Goal: Task Accomplishment & Management: Manage account settings

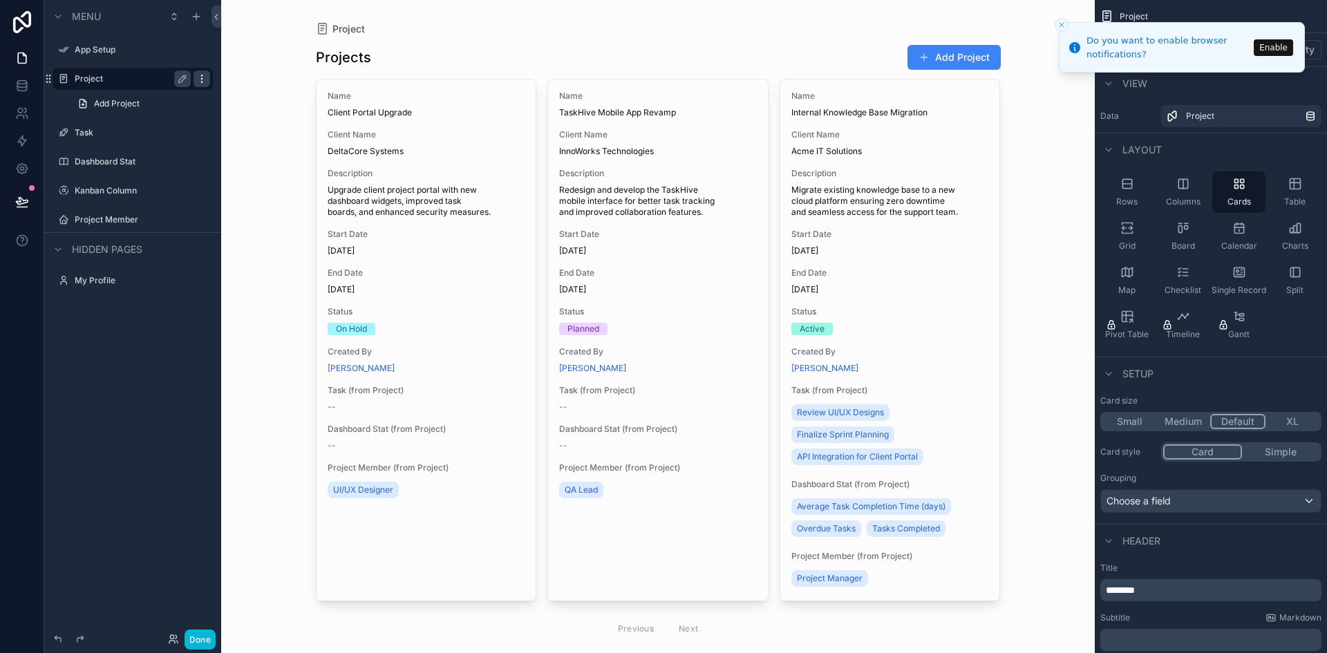
click at [204, 81] on icon "scrollable content" at bounding box center [201, 78] width 11 height 11
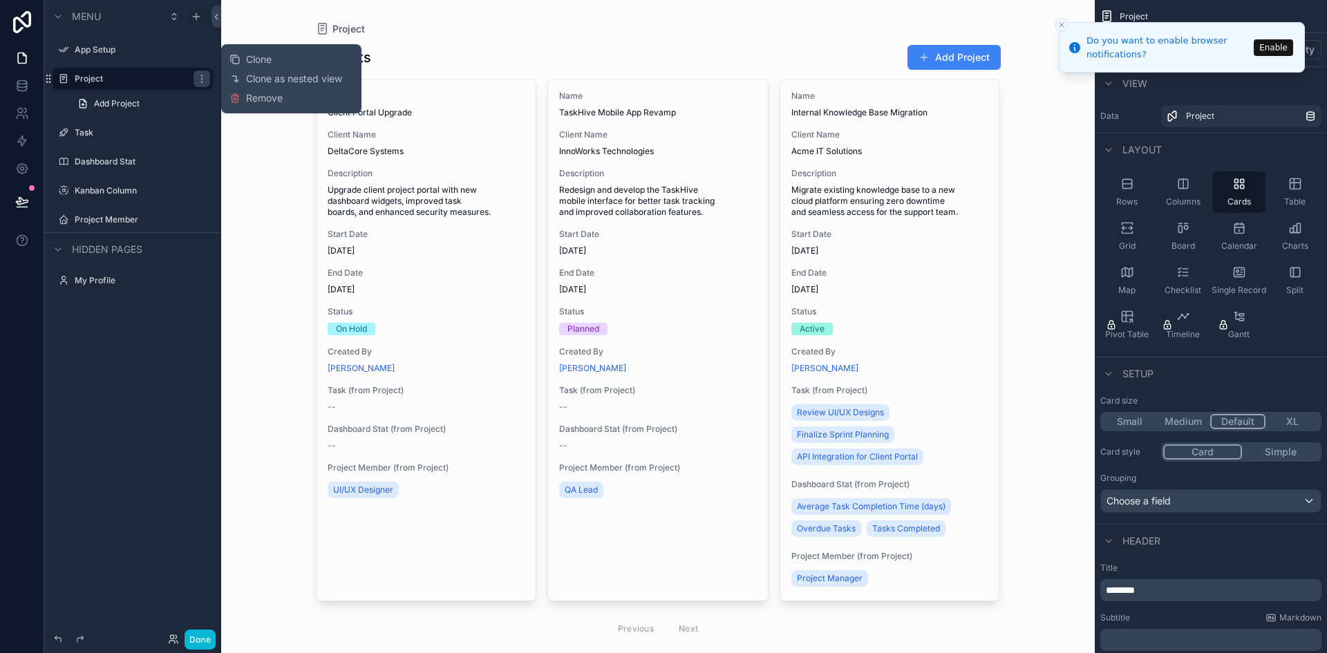
click at [245, 180] on div "Project Projects Add Project Name Client Portal Upgrade Client Name DeltaCore S…" at bounding box center [658, 326] width 874 height 653
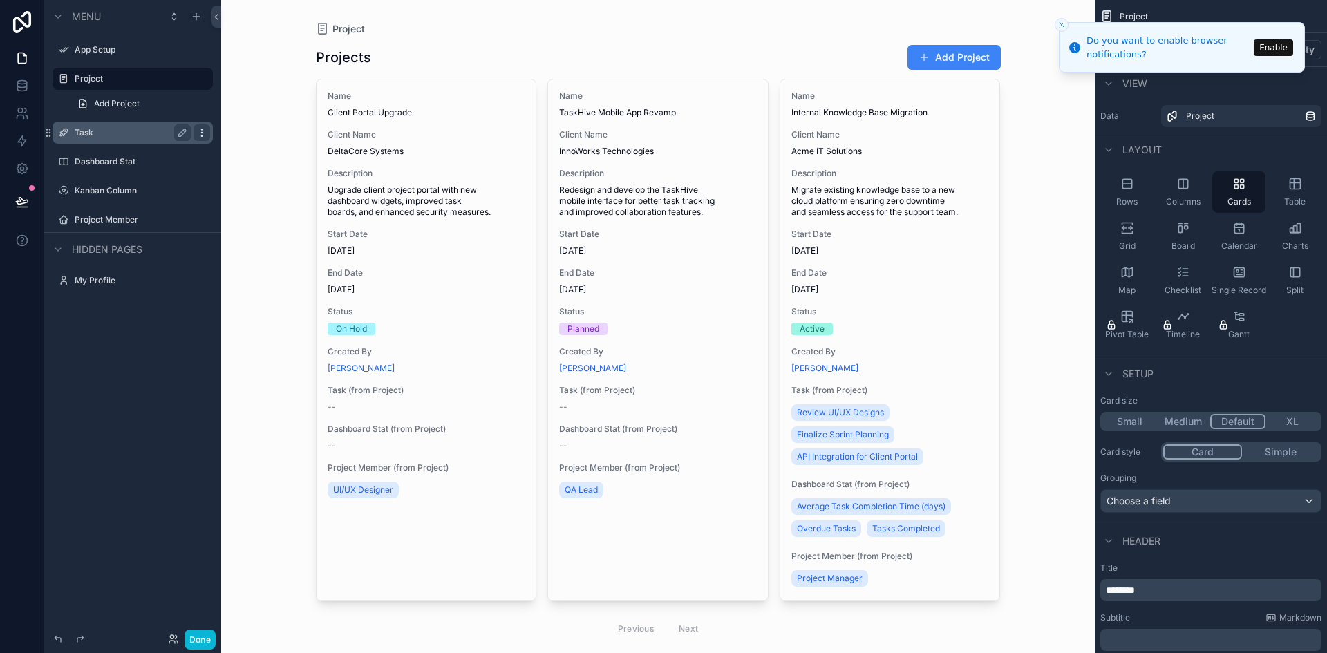
click at [202, 135] on icon "scrollable content" at bounding box center [201, 135] width 1 height 1
click at [259, 220] on div "Project Projects Add Project Name Client Portal Upgrade Client Name DeltaCore S…" at bounding box center [658, 326] width 874 height 653
click at [198, 20] on icon "scrollable content" at bounding box center [196, 16] width 11 height 11
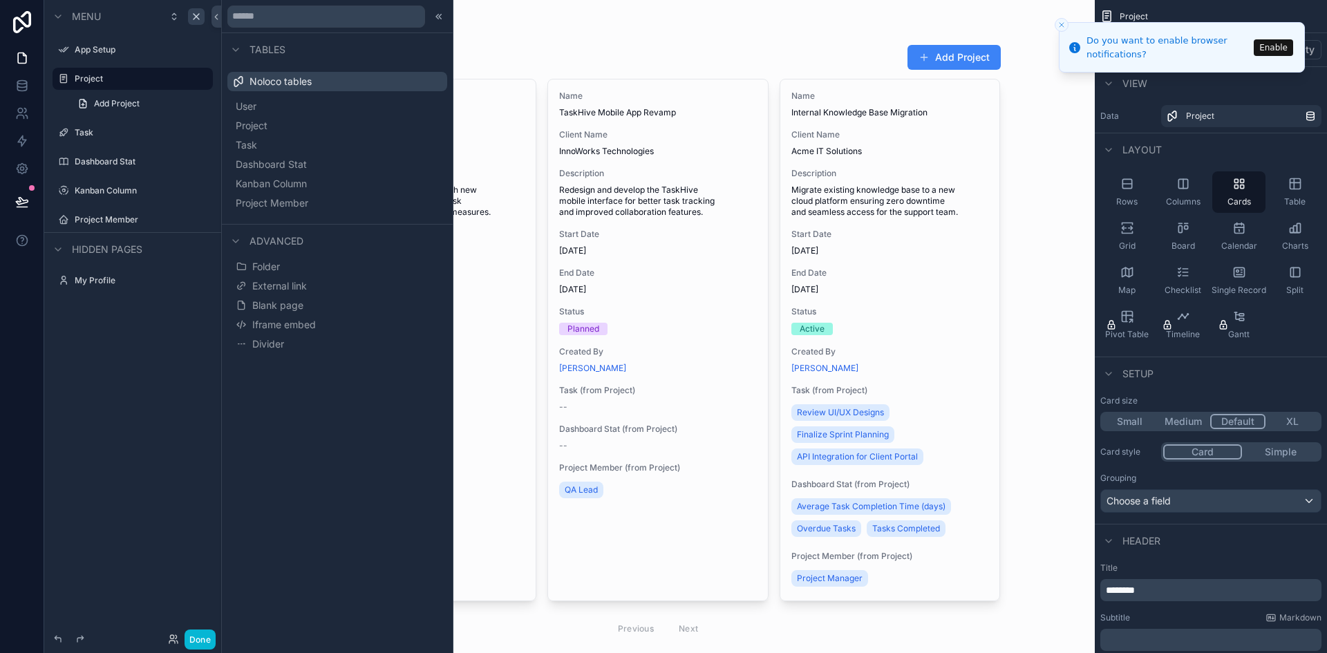
click at [549, 19] on div "scrollable content" at bounding box center [658, 344] width 707 height 689
click at [549, 19] on div "Project Projects Add Project Name Client Portal Upgrade Client Name DeltaCore S…" at bounding box center [658, 344] width 707 height 689
click at [440, 12] on icon at bounding box center [438, 16] width 11 height 11
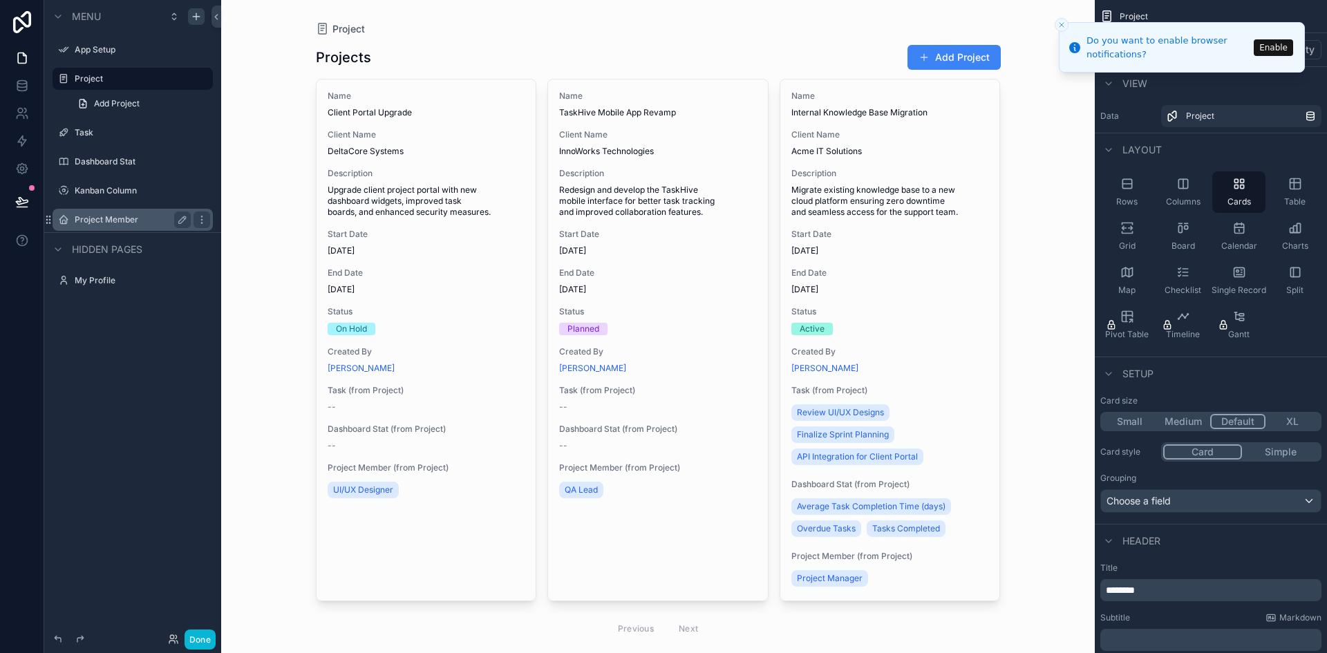
click at [126, 216] on label "Project Member" at bounding box center [130, 219] width 111 height 11
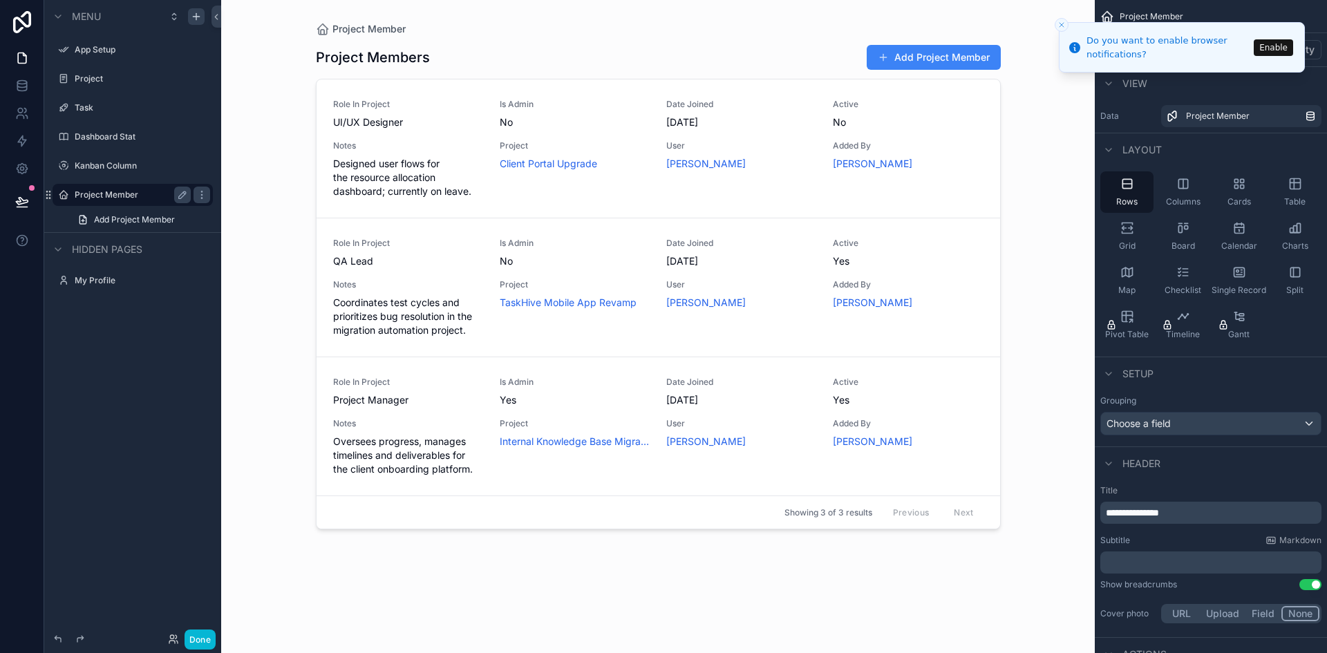
click at [934, 54] on div "scrollable content" at bounding box center [658, 318] width 707 height 637
click at [934, 54] on button "Add Project Member" at bounding box center [934, 57] width 134 height 25
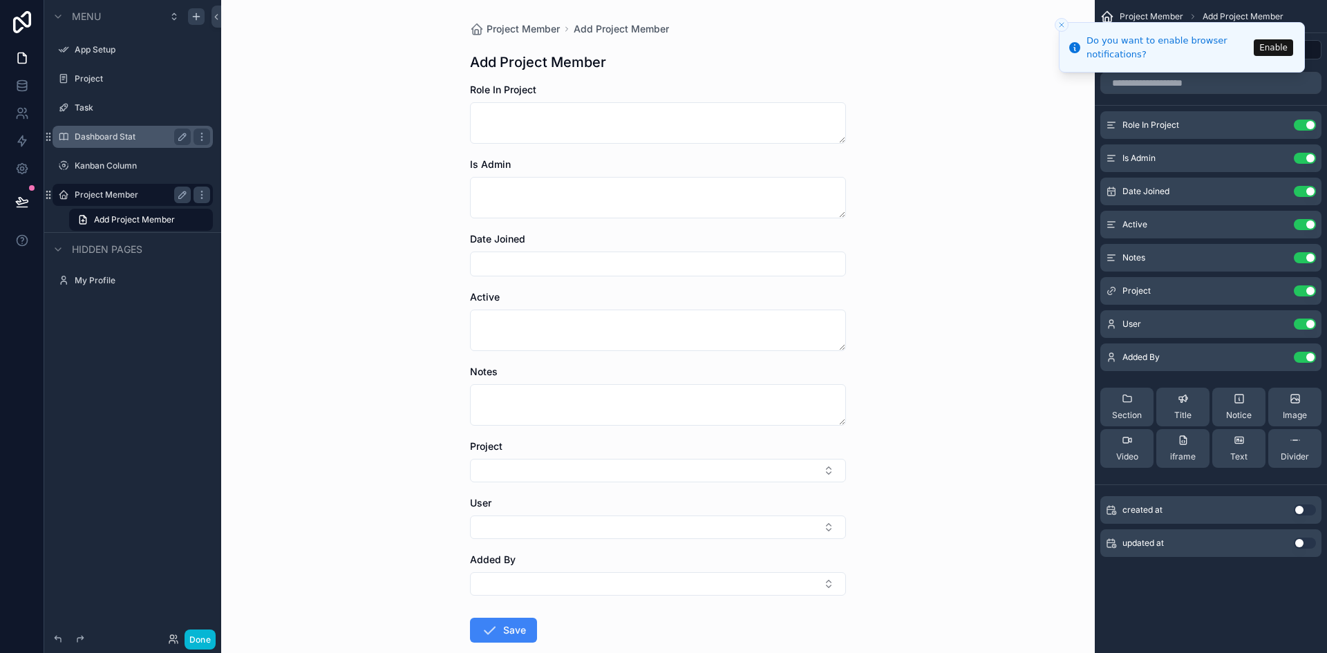
click at [127, 137] on label "Dashboard Stat" at bounding box center [130, 136] width 111 height 11
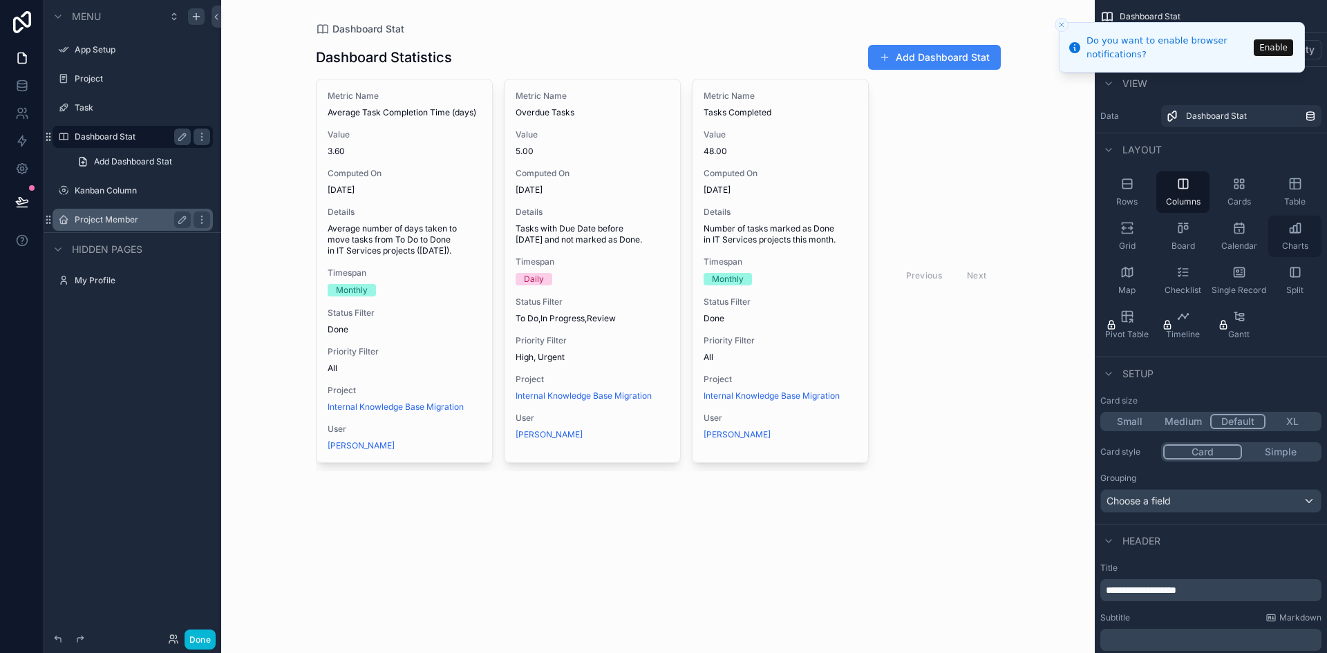
click at [1293, 238] on div "Charts" at bounding box center [1295, 236] width 53 height 41
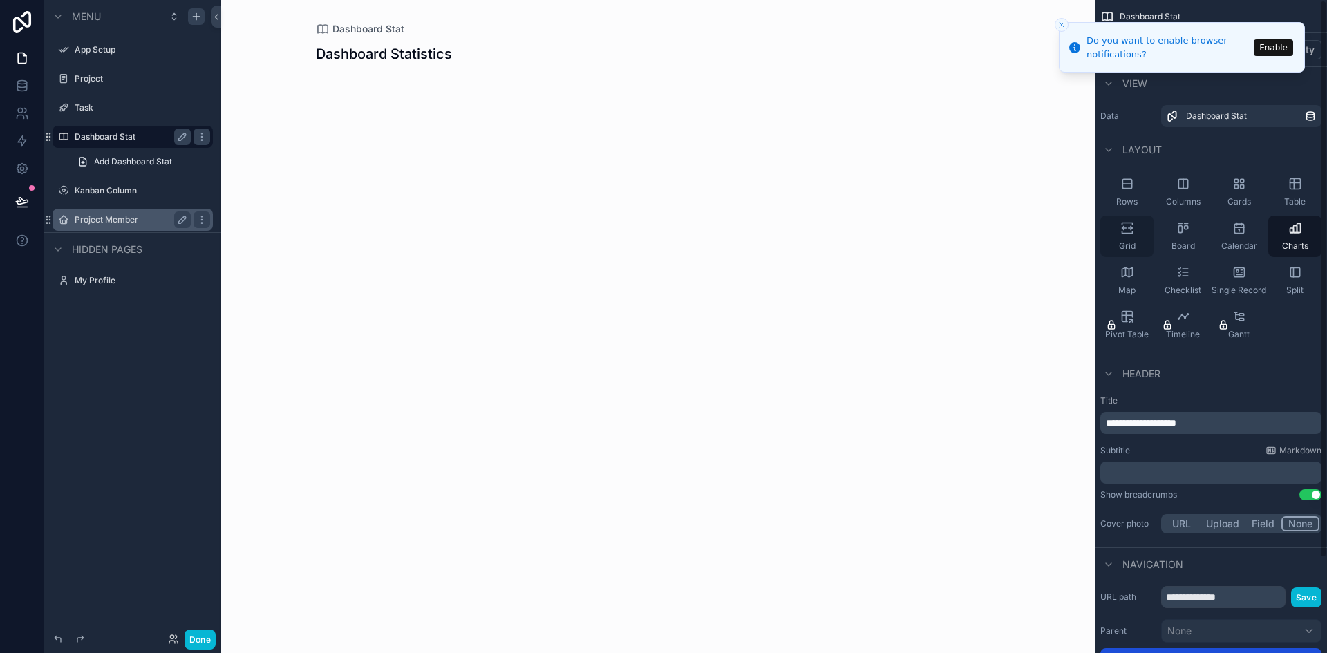
click at [1121, 230] on icon "scrollable content" at bounding box center [1128, 228] width 14 height 14
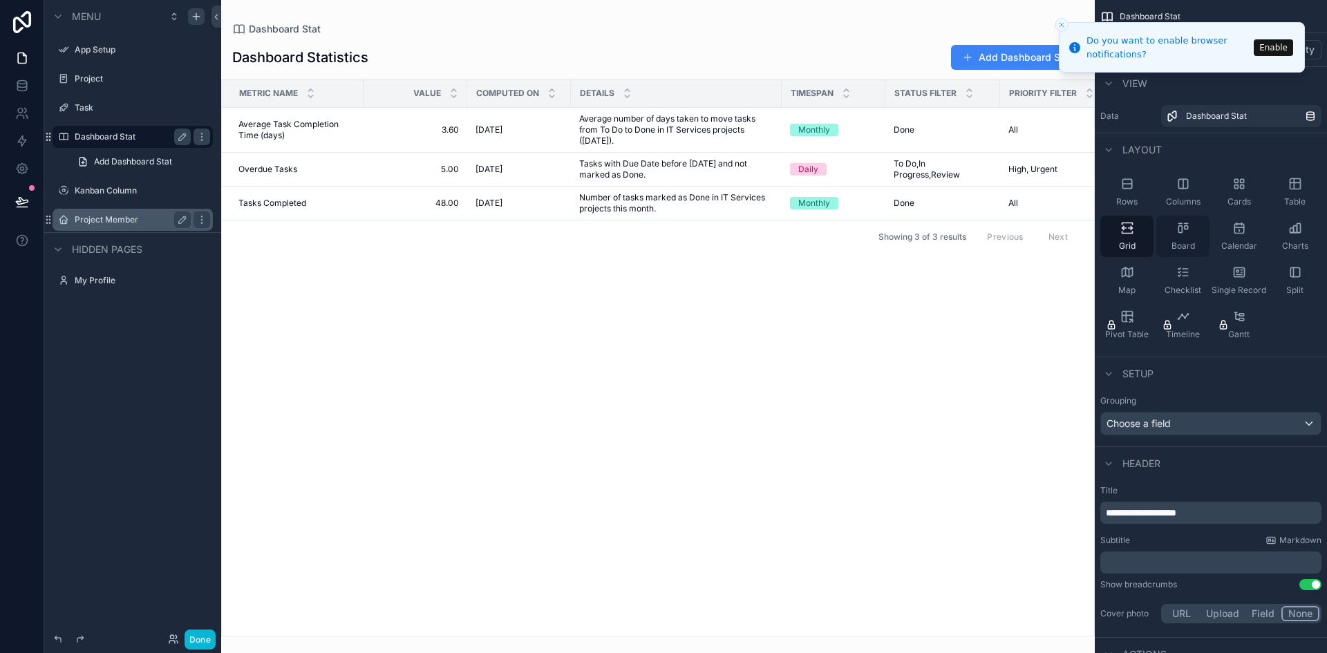
click at [1175, 234] on div "Board" at bounding box center [1183, 236] width 53 height 41
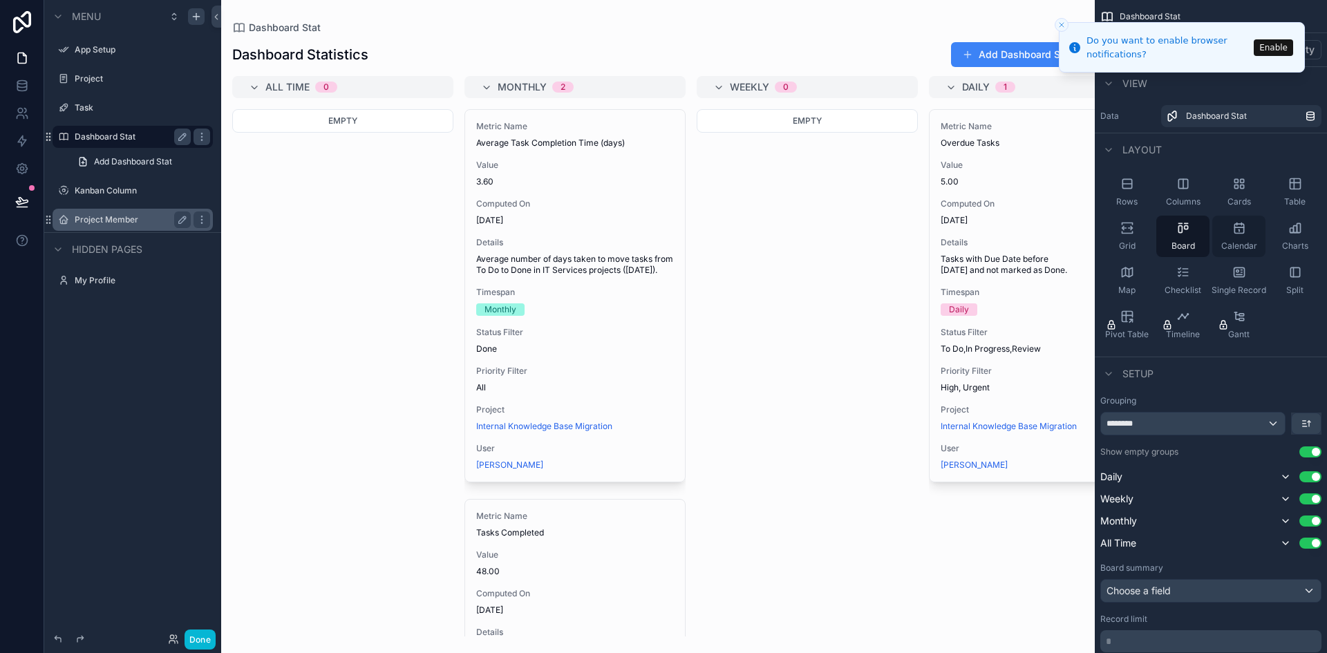
click at [1230, 241] on span "Calendar" at bounding box center [1240, 246] width 36 height 11
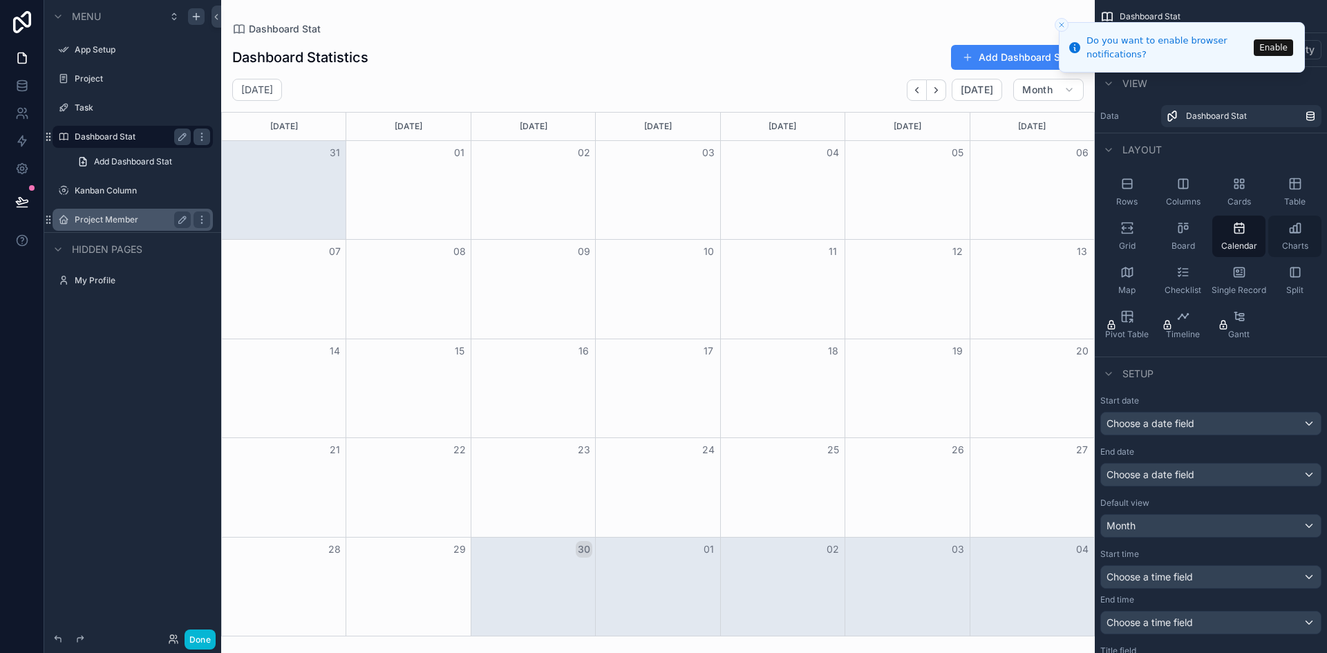
click at [1292, 230] on icon "scrollable content" at bounding box center [1296, 228] width 14 height 14
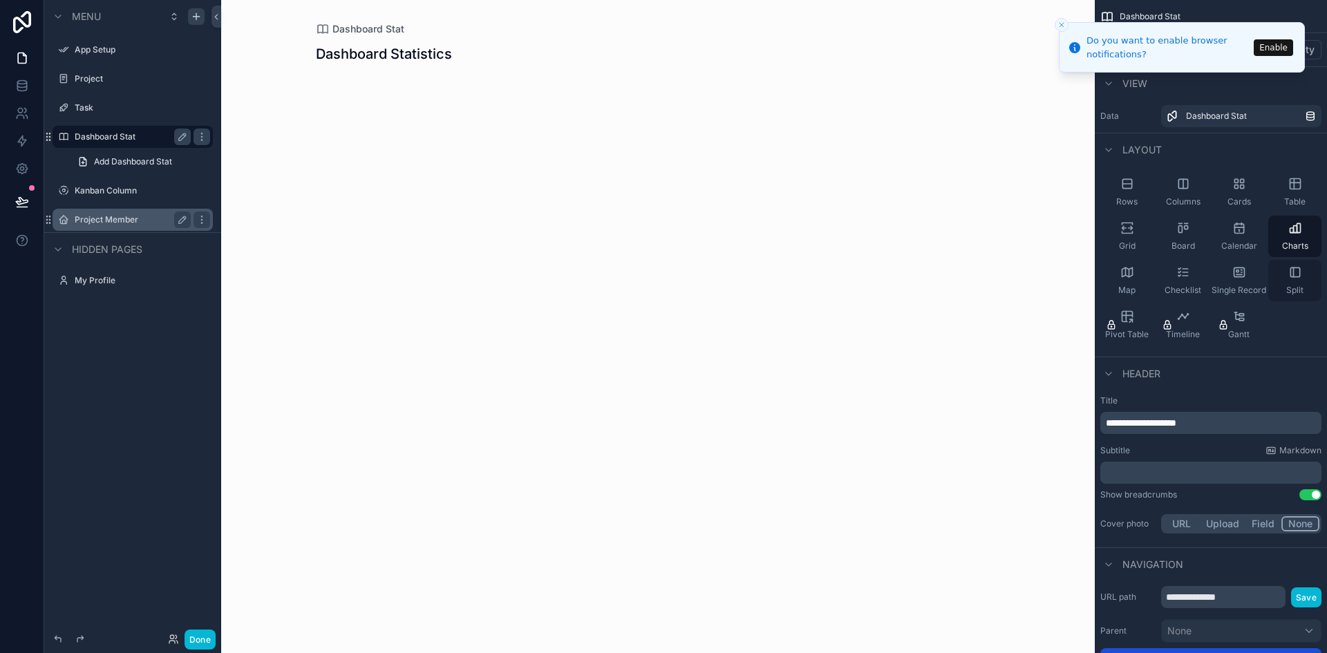
click at [1289, 274] on icon "scrollable content" at bounding box center [1296, 272] width 14 height 14
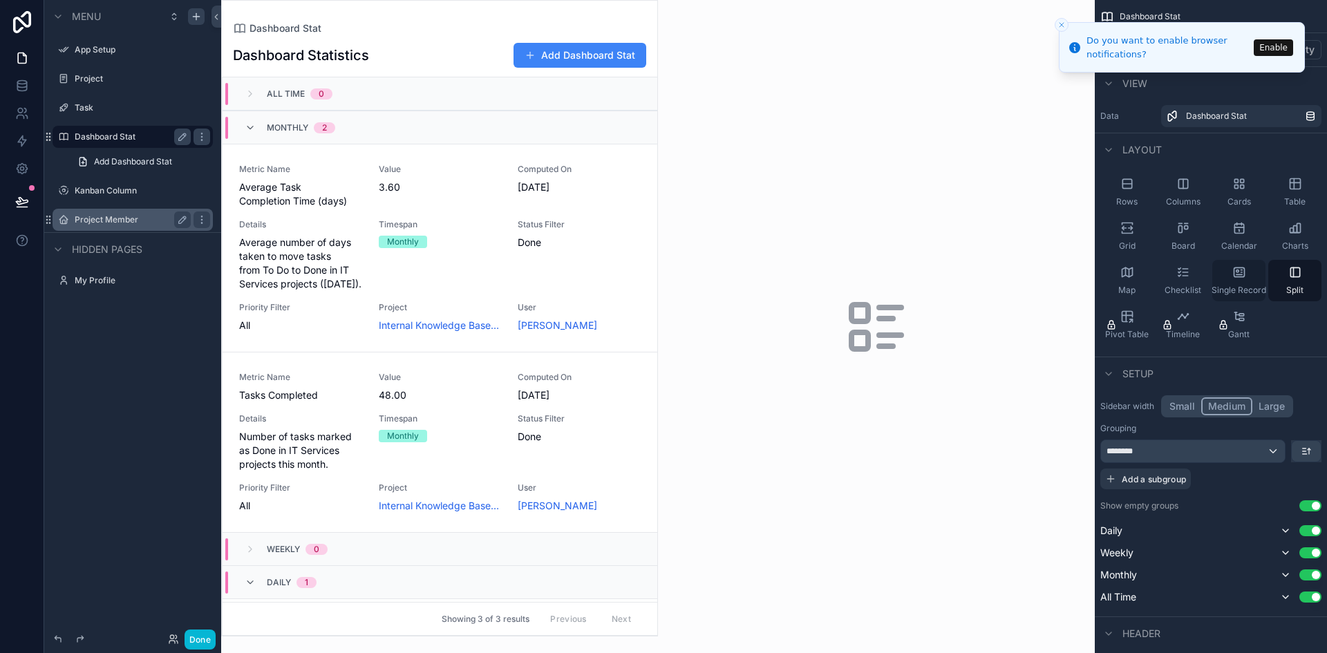
click at [1245, 270] on icon "scrollable content" at bounding box center [1240, 272] width 14 height 14
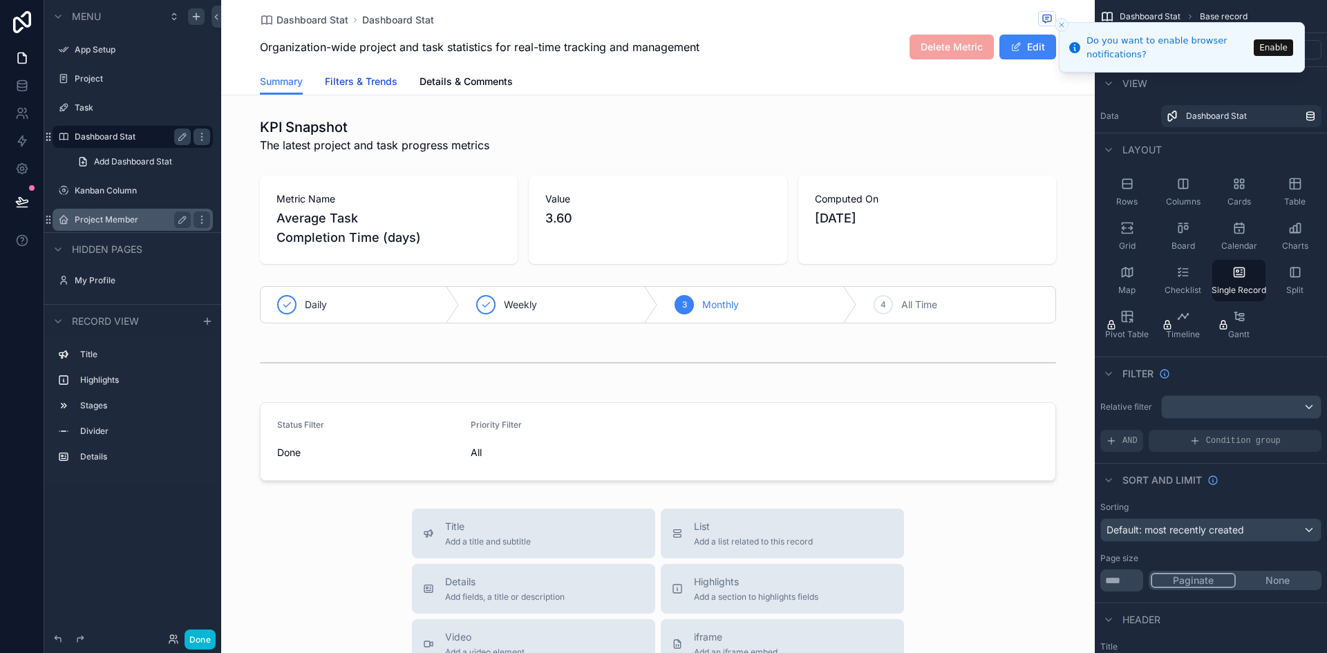
click at [328, 77] on span "Filters & Trends" at bounding box center [361, 82] width 73 height 14
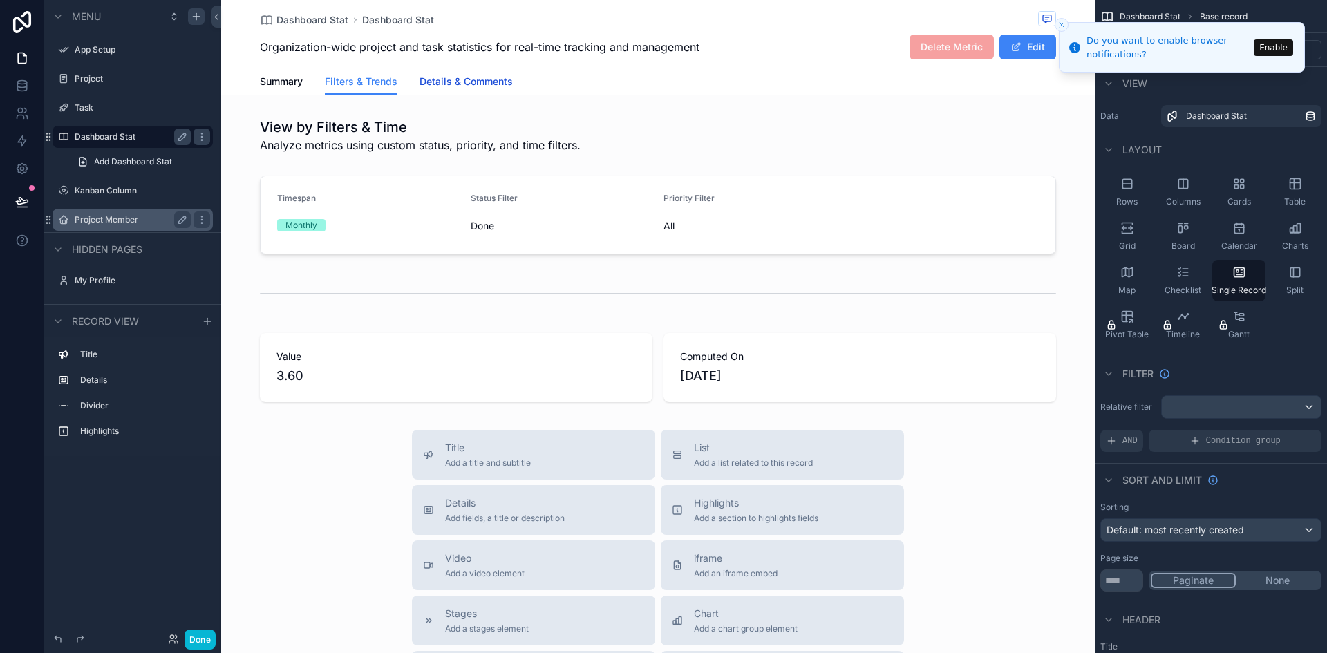
click at [446, 84] on span "Details & Comments" at bounding box center [466, 82] width 93 height 14
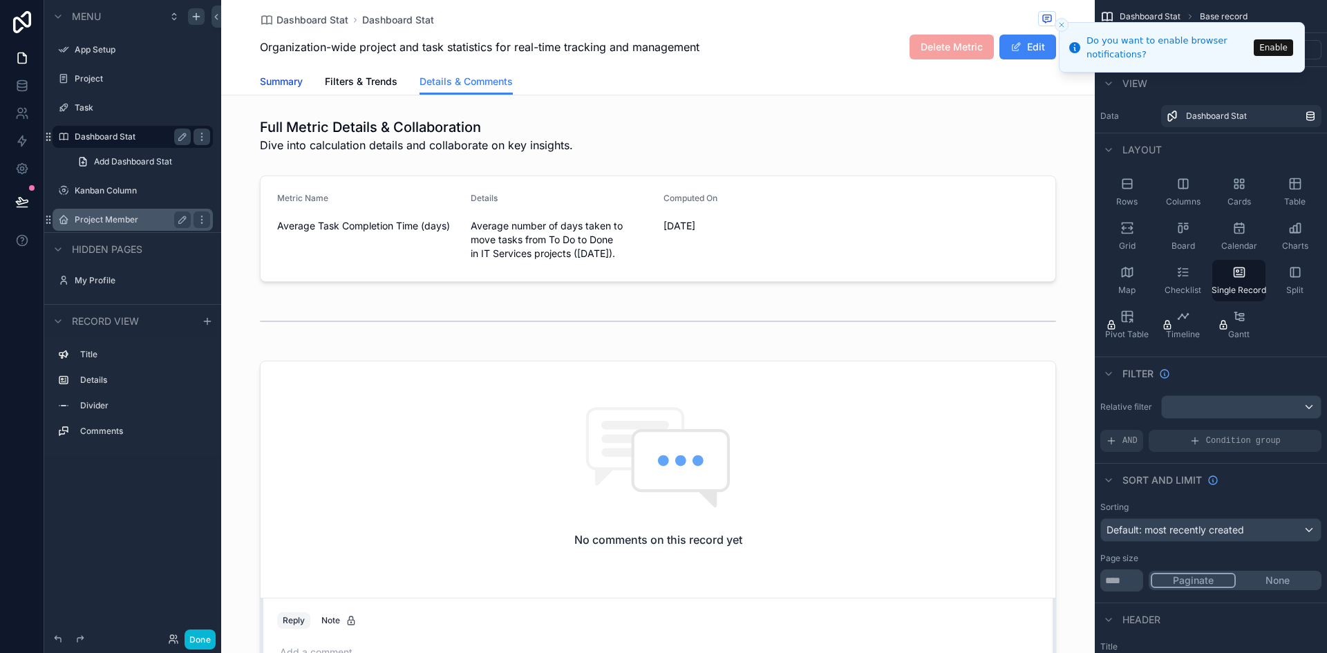
click at [287, 81] on span "Summary" at bounding box center [281, 82] width 43 height 14
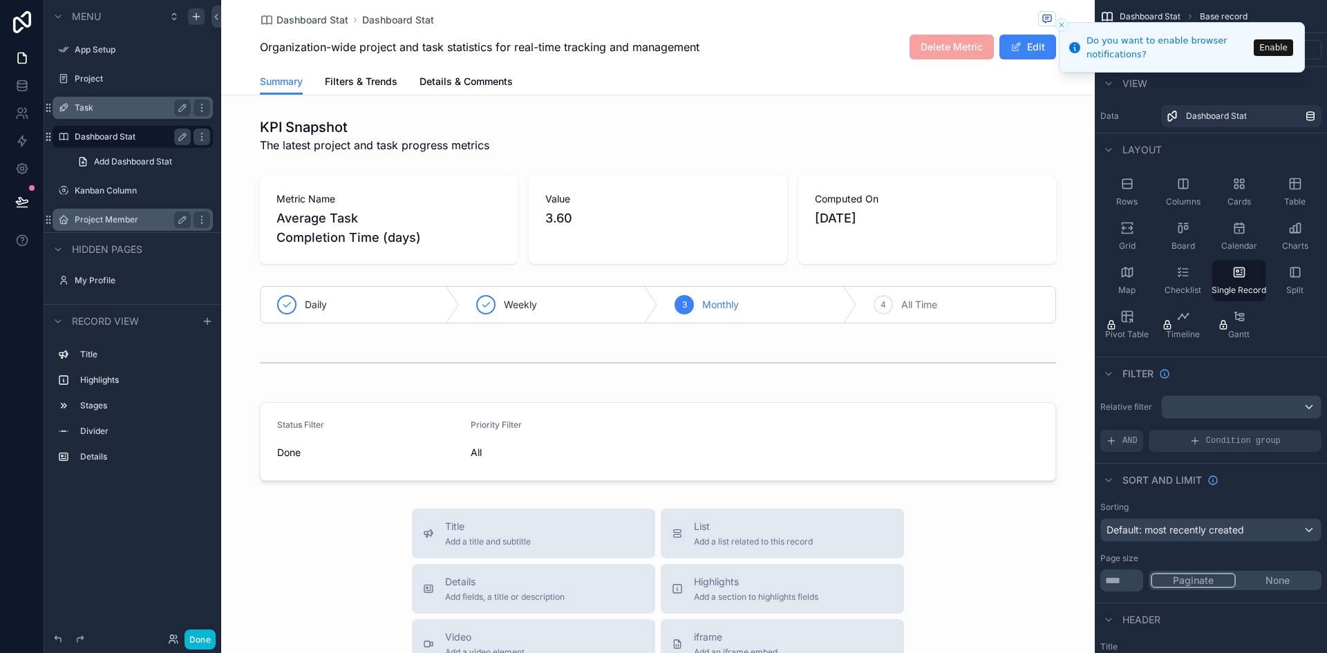
click at [106, 105] on label "Task" at bounding box center [130, 107] width 111 height 11
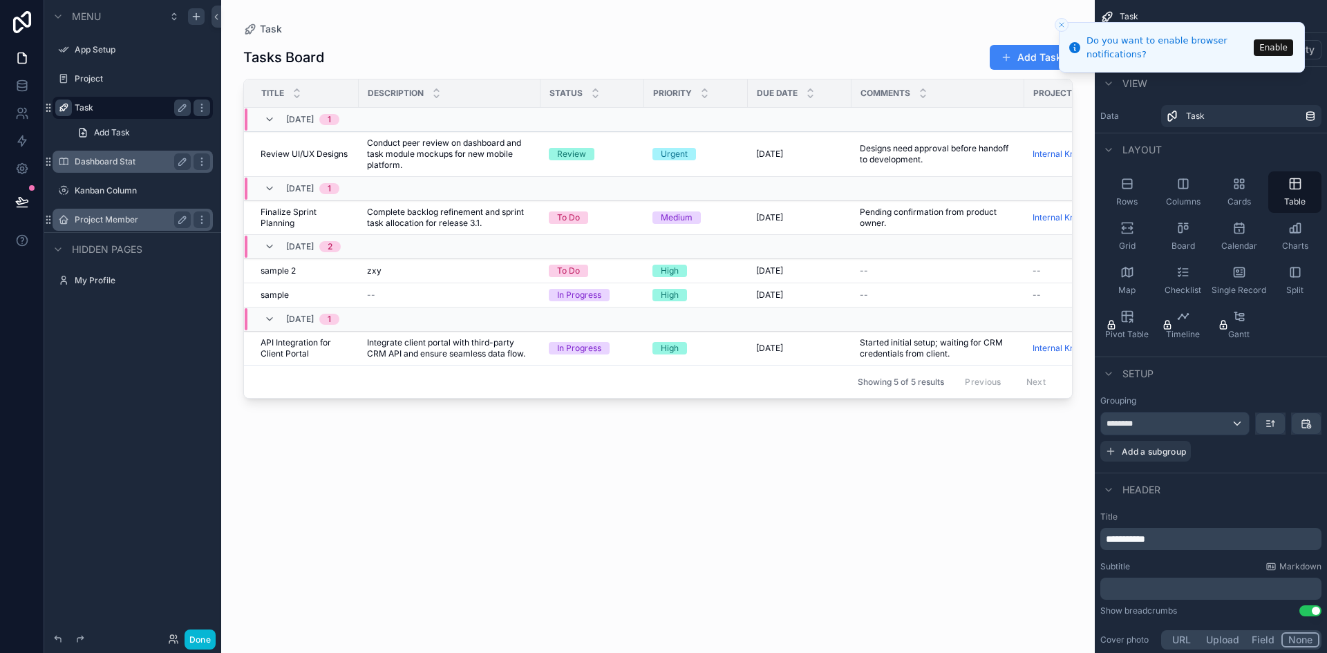
click at [62, 109] on icon "scrollable content" at bounding box center [63, 107] width 11 height 11
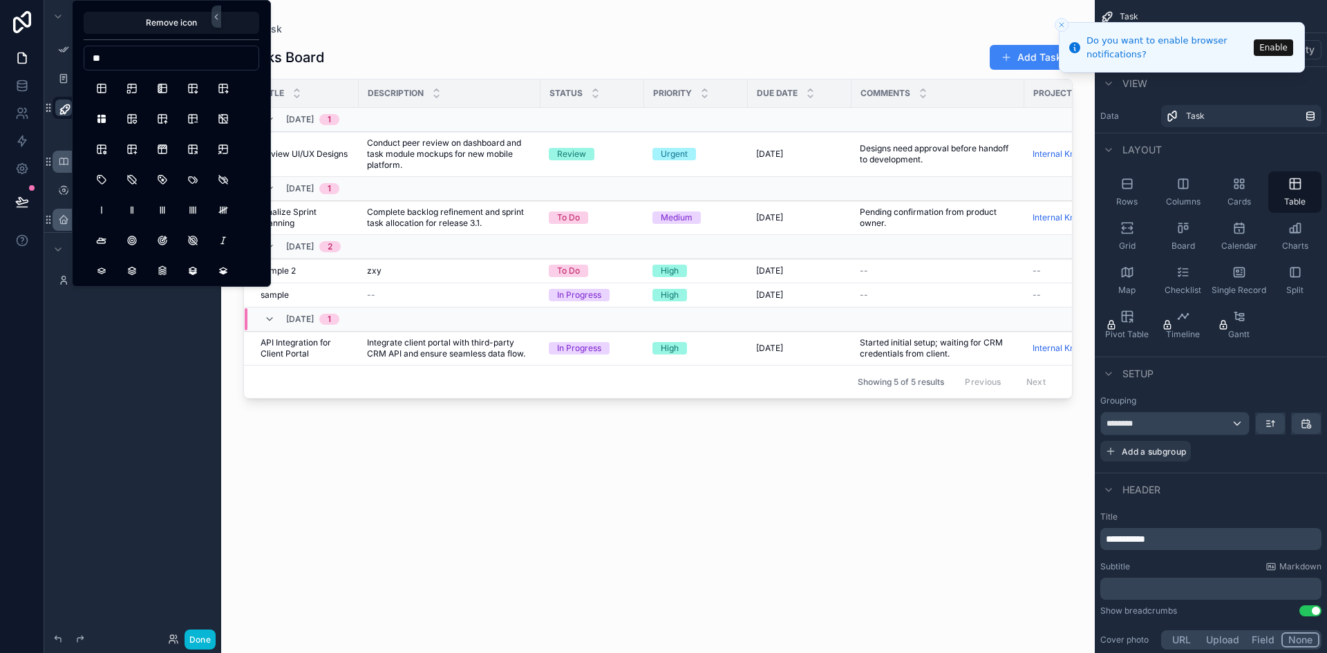
type input "*"
type input "****"
click at [124, 87] on button "Basket" at bounding box center [132, 88] width 25 height 25
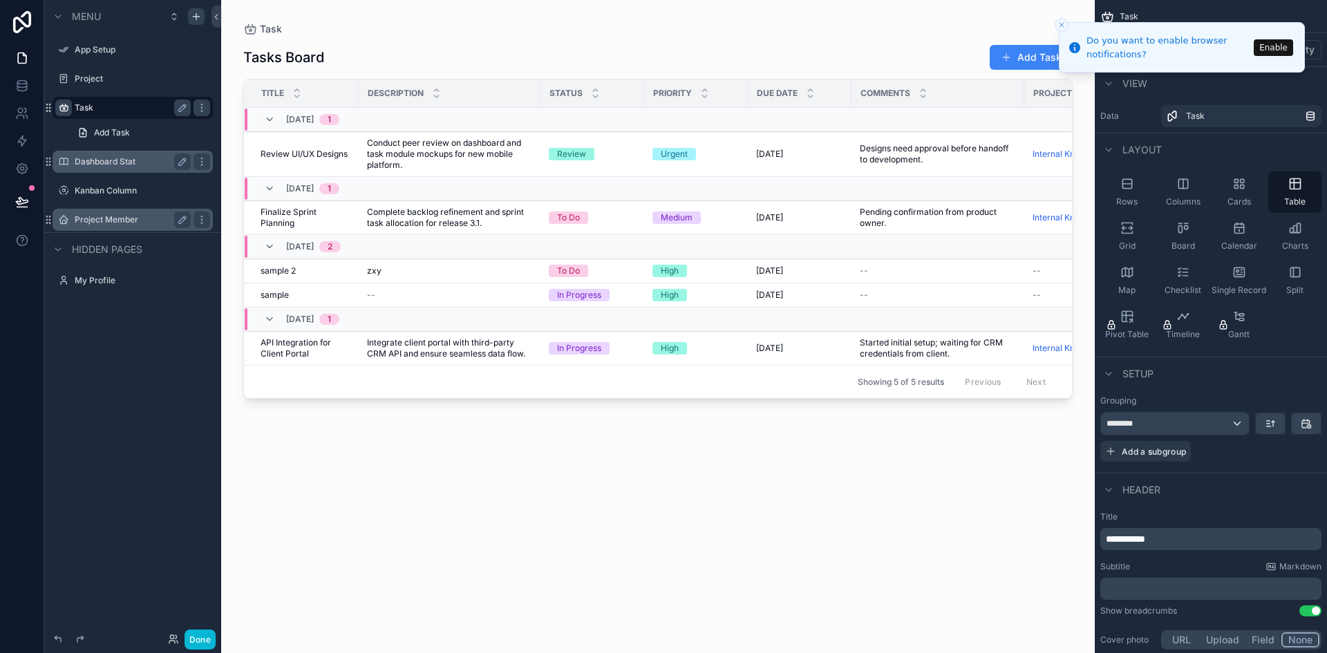
click at [117, 378] on div "Menu App Setup Project Task Add Task Dashboard Stat Kanban Column Project Membe…" at bounding box center [132, 318] width 177 height 637
click at [66, 160] on icon "scrollable content" at bounding box center [63, 161] width 11 height 11
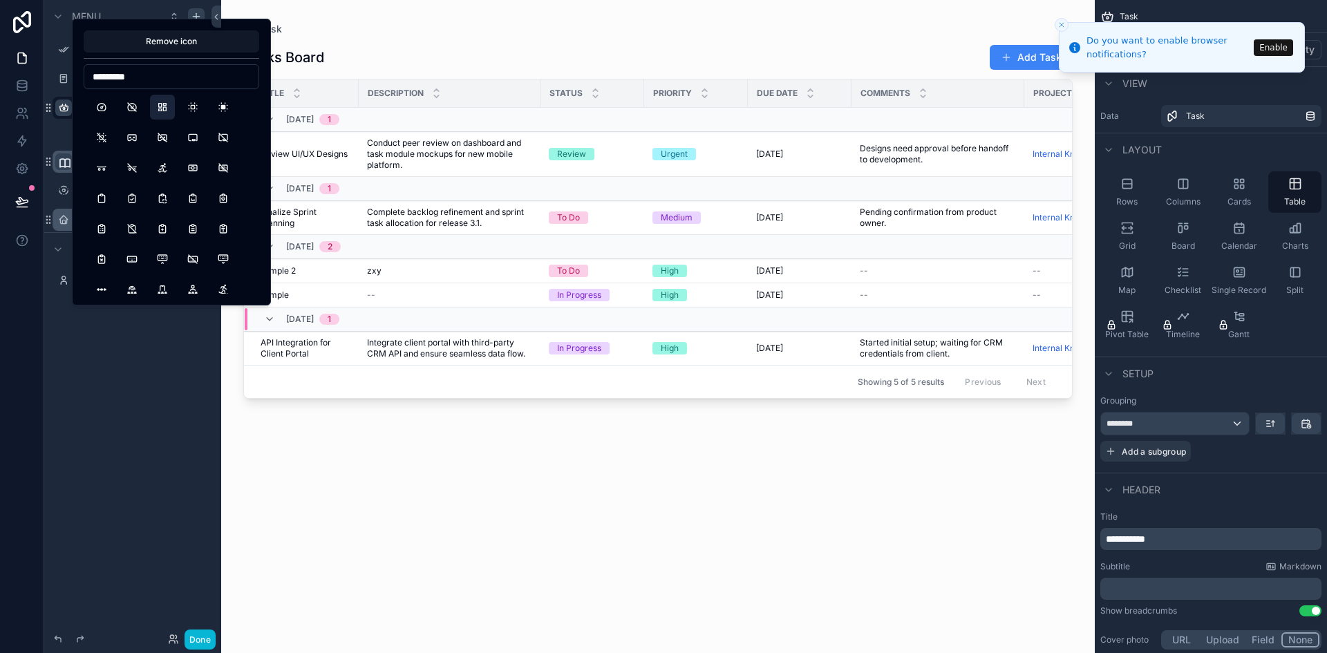
type input "*********"
click at [155, 106] on button "LayoutDashboard" at bounding box center [162, 107] width 25 height 25
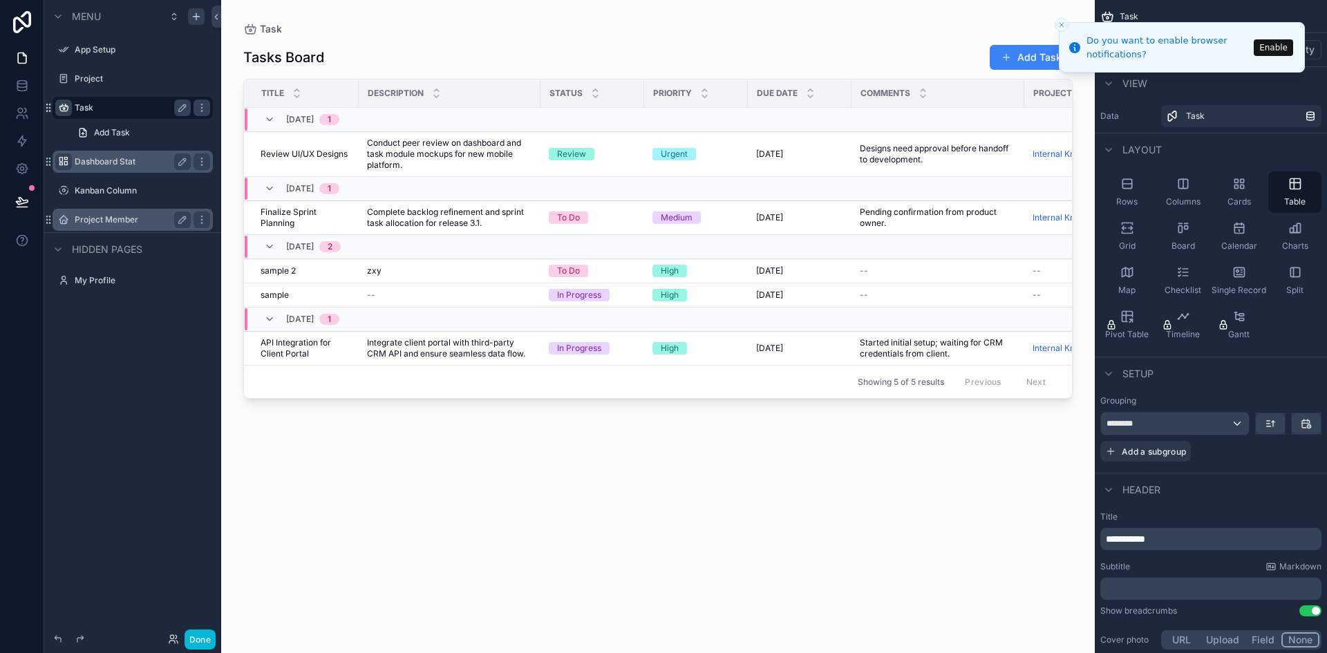
click at [39, 434] on div at bounding box center [22, 326] width 44 height 653
click at [61, 191] on icon "scrollable content" at bounding box center [63, 190] width 11 height 11
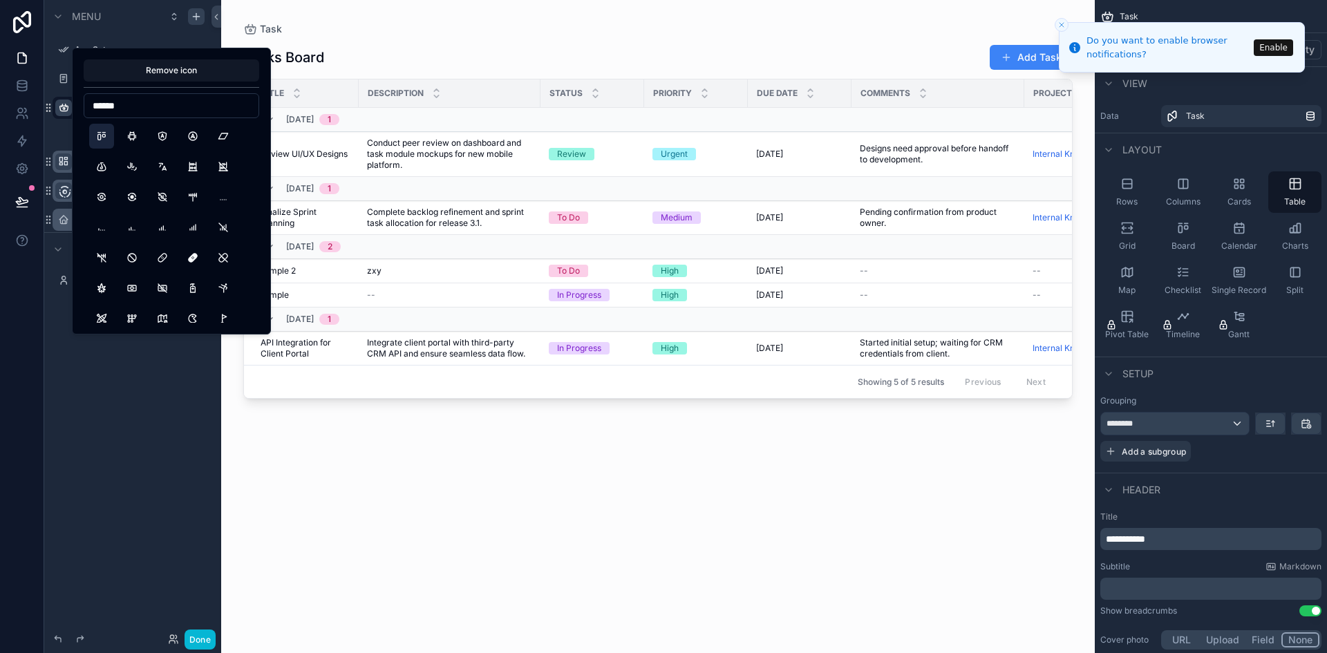
type input "******"
click at [100, 142] on button "LayoutKanban" at bounding box center [101, 136] width 25 height 25
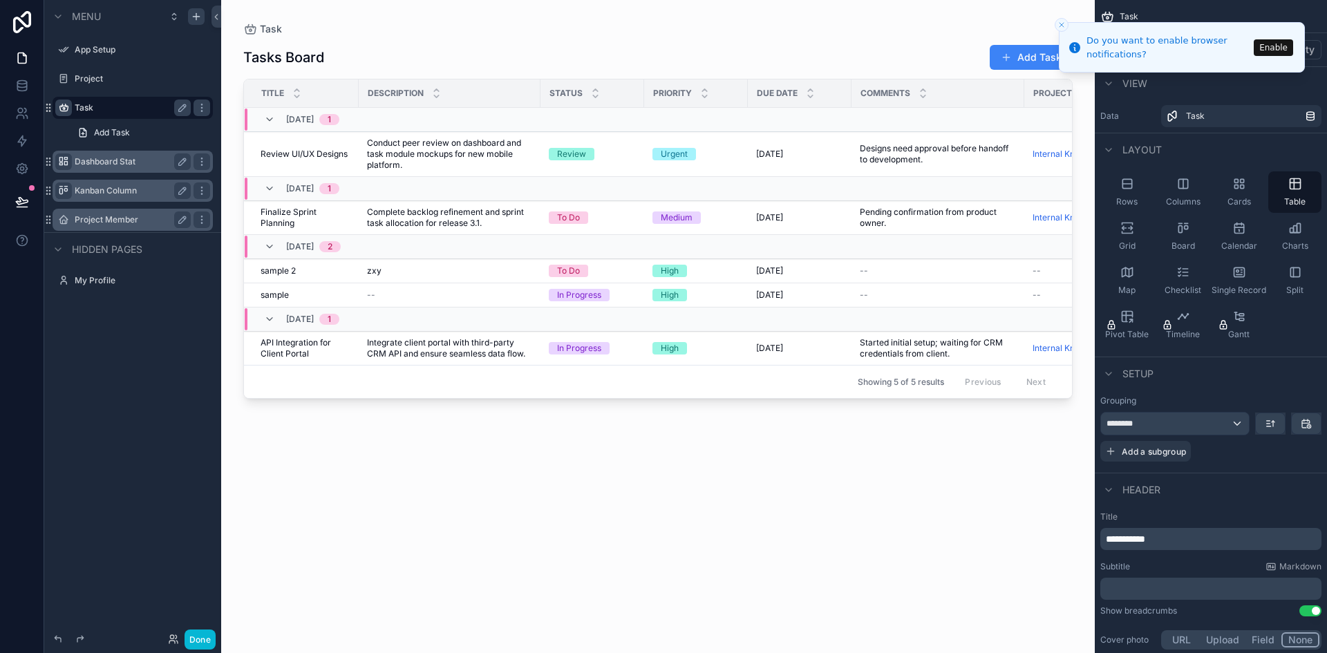
click at [76, 469] on div "Menu App Setup Project Task Add Task Dashboard Stat Kanban Column Project Membe…" at bounding box center [132, 318] width 177 height 637
click at [63, 81] on icon "scrollable content" at bounding box center [63, 78] width 11 height 11
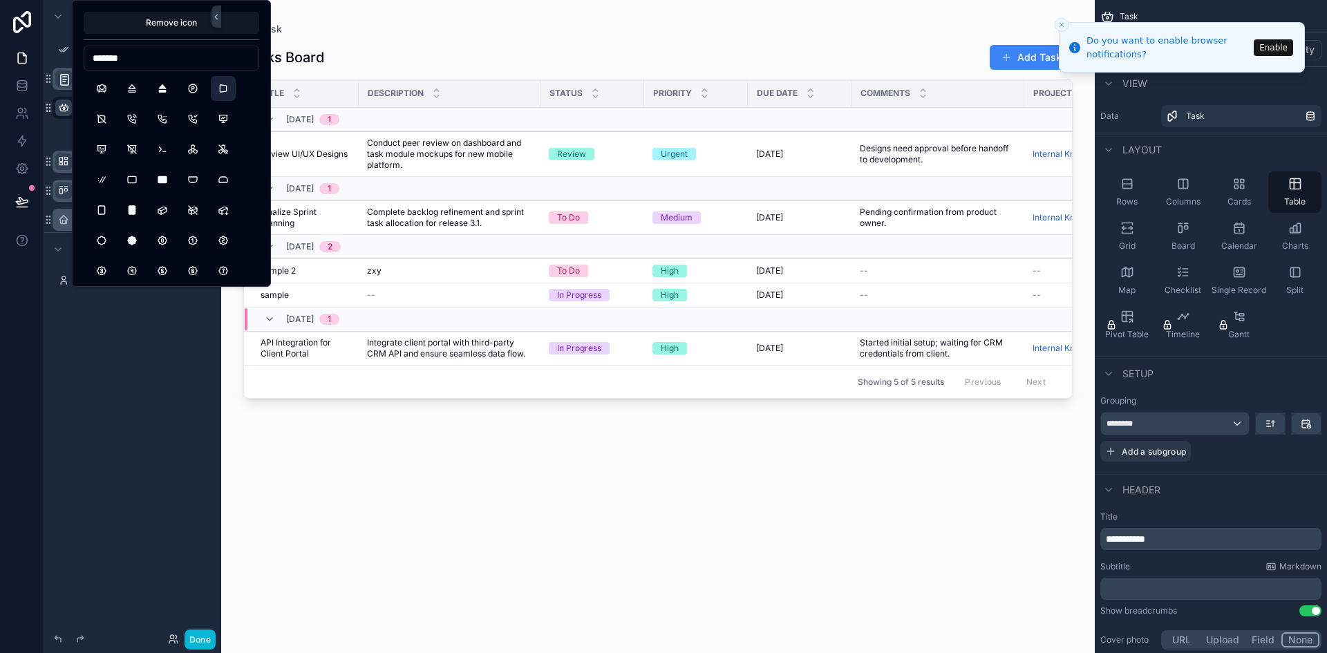
type input "*******"
click at [221, 89] on button "Perspective" at bounding box center [223, 88] width 25 height 25
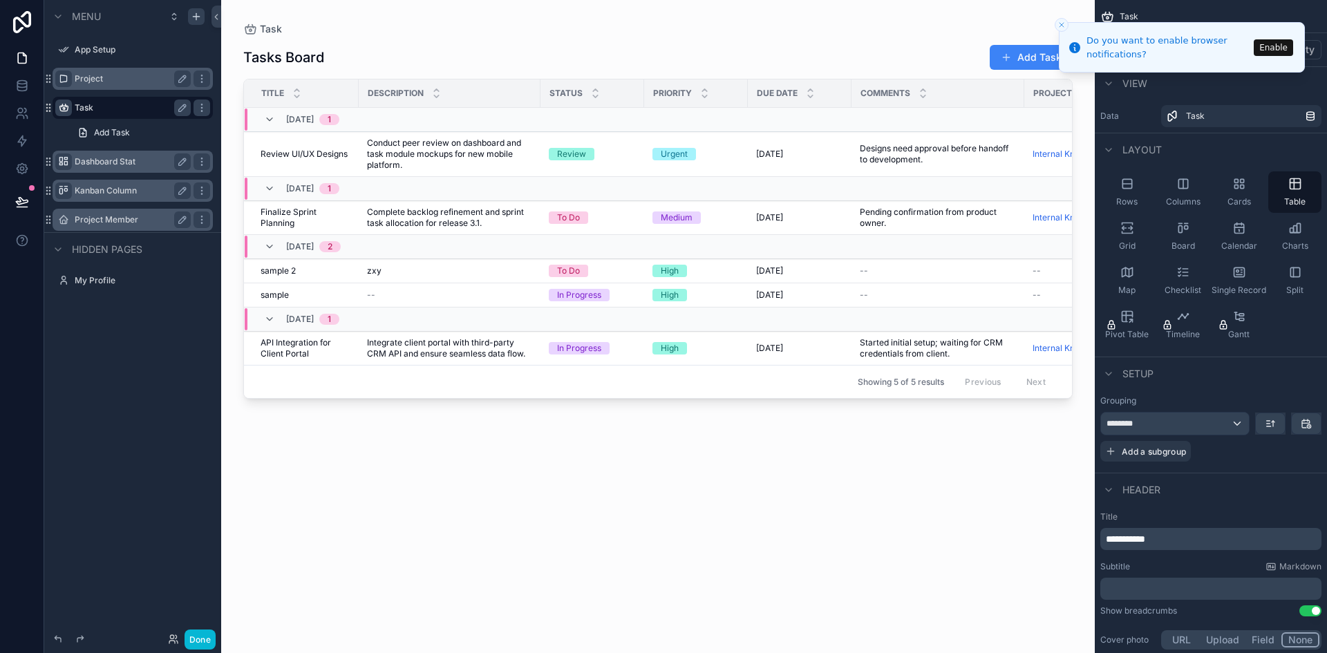
click at [178, 389] on div "Menu App Setup Project Task Add Task Dashboard Stat Kanban Column Project Membe…" at bounding box center [132, 318] width 177 height 637
click at [352, 45] on div "scrollable content" at bounding box center [658, 318] width 874 height 637
click at [314, 55] on h1 "Tasks Board" at bounding box center [283, 57] width 81 height 19
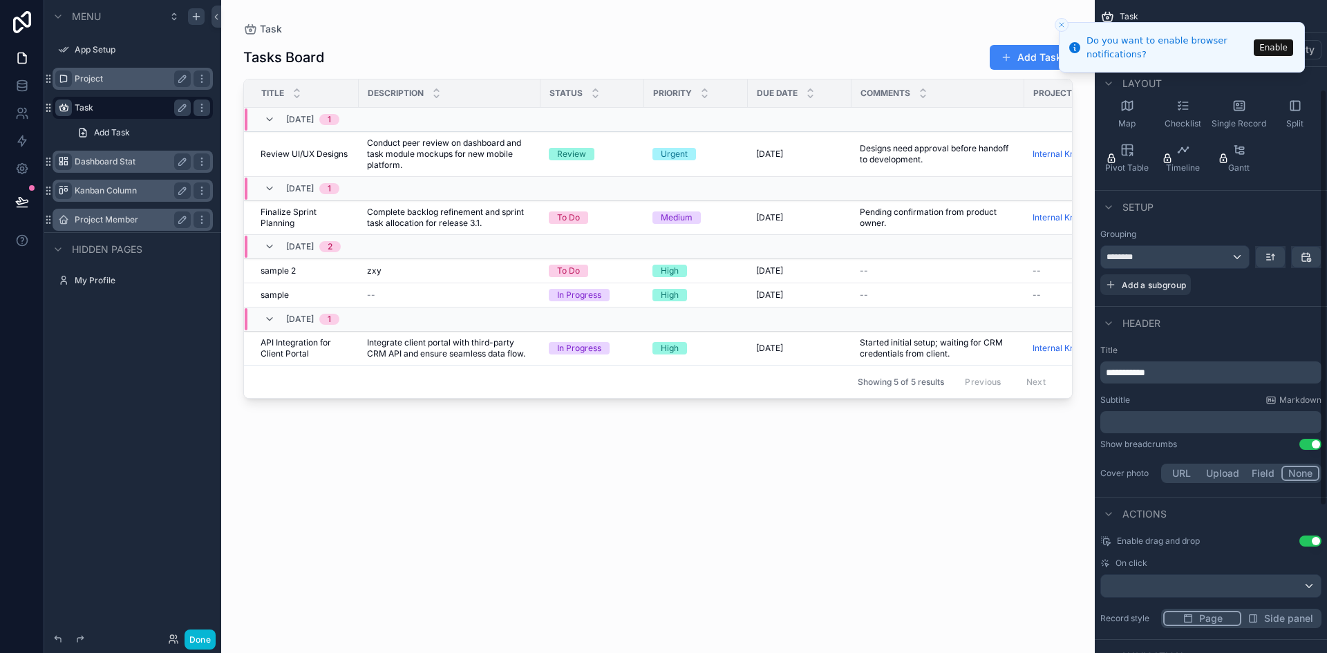
scroll to position [169, 0]
click at [1175, 377] on div "**********" at bounding box center [1211, 370] width 221 height 22
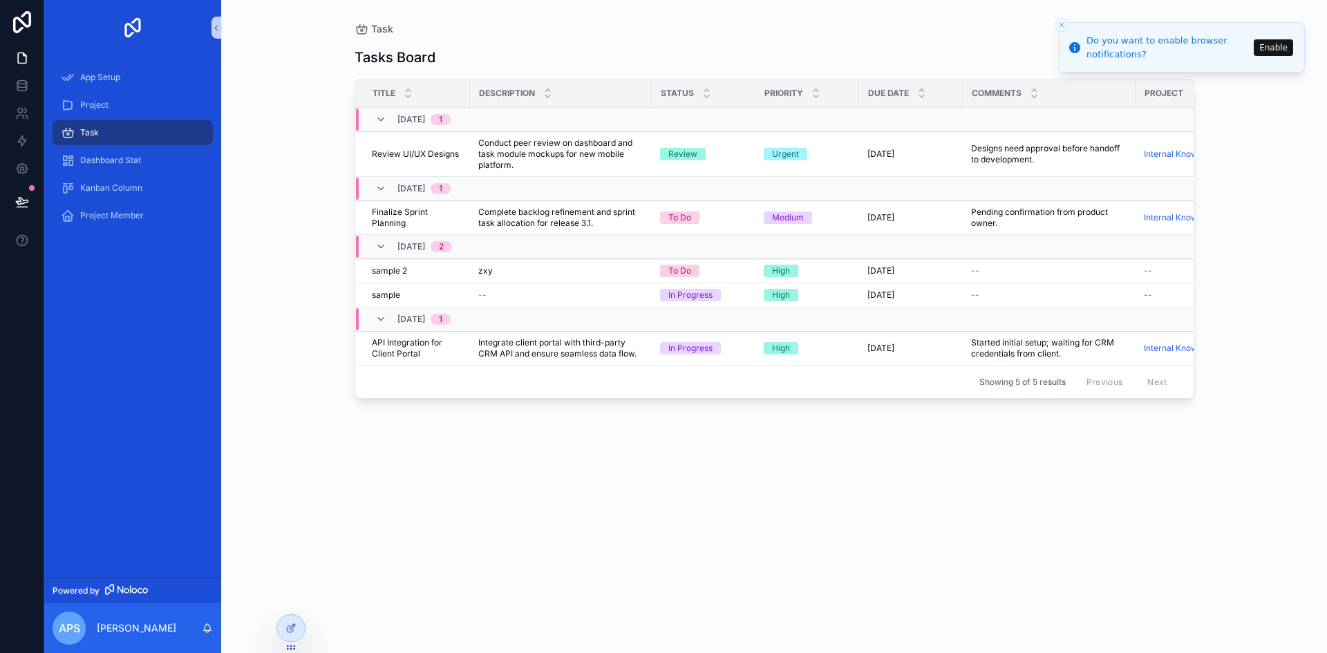
click at [317, 485] on div "Task Tasks Board Add Task Title Description Status Priority Due Date Comments P…" at bounding box center [774, 326] width 1106 height 653
click at [113, 104] on div "Project" at bounding box center [133, 105] width 144 height 22
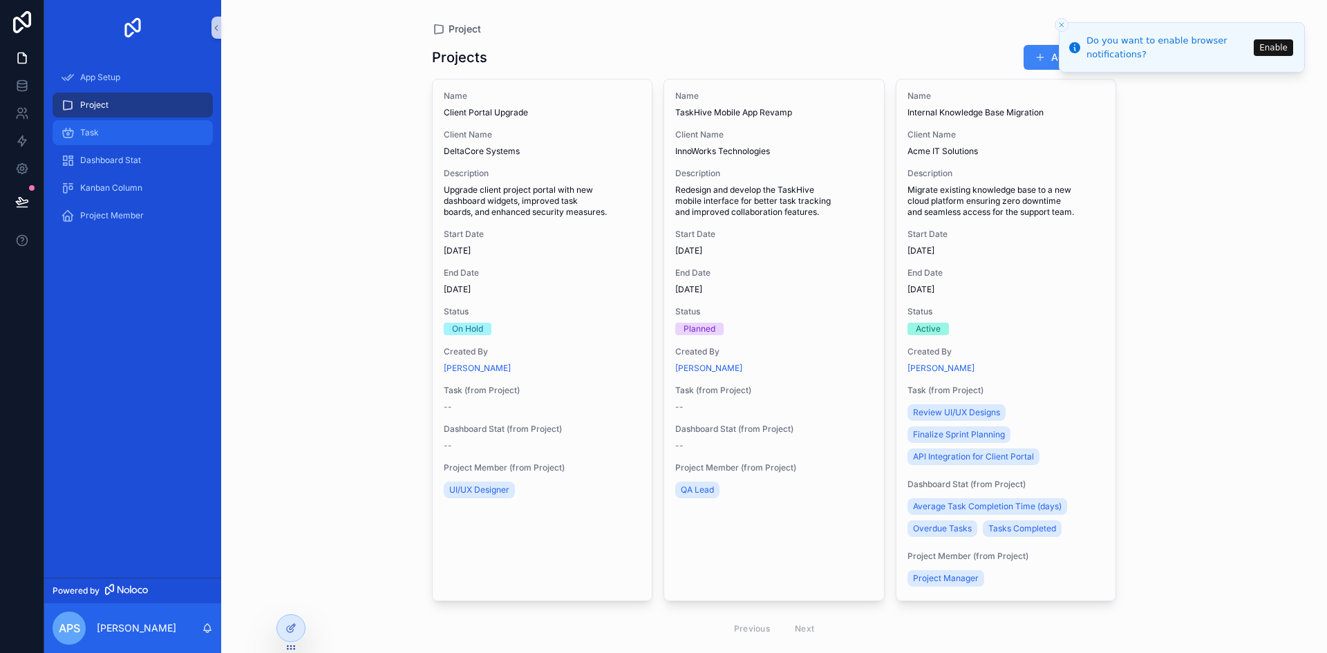
click at [118, 122] on div "Task" at bounding box center [133, 133] width 144 height 22
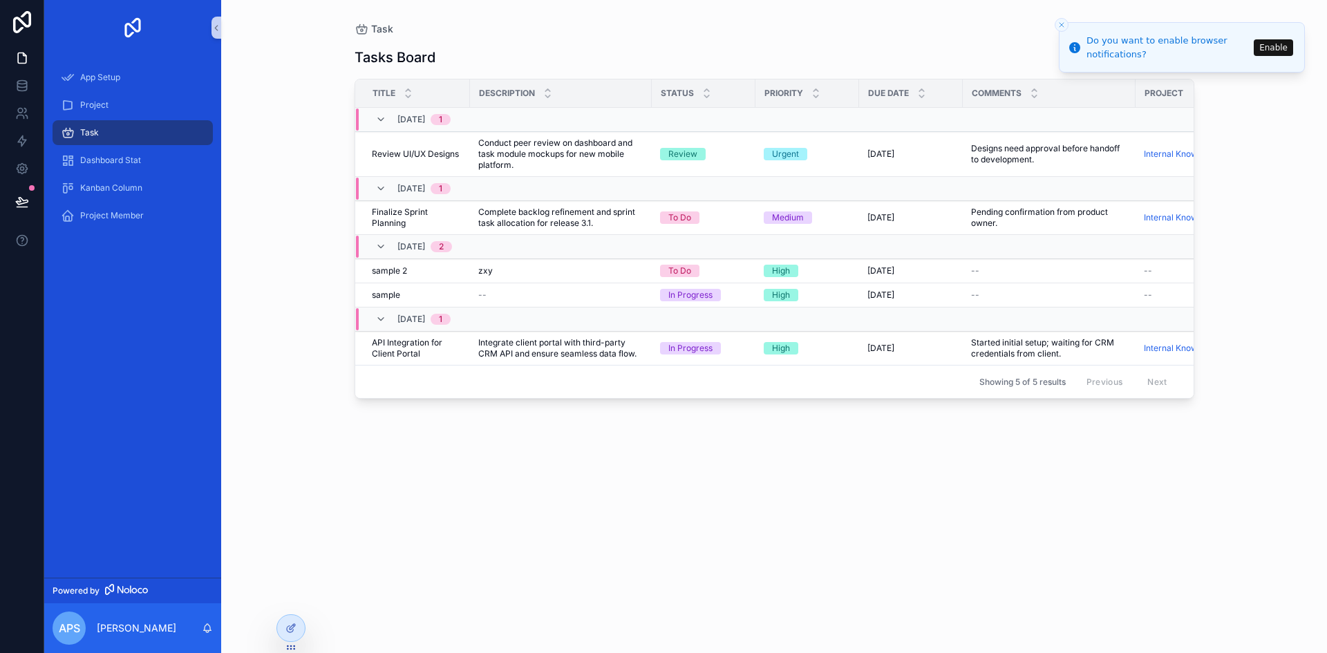
click at [1067, 26] on button "Close toast" at bounding box center [1062, 25] width 14 height 14
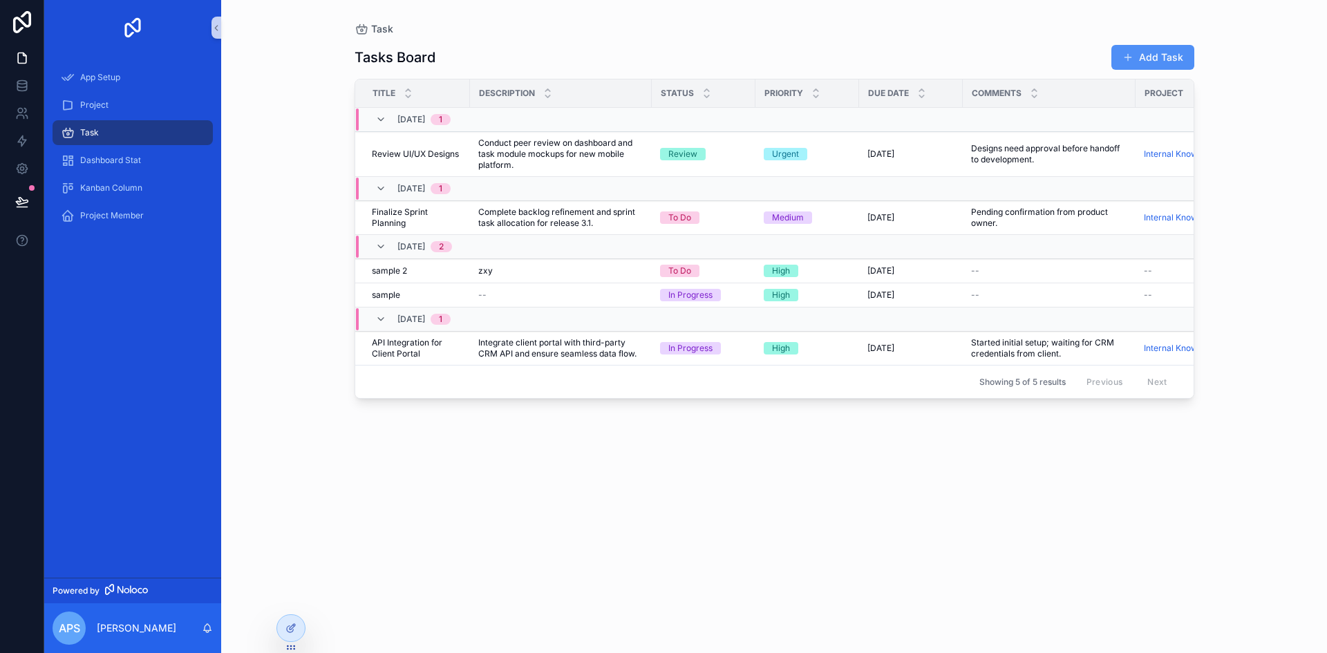
click at [1161, 68] on button "Add Task" at bounding box center [1153, 57] width 83 height 25
click at [133, 151] on div "Dashboard Stat" at bounding box center [133, 160] width 144 height 22
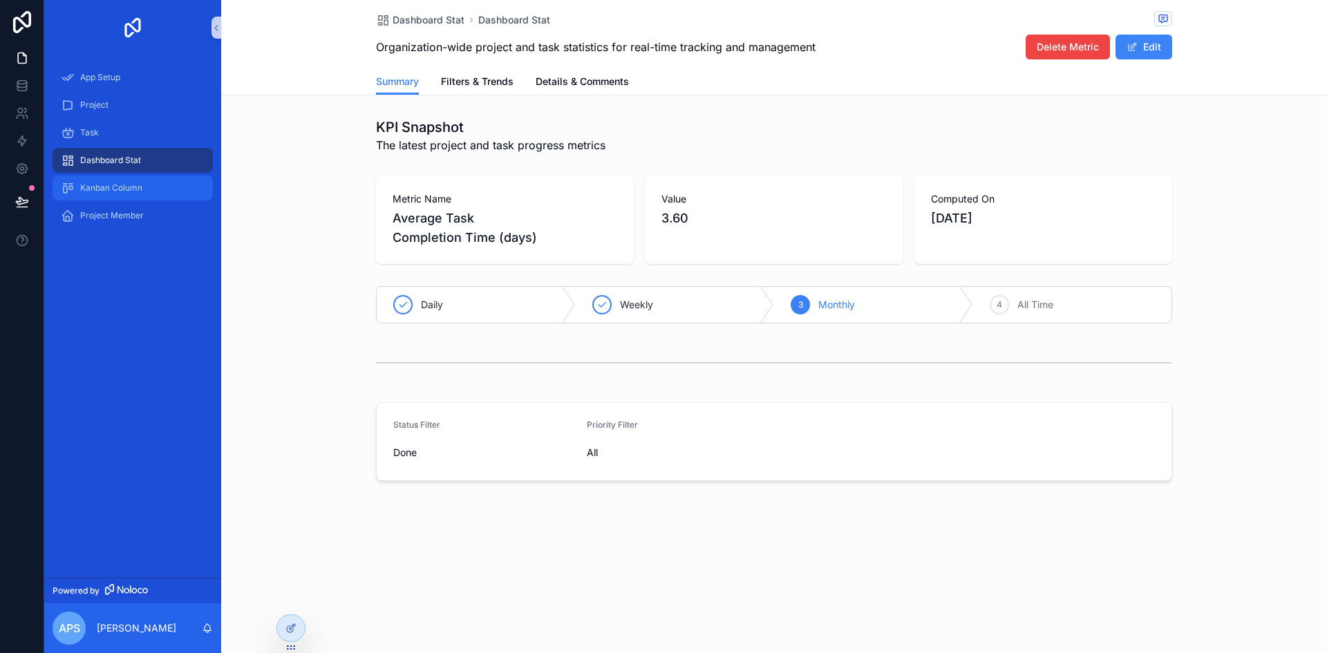
click at [155, 189] on div "Kanban Column" at bounding box center [133, 188] width 144 height 22
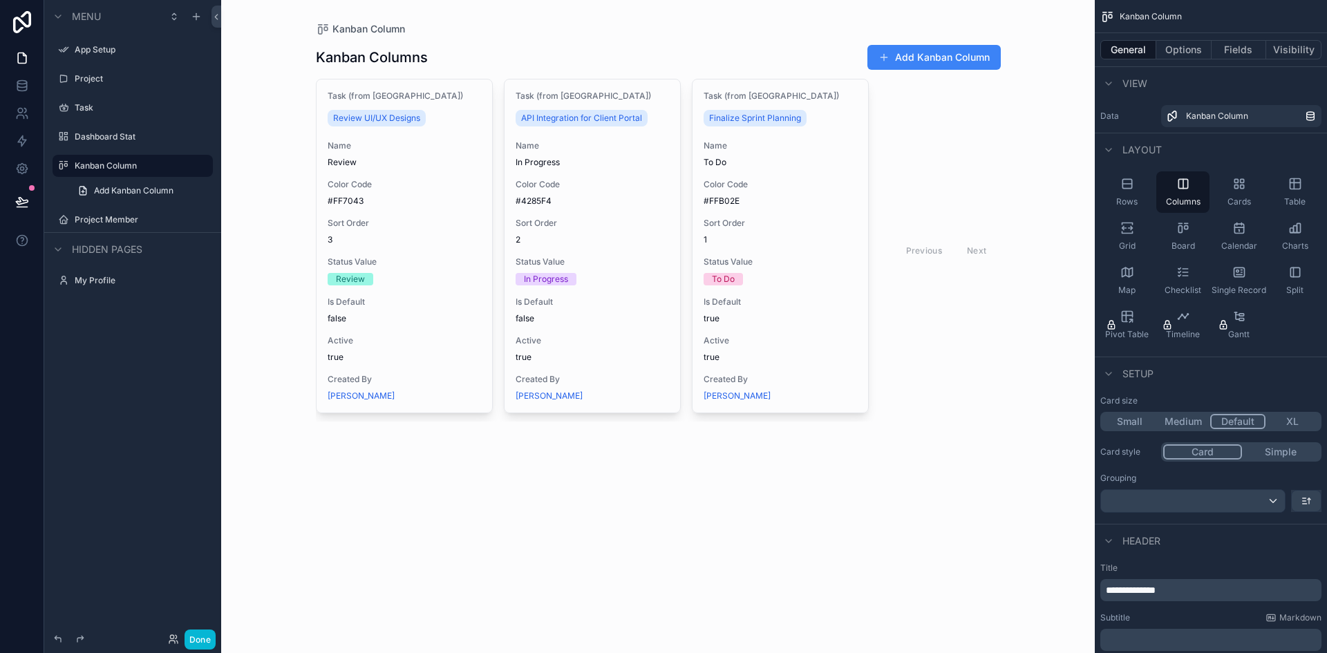
click at [424, 55] on div "scrollable content" at bounding box center [658, 233] width 707 height 466
click at [1234, 46] on button "Fields" at bounding box center [1239, 49] width 55 height 19
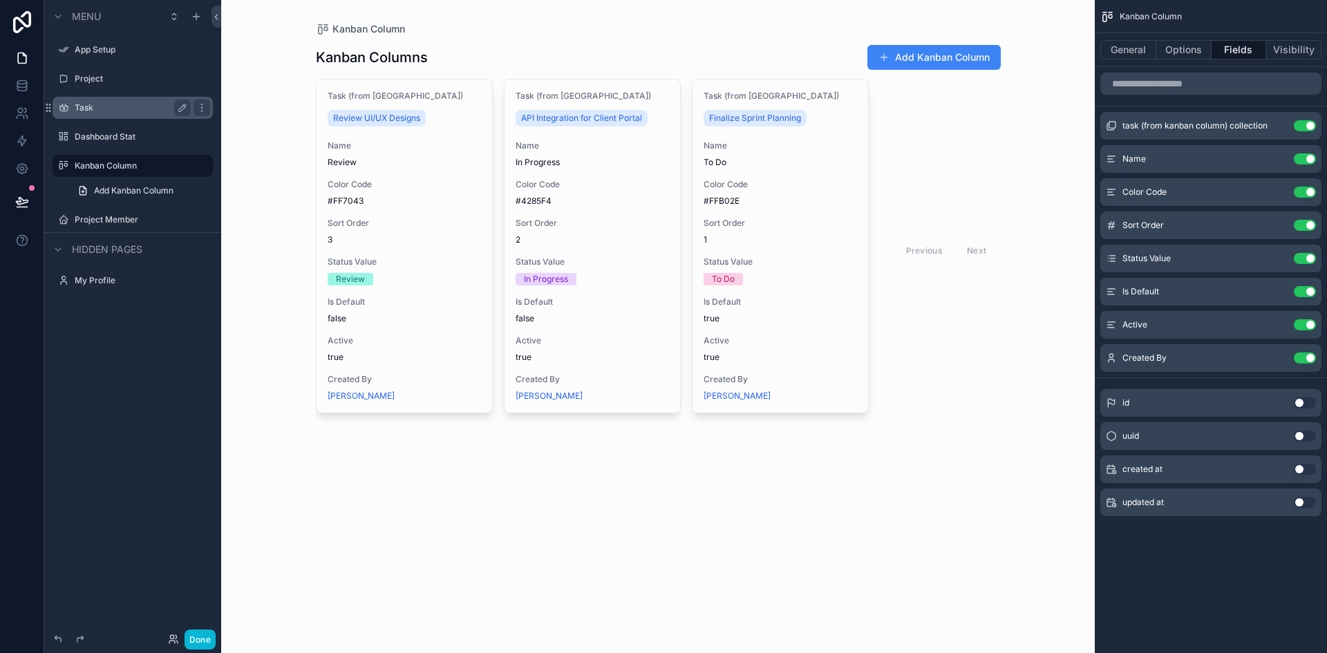
click at [96, 109] on label "Task" at bounding box center [130, 107] width 111 height 11
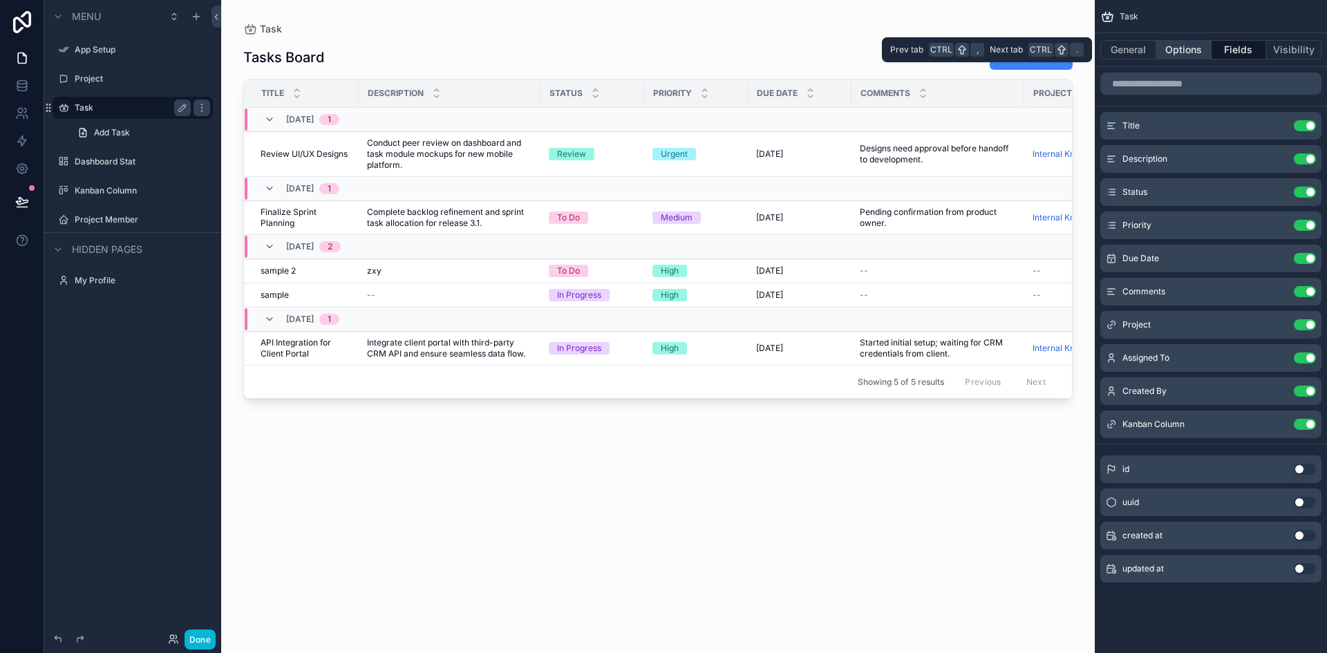
click at [1184, 50] on button "Options" at bounding box center [1184, 49] width 55 height 19
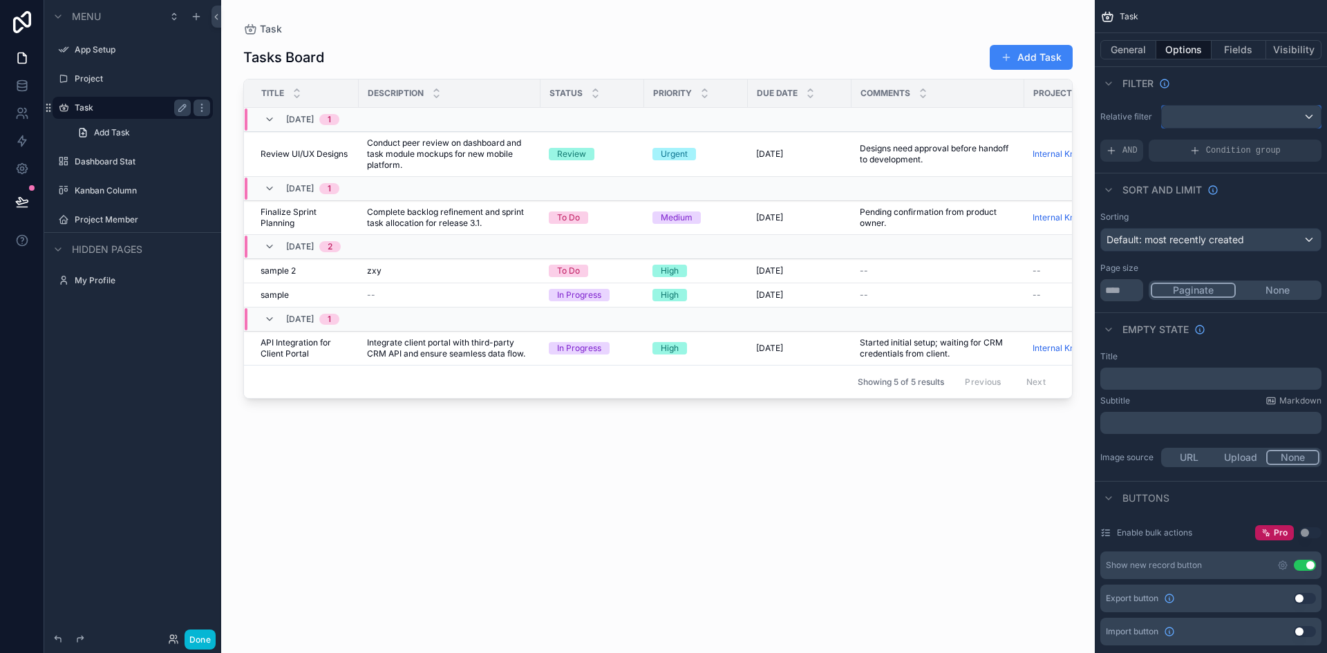
click at [1221, 117] on div "scrollable content" at bounding box center [1241, 117] width 159 height 22
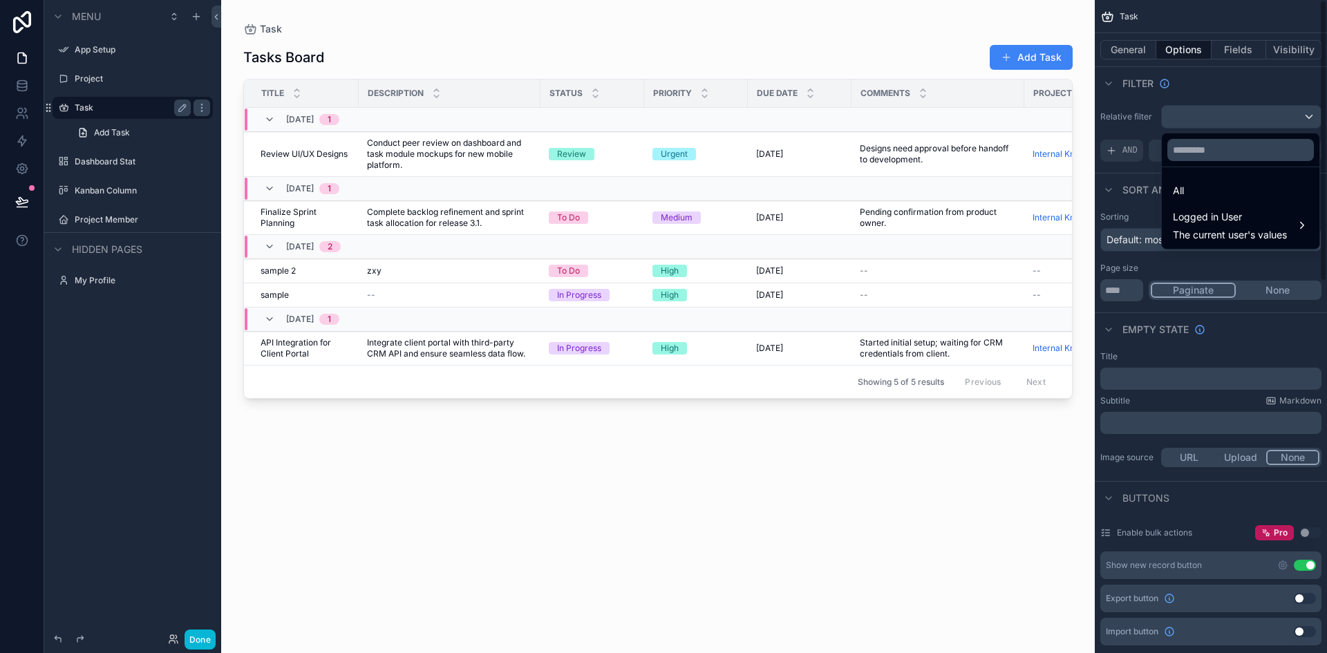
click at [1147, 127] on div "scrollable content" at bounding box center [663, 326] width 1327 height 653
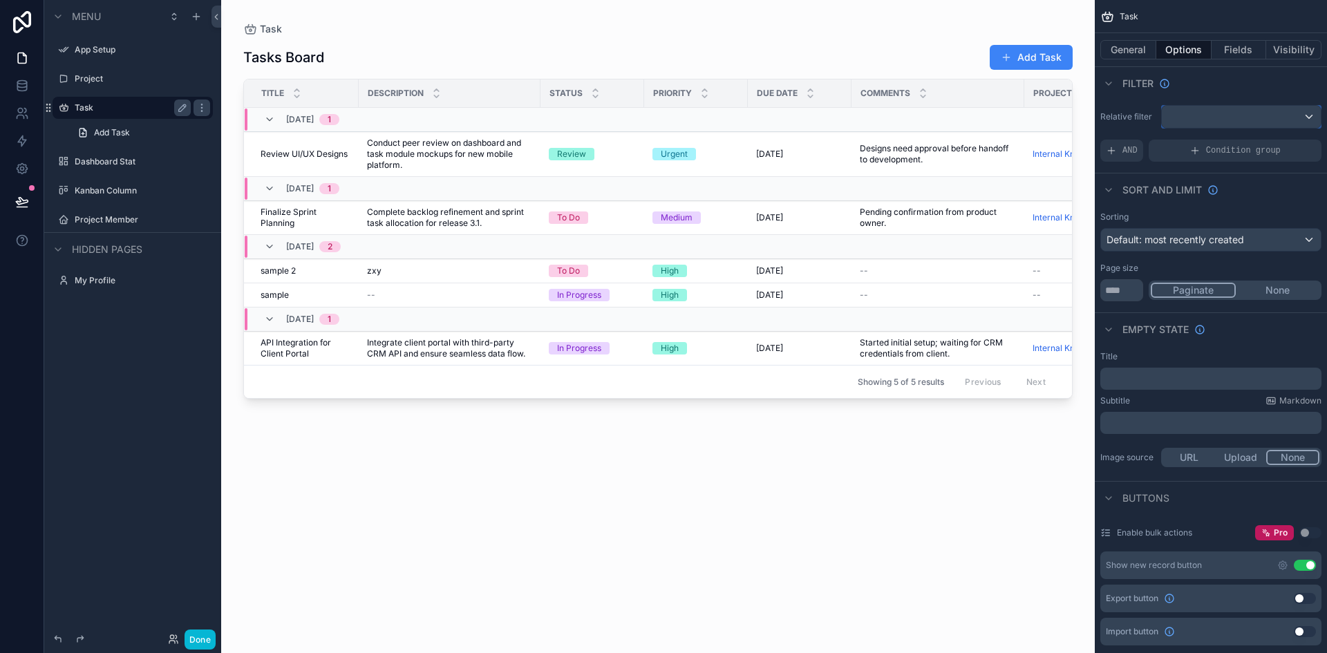
click at [1244, 123] on div "scrollable content" at bounding box center [1241, 117] width 159 height 22
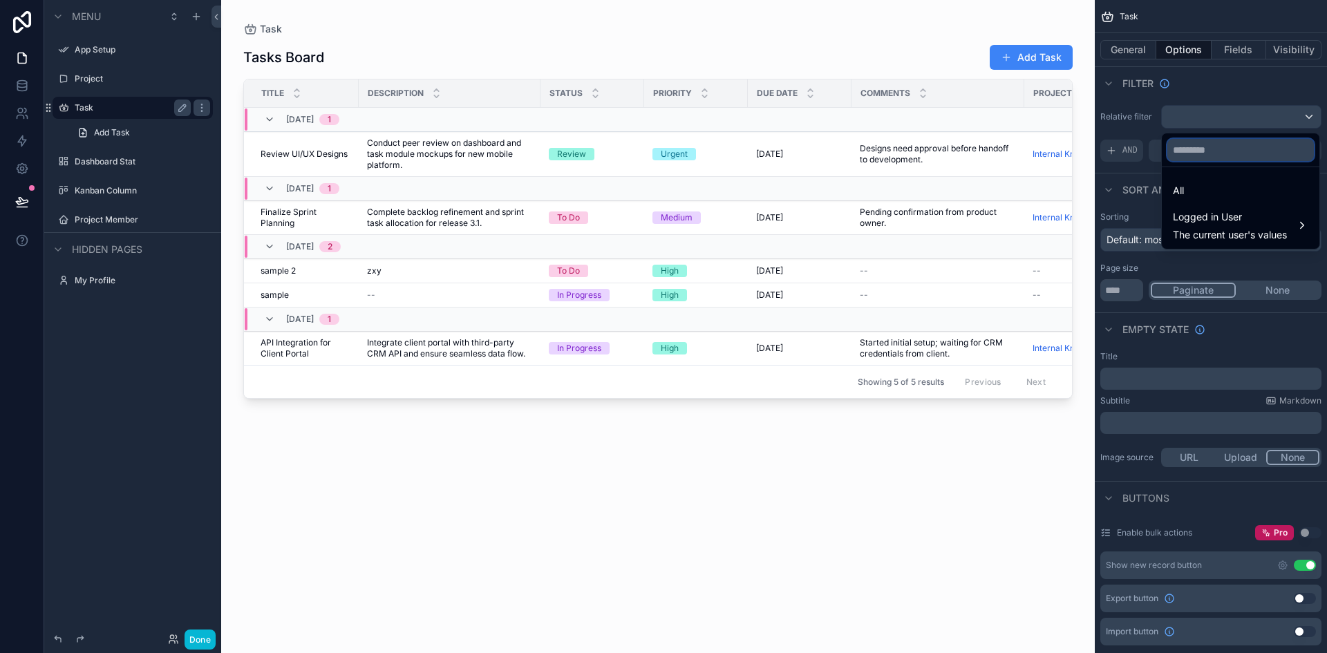
click at [1213, 151] on input "text" at bounding box center [1241, 150] width 147 height 22
click at [1210, 115] on div "scrollable content" at bounding box center [663, 326] width 1327 height 653
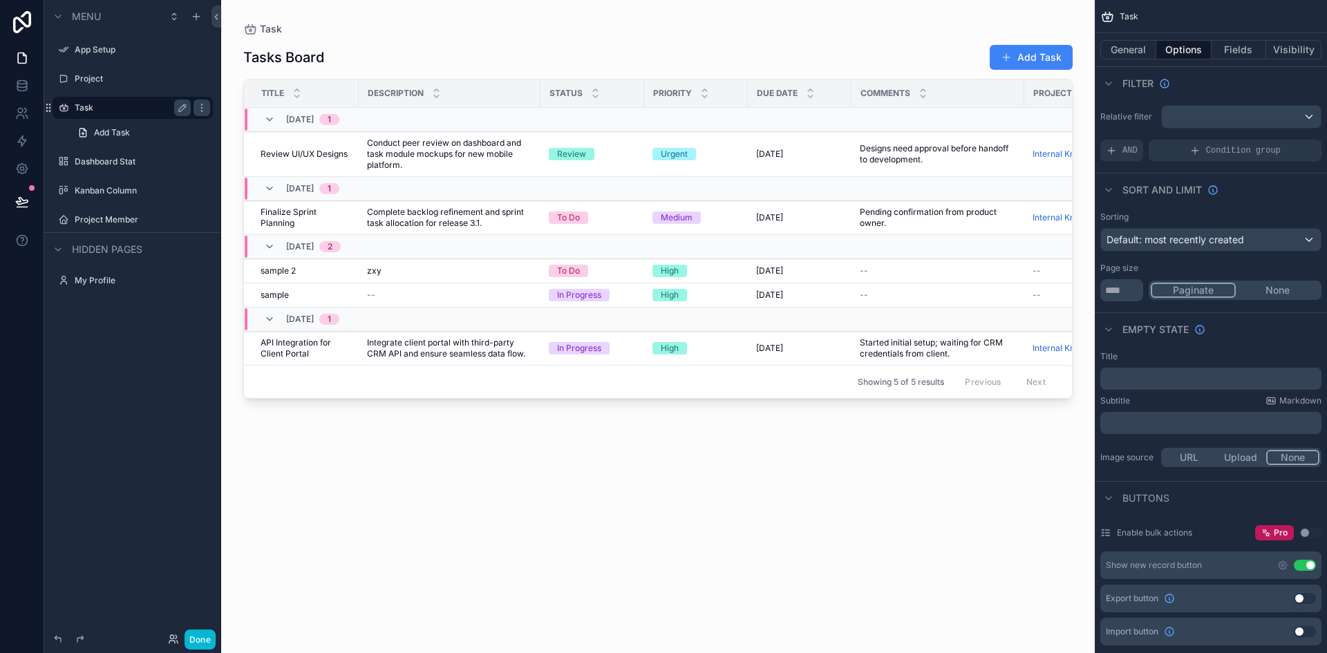
click at [415, 89] on span "Description" at bounding box center [396, 93] width 56 height 11
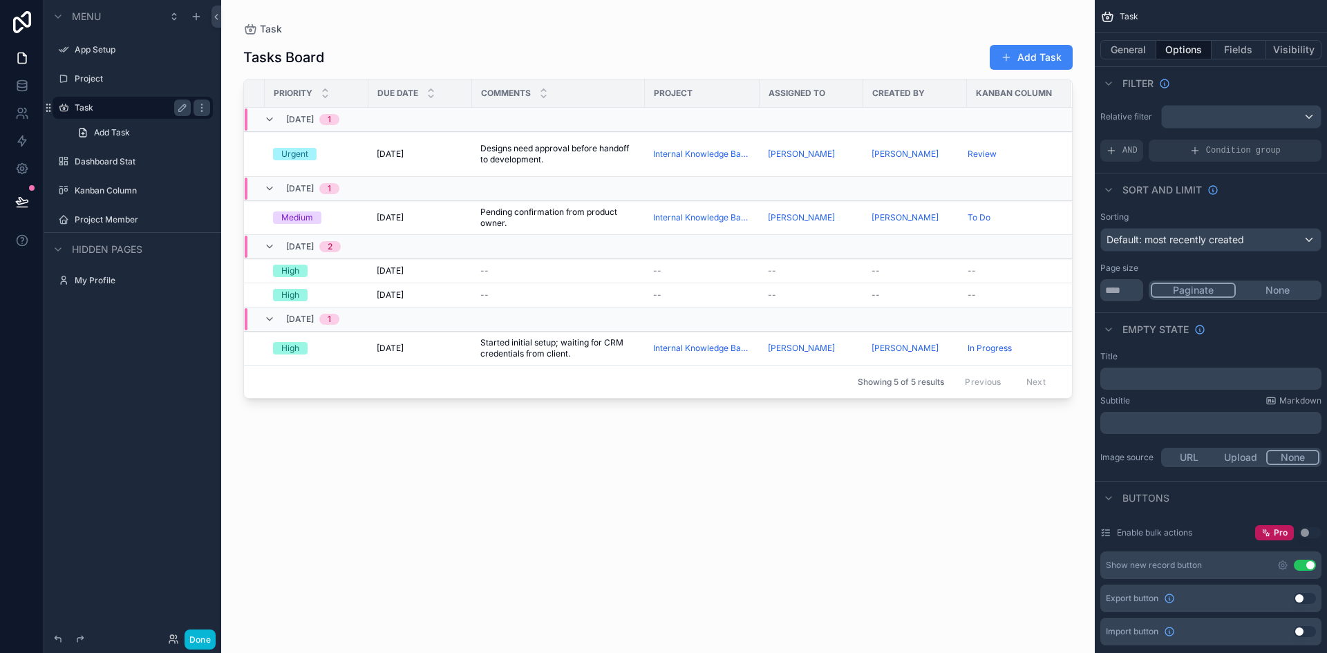
scroll to position [0, 380]
click at [1228, 49] on button "Fields" at bounding box center [1239, 49] width 55 height 19
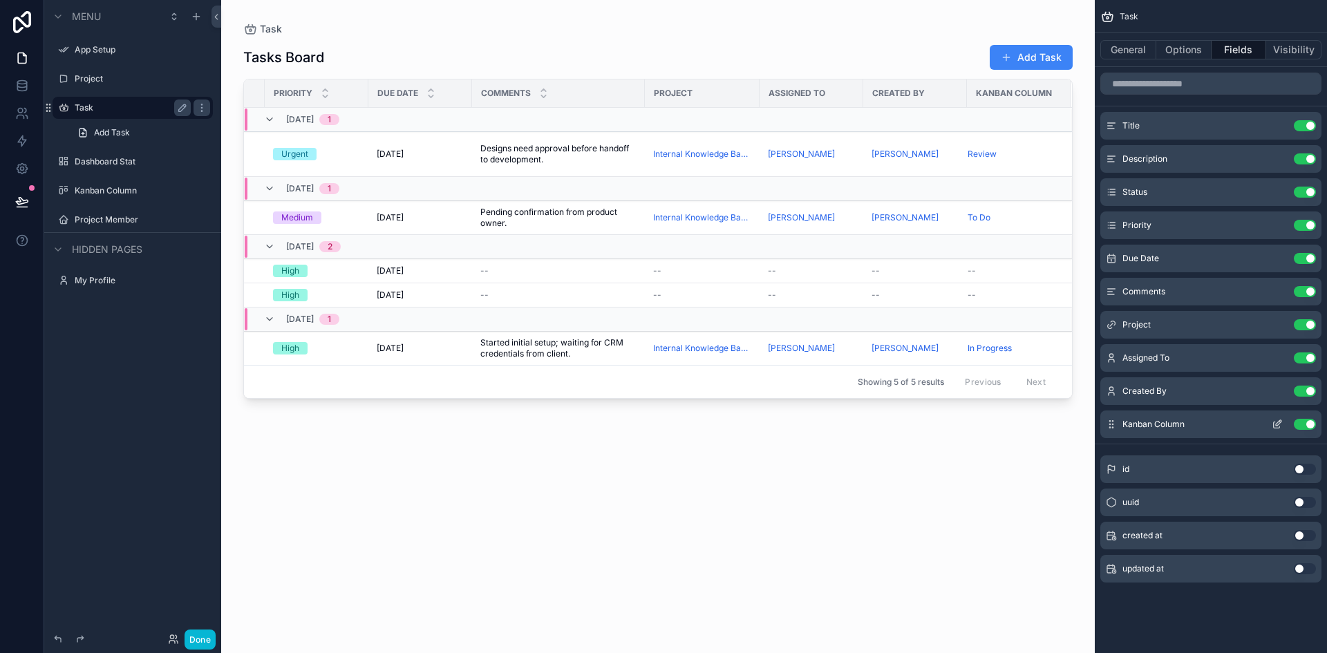
click at [1302, 427] on button "Use setting" at bounding box center [1305, 424] width 22 height 11
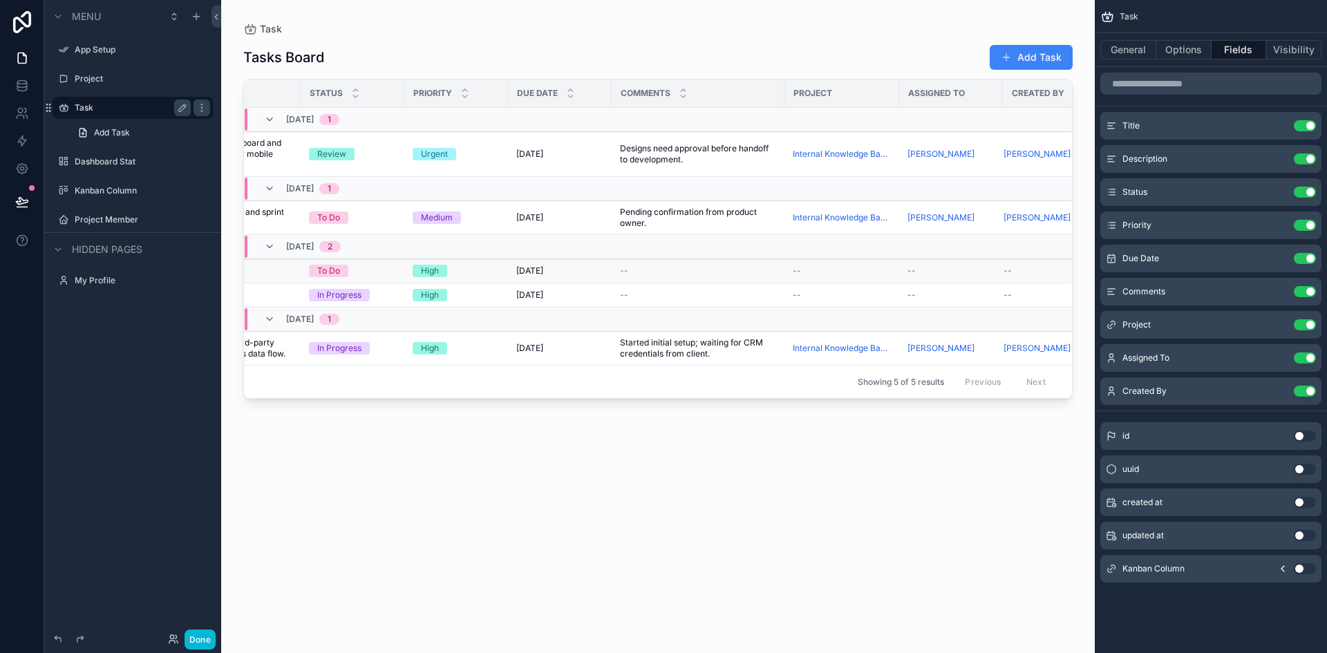
scroll to position [0, 276]
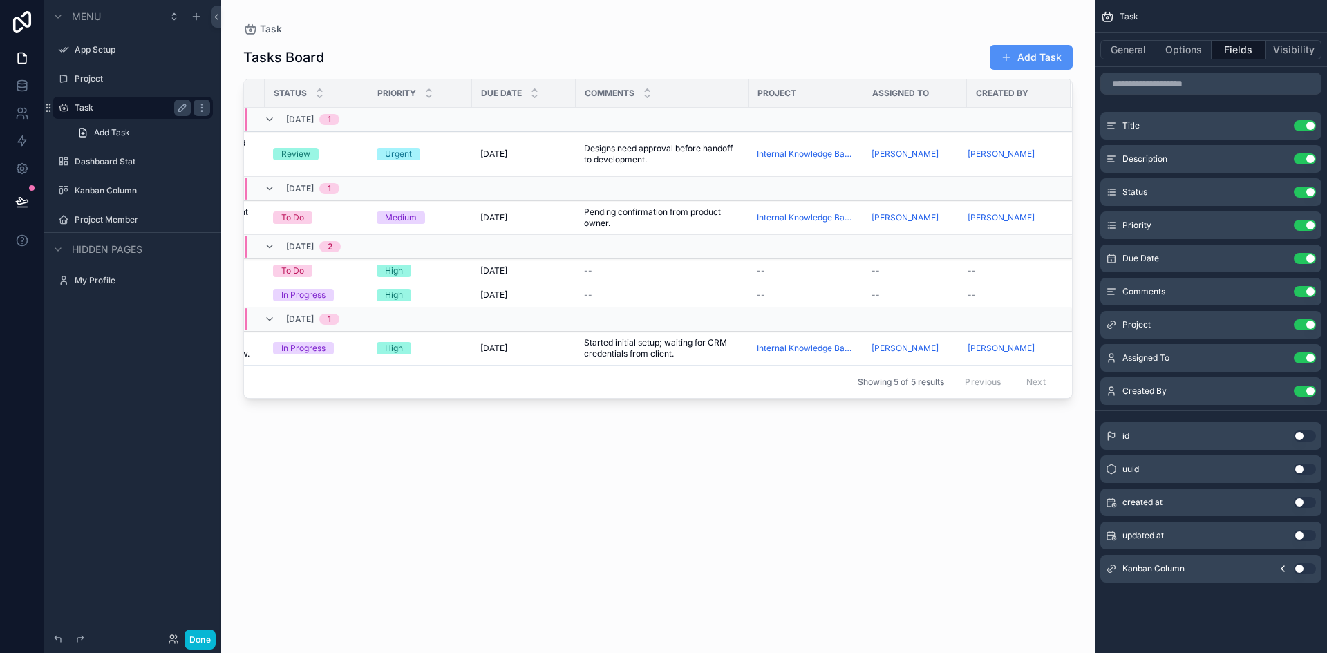
click at [1014, 63] on button "Add Task" at bounding box center [1031, 57] width 83 height 25
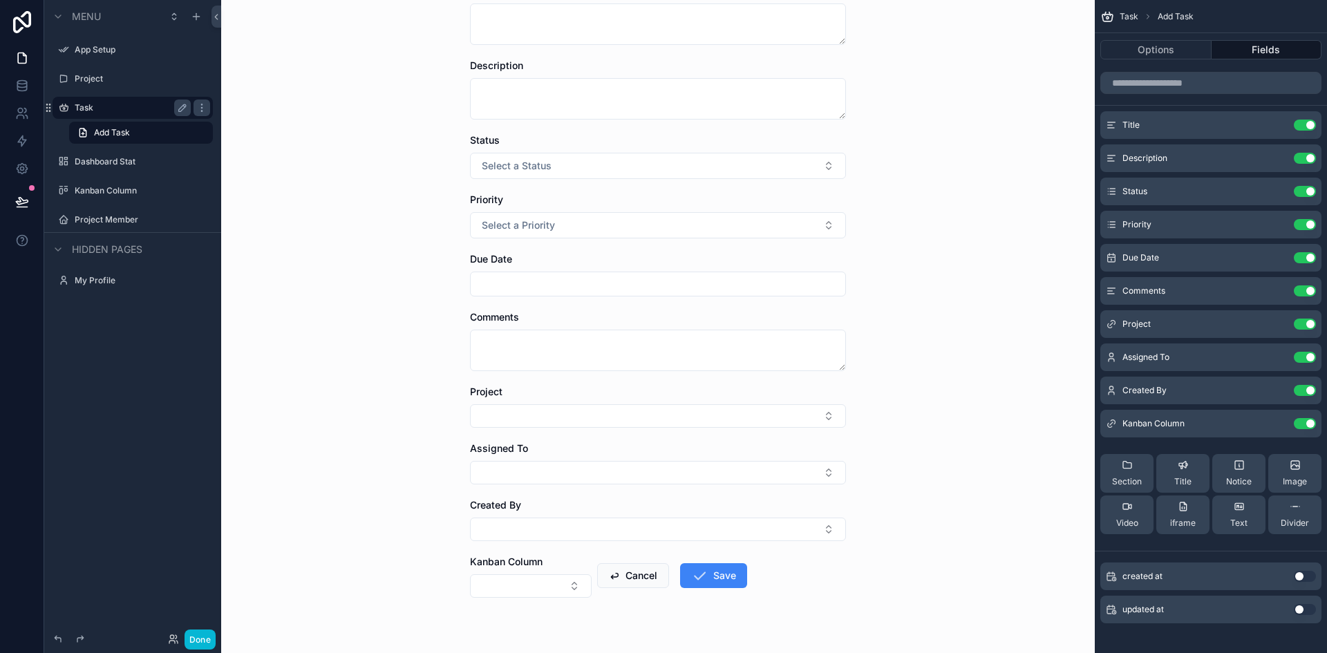
scroll to position [100, 0]
click at [673, 474] on button "Select Button" at bounding box center [658, 472] width 376 height 24
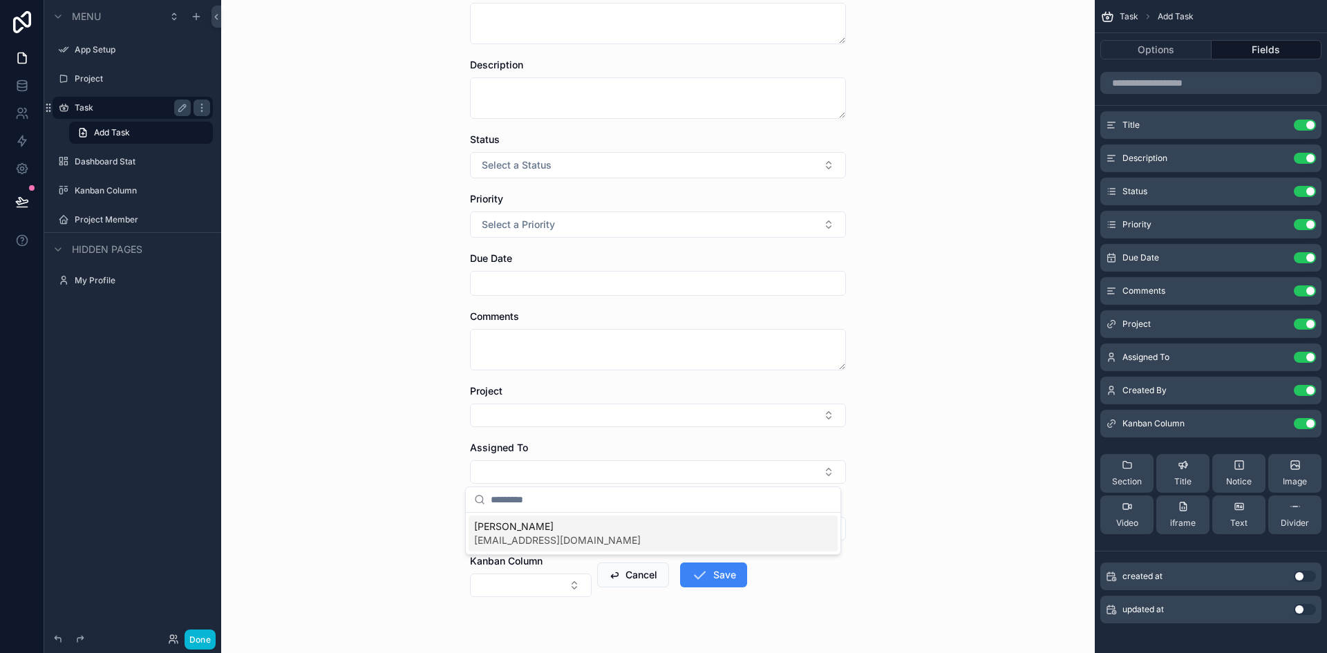
click at [628, 533] on div "Arjun P S arjunps@arjunps006.online" at bounding box center [653, 534] width 369 height 36
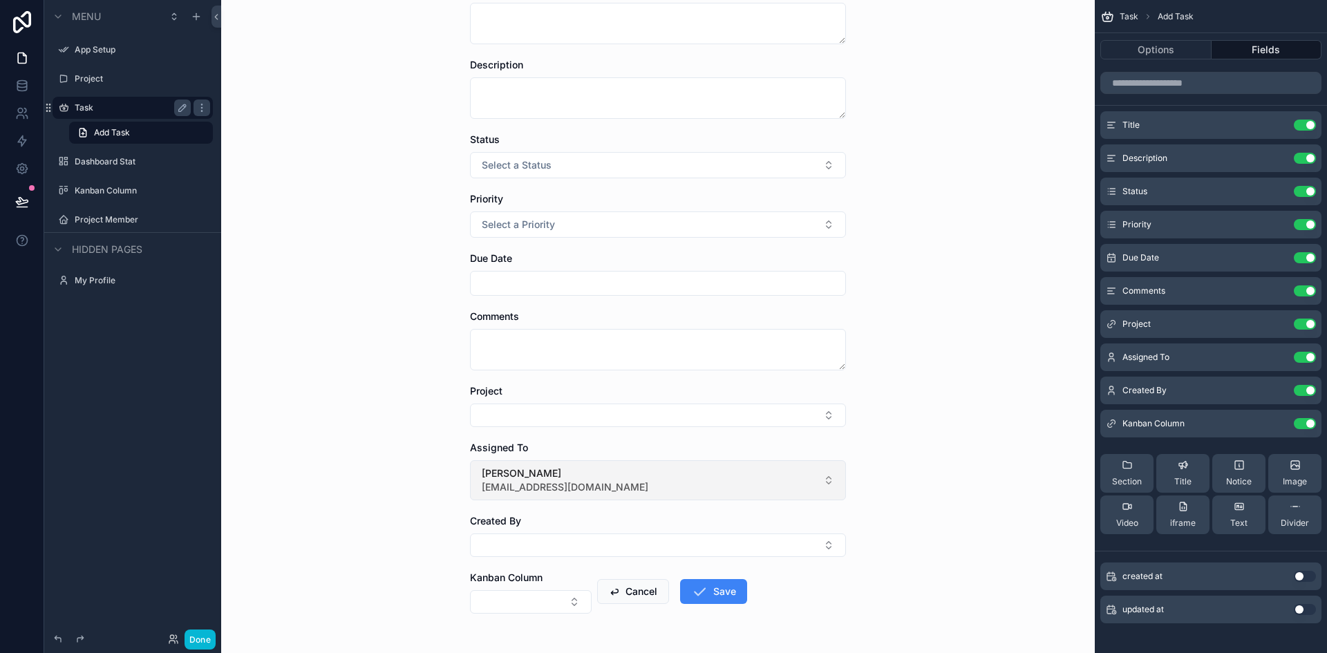
click at [722, 478] on button "Arjun P S arjunps@arjunps006.online" at bounding box center [658, 480] width 376 height 40
click at [630, 483] on button "Arjun P S arjunps@arjunps006.online" at bounding box center [658, 480] width 376 height 40
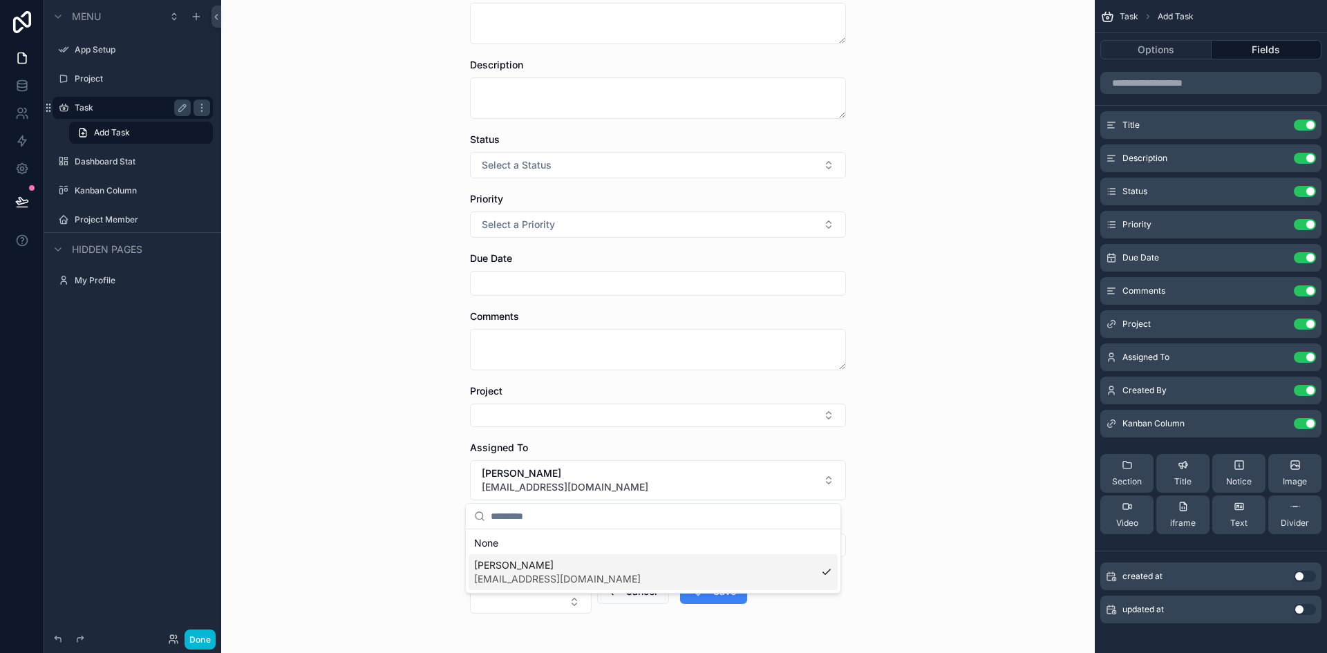
click at [828, 573] on div "Arjun P S arjunps@arjunps006.online" at bounding box center [653, 572] width 369 height 36
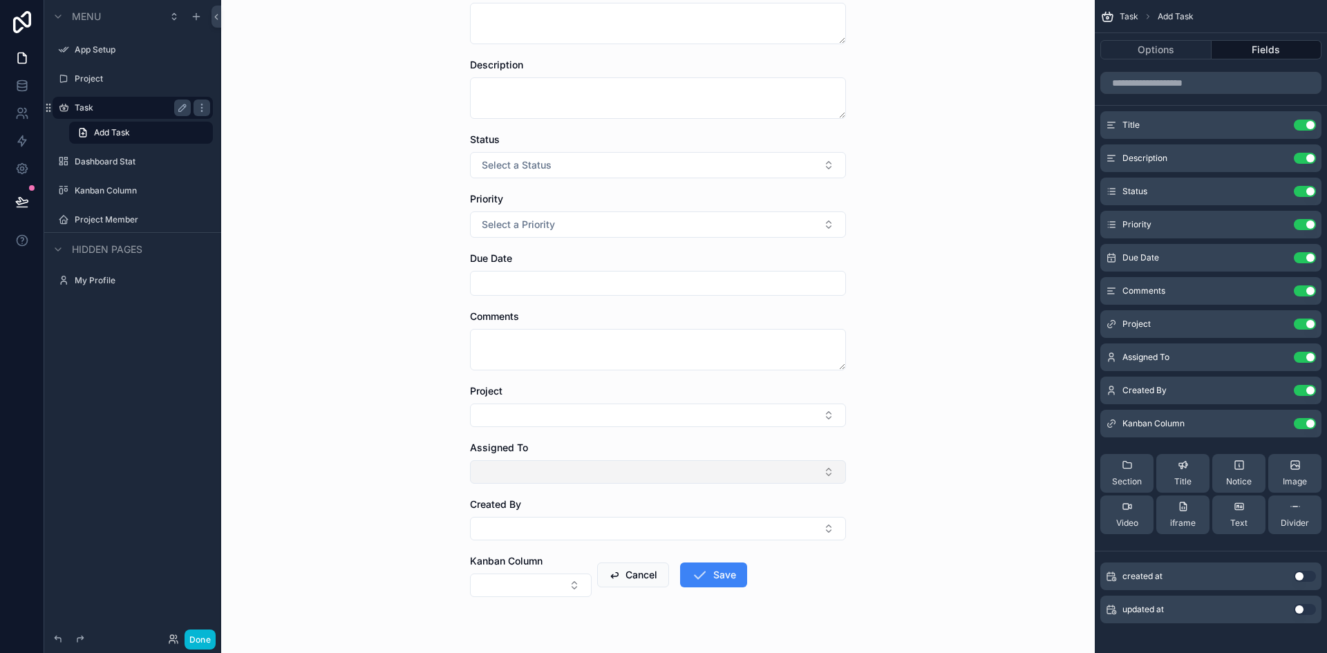
click at [712, 476] on button "Select Button" at bounding box center [658, 472] width 376 height 24
click at [422, 402] on div "Task Add Task Add Task Title Description Status Select a Status Priority Select…" at bounding box center [658, 226] width 874 height 653
click at [132, 213] on div "Project Member" at bounding box center [133, 220] width 116 height 17
click at [125, 216] on label "Project Member" at bounding box center [130, 219] width 111 height 11
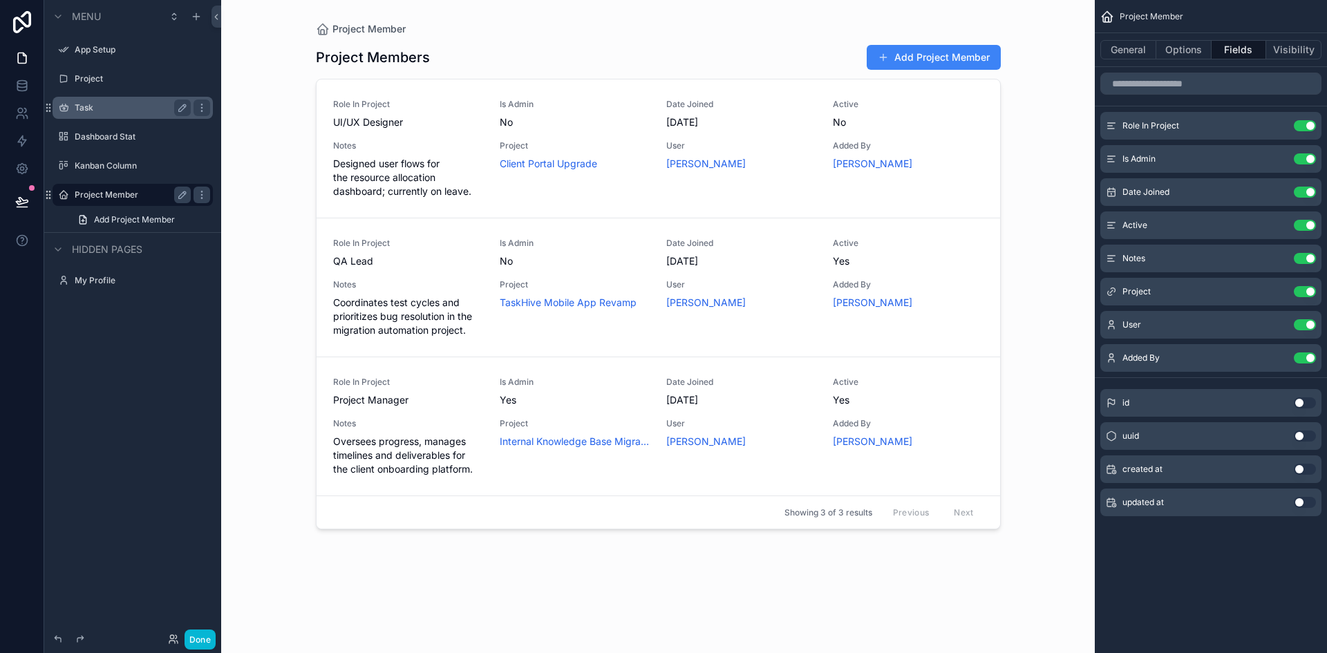
click at [912, 58] on div "scrollable content" at bounding box center [658, 318] width 707 height 637
click at [925, 57] on button "Add Project Member" at bounding box center [934, 57] width 134 height 25
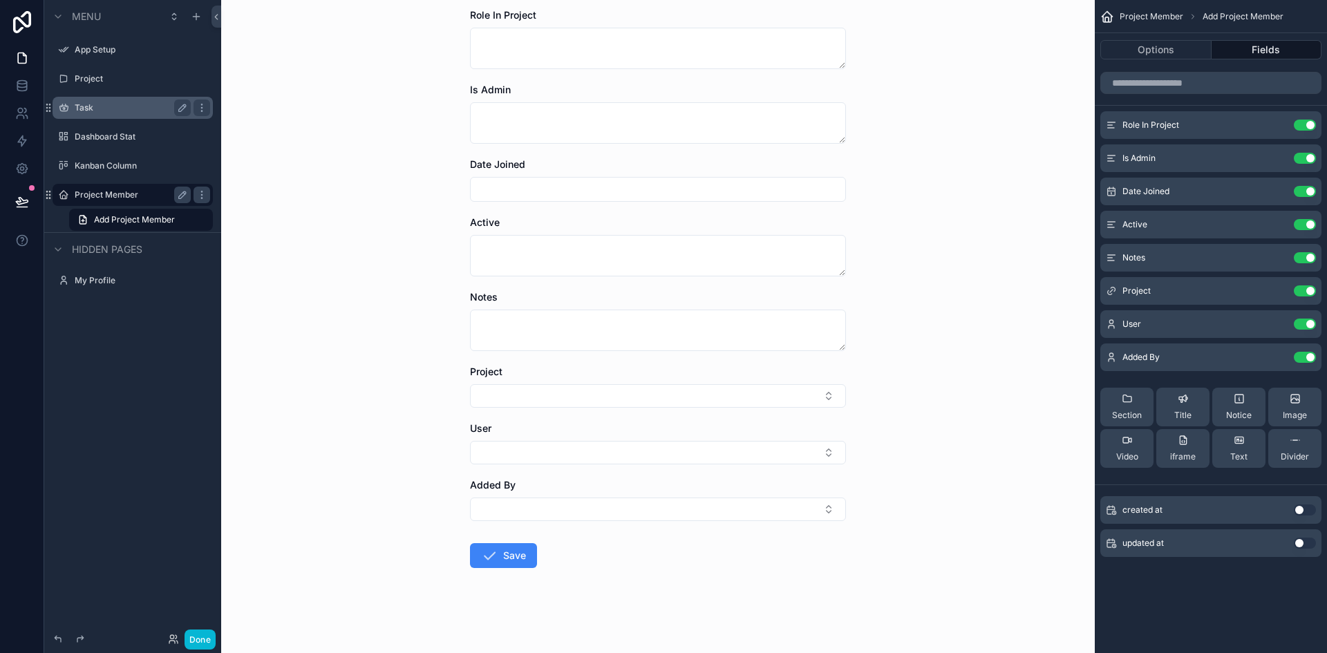
scroll to position [78, 0]
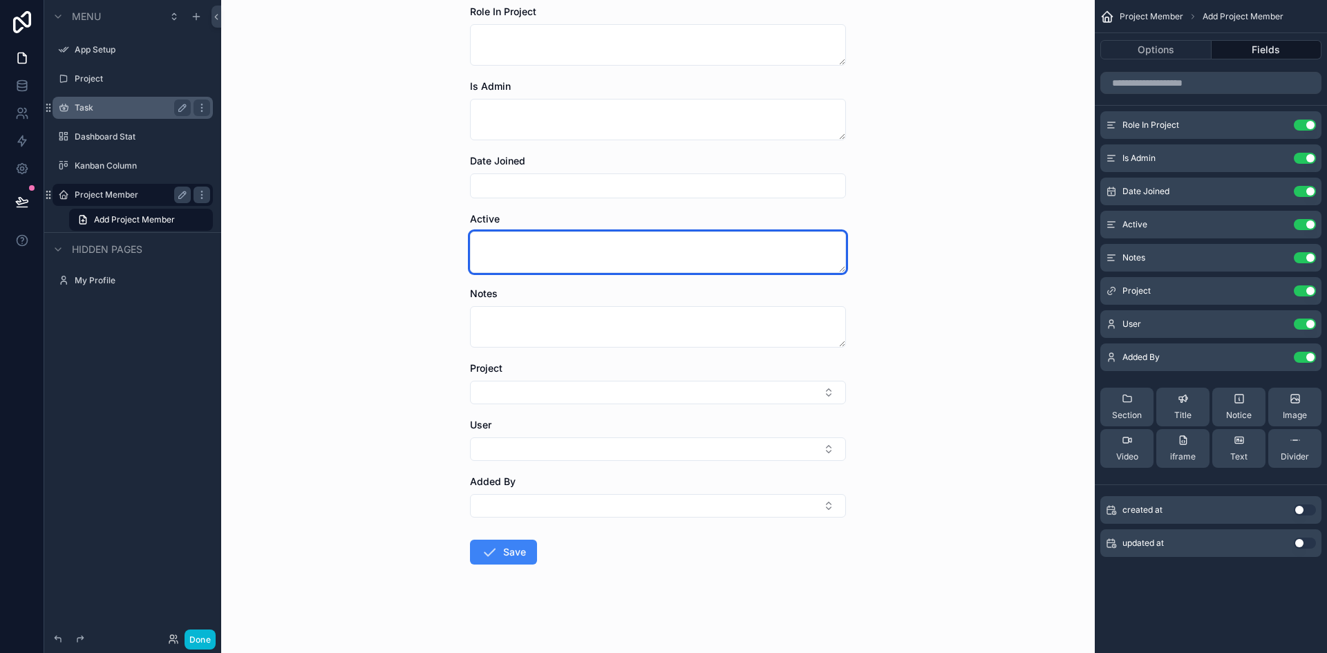
click at [591, 235] on textarea "scrollable content" at bounding box center [658, 252] width 376 height 41
click at [414, 264] on div "Project Member Add Project Member Add Project Member Role In Project Is Admin D…" at bounding box center [658, 248] width 874 height 653
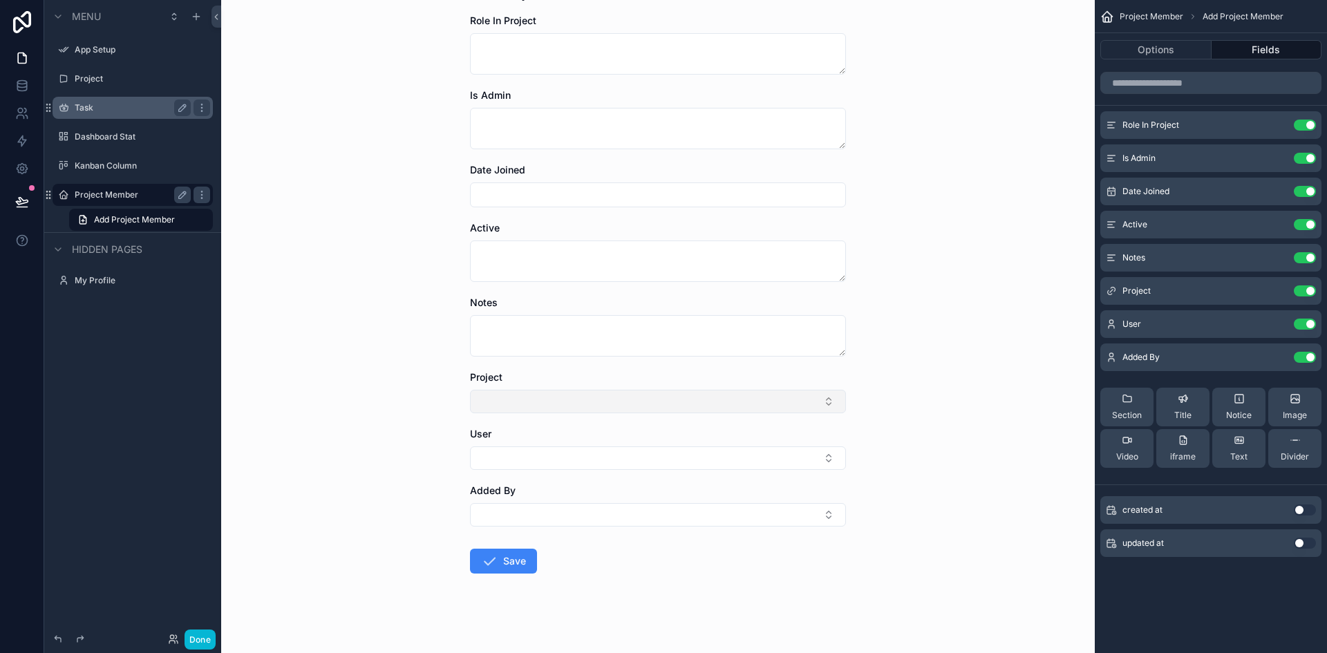
scroll to position [70, 0]
click at [624, 398] on button "Select Button" at bounding box center [658, 401] width 376 height 24
click at [420, 353] on div "Project Member Add Project Member Add Project Member Role In Project Is Admin D…" at bounding box center [658, 256] width 874 height 653
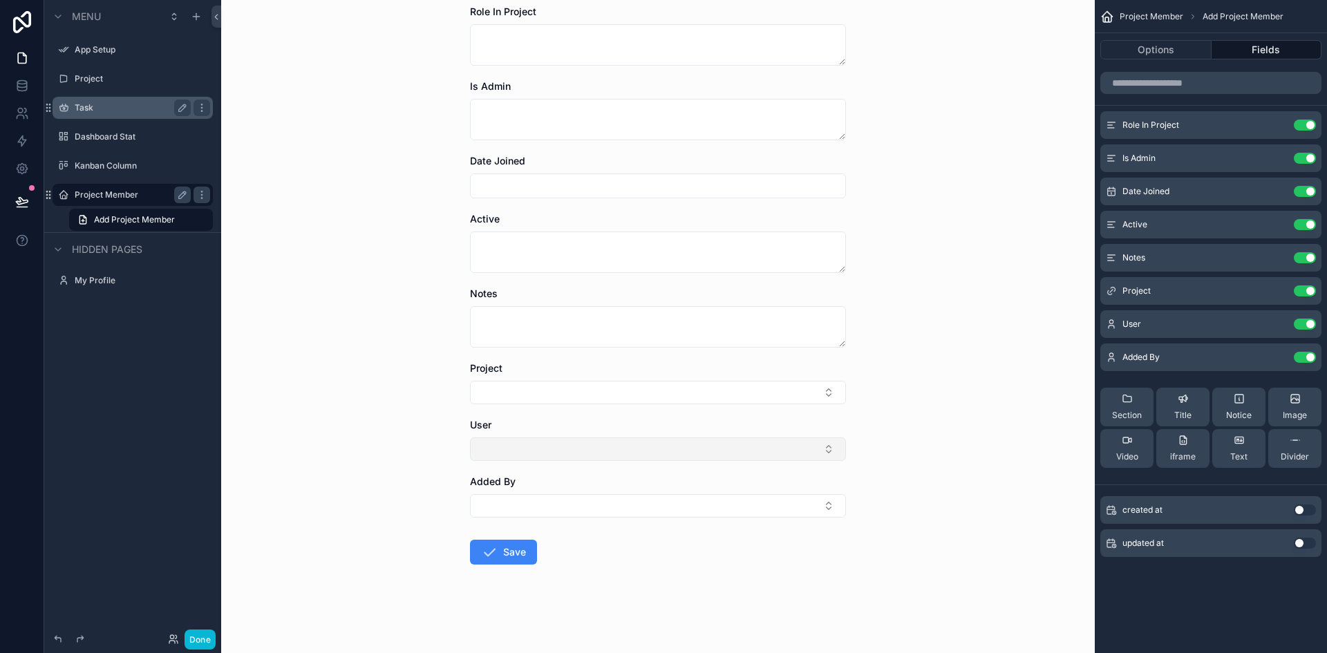
click at [555, 447] on button "Select Button" at bounding box center [658, 450] width 376 height 24
click at [420, 425] on div "Project Member Add Project Member Add Project Member Role In Project Is Admin D…" at bounding box center [658, 248] width 874 height 653
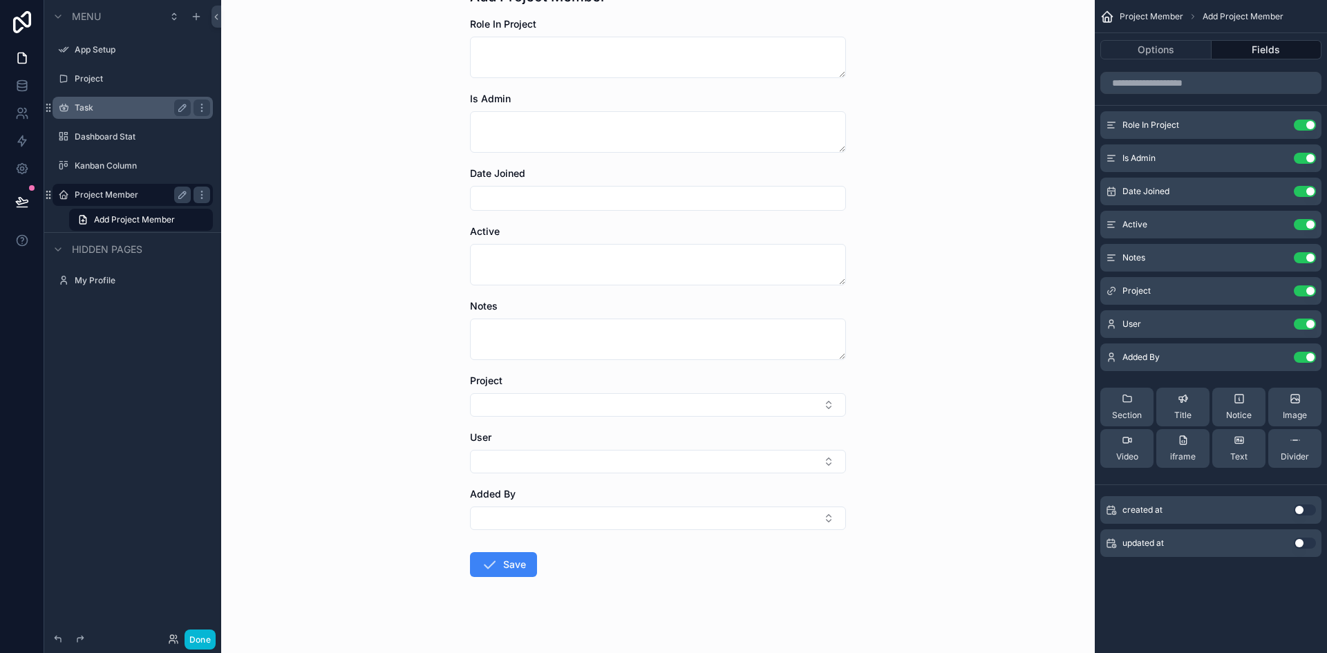
scroll to position [0, 0]
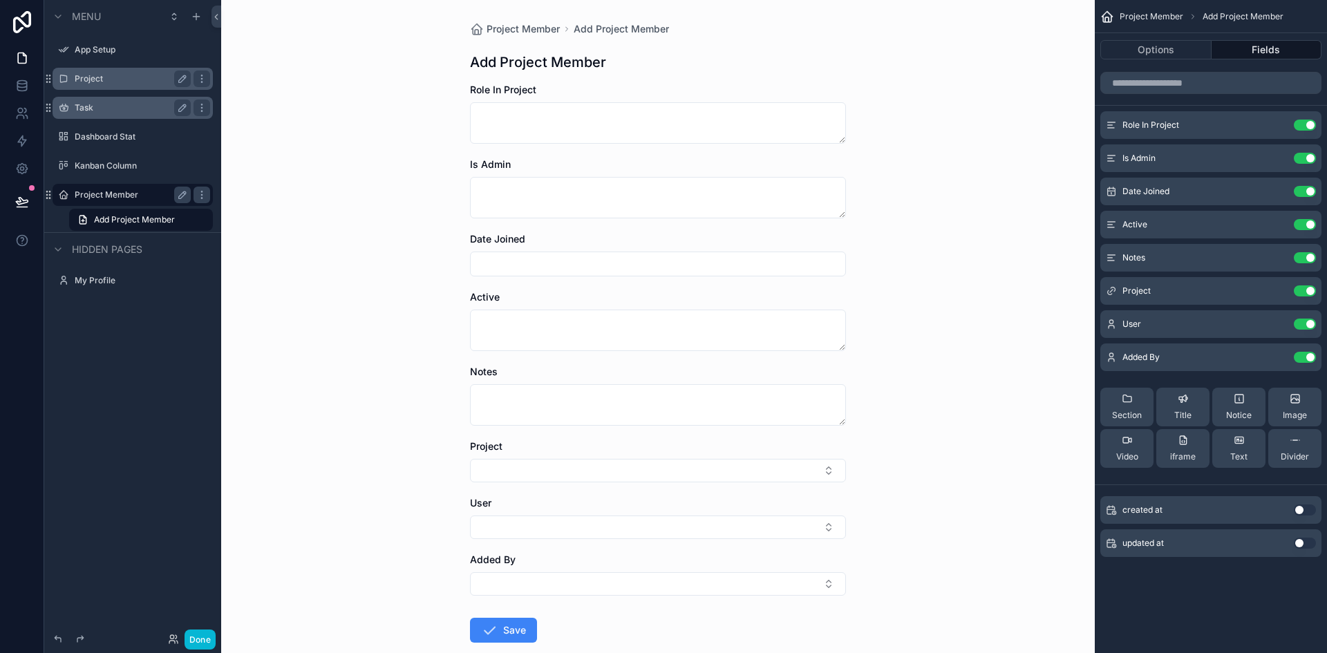
click at [106, 74] on label "Project" at bounding box center [130, 78] width 111 height 11
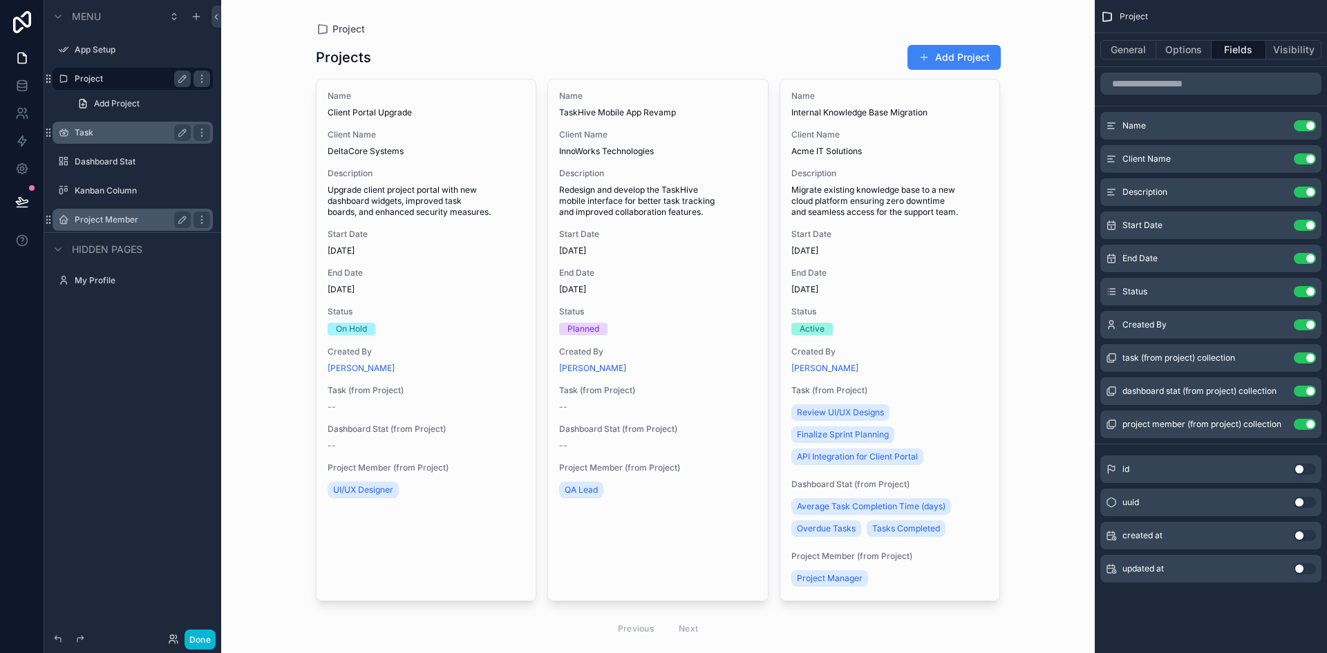
click at [105, 129] on label "Task" at bounding box center [130, 132] width 111 height 11
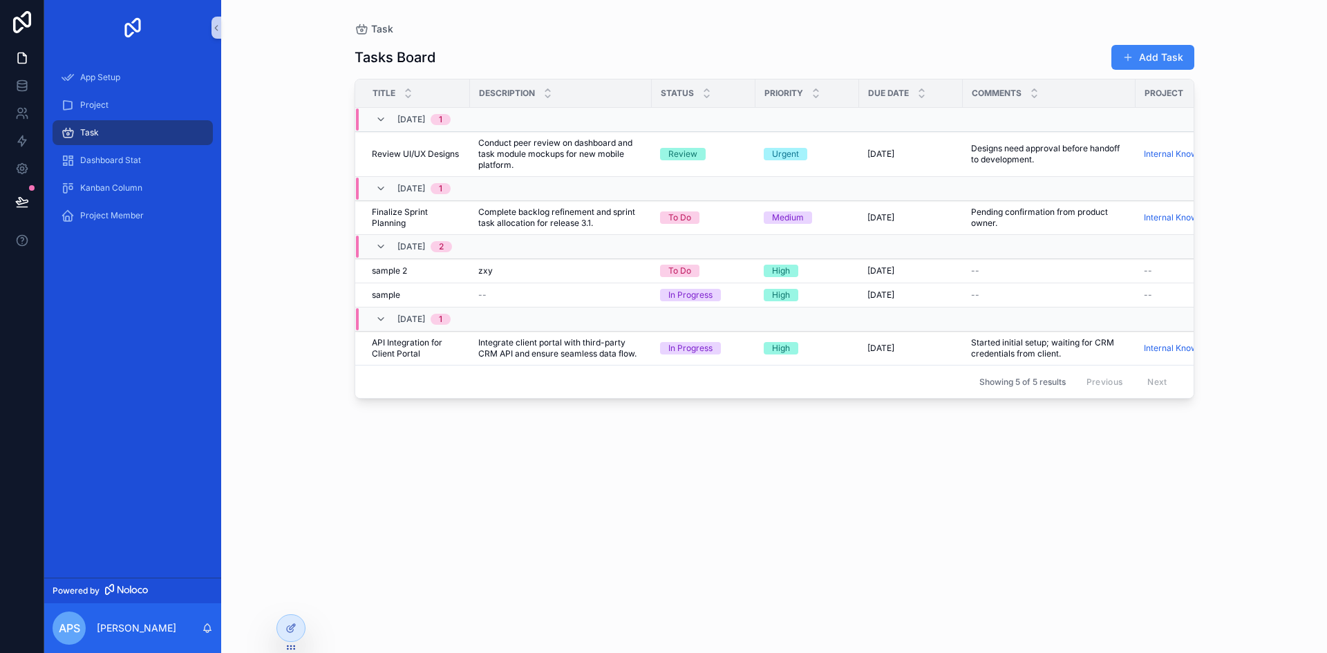
click at [494, 542] on div "Tasks Board Add Task Title Description Status Priority Due Date Comments Projec…" at bounding box center [775, 336] width 840 height 601
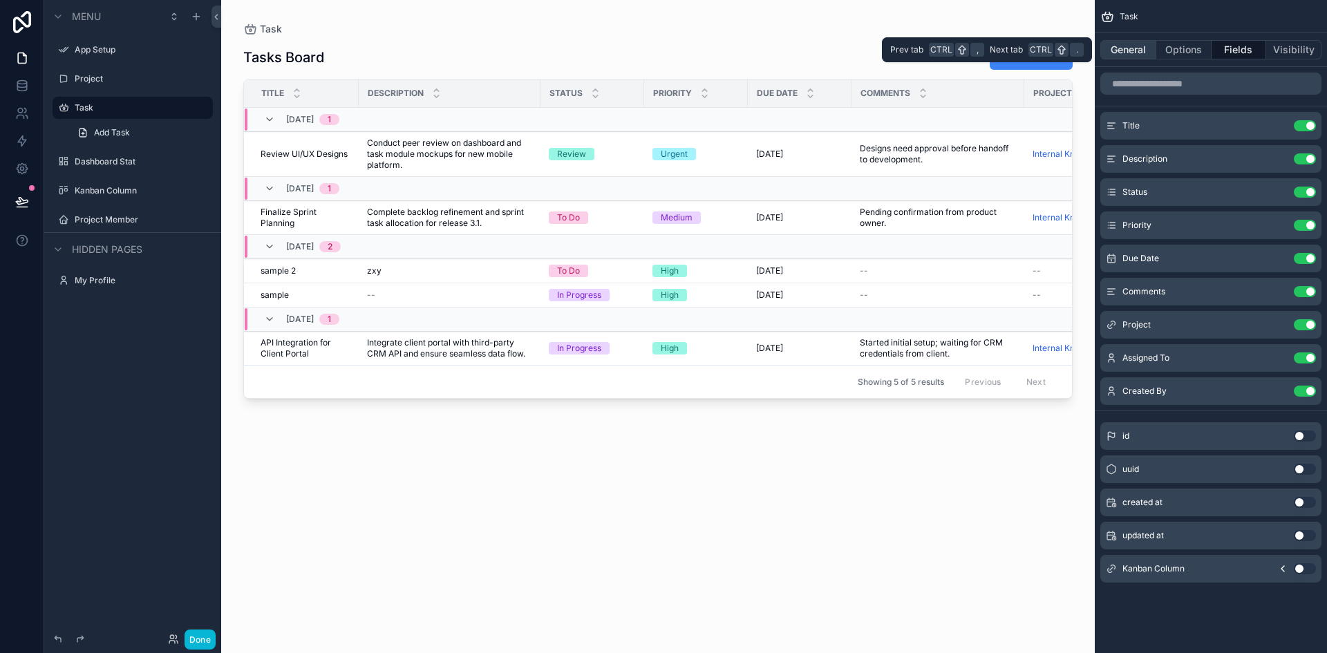
click at [1129, 46] on button "General" at bounding box center [1129, 49] width 56 height 19
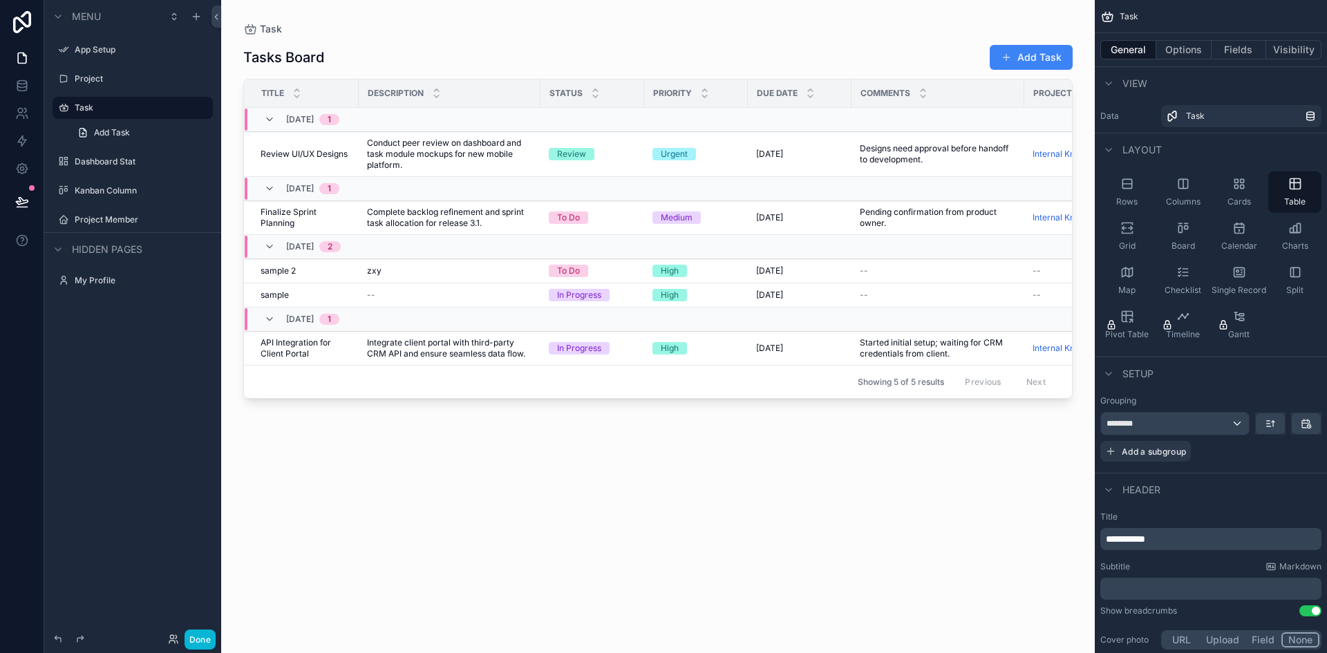
click at [259, 44] on div "scrollable content" at bounding box center [658, 318] width 874 height 637
click at [254, 29] on icon "scrollable content" at bounding box center [250, 29] width 14 height 14
click at [247, 26] on icon "scrollable content" at bounding box center [250, 29] width 14 height 14
drag, startPoint x: 247, startPoint y: 26, endPoint x: 444, endPoint y: 48, distance: 198.2
click at [444, 48] on div "Tasks Board Add Task" at bounding box center [658, 57] width 830 height 26
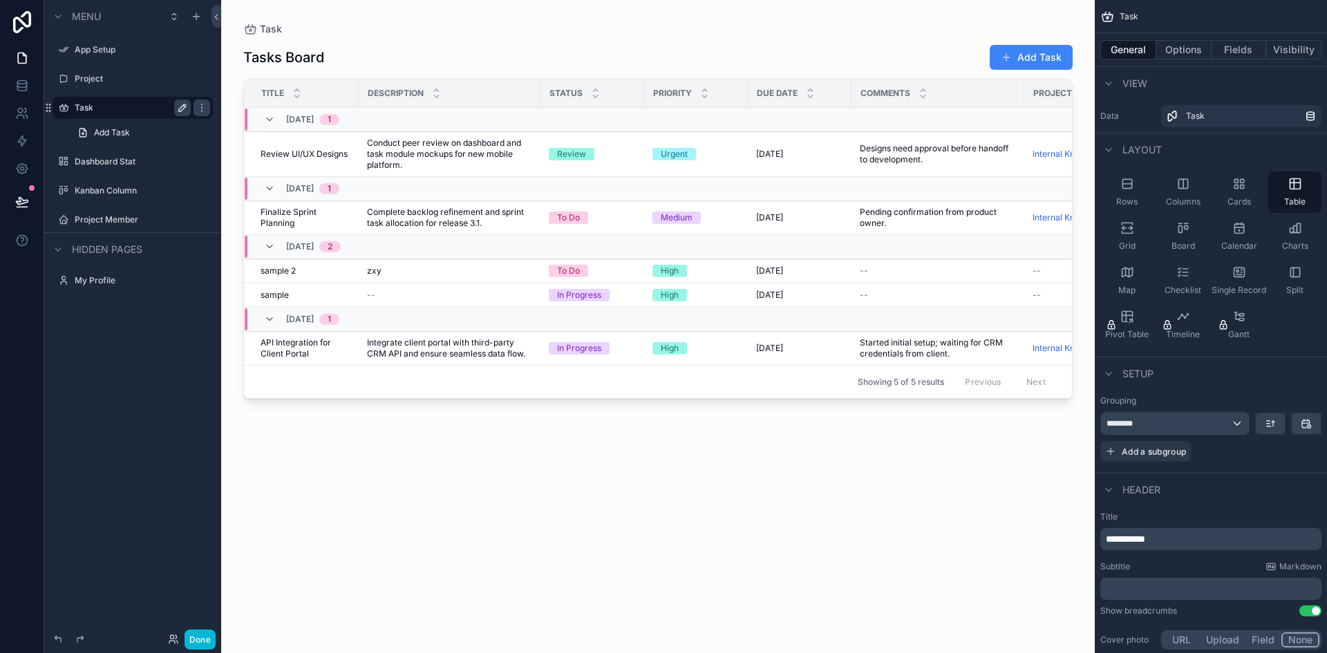
click at [184, 106] on icon "scrollable content" at bounding box center [184, 106] width 2 height 2
click at [184, 106] on icon "scrollable content" at bounding box center [182, 107] width 11 height 11
click at [1284, 53] on button "Visibility" at bounding box center [1293, 49] width 55 height 19
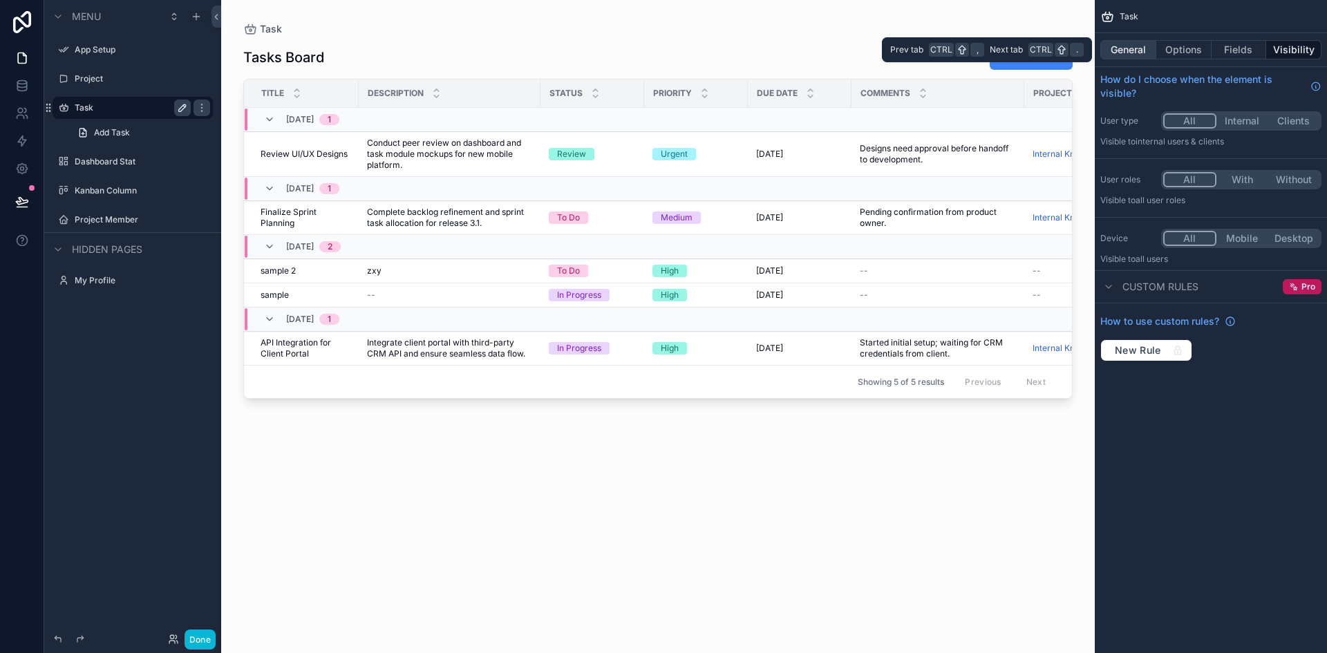
click at [1136, 50] on button "General" at bounding box center [1129, 49] width 56 height 19
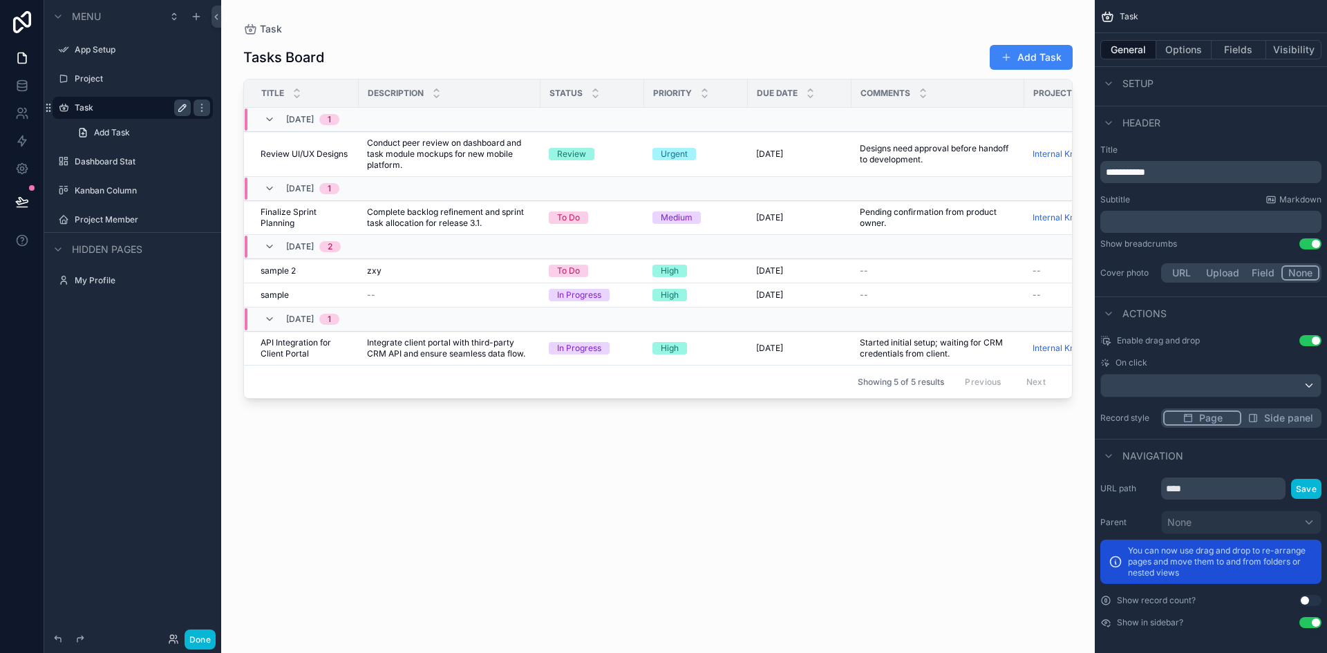
scroll to position [370, 0]
click at [1248, 380] on div "scrollable content" at bounding box center [1211, 383] width 220 height 22
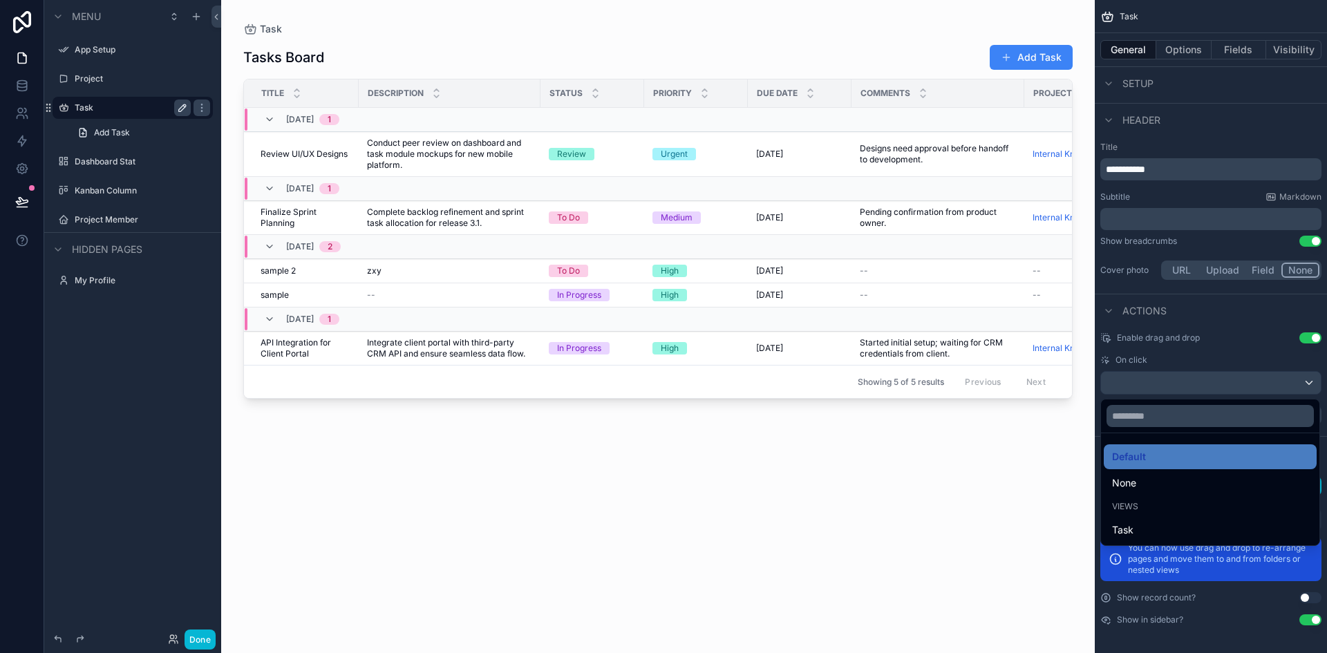
click at [1248, 380] on div "scrollable content" at bounding box center [663, 326] width 1327 height 653
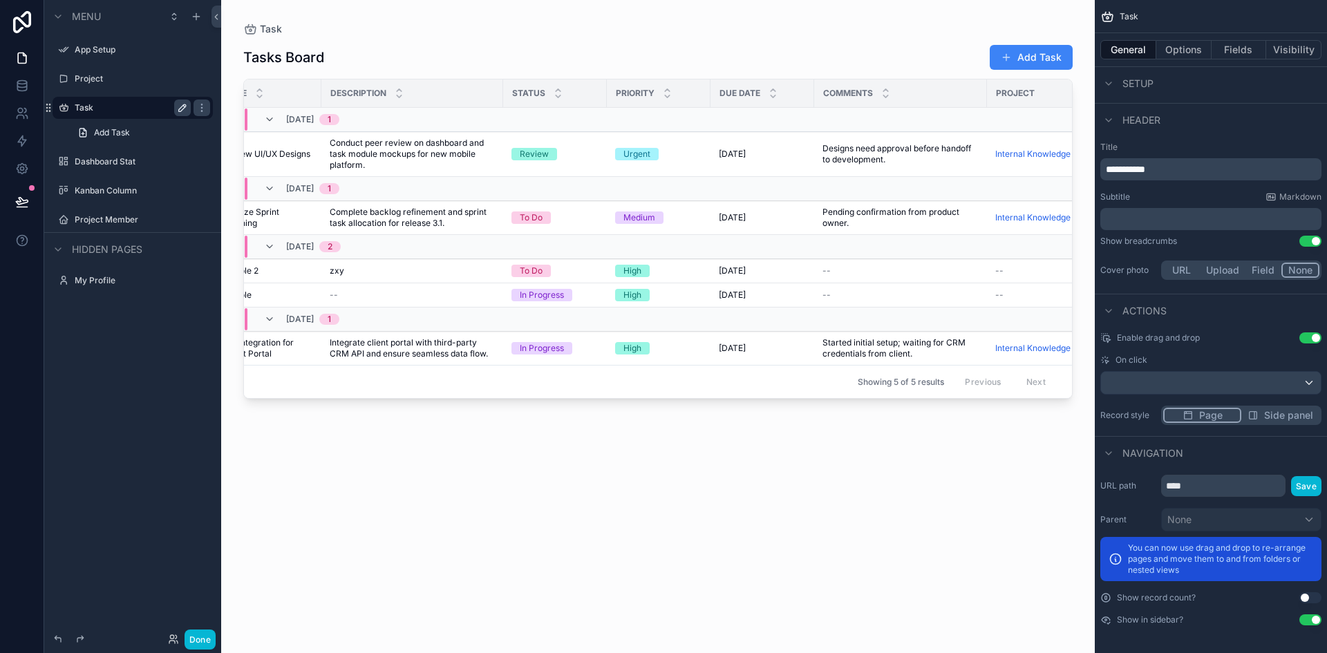
scroll to position [0, 0]
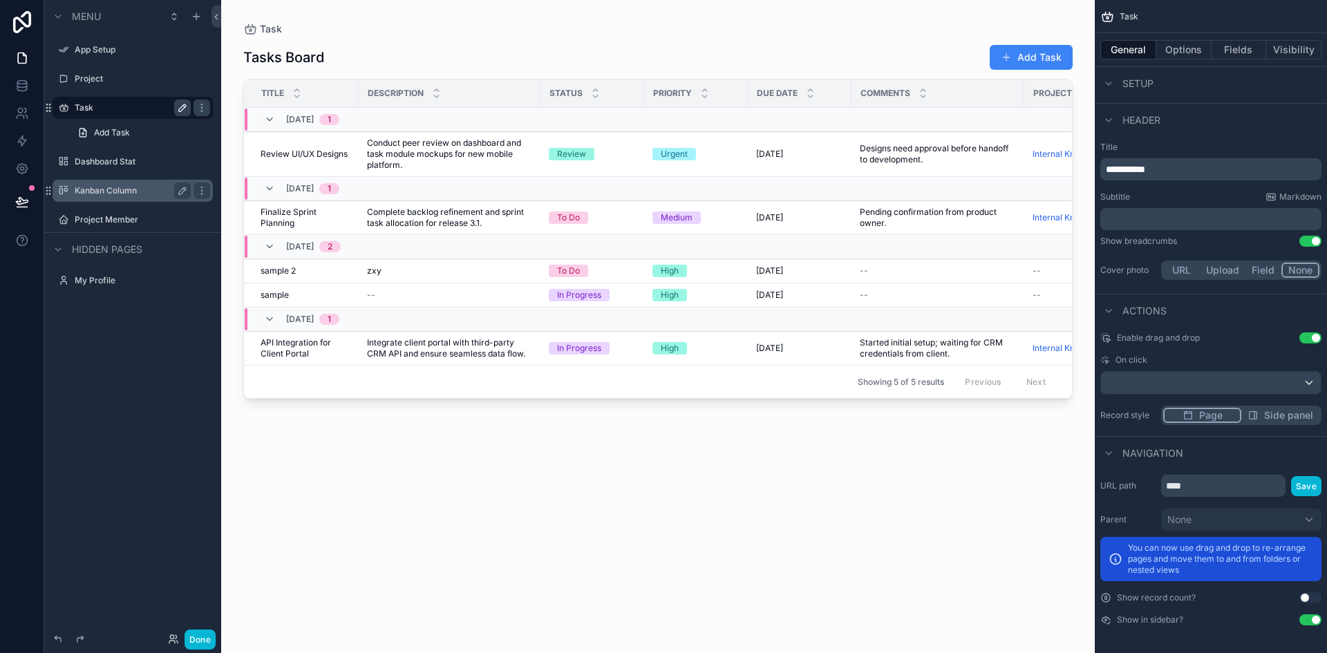
click at [124, 196] on div "Kanban Column" at bounding box center [133, 191] width 116 height 17
click at [117, 189] on label "Kanban Column" at bounding box center [130, 190] width 111 height 11
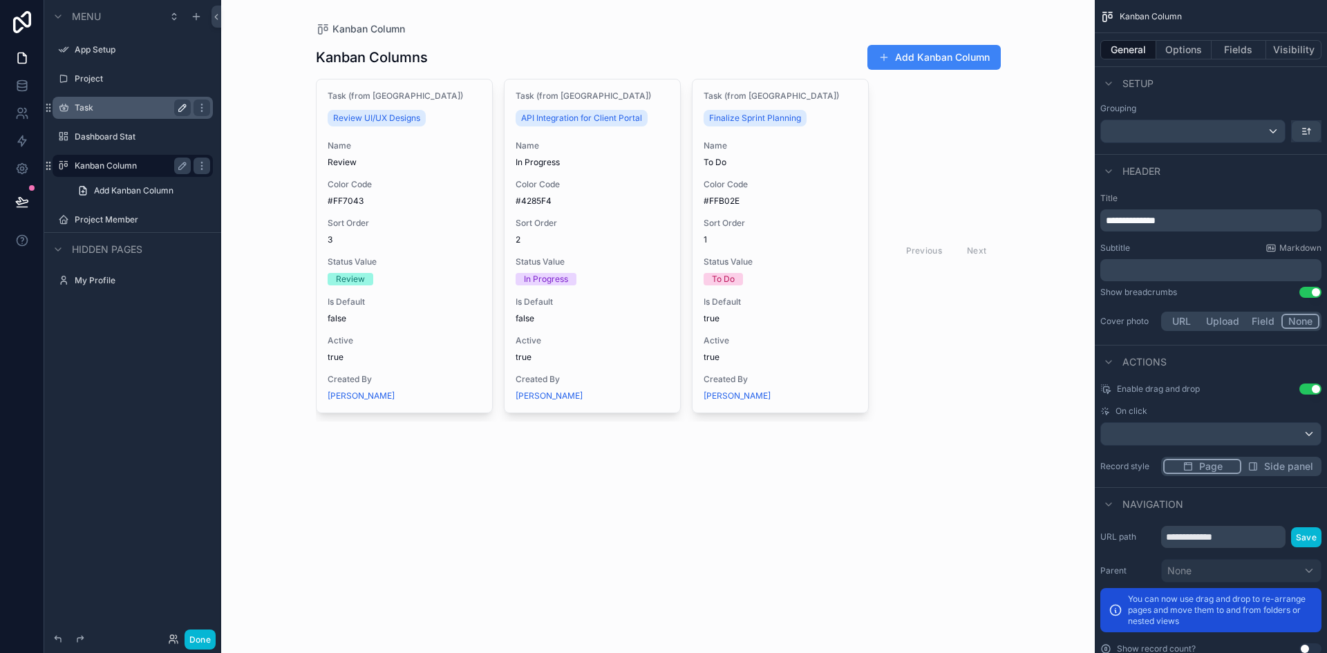
click at [103, 104] on label "Task" at bounding box center [130, 107] width 111 height 11
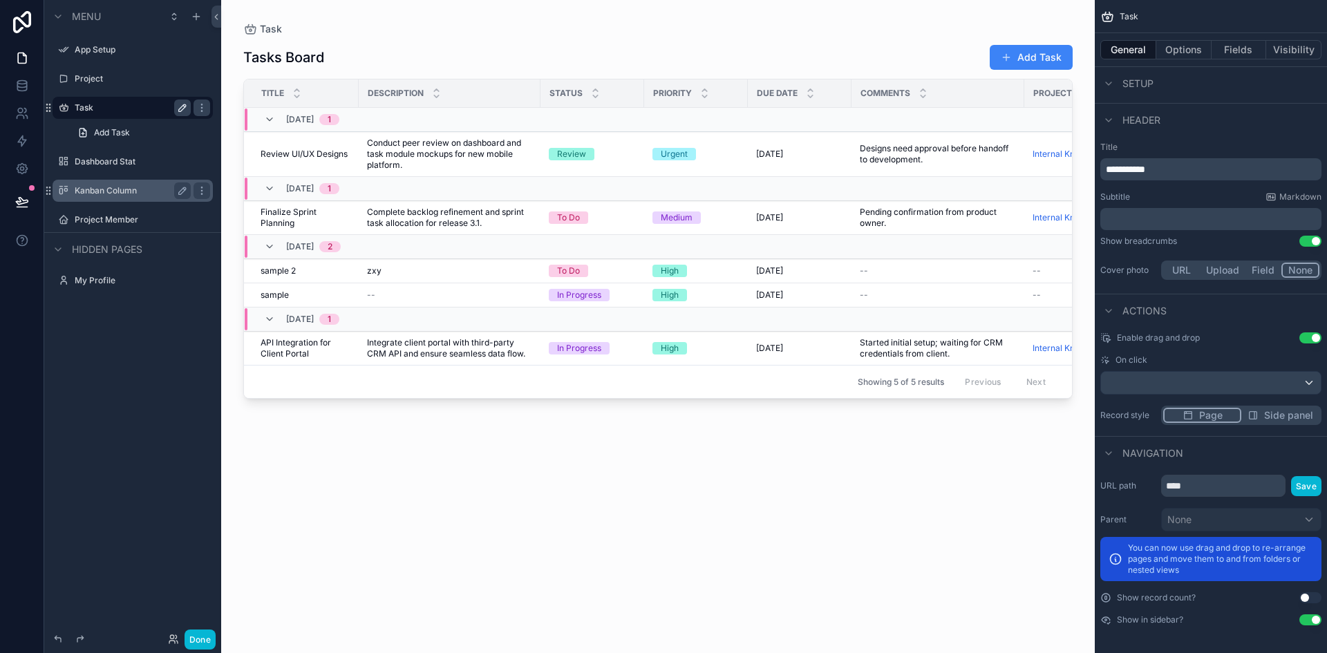
click at [600, 91] on div "Status" at bounding box center [592, 93] width 102 height 26
click at [573, 91] on span "Status" at bounding box center [566, 93] width 33 height 11
click at [1244, 49] on button "Fields" at bounding box center [1239, 49] width 55 height 19
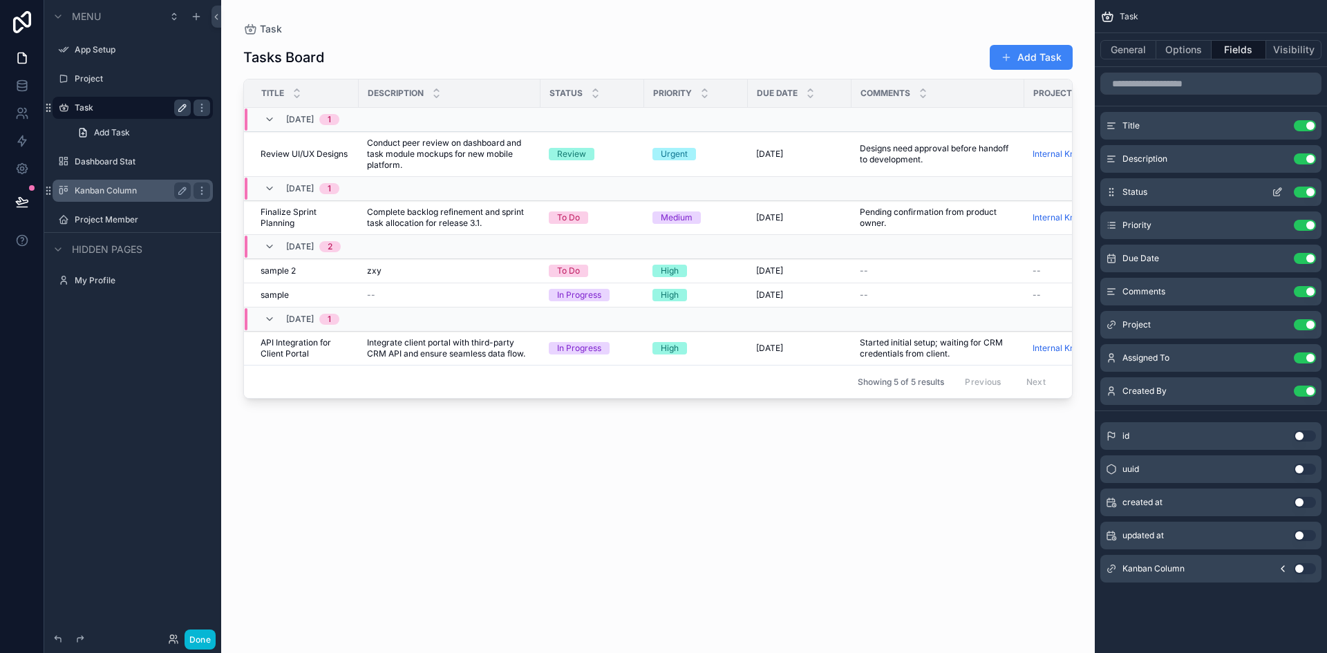
click at [1277, 187] on icon "scrollable content" at bounding box center [1277, 192] width 11 height 11
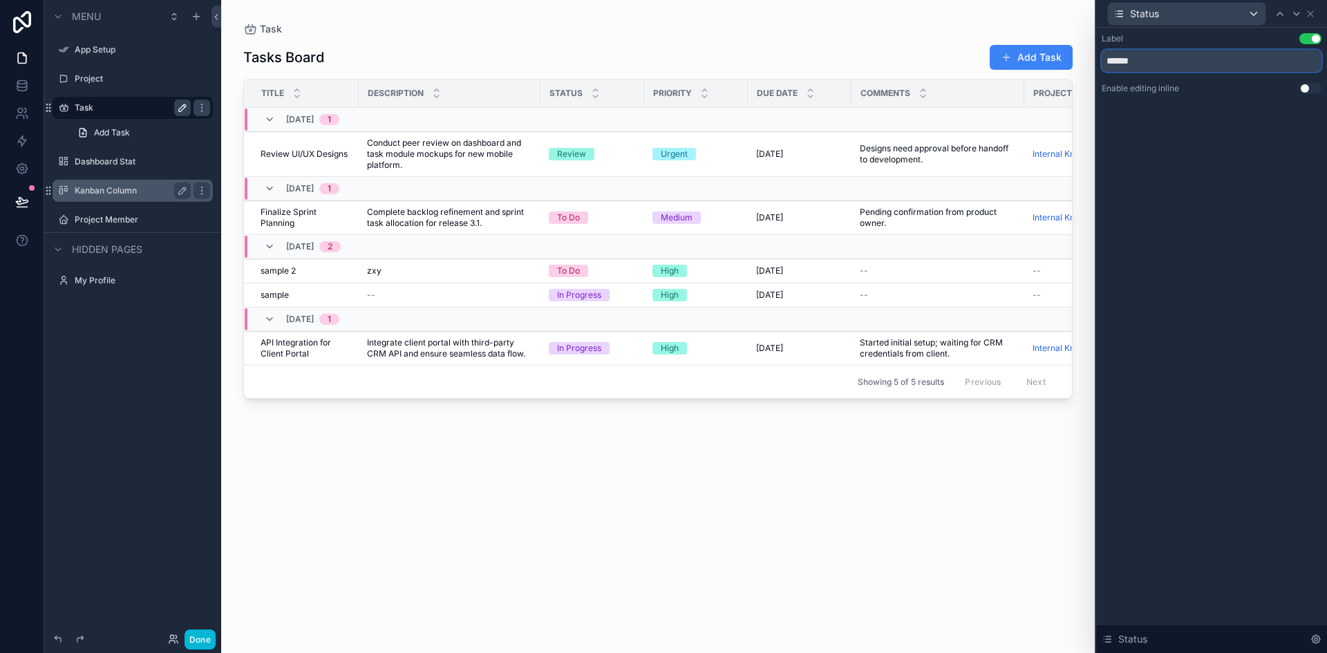
click at [1203, 64] on input "******" at bounding box center [1212, 61] width 220 height 22
click at [1110, 637] on icon at bounding box center [1107, 639] width 11 height 11
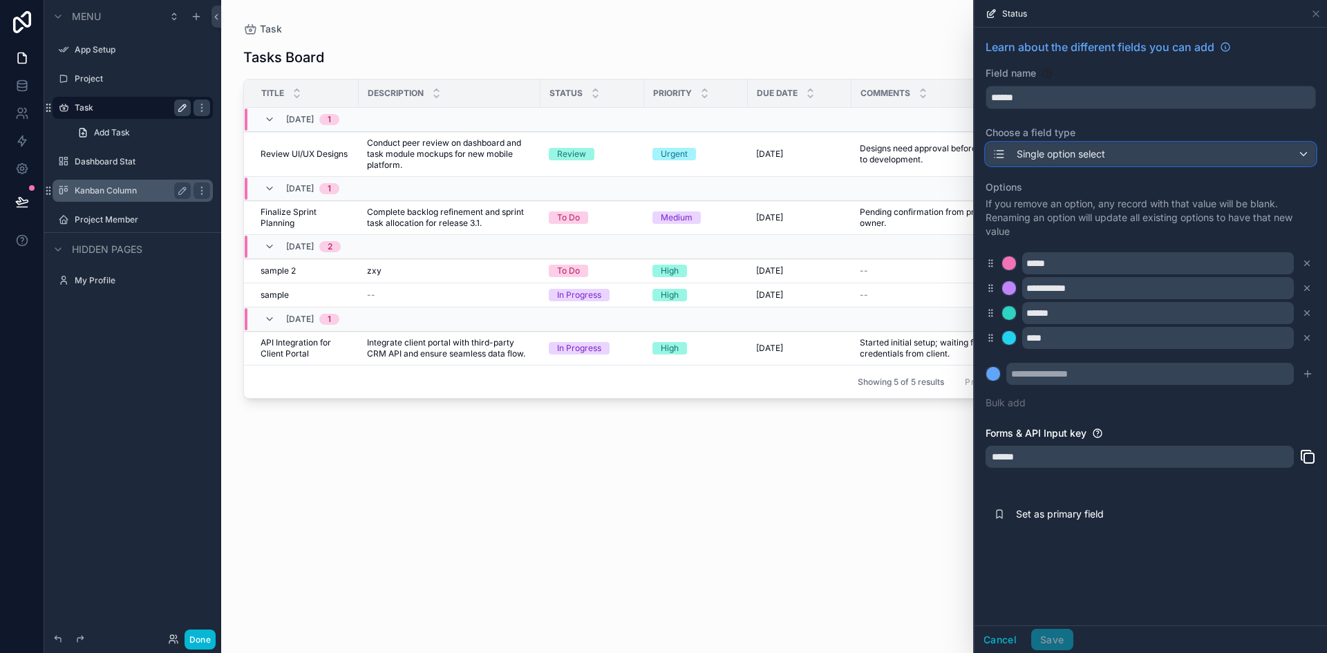
click at [1271, 151] on div "Single option select" at bounding box center [1150, 154] width 329 height 22
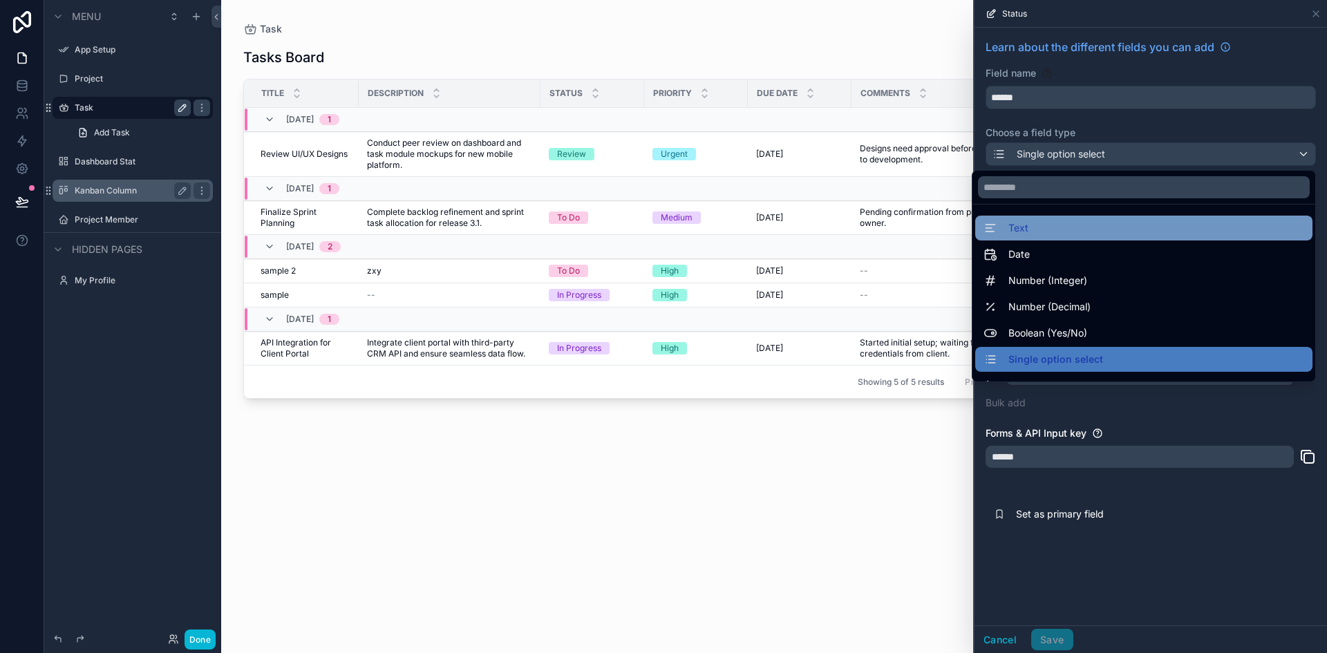
click at [1063, 236] on div "Text" at bounding box center [1143, 228] width 337 height 25
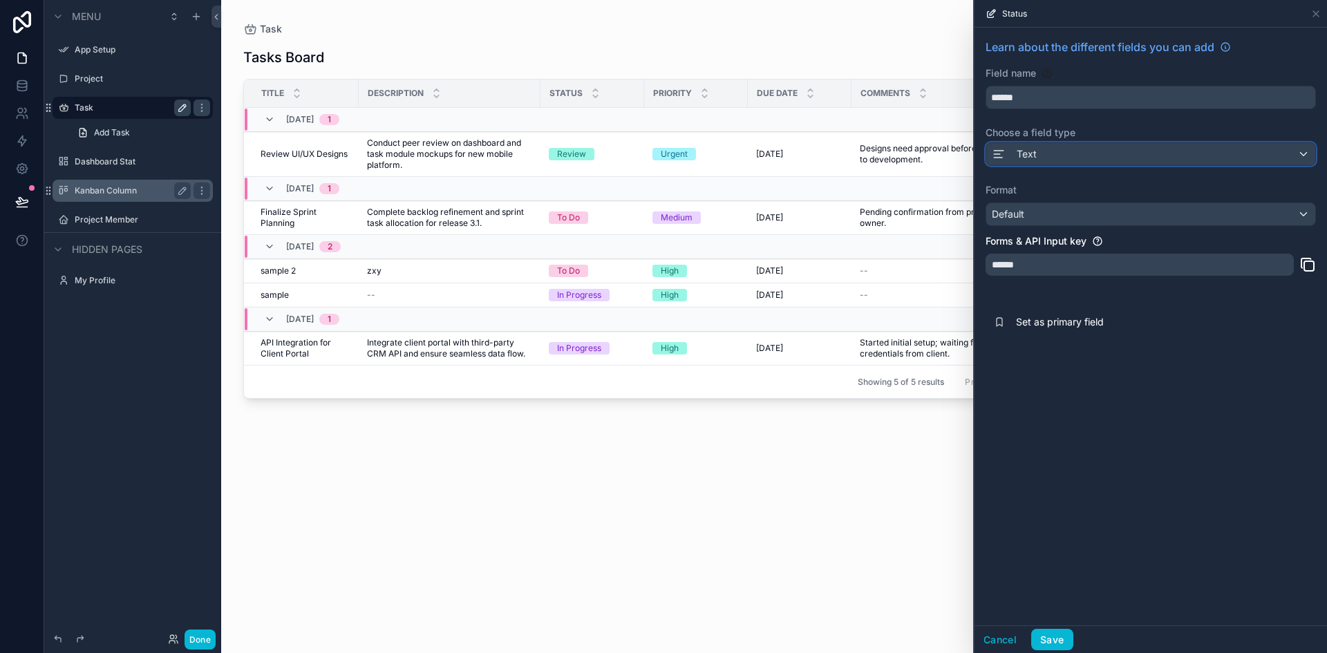
click at [1104, 156] on div "Text" at bounding box center [1150, 154] width 329 height 22
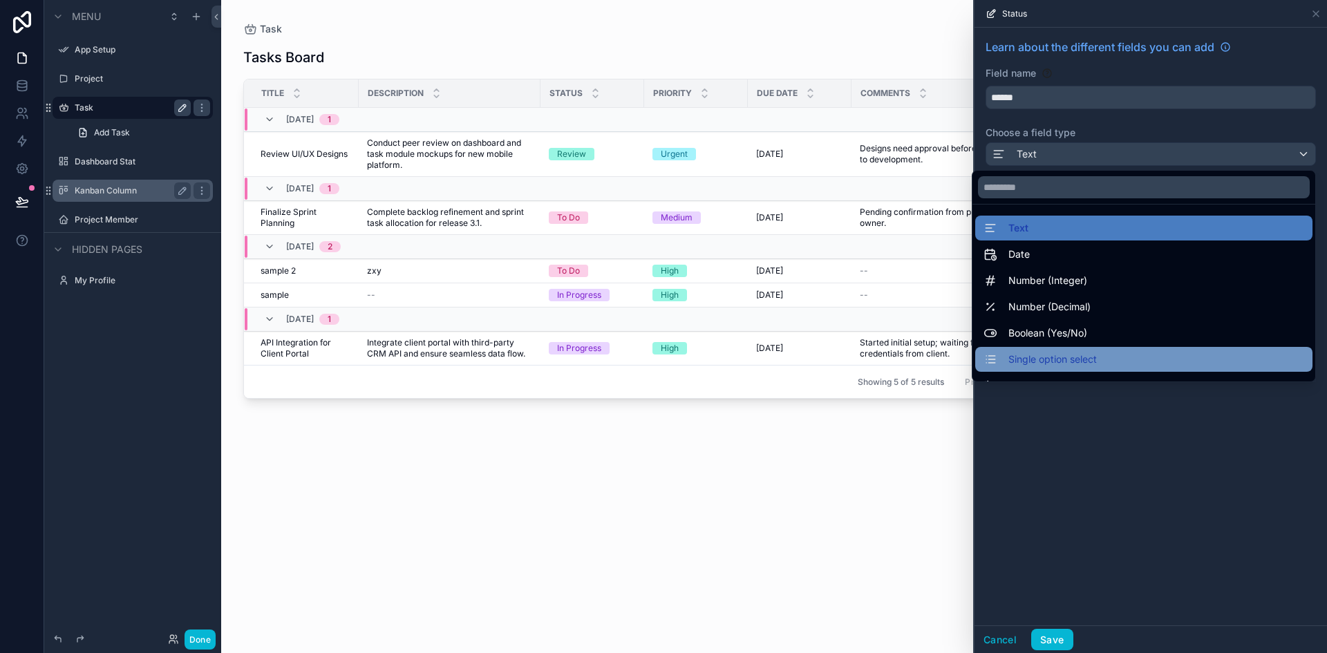
click at [1033, 350] on div "Single option select" at bounding box center [1143, 359] width 337 height 25
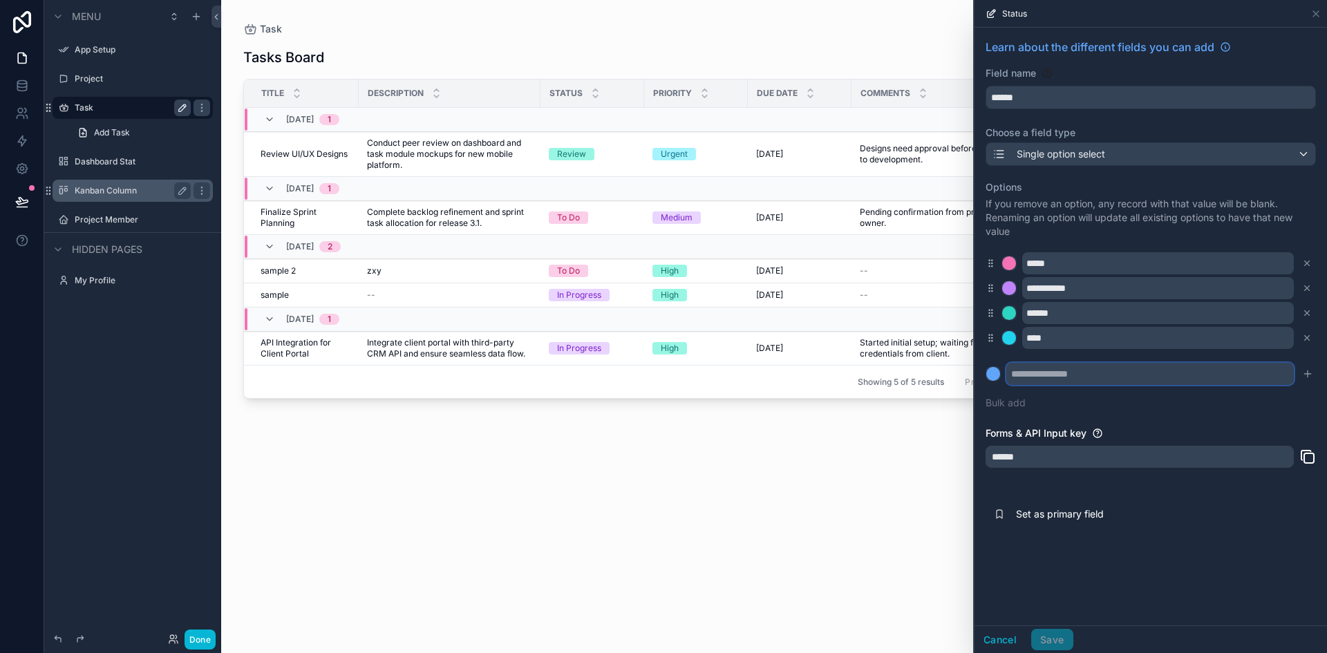
click at [1040, 377] on input "text" at bounding box center [1151, 374] width 288 height 22
click at [1136, 414] on div "**********" at bounding box center [1151, 295] width 330 height 246
click at [1007, 645] on button "Cancel" at bounding box center [1000, 640] width 51 height 22
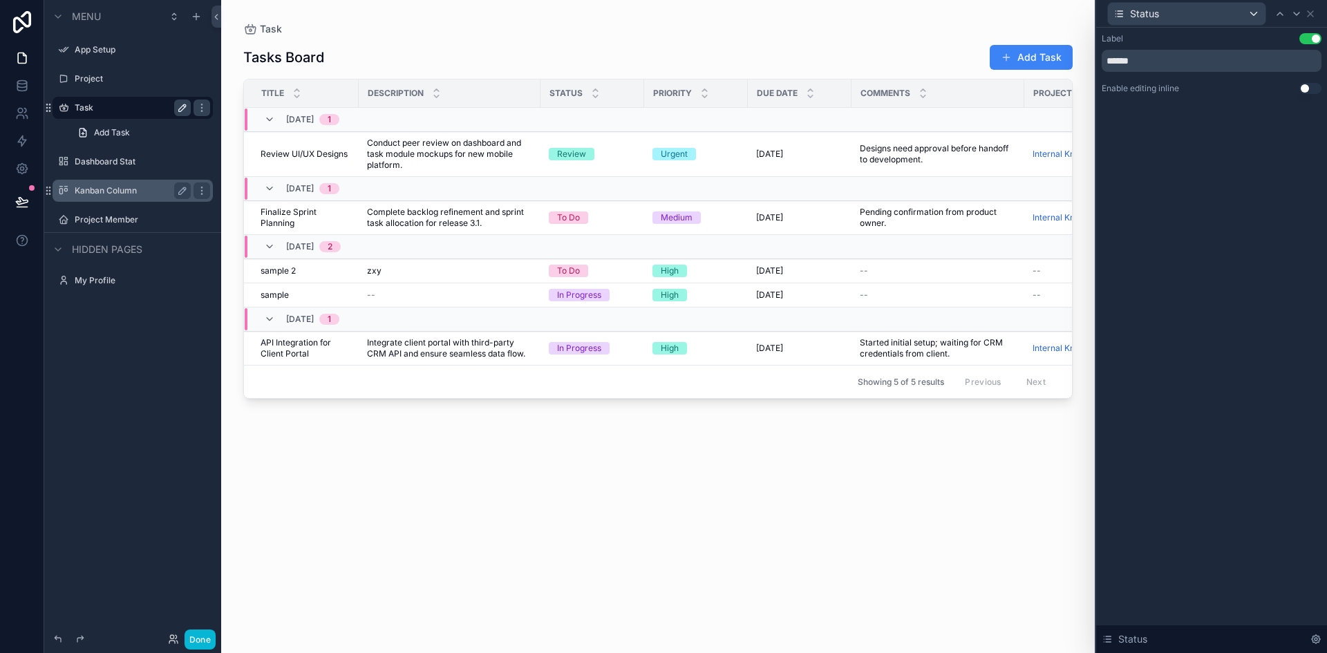
click at [814, 559] on div "Tasks Board Add Task Title Description Status Priority Due Date Comments Projec…" at bounding box center [658, 336] width 830 height 601
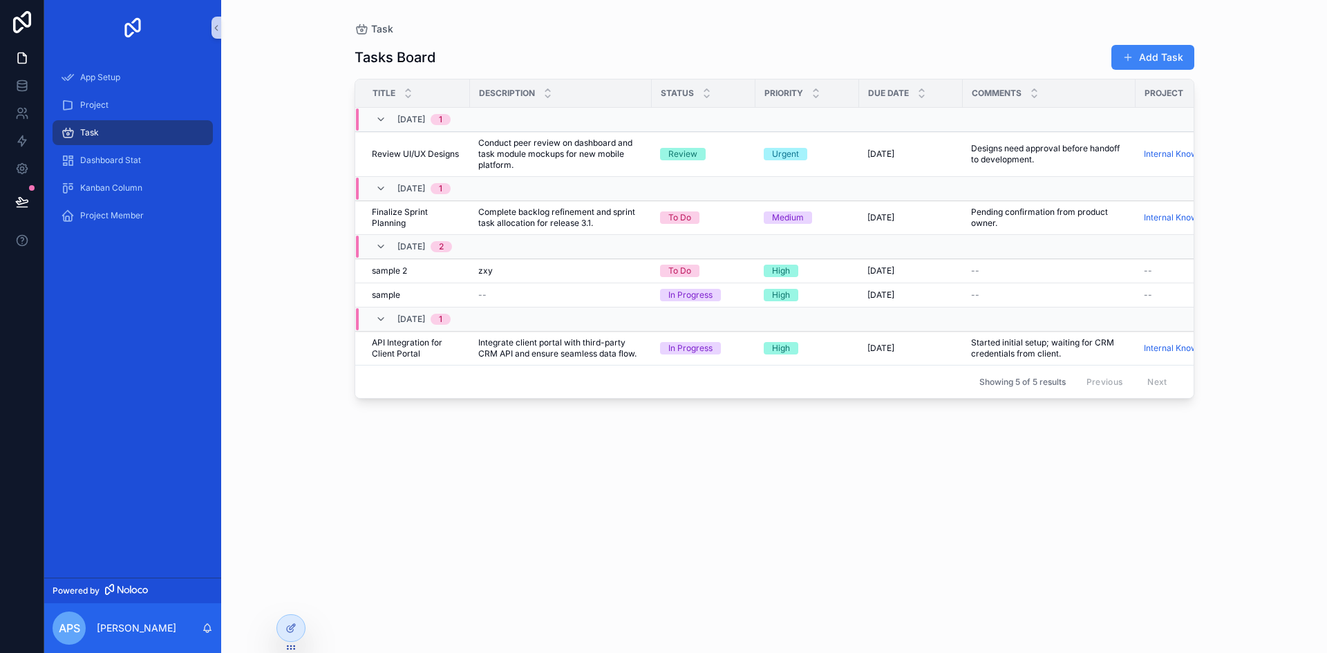
click at [420, 546] on div "Tasks Board Add Task Title Description Status Priority Due Date Comments Projec…" at bounding box center [775, 336] width 840 height 601
click at [706, 93] on div "Status" at bounding box center [704, 93] width 102 height 26
click at [706, 93] on icon "scrollable content" at bounding box center [706, 96] width 9 height 9
click at [706, 93] on div "scrollable content" at bounding box center [706, 93] width 9 height 15
click at [812, 96] on icon "scrollable content" at bounding box center [816, 96] width 9 height 9
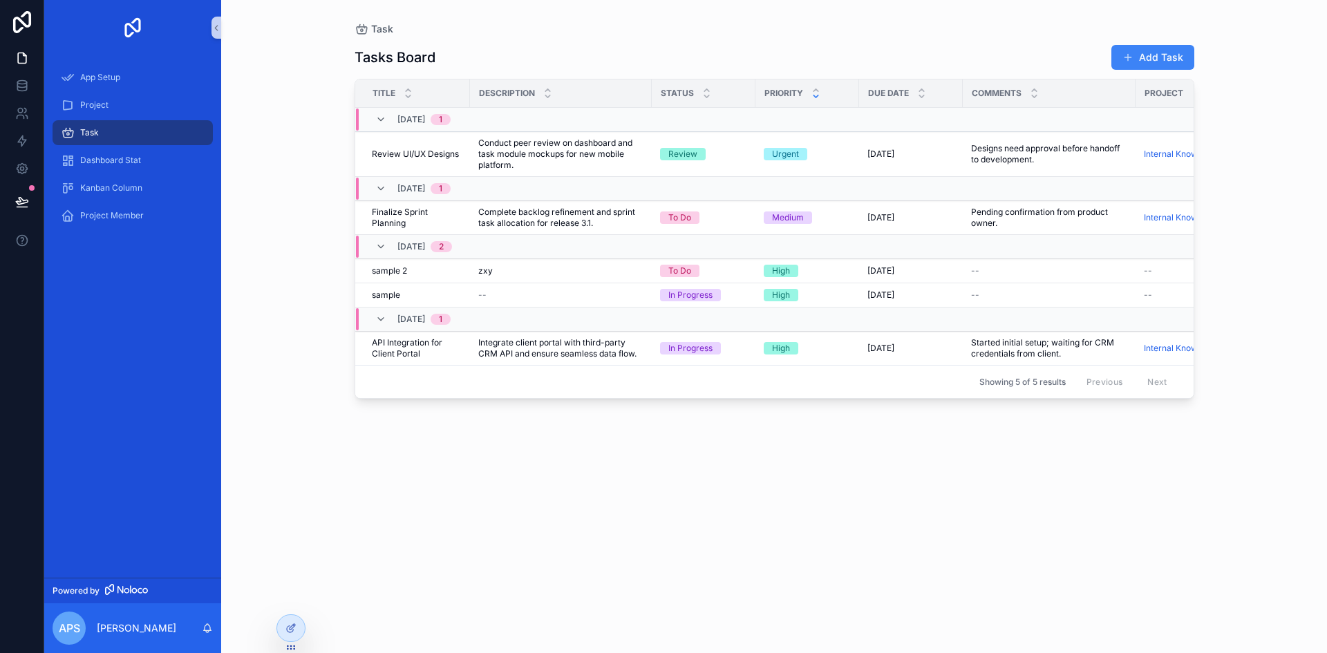
click at [812, 96] on icon "scrollable content" at bounding box center [816, 96] width 9 height 9
click at [104, 97] on div "Project" at bounding box center [133, 105] width 144 height 22
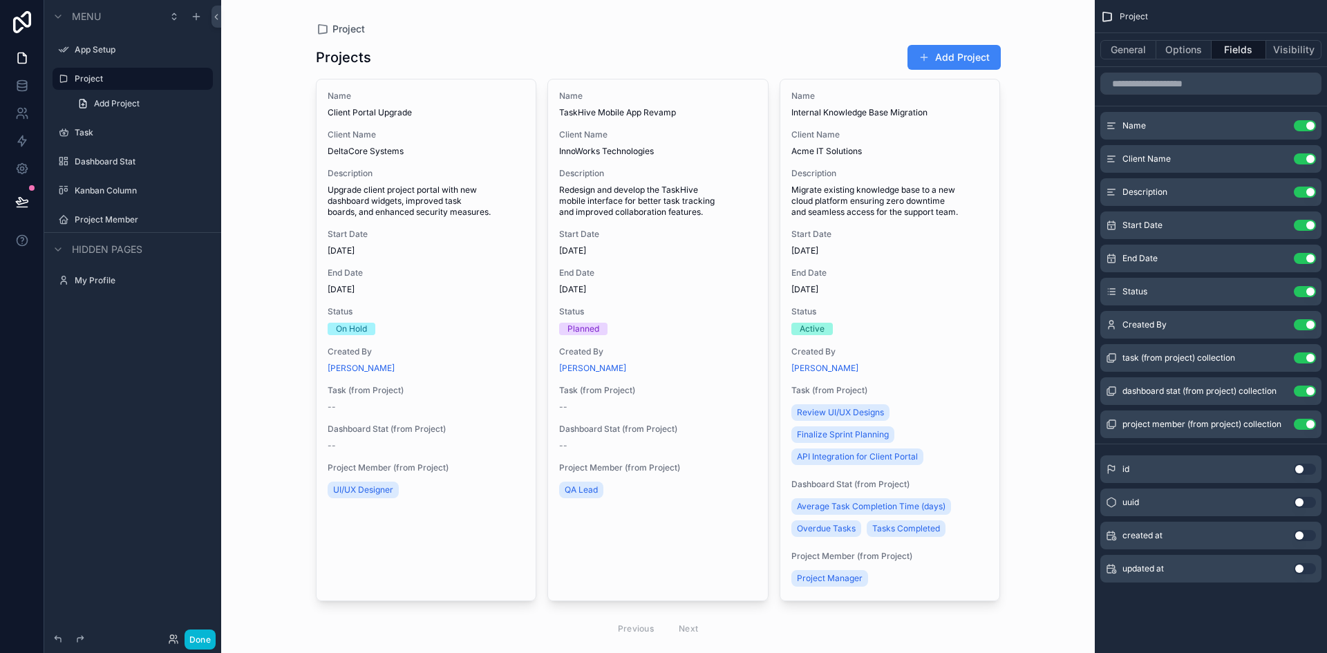
click at [291, 354] on div "Project Projects Add Project Name Client Portal Upgrade Client Name DeltaCore S…" at bounding box center [658, 326] width 874 height 653
click at [122, 167] on label "Dashboard Stat" at bounding box center [130, 161] width 111 height 11
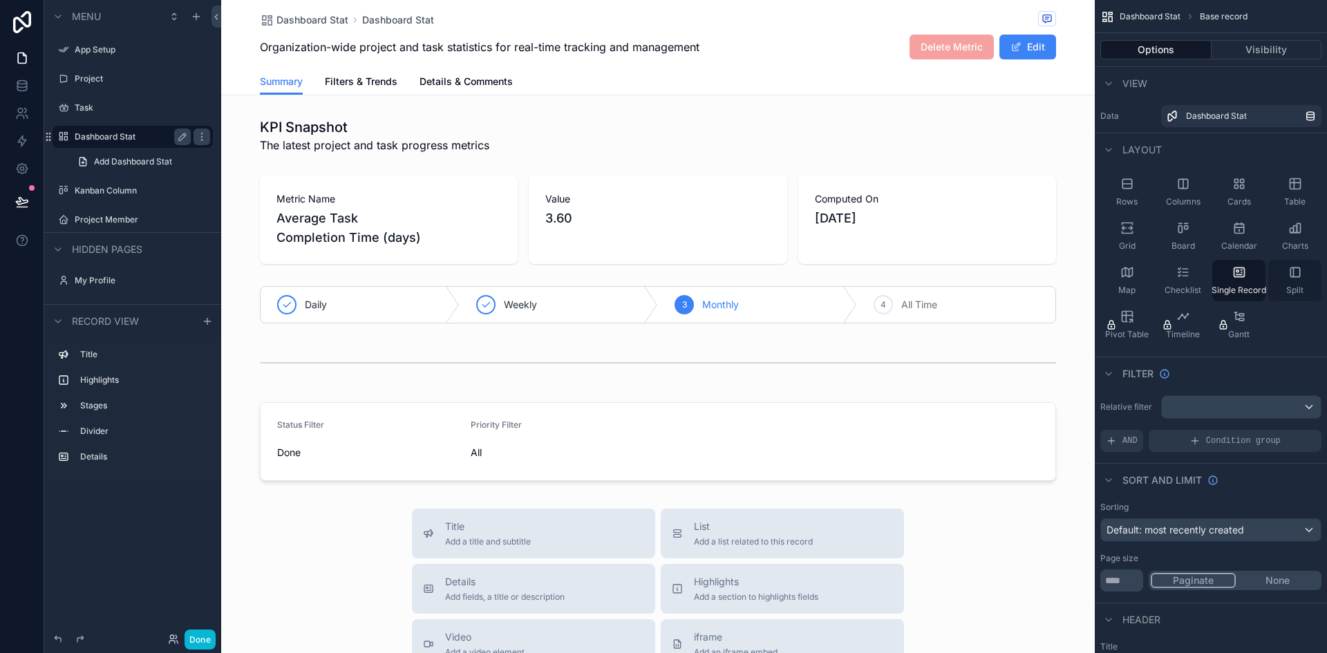
click at [1299, 282] on div "Split" at bounding box center [1295, 280] width 53 height 41
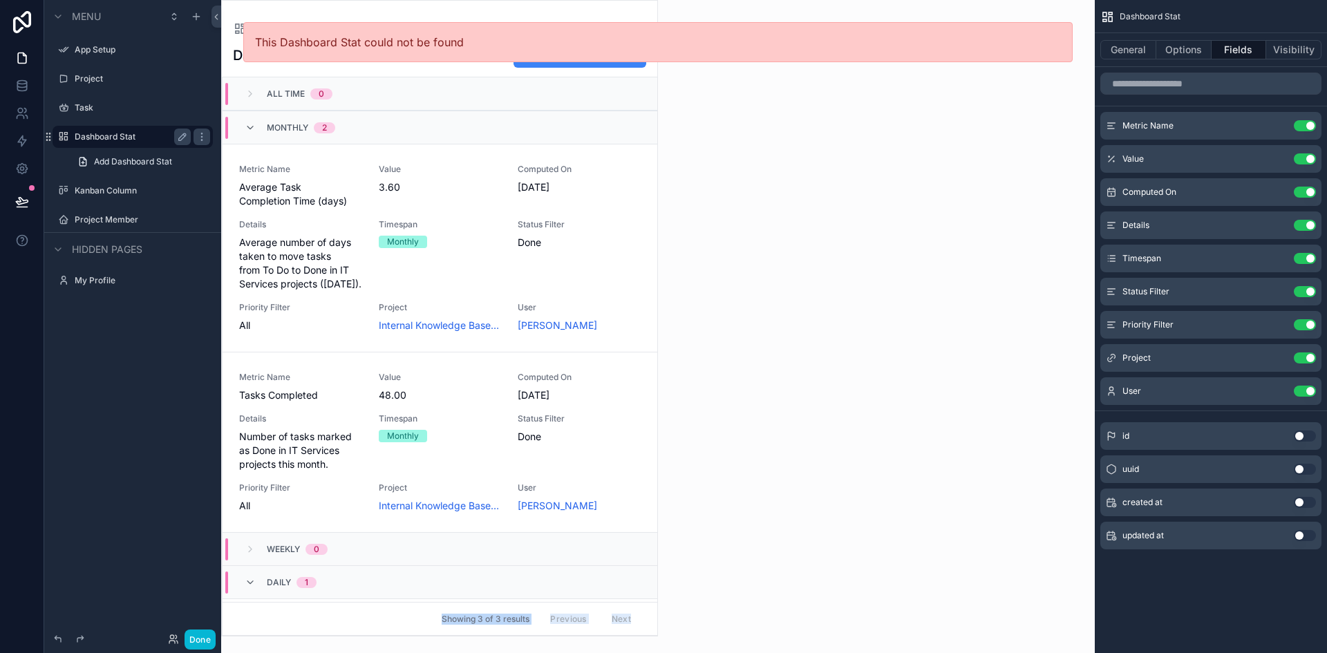
drag, startPoint x: 342, startPoint y: 601, endPoint x: 704, endPoint y: 536, distance: 368.1
click at [704, 536] on div "Dashboard Stat Dashboard Statistics Add Dashboard Stat All Time 0 Monthly 2 Met…" at bounding box center [658, 326] width 874 height 653
click at [704, 536] on div "This Dashboard Stat could not be found" at bounding box center [876, 326] width 437 height 653
click at [27, 15] on icon at bounding box center [22, 22] width 28 height 22
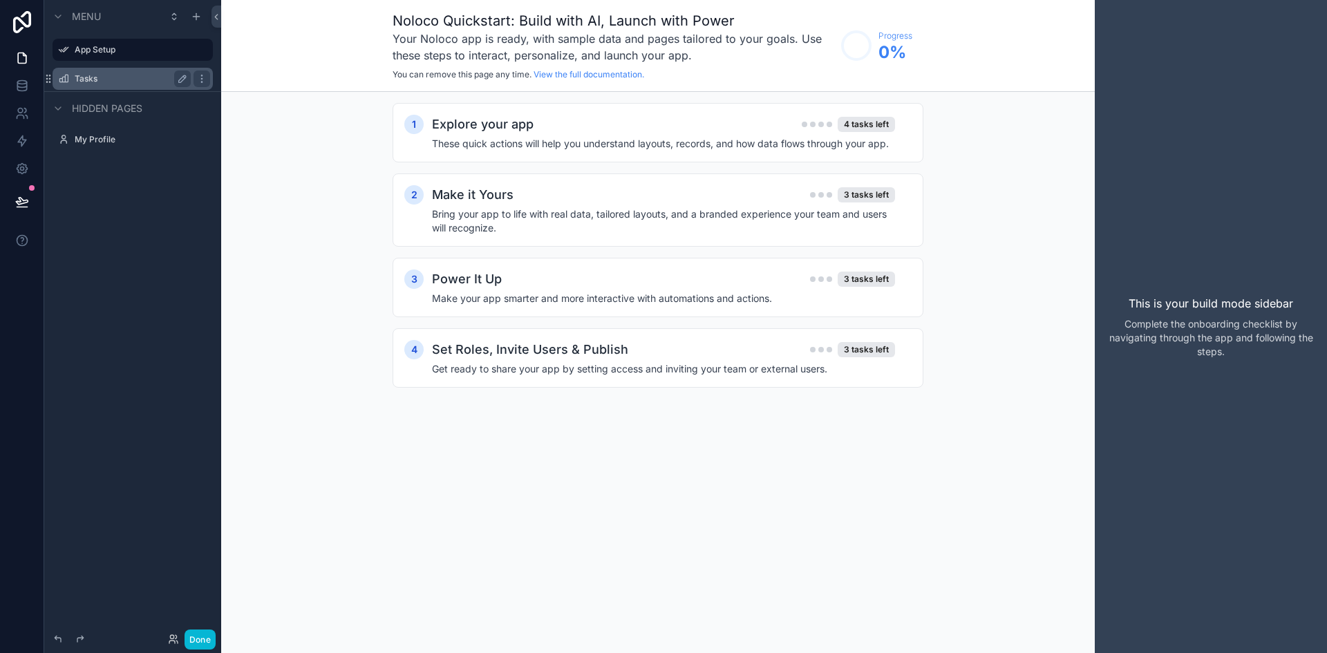
click at [100, 81] on label "Tasks" at bounding box center [130, 78] width 111 height 11
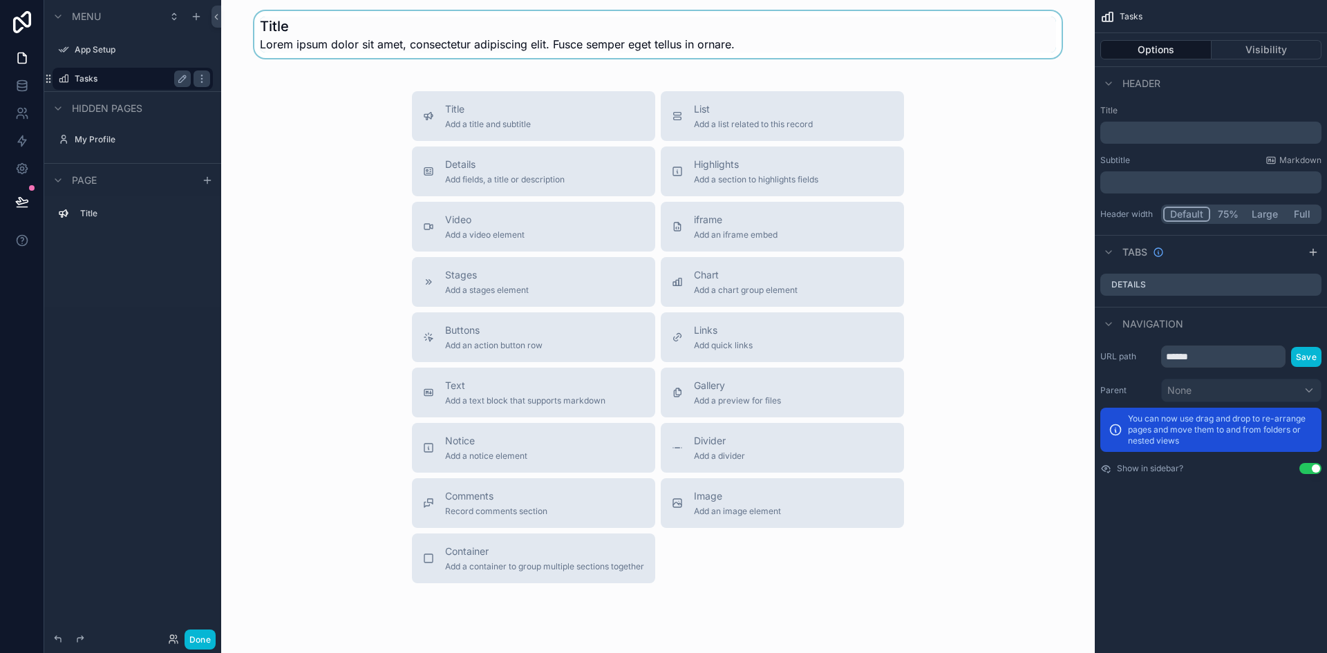
click at [395, 21] on div "scrollable content" at bounding box center [658, 34] width 852 height 47
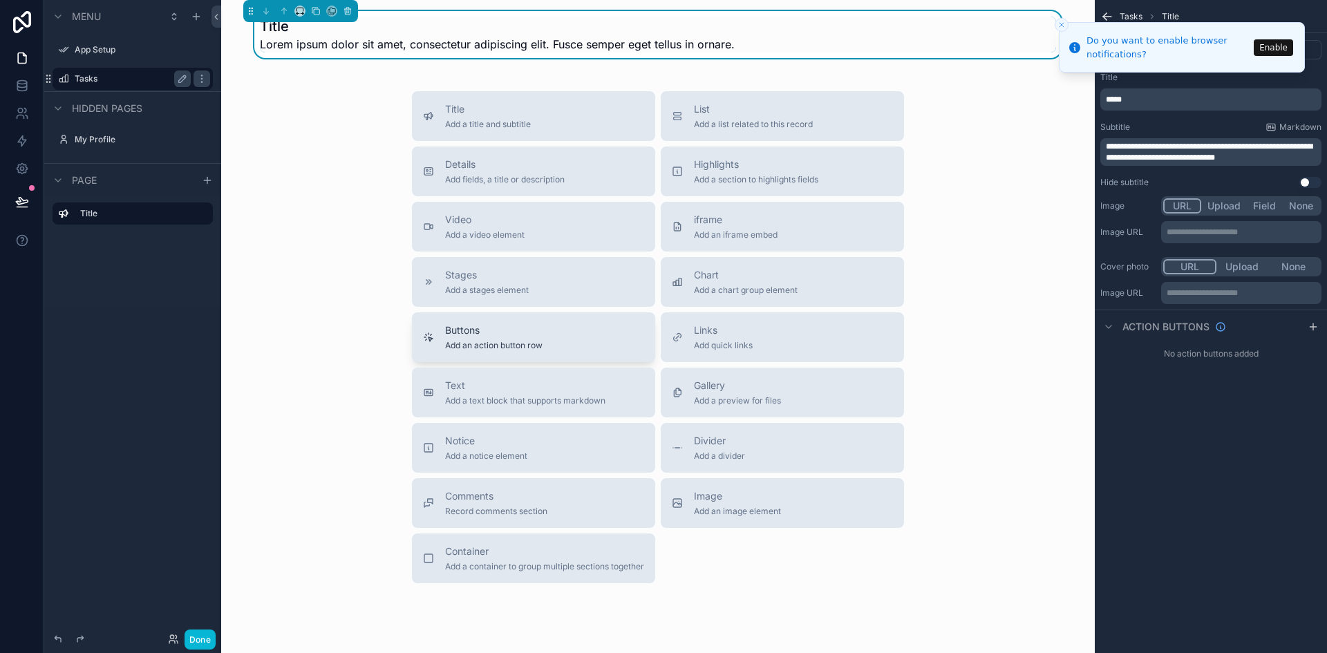
click at [507, 333] on span "Buttons" at bounding box center [493, 331] width 97 height 14
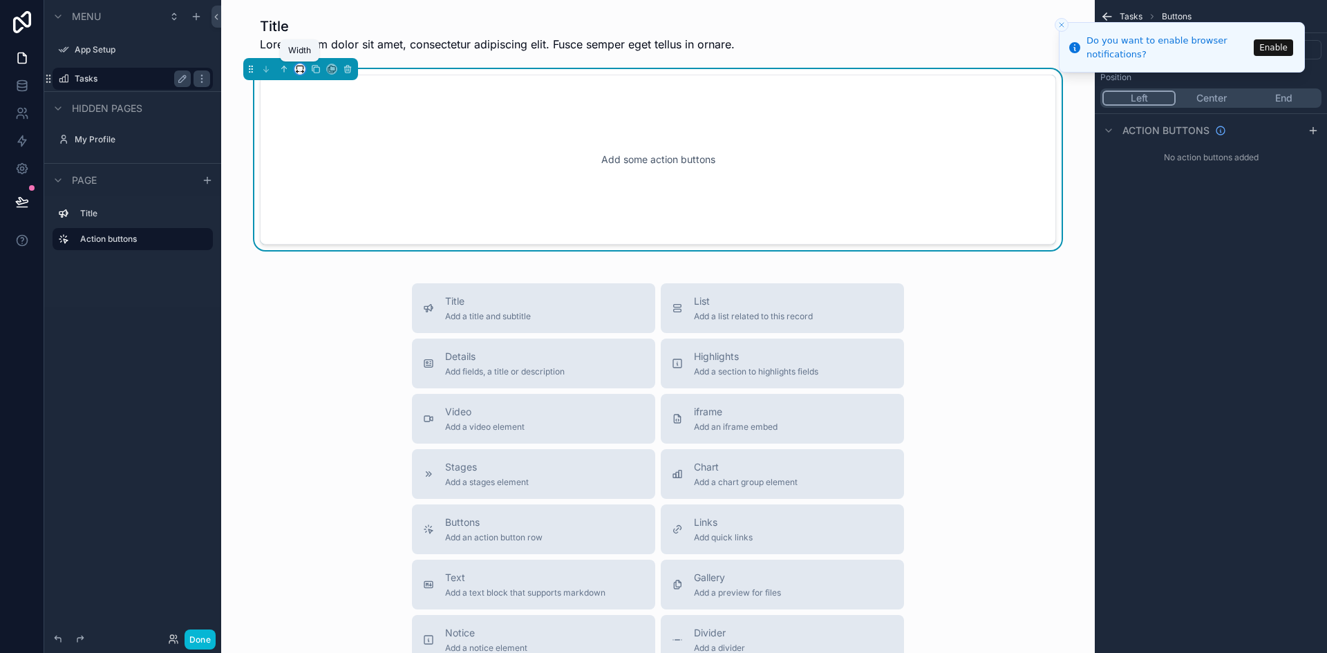
click at [296, 72] on icon "scrollable content" at bounding box center [300, 69] width 10 height 10
click at [312, 126] on span "25%" at bounding box center [316, 121] width 21 height 17
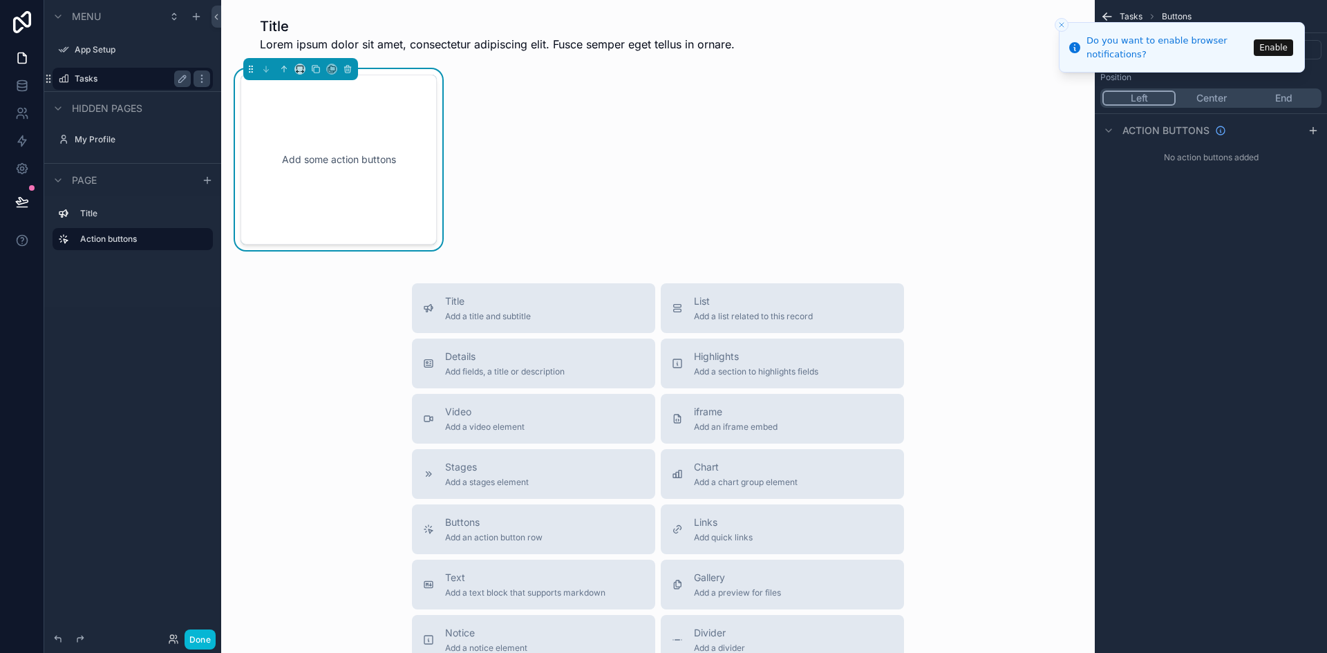
click at [320, 160] on div "Add some action buttons" at bounding box center [338, 159] width 151 height 124
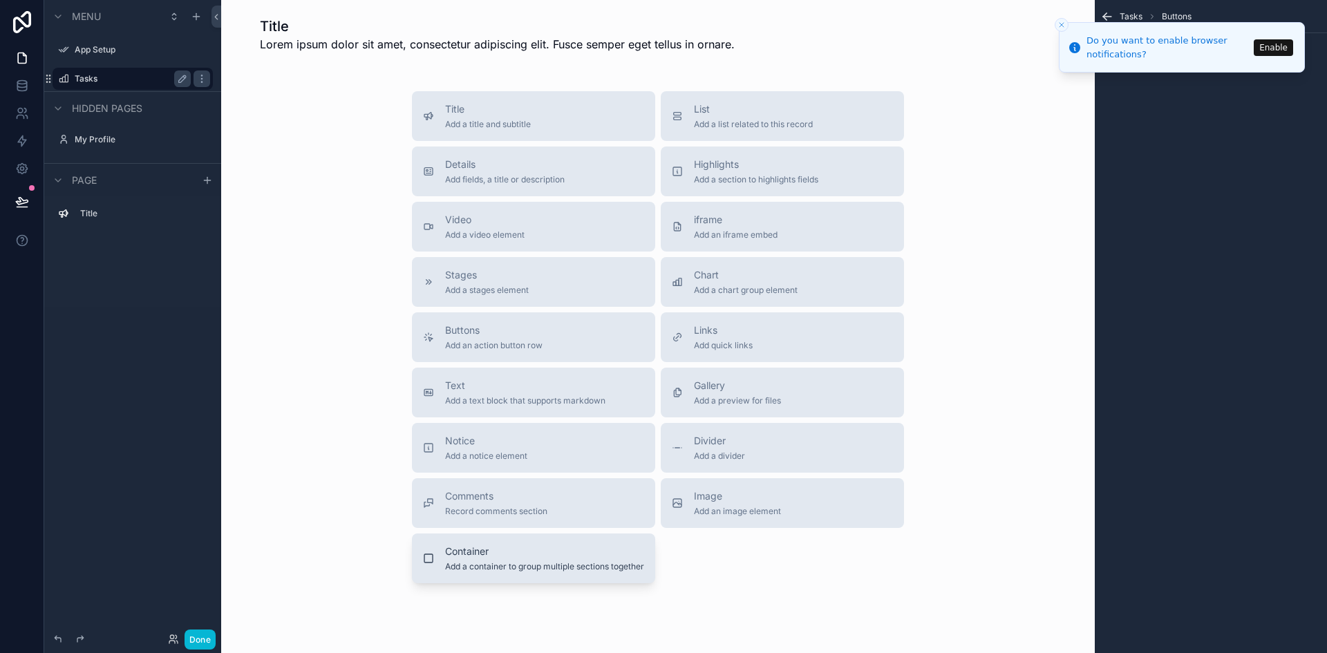
click at [579, 542] on button "Container Add a container to group multiple sections together" at bounding box center [533, 559] width 243 height 50
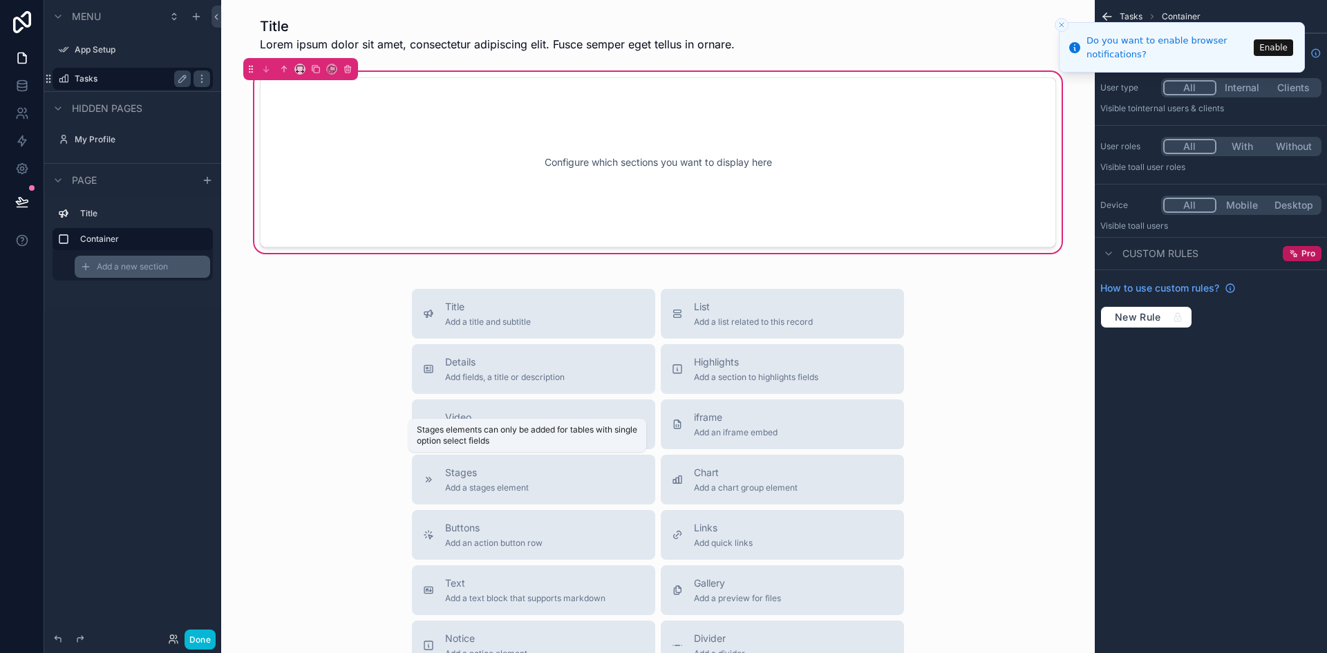
click at [152, 272] on div "Add a new section" at bounding box center [142, 267] width 135 height 22
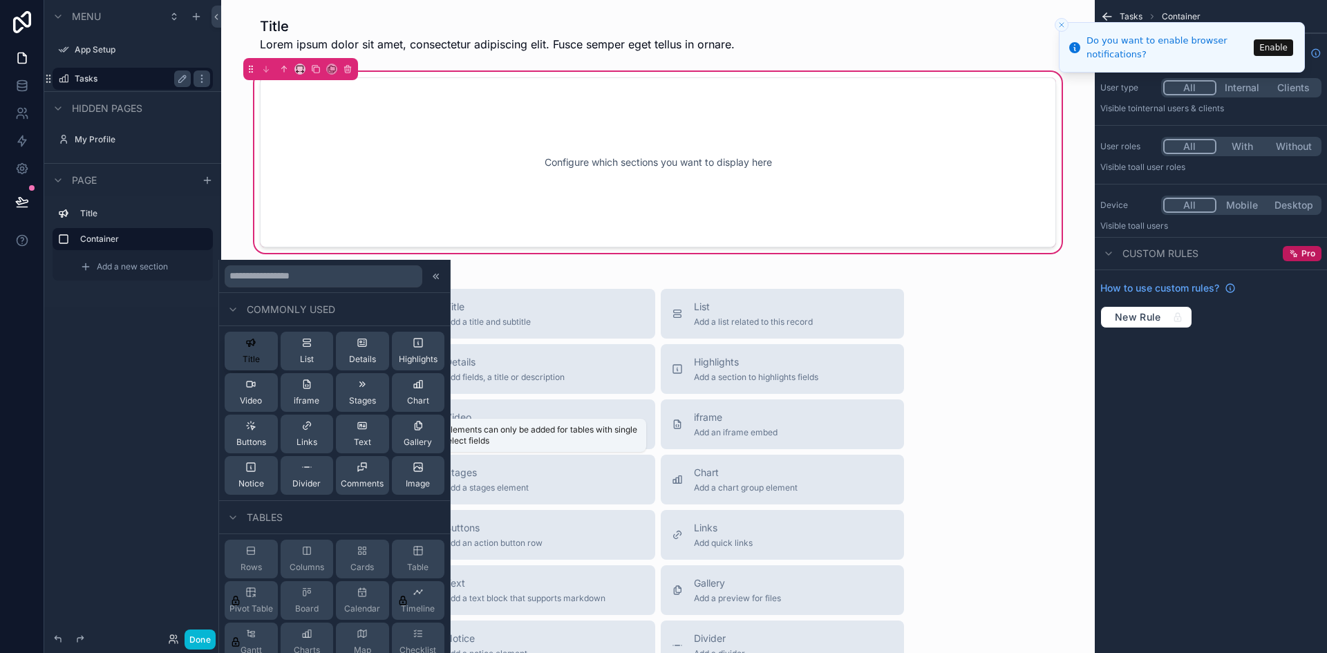
click at [243, 350] on div "Title" at bounding box center [251, 351] width 17 height 28
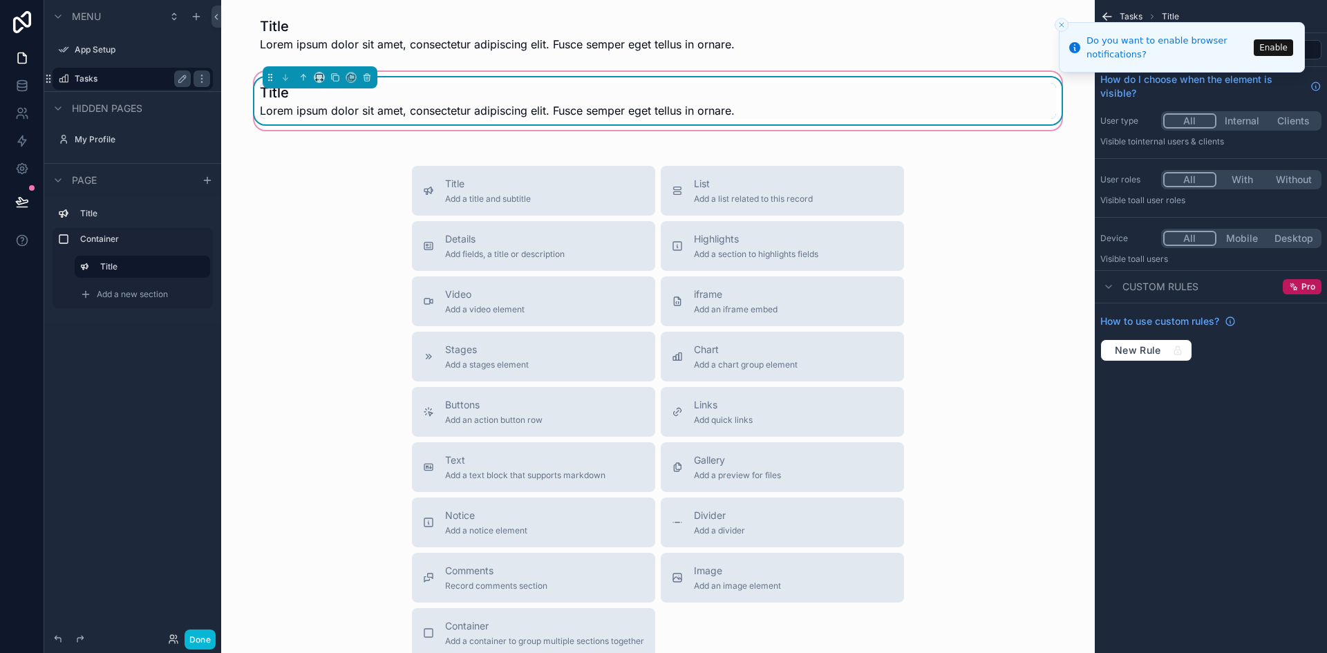
click at [726, 109] on span "Lorem ipsum dolor sit amet, consectetur adipiscing elit. Fusce semper eget tell…" at bounding box center [497, 110] width 475 height 17
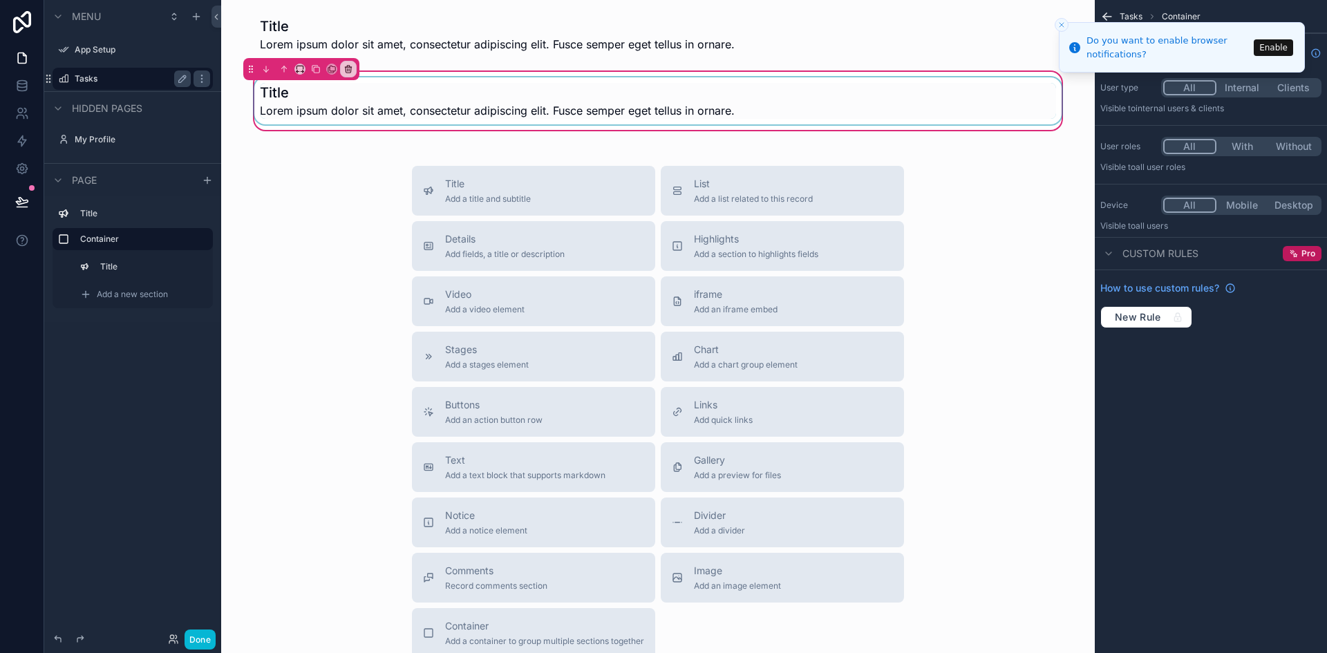
click at [726, 109] on div "scrollable content" at bounding box center [658, 100] width 813 height 47
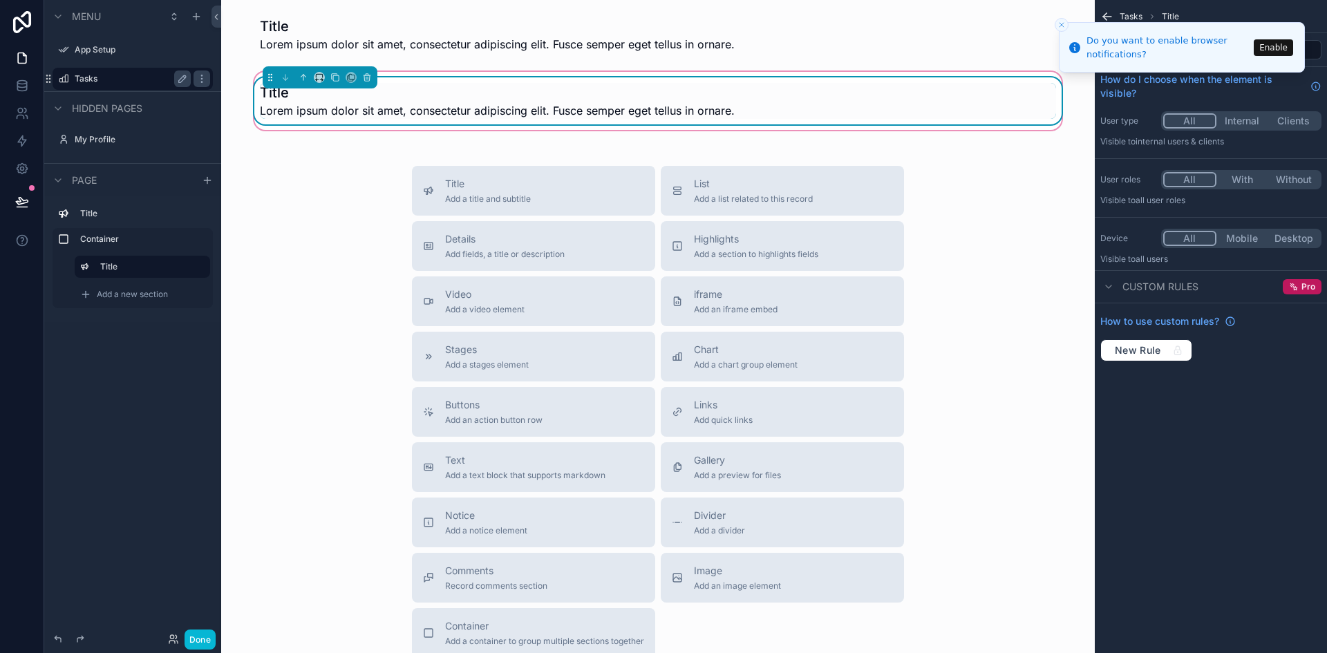
click at [726, 109] on span "Lorem ipsum dolor sit amet, consectetur adipiscing elit. Fusce semper eget tell…" at bounding box center [497, 110] width 475 height 17
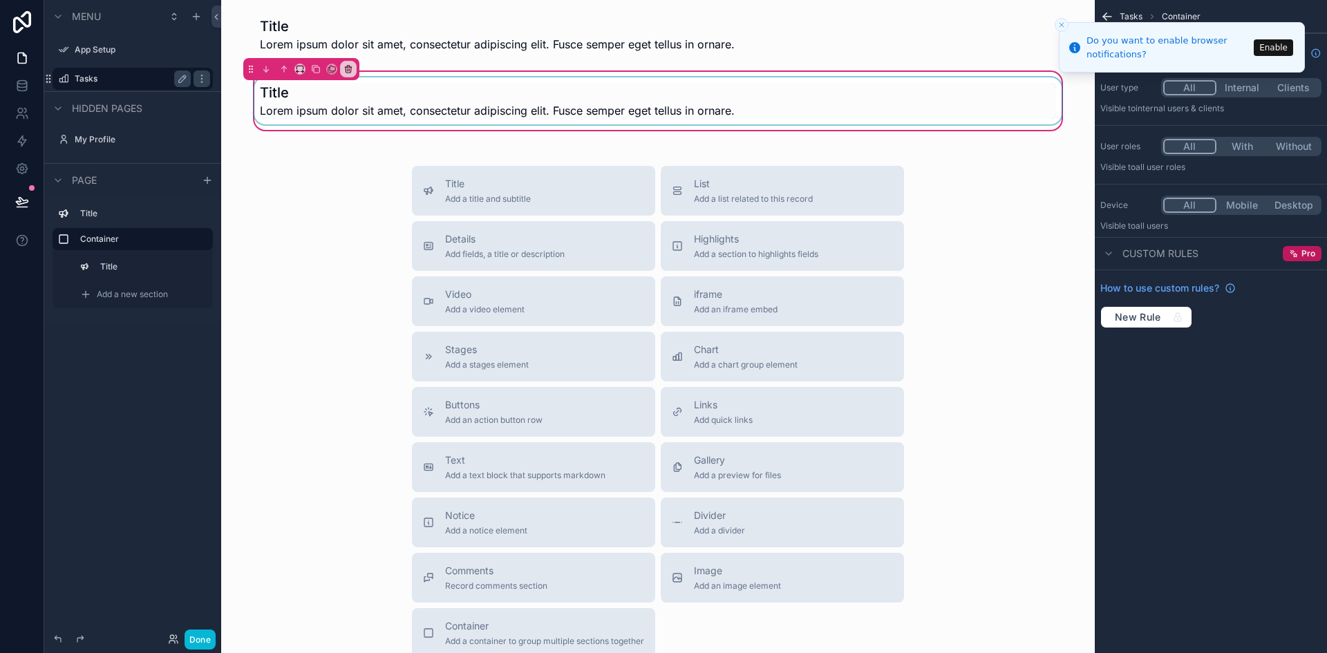
click at [726, 109] on div "scrollable content" at bounding box center [658, 100] width 813 height 47
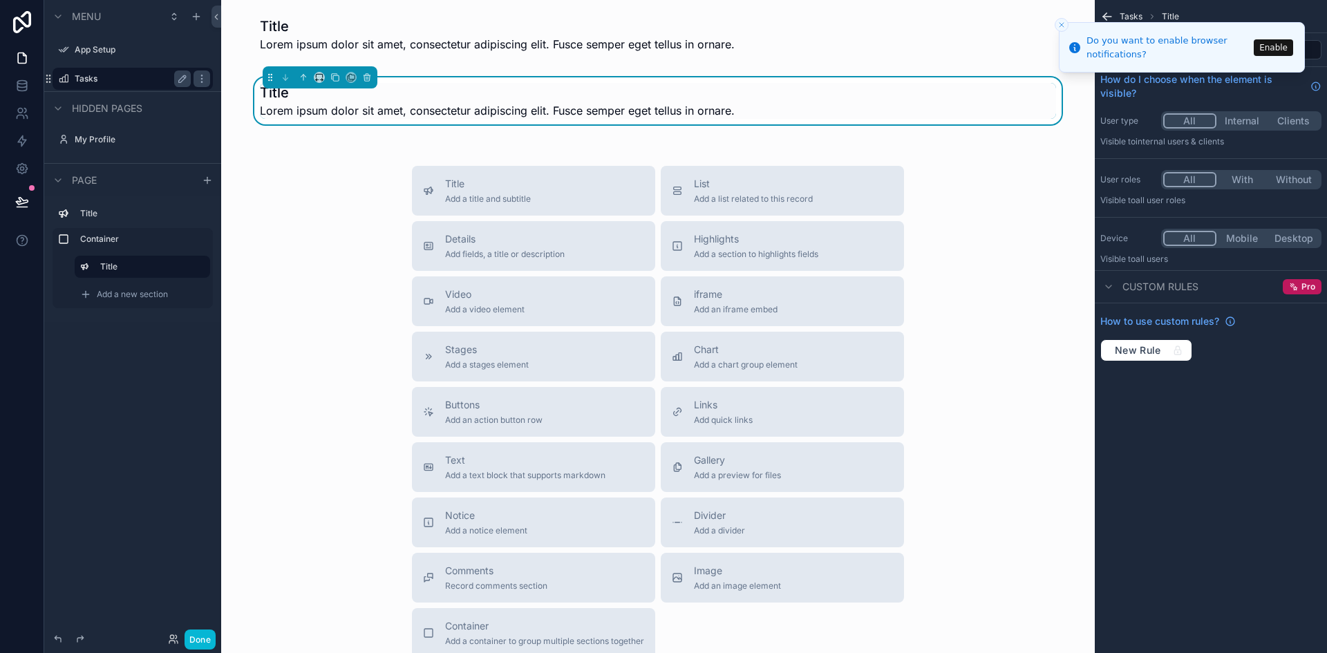
click at [1063, 21] on icon "Close toast" at bounding box center [1062, 25] width 8 height 8
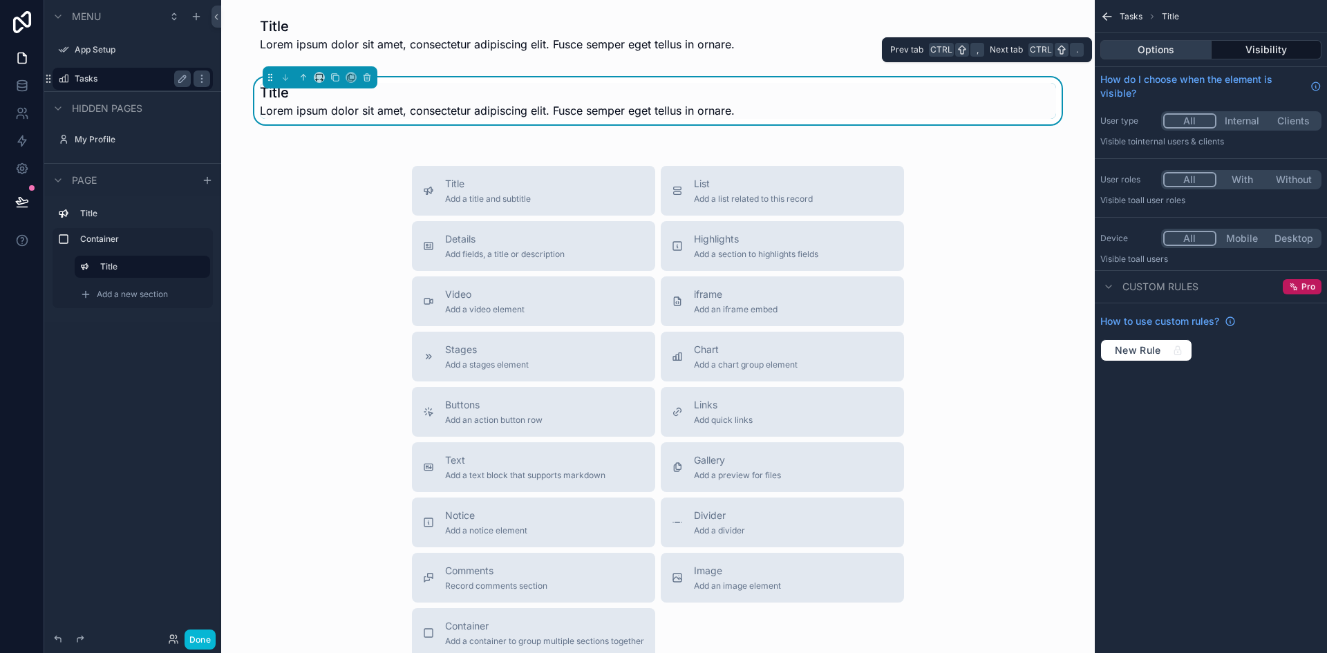
click at [1152, 47] on button "Options" at bounding box center [1156, 49] width 111 height 19
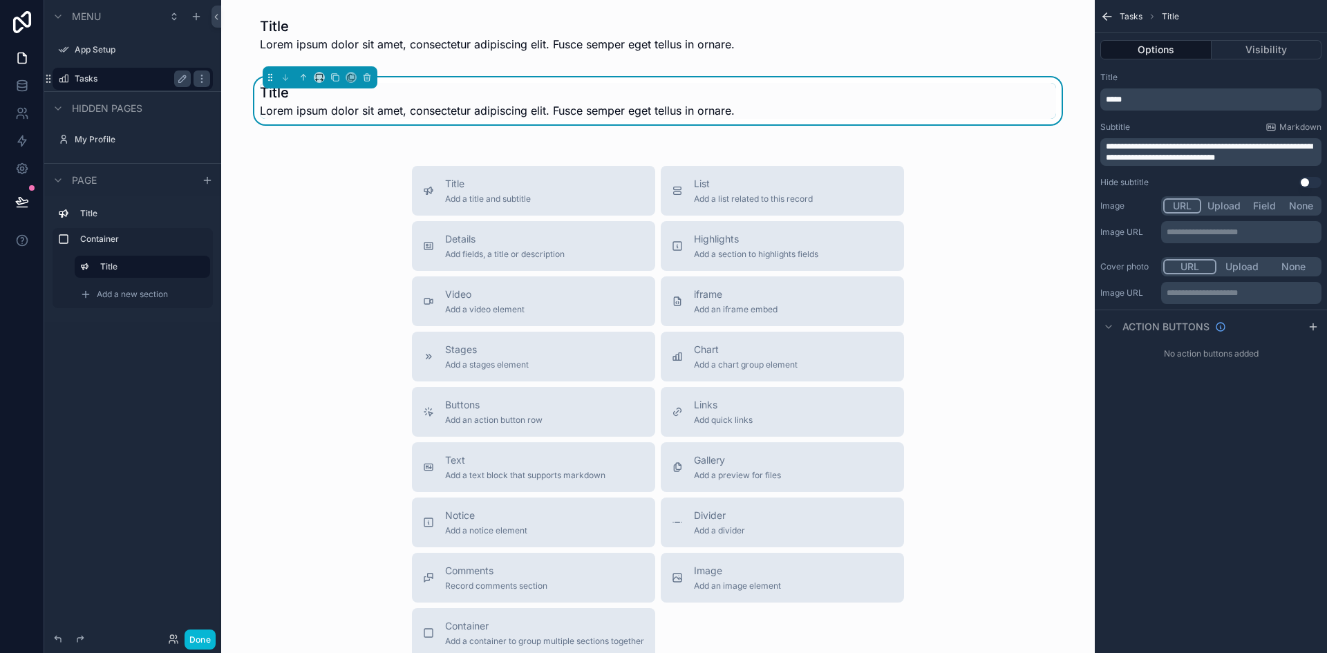
click at [1125, 99] on p "*****" at bounding box center [1212, 99] width 213 height 11
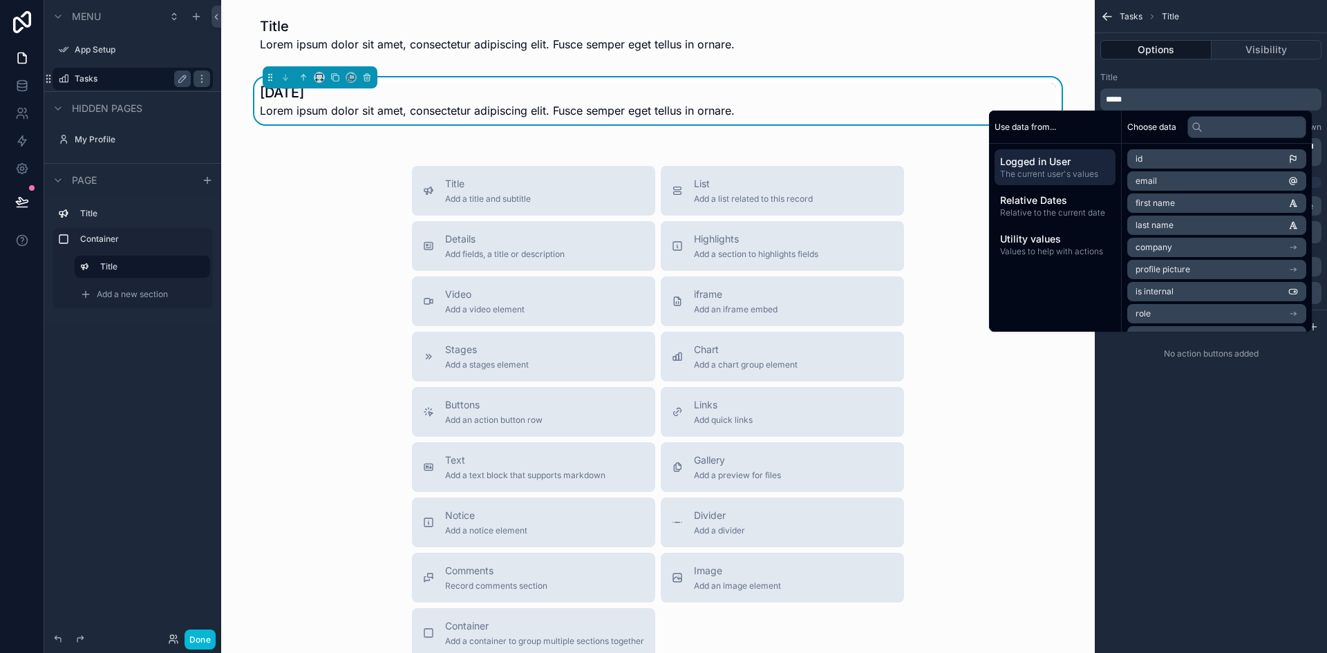
click at [872, 135] on div "Title Lorem ipsum dolor sit amet, consectetur adipiscing elit. Fusce semper ege…" at bounding box center [658, 384] width 874 height 769
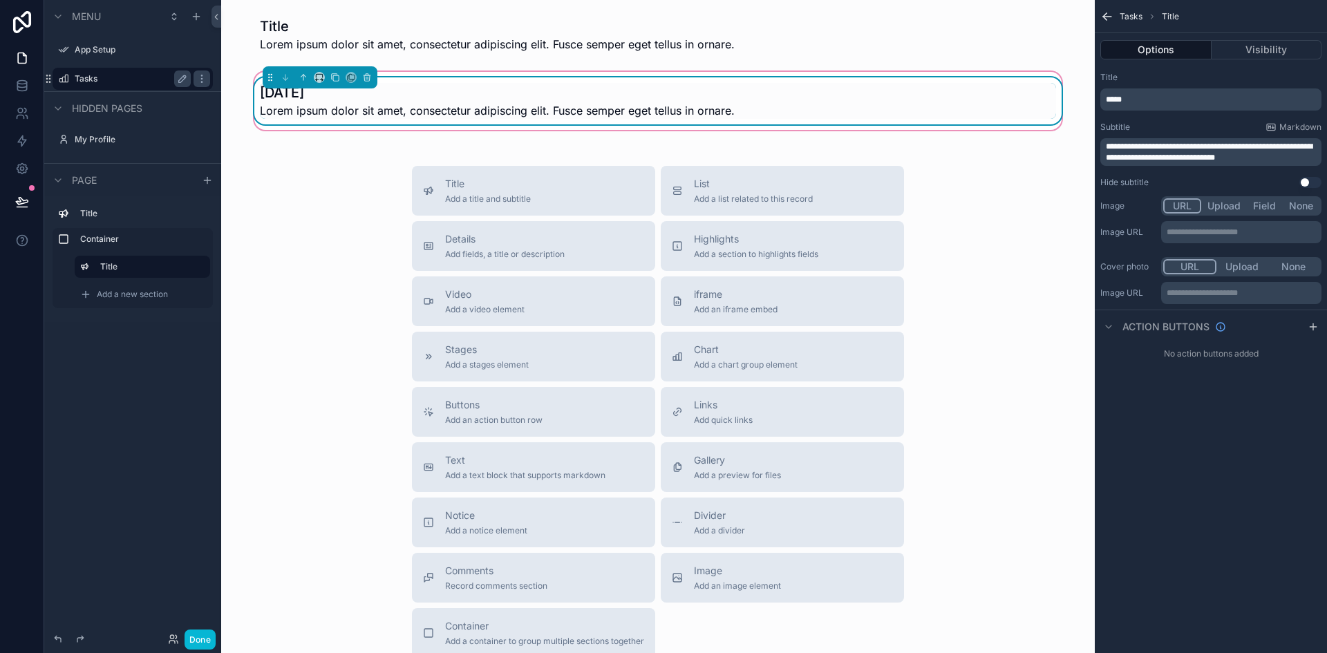
click at [666, 84] on h1 "[DATE]" at bounding box center [497, 92] width 475 height 19
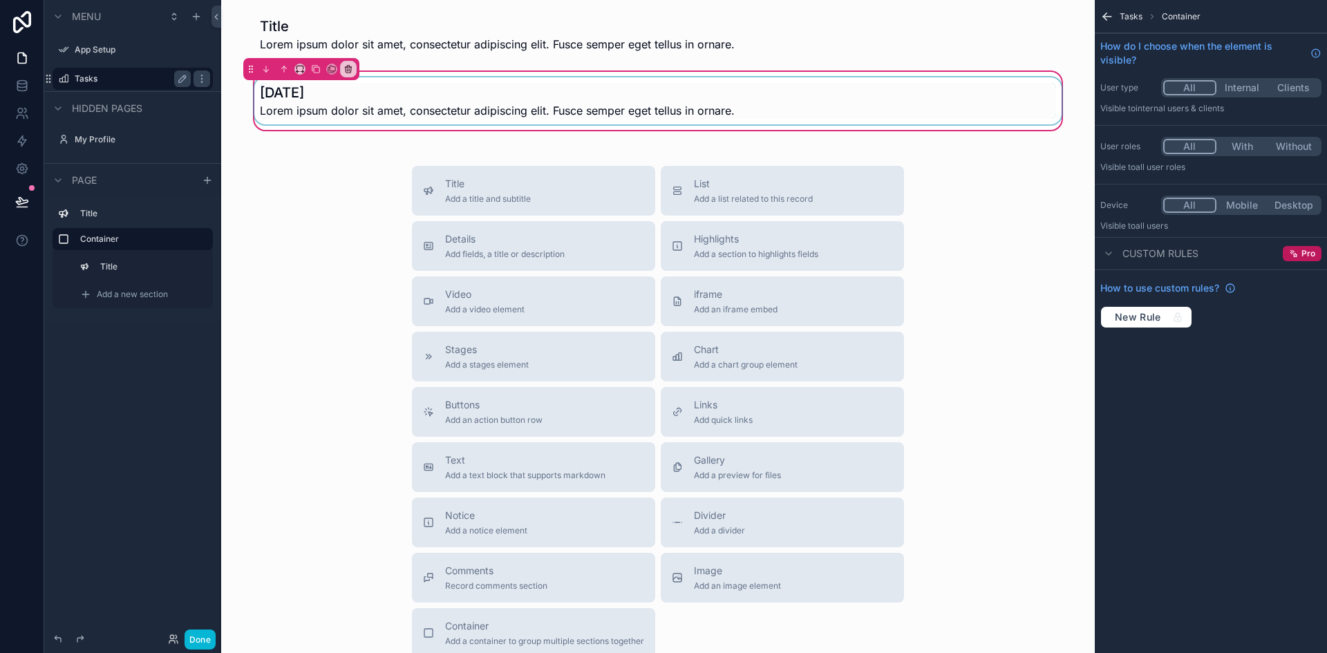
click at [431, 106] on div "scrollable content" at bounding box center [658, 100] width 813 height 47
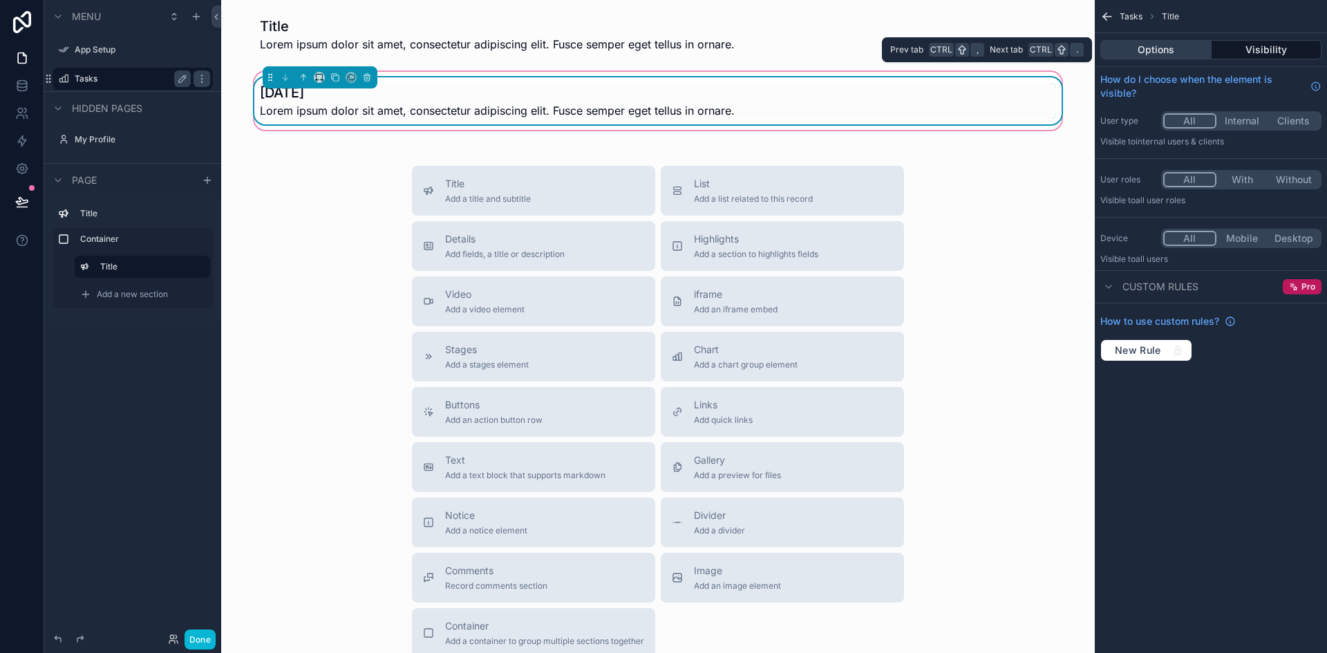
click at [1142, 49] on button "Options" at bounding box center [1156, 49] width 111 height 19
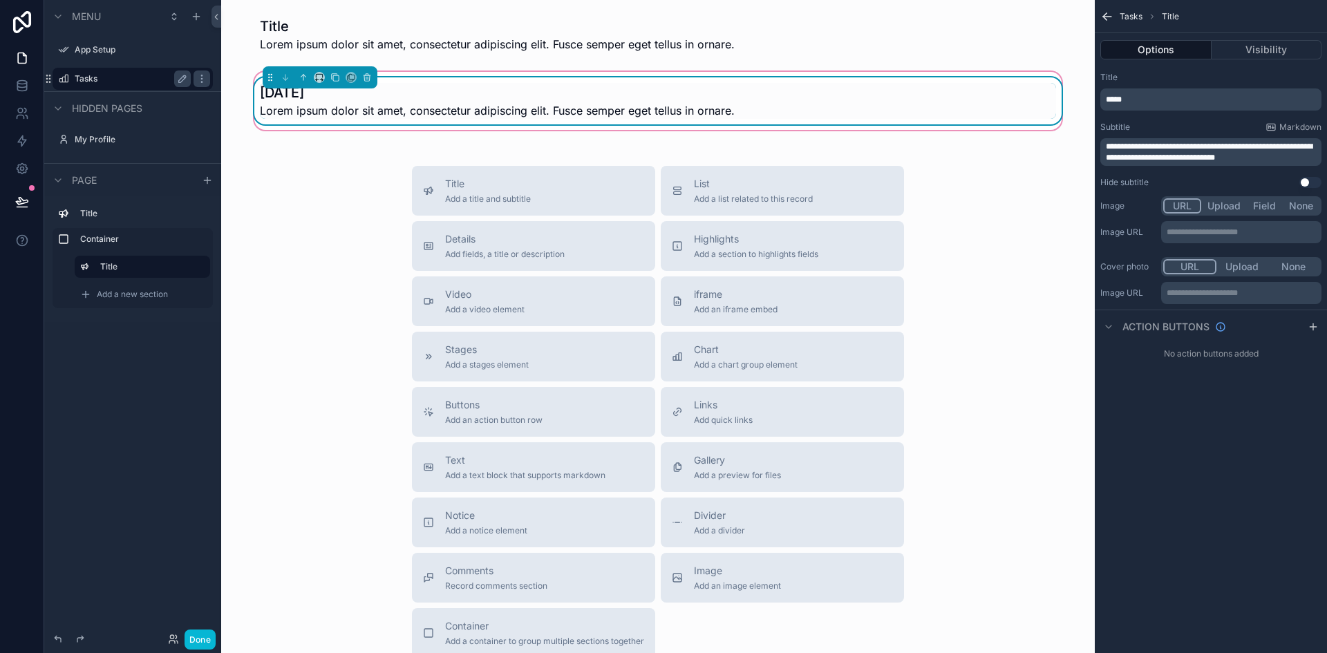
click at [1288, 156] on p "**********" at bounding box center [1212, 152] width 213 height 22
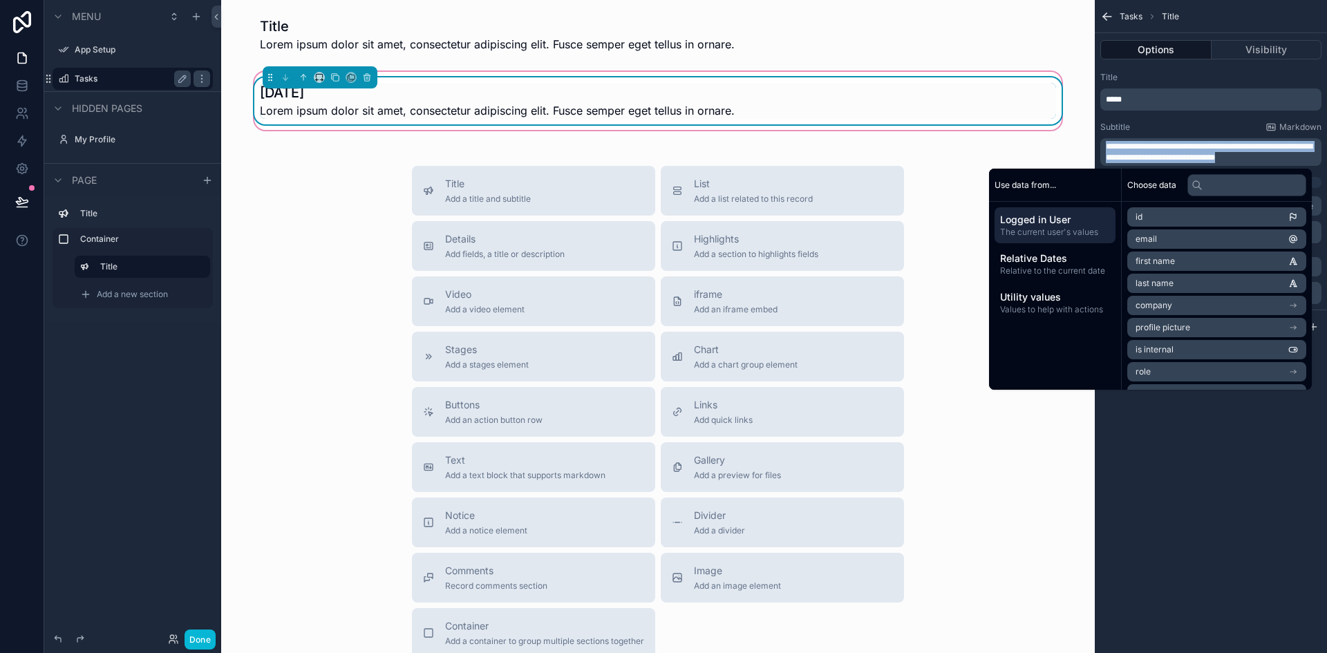
click at [1288, 156] on p "**********" at bounding box center [1212, 152] width 213 height 22
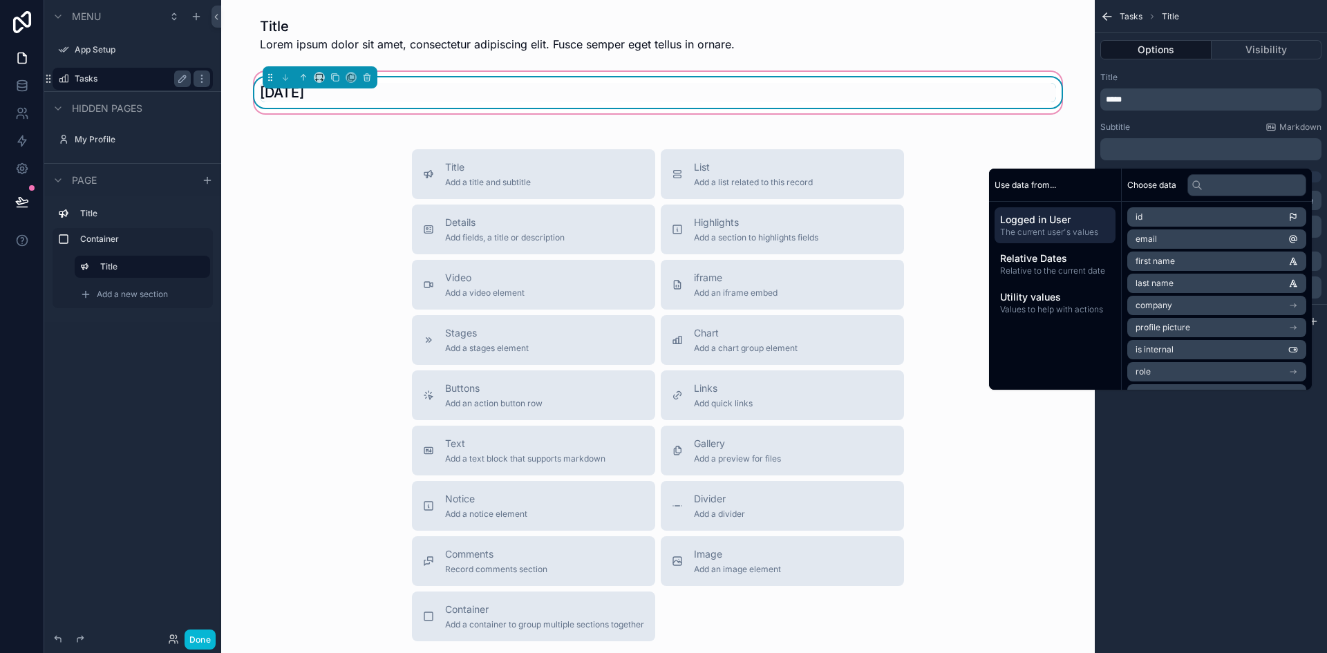
click at [869, 82] on div "[DATE]" at bounding box center [658, 92] width 813 height 30
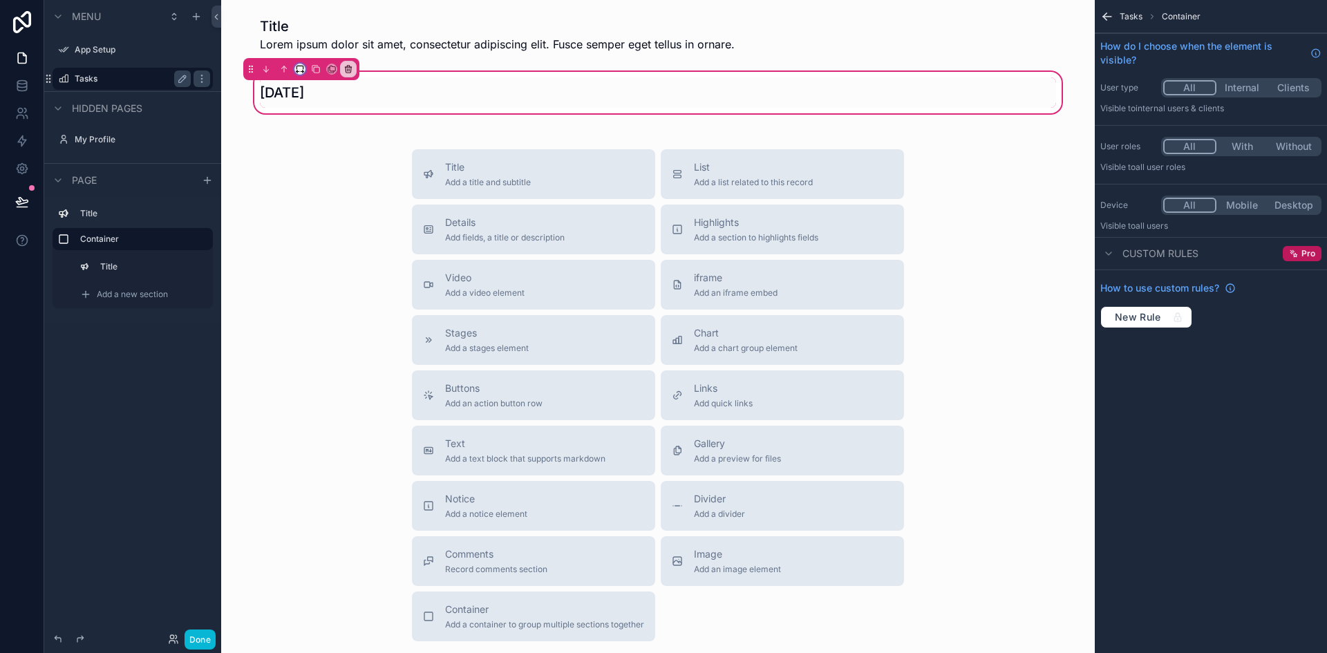
click at [304, 66] on button "scrollable content" at bounding box center [299, 69] width 11 height 11
click at [334, 121] on div "25%" at bounding box center [327, 121] width 43 height 17
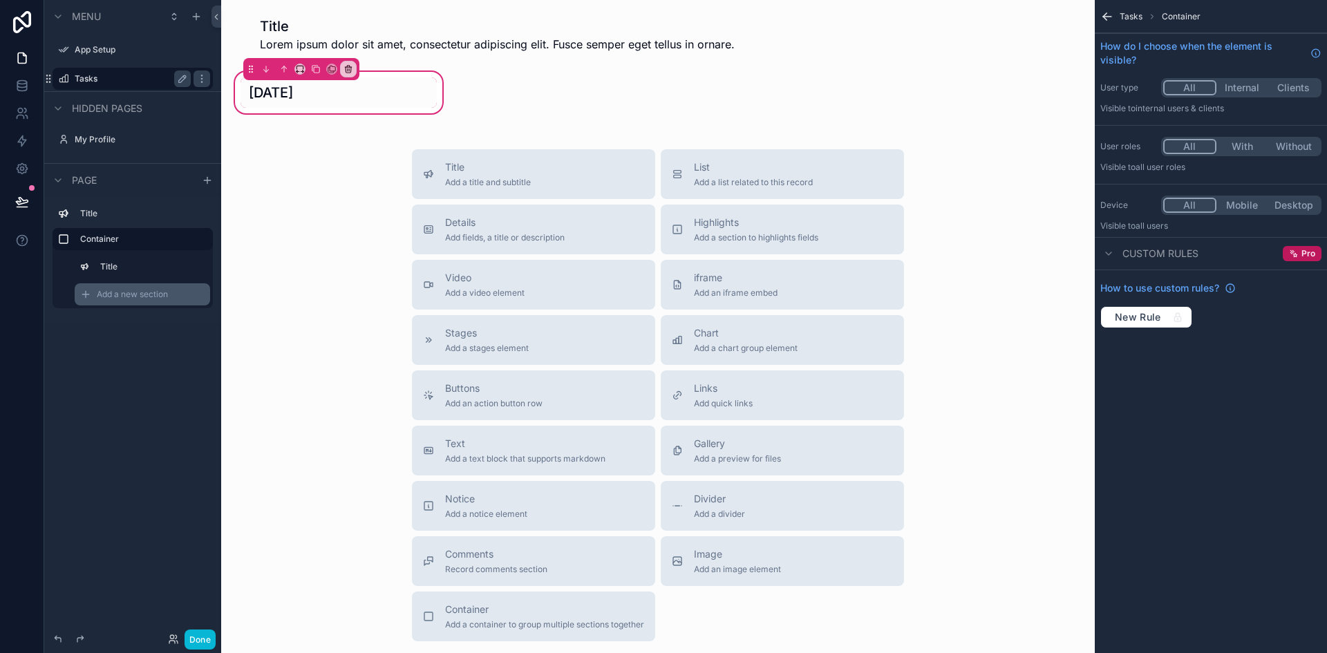
click at [118, 288] on div "Add a new section" at bounding box center [142, 294] width 135 height 22
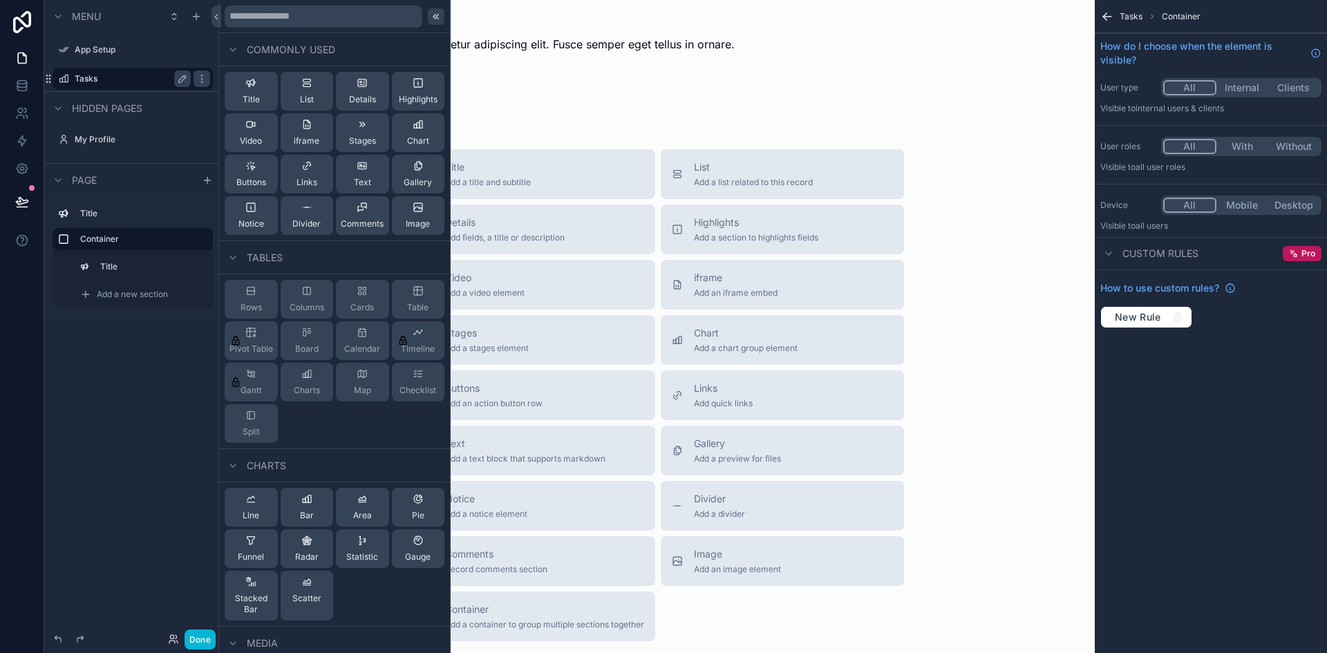
click at [431, 19] on icon at bounding box center [436, 16] width 11 height 11
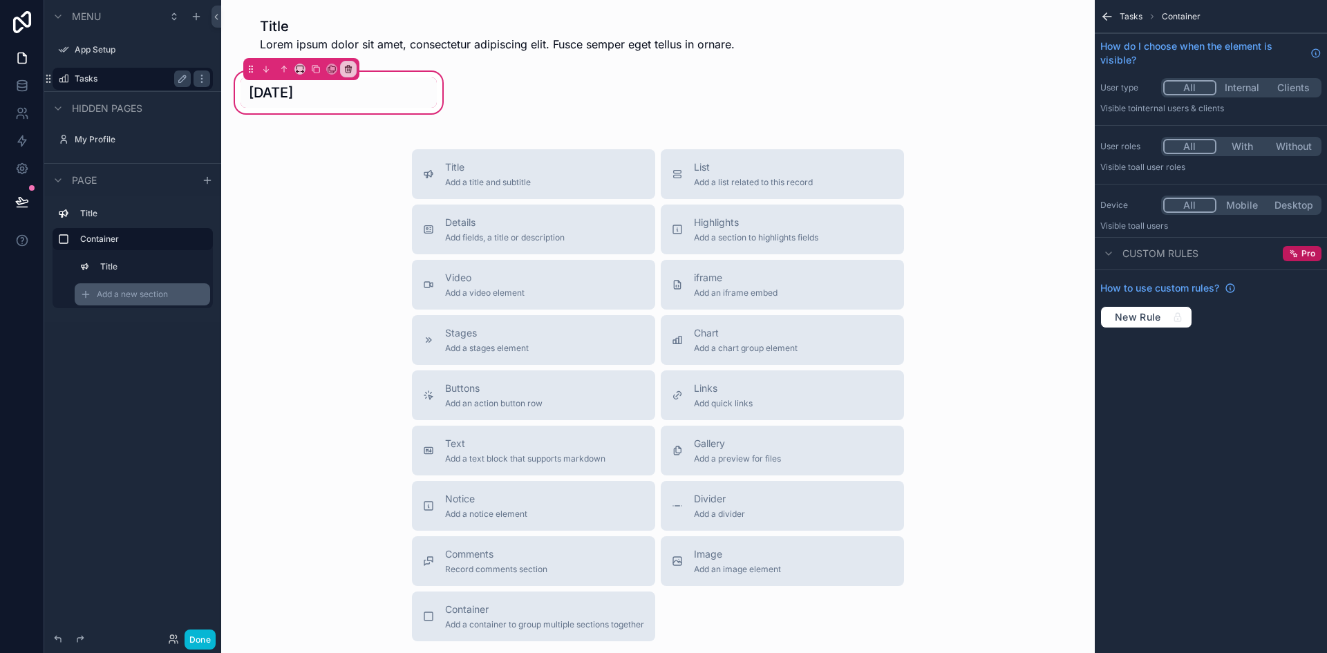
click at [121, 287] on div "Add a new section" at bounding box center [142, 294] width 135 height 22
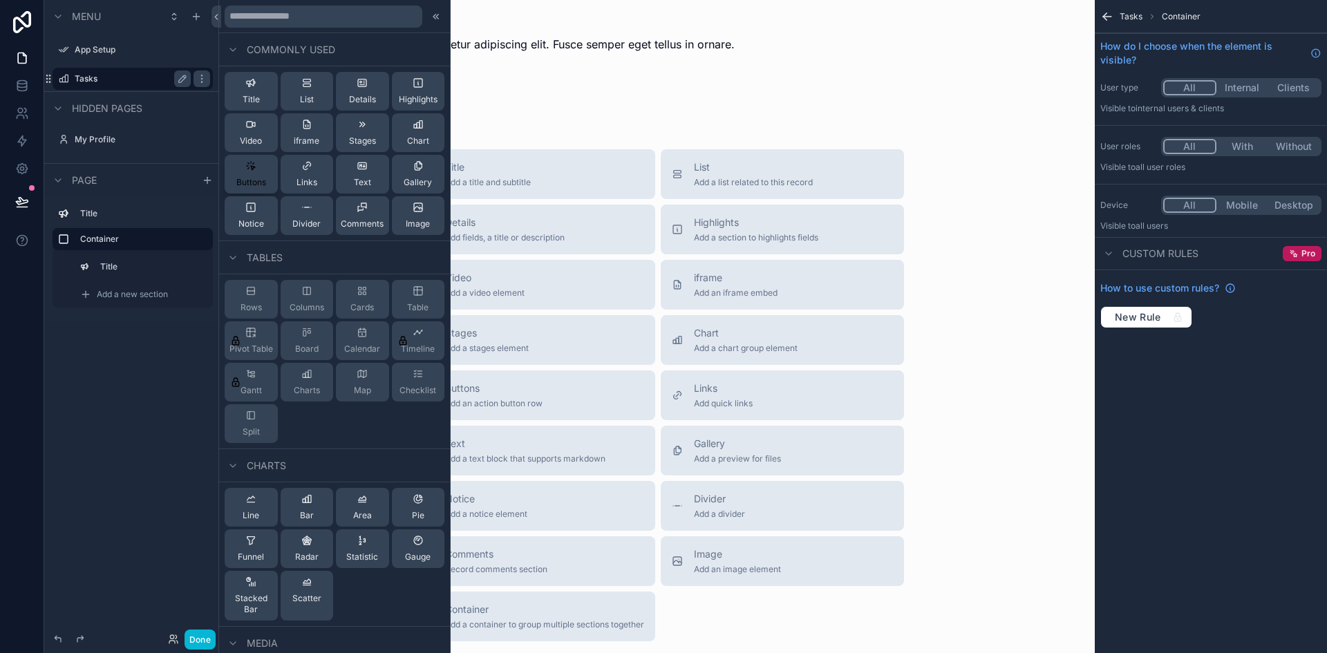
click at [254, 189] on button "Buttons" at bounding box center [251, 174] width 53 height 39
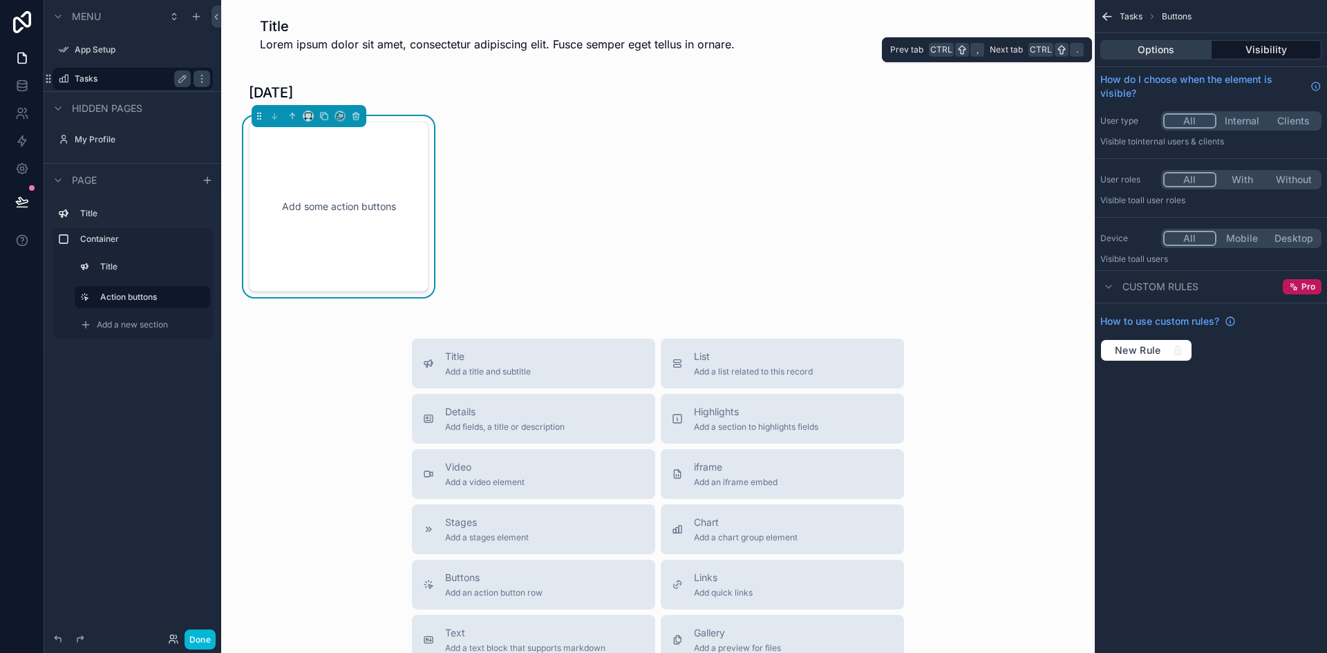
click at [1150, 46] on button "Options" at bounding box center [1156, 49] width 111 height 19
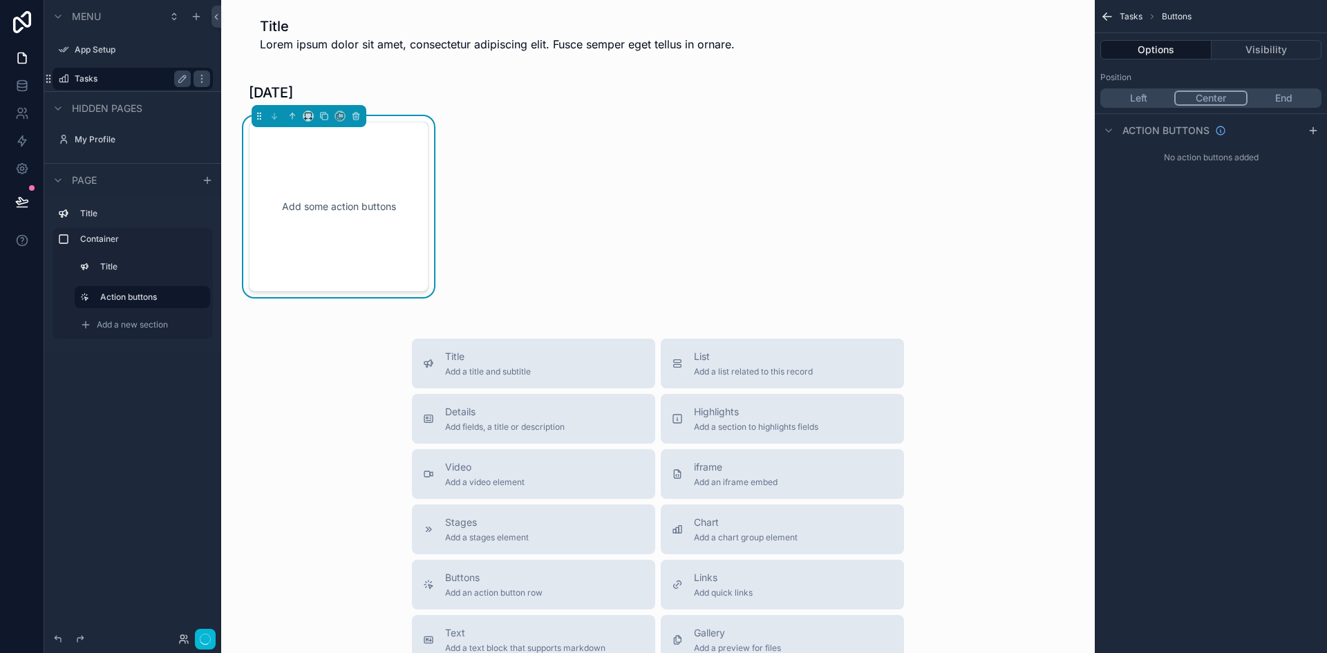
click at [1203, 95] on button "Center" at bounding box center [1211, 98] width 73 height 15
click at [1145, 97] on button "Left" at bounding box center [1139, 98] width 73 height 15
click at [292, 115] on icon "scrollable content" at bounding box center [292, 116] width 0 height 6
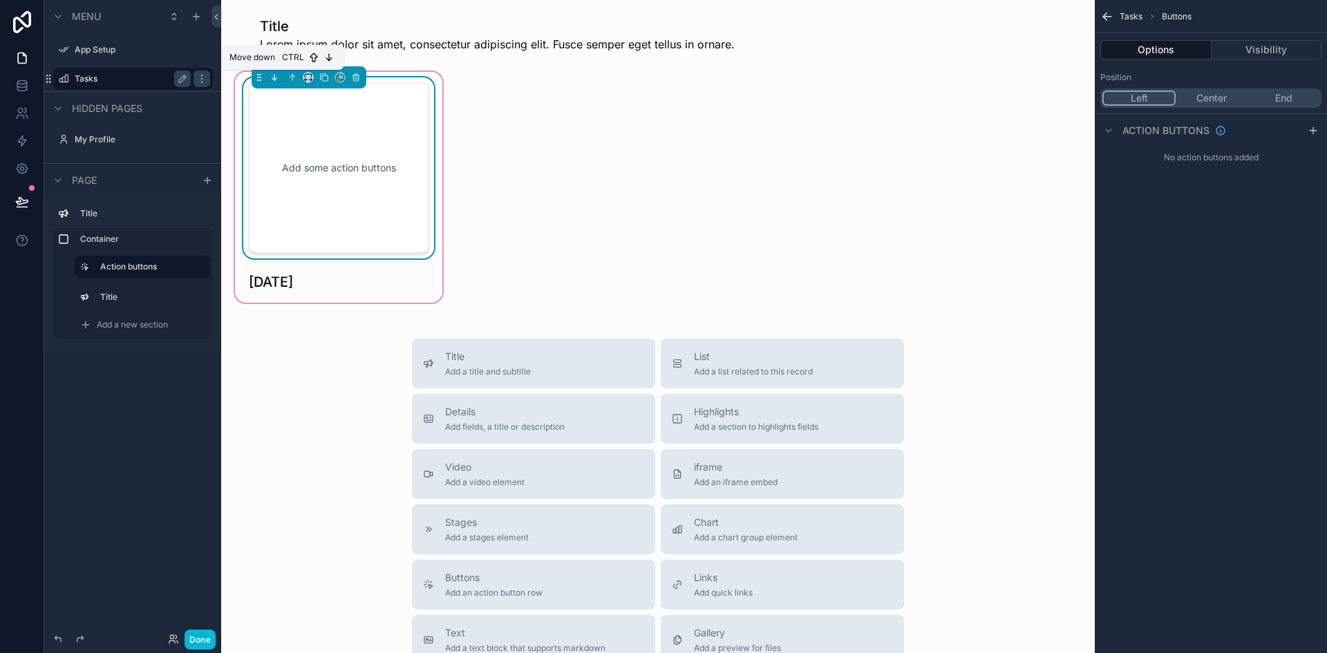
click at [277, 73] on icon "scrollable content" at bounding box center [275, 78] width 10 height 10
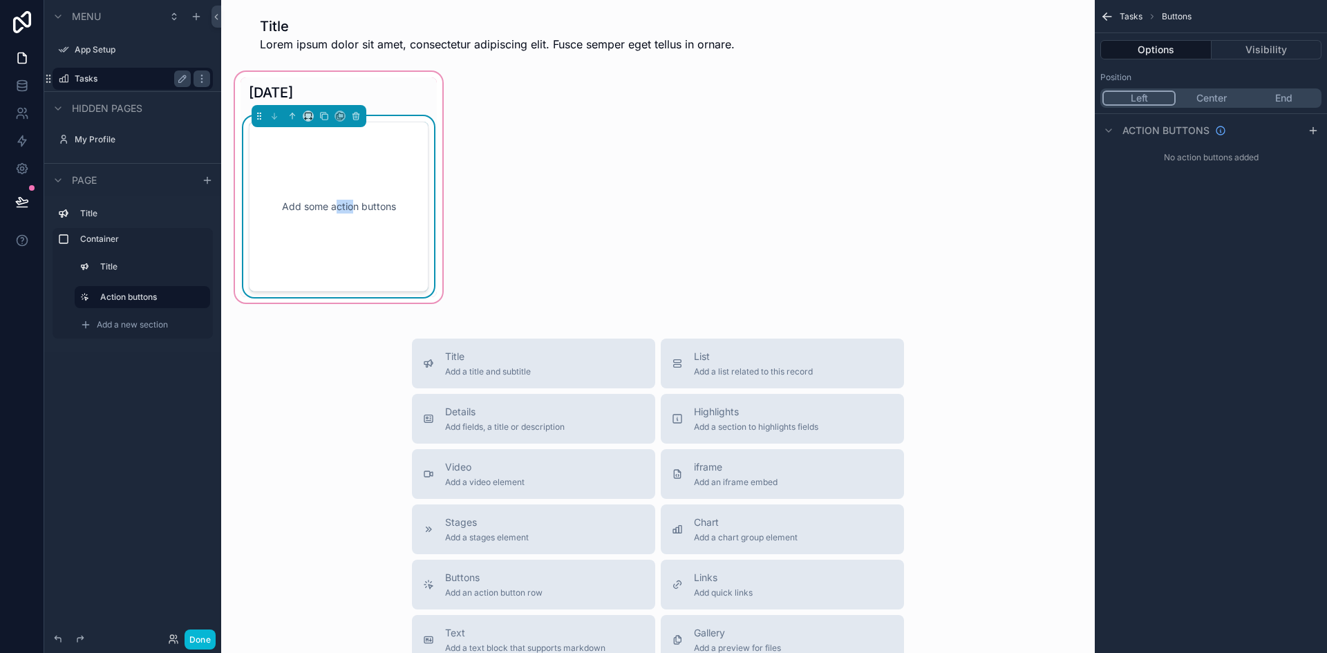
drag, startPoint x: 335, startPoint y: 280, endPoint x: 350, endPoint y: 245, distance: 38.4
click at [350, 245] on div "Add some action buttons" at bounding box center [339, 207] width 180 height 170
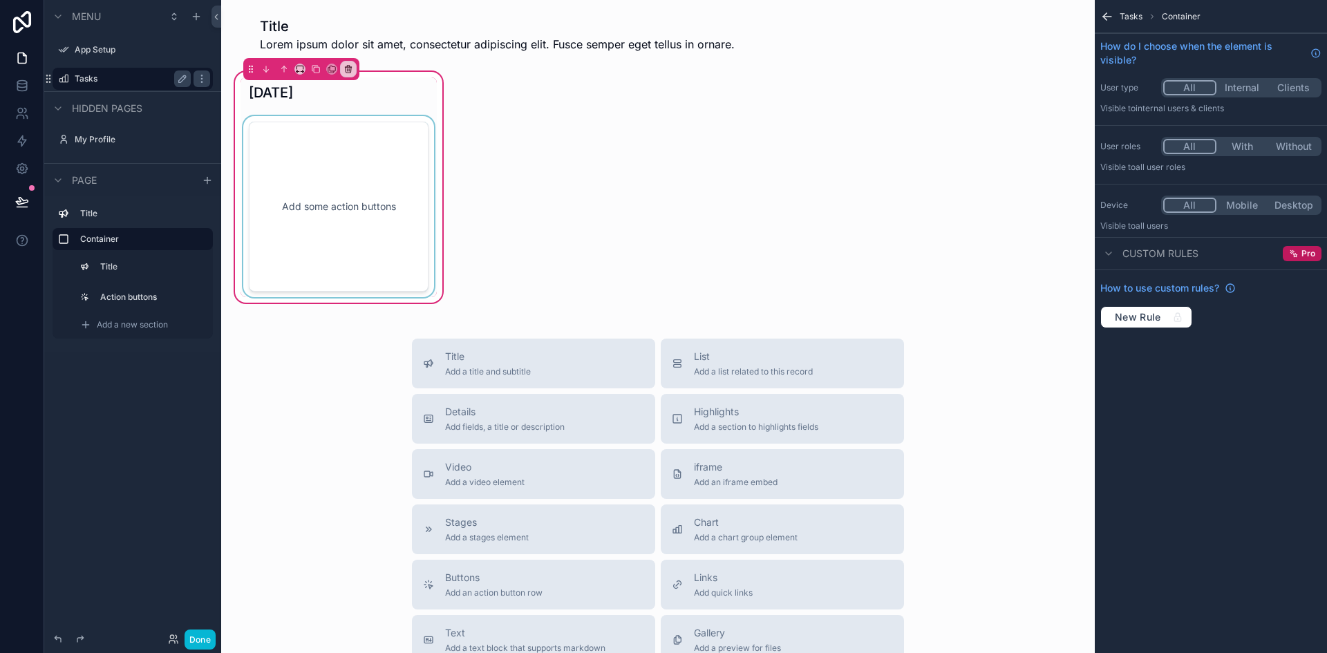
click at [348, 201] on div "scrollable content" at bounding box center [339, 206] width 196 height 181
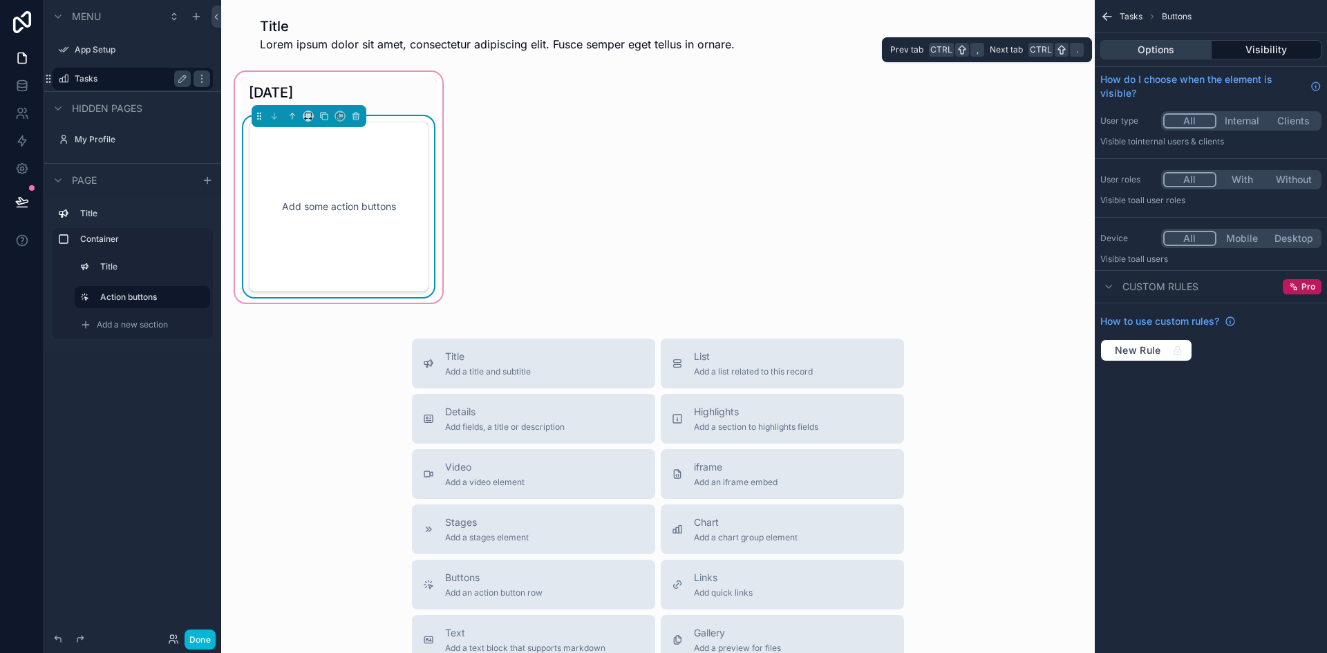
click at [1178, 48] on button "Options" at bounding box center [1156, 49] width 111 height 19
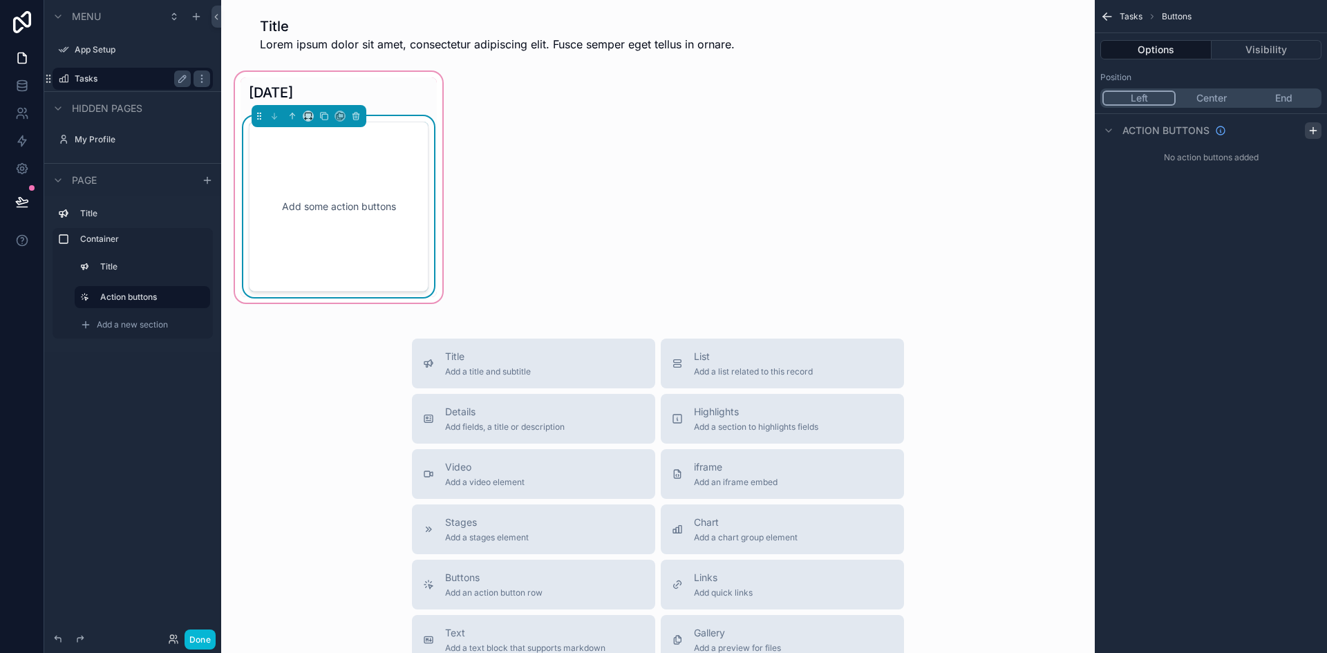
click at [1315, 127] on icon "scrollable content" at bounding box center [1313, 130] width 11 height 11
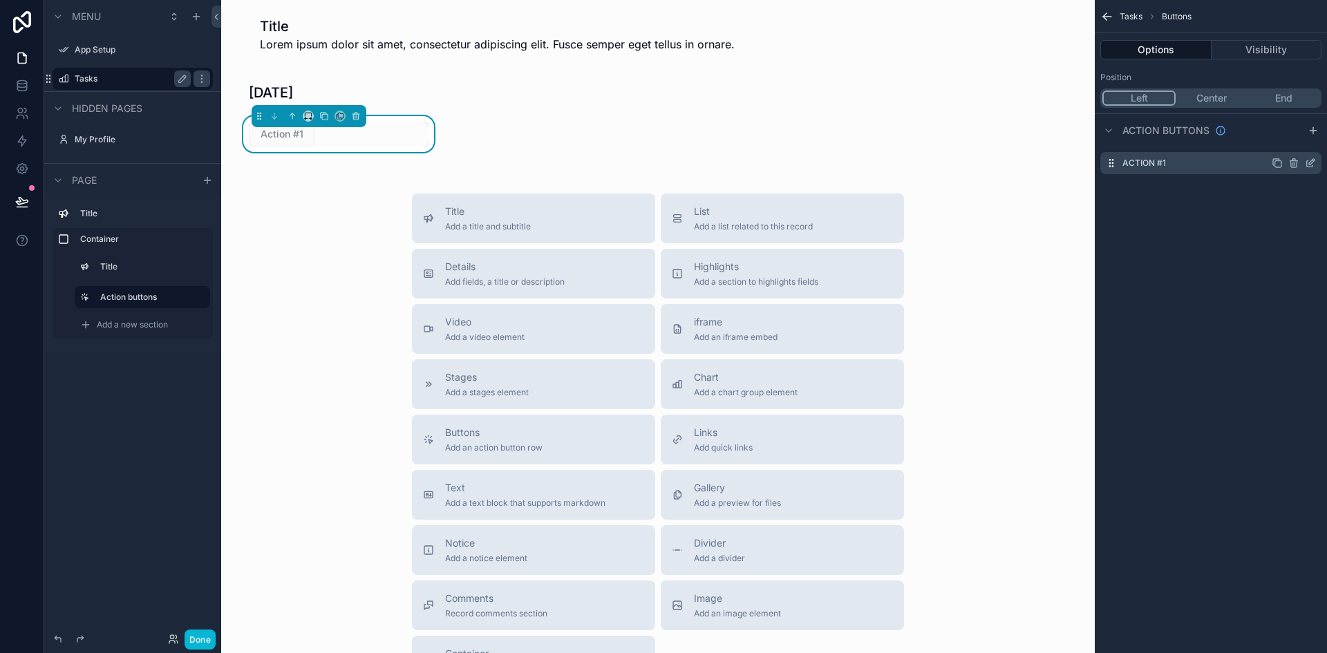
click at [1136, 163] on label "Action #1" at bounding box center [1145, 163] width 44 height 11
click at [1306, 169] on div "Action #1" at bounding box center [1211, 163] width 221 height 22
click at [1310, 166] on icon "scrollable content" at bounding box center [1310, 163] width 11 height 11
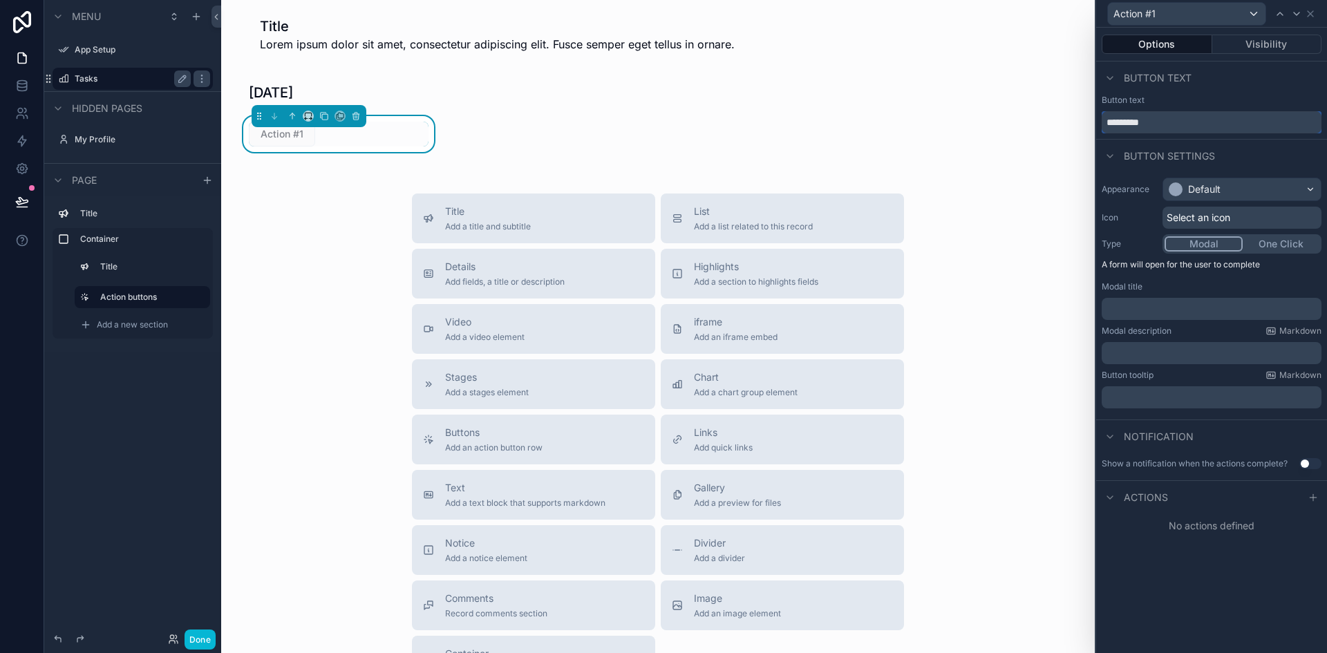
click at [1150, 126] on input "*********" at bounding box center [1212, 122] width 220 height 22
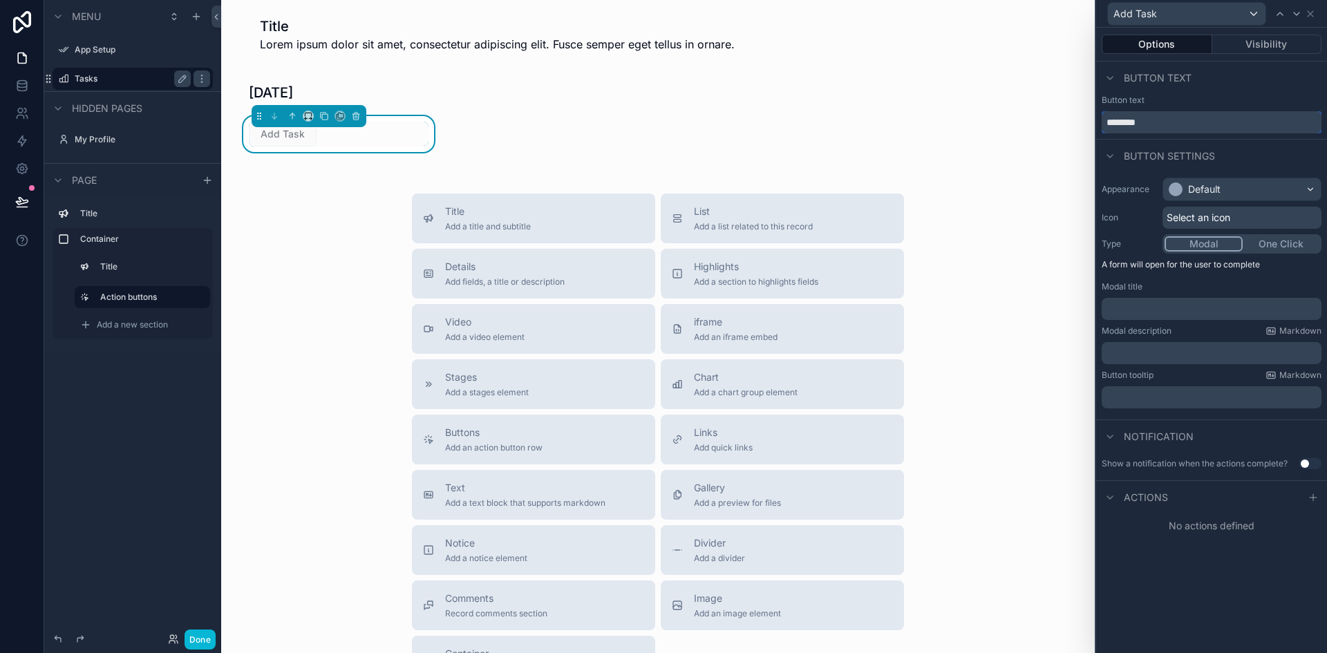
type input "********"
click at [1106, 142] on div "Button settings" at bounding box center [1211, 155] width 231 height 33
click at [1248, 221] on div "Select an icon" at bounding box center [1242, 218] width 159 height 22
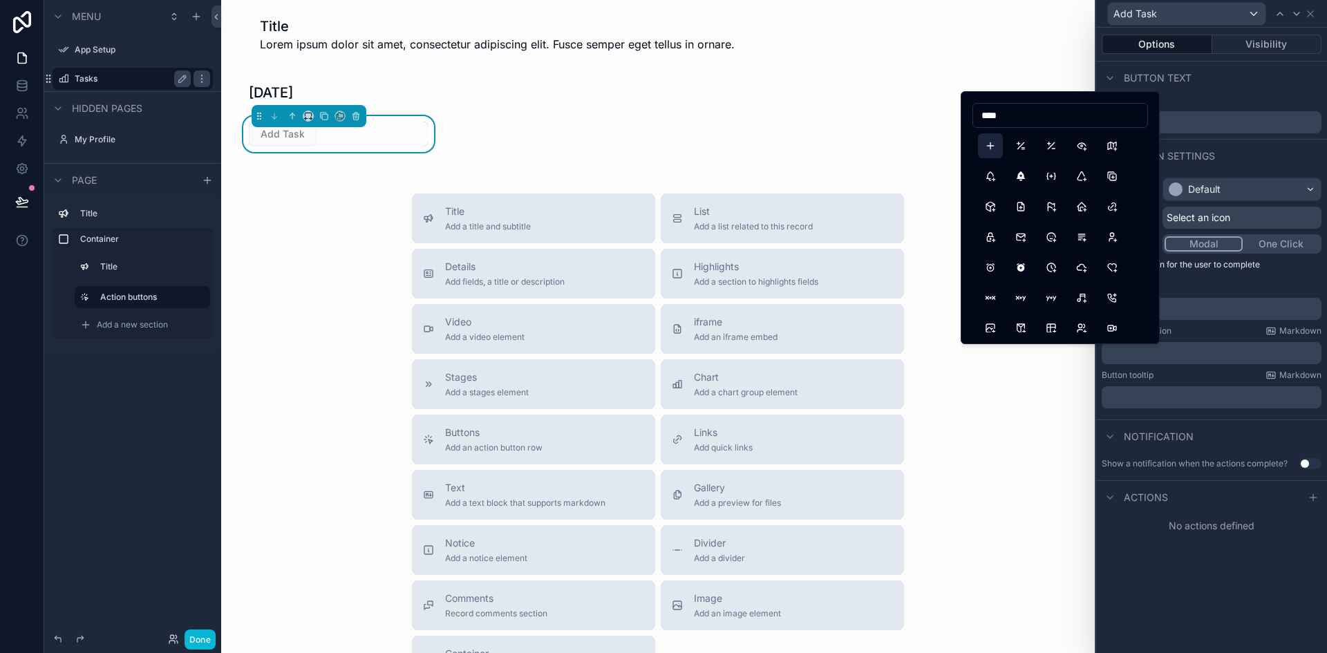
type input "****"
click at [987, 149] on button "Plus" at bounding box center [990, 145] width 25 height 25
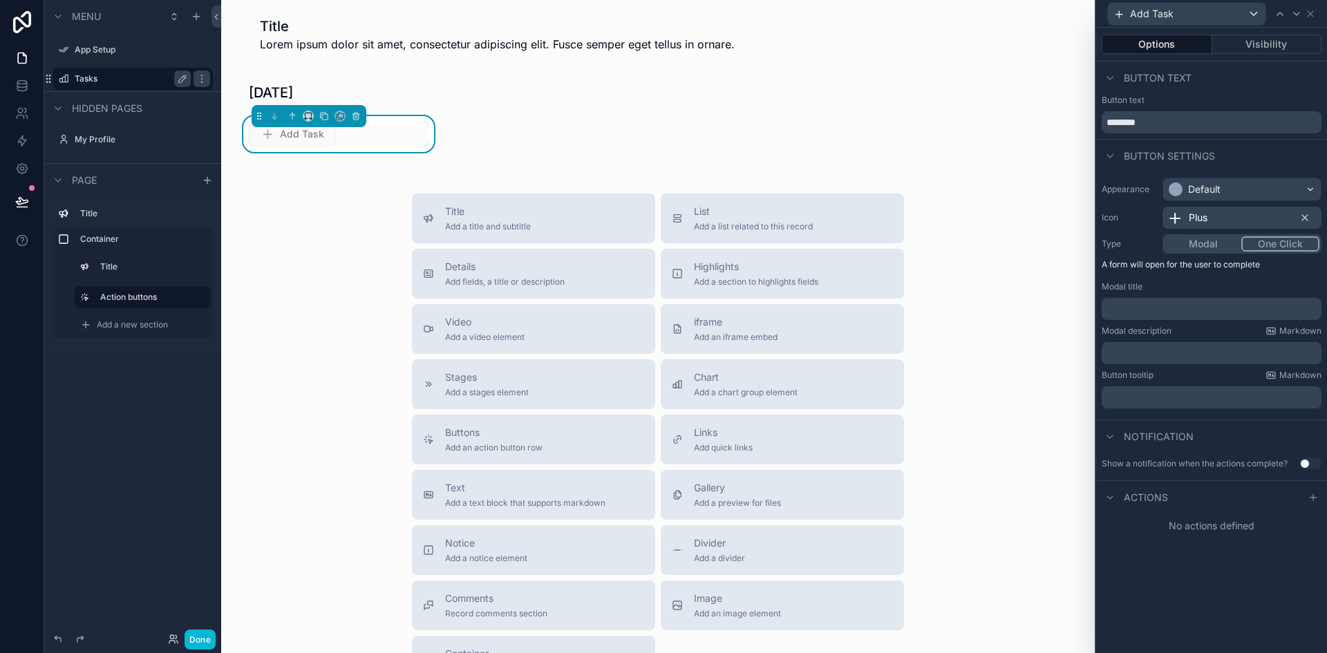
click at [1275, 243] on button "One Click" at bounding box center [1281, 243] width 78 height 15
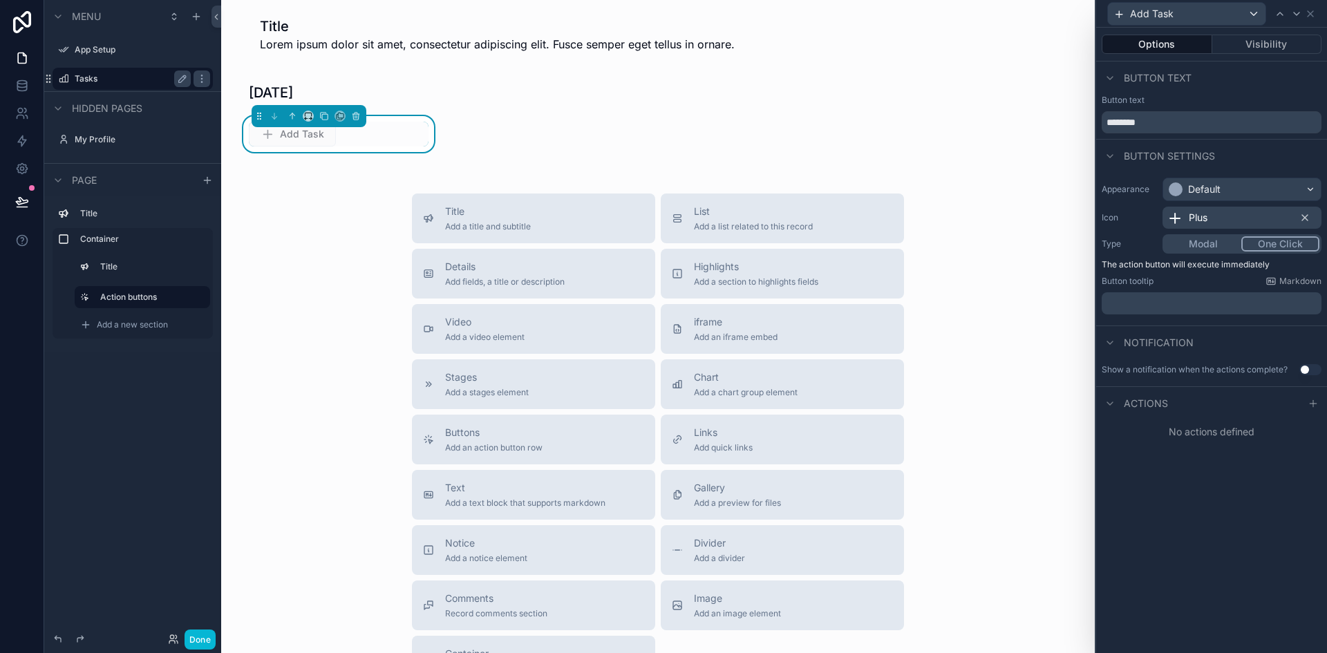
click at [1309, 372] on button "Use setting" at bounding box center [1311, 369] width 22 height 11
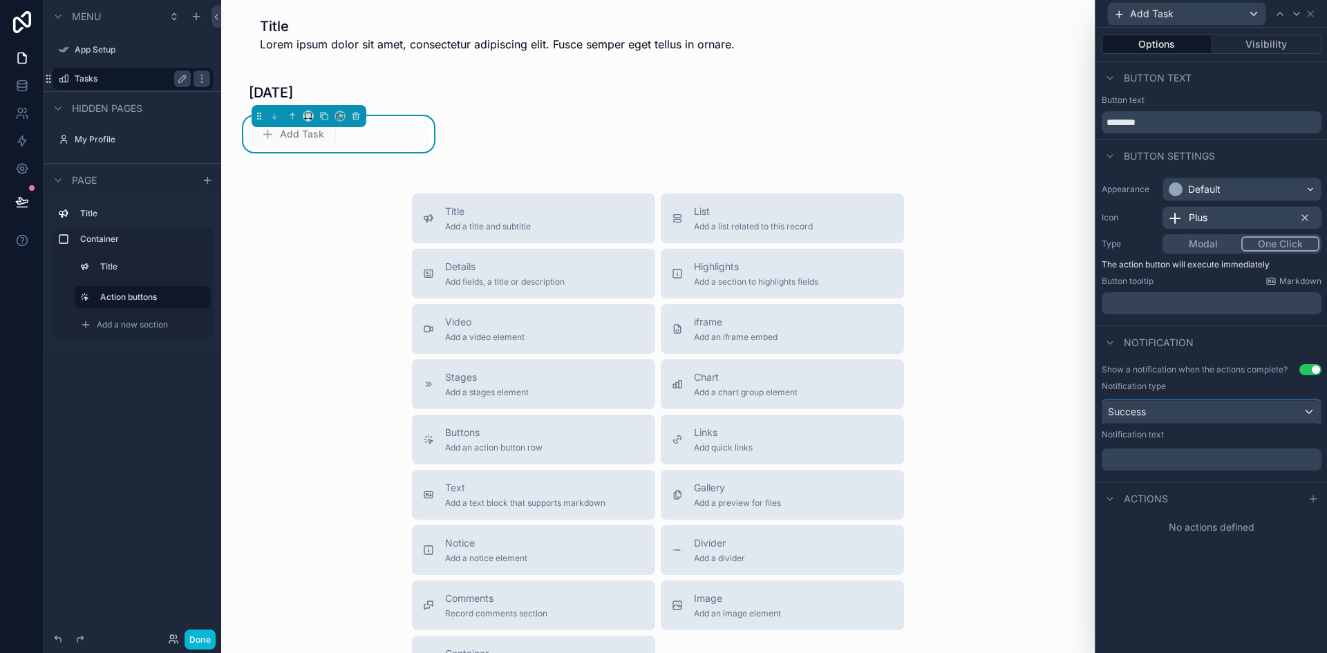
click at [1281, 413] on div "Success" at bounding box center [1212, 412] width 218 height 22
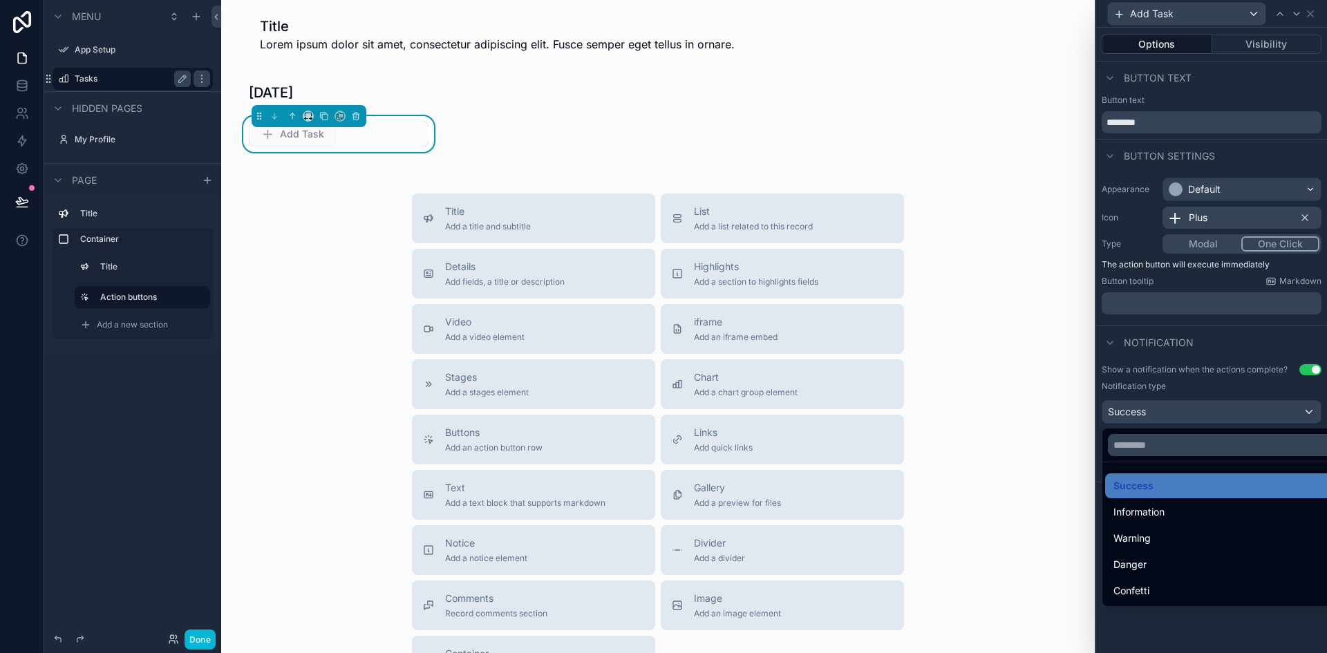
click at [1281, 413] on div at bounding box center [1211, 326] width 231 height 653
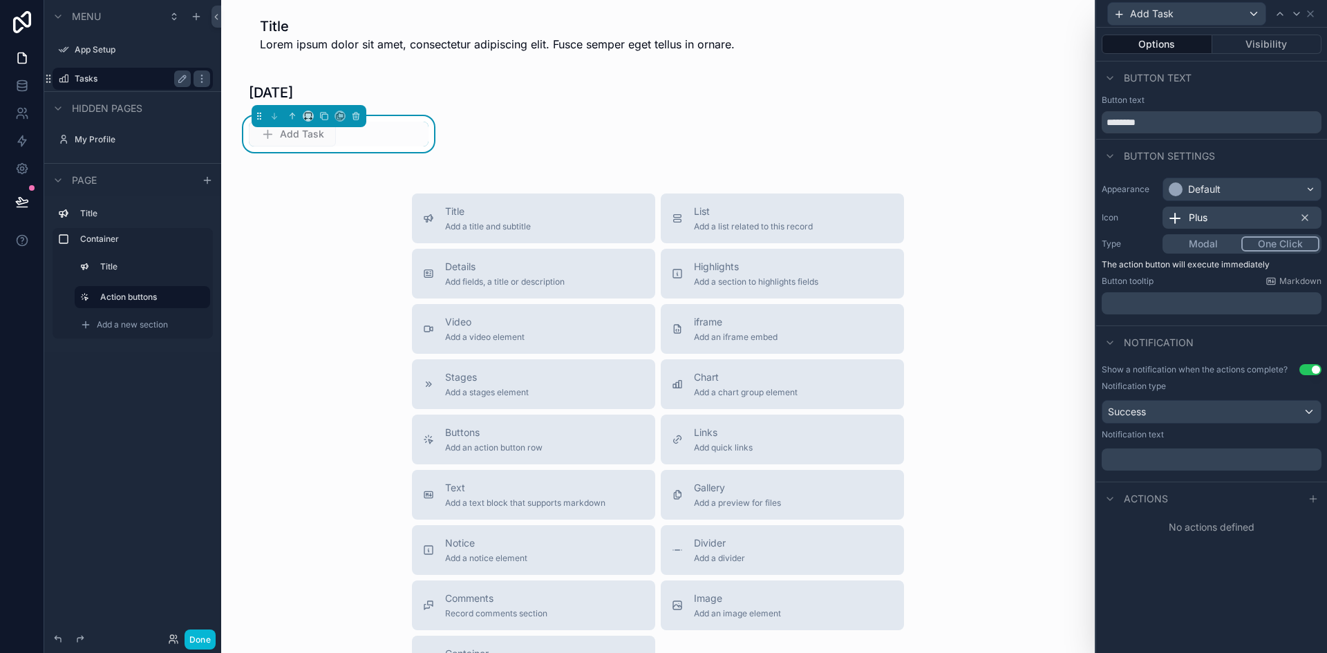
click at [1226, 465] on p "﻿" at bounding box center [1213, 460] width 212 height 14
click at [996, 552] on div "Title Add a title and subtitle List Add a list related to this record Details A…" at bounding box center [658, 440] width 852 height 492
click at [417, 138] on div "Add Task" at bounding box center [339, 134] width 180 height 25
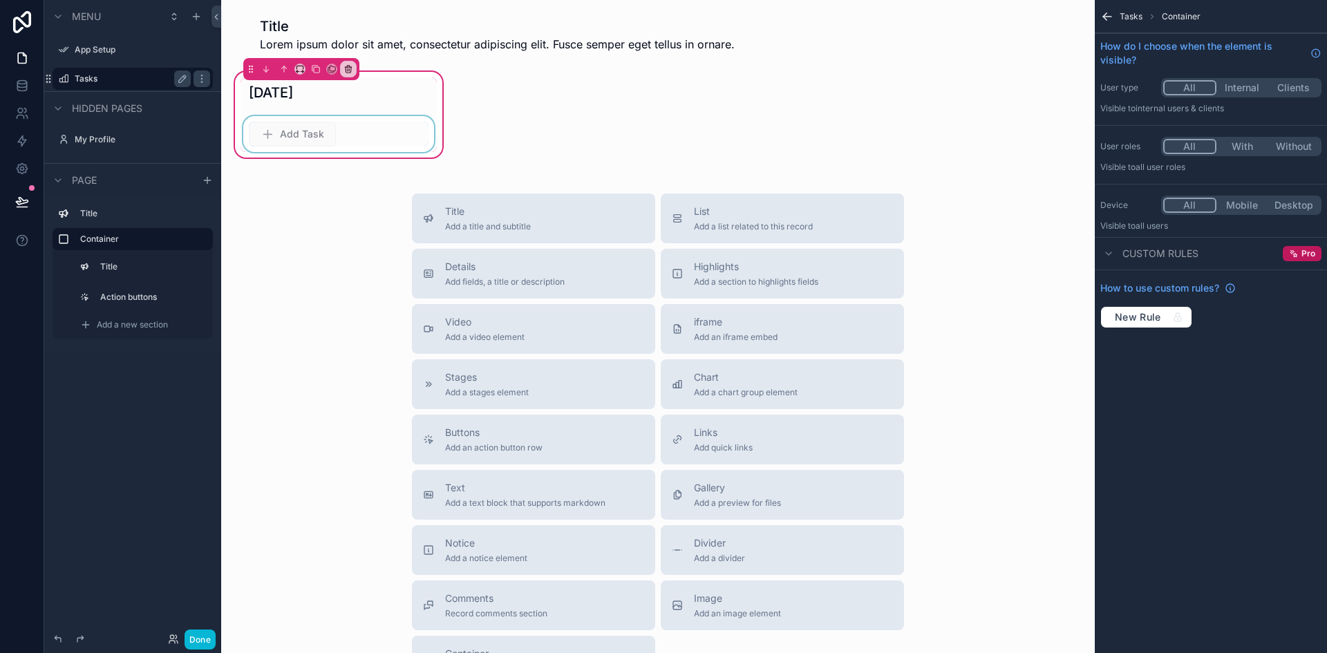
click at [417, 138] on div "scrollable content" at bounding box center [339, 134] width 196 height 36
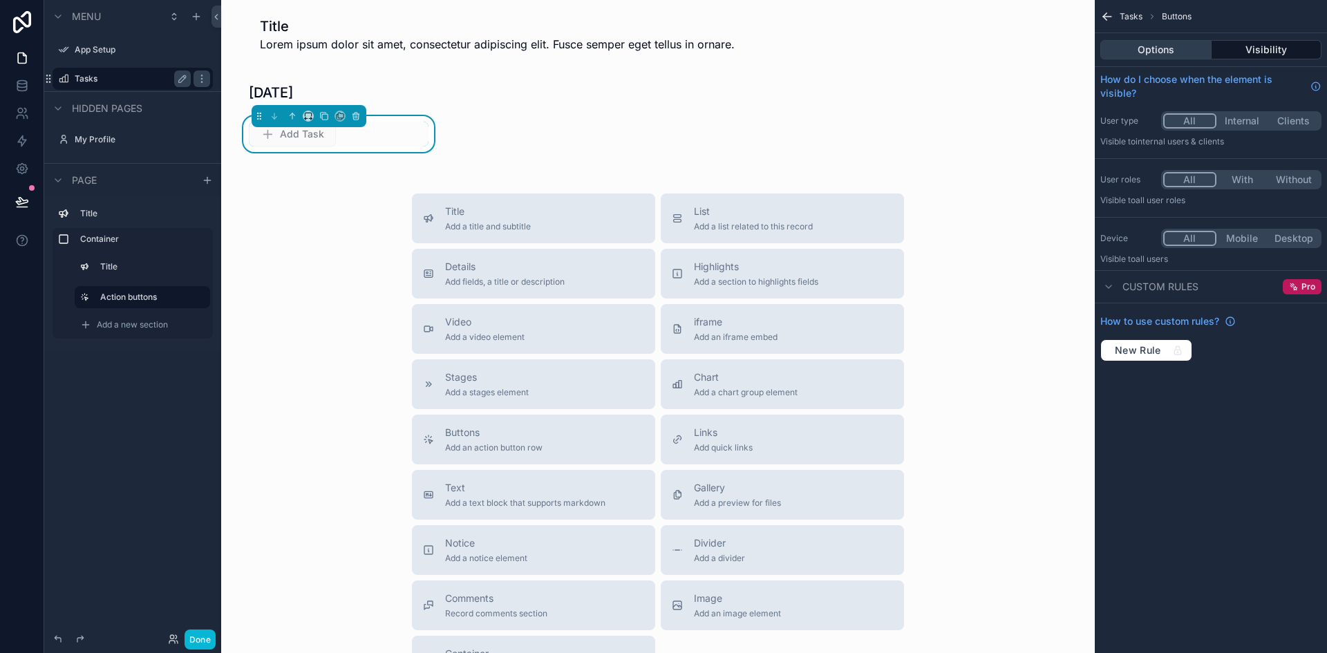
click at [1157, 49] on button "Options" at bounding box center [1156, 49] width 111 height 19
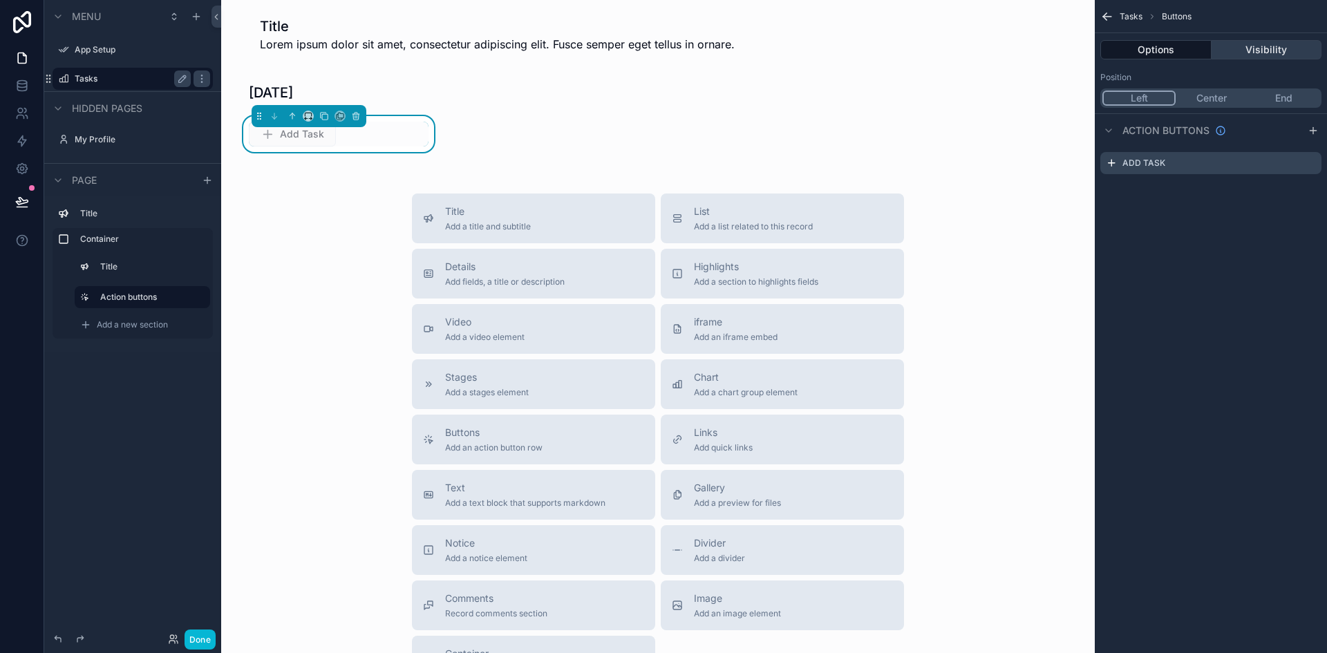
click at [1286, 41] on button "Visibility" at bounding box center [1267, 49] width 111 height 19
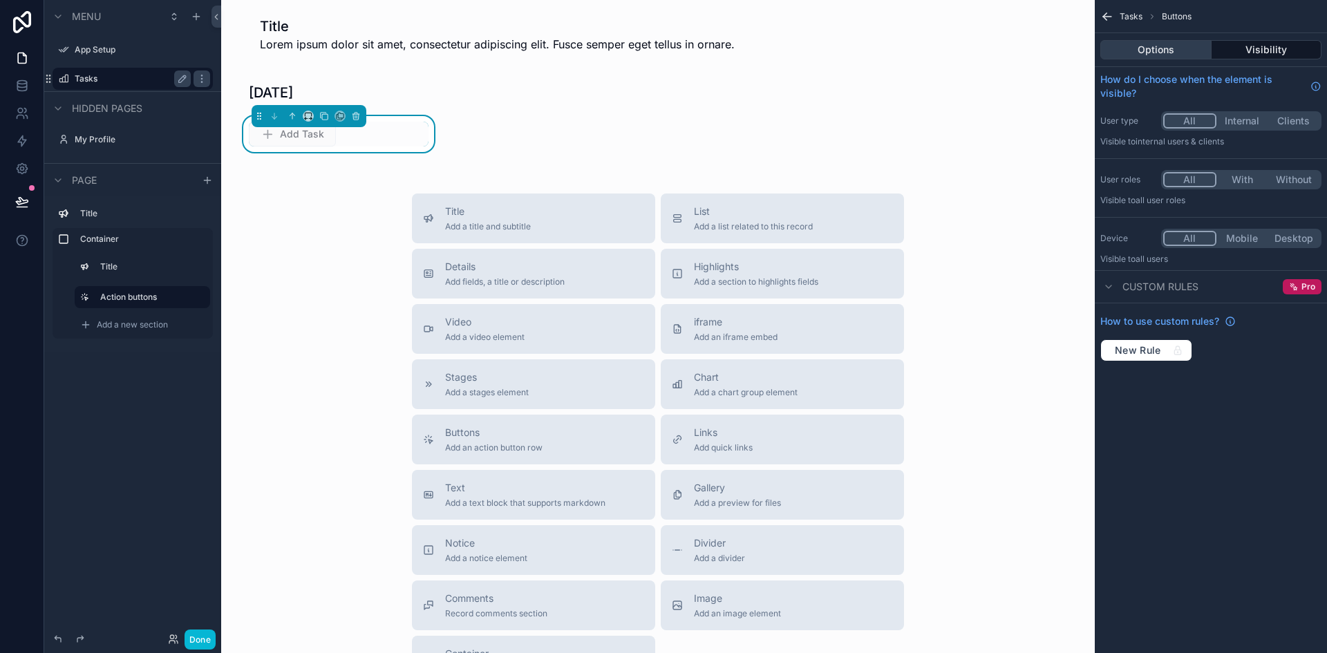
click at [1174, 45] on button "Options" at bounding box center [1156, 49] width 111 height 19
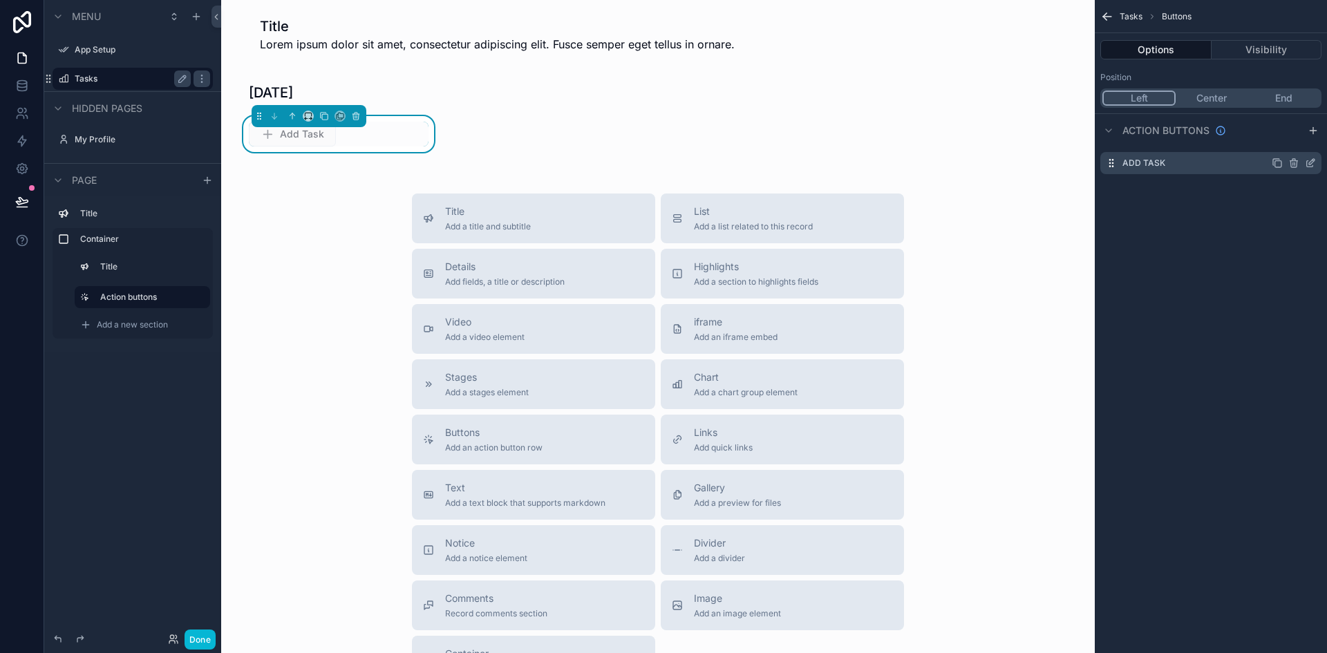
click at [1193, 160] on div "Add Task" at bounding box center [1211, 163] width 221 height 22
click at [1313, 160] on icon "scrollable content" at bounding box center [1313, 160] width 1 height 1
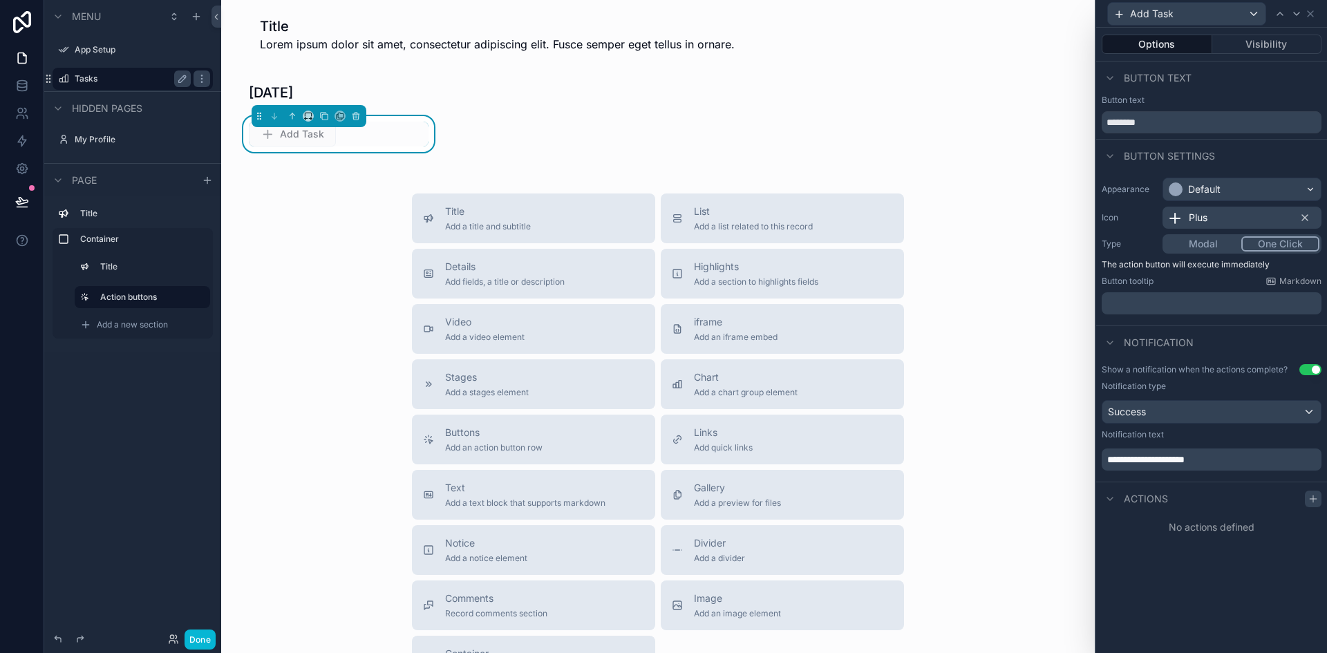
click at [1313, 498] on icon at bounding box center [1313, 499] width 0 height 6
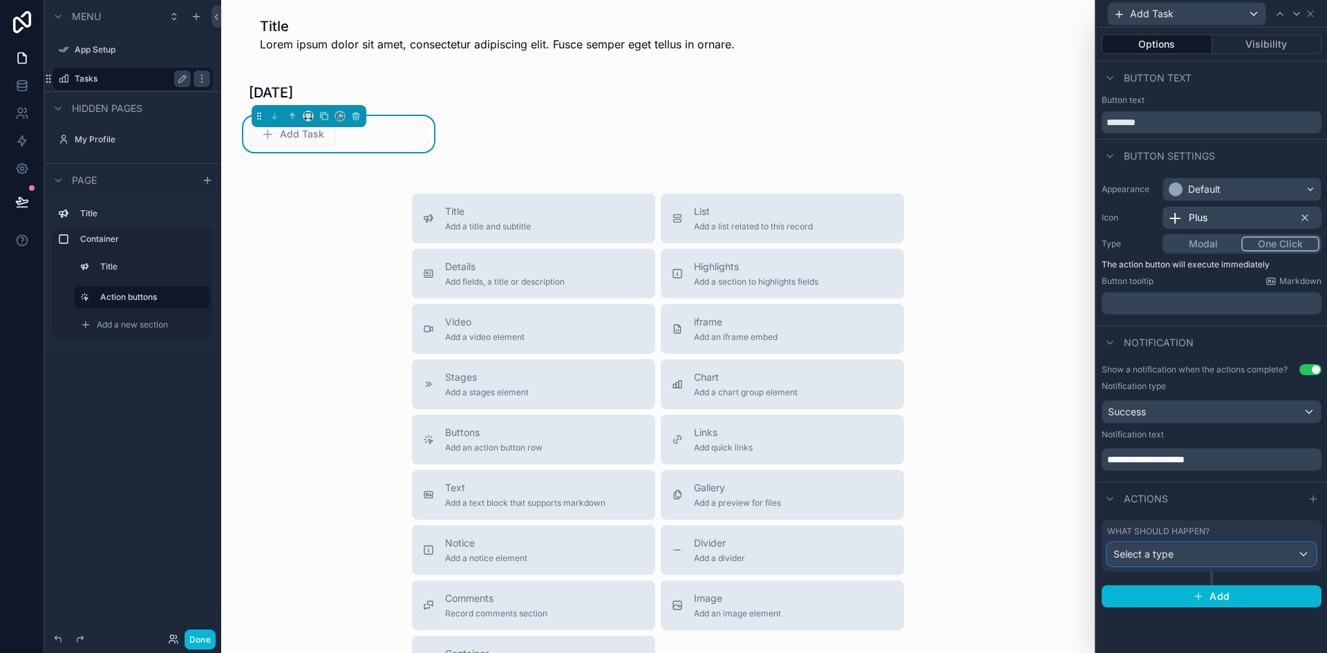
click at [1239, 554] on div "Select a type" at bounding box center [1211, 554] width 207 height 22
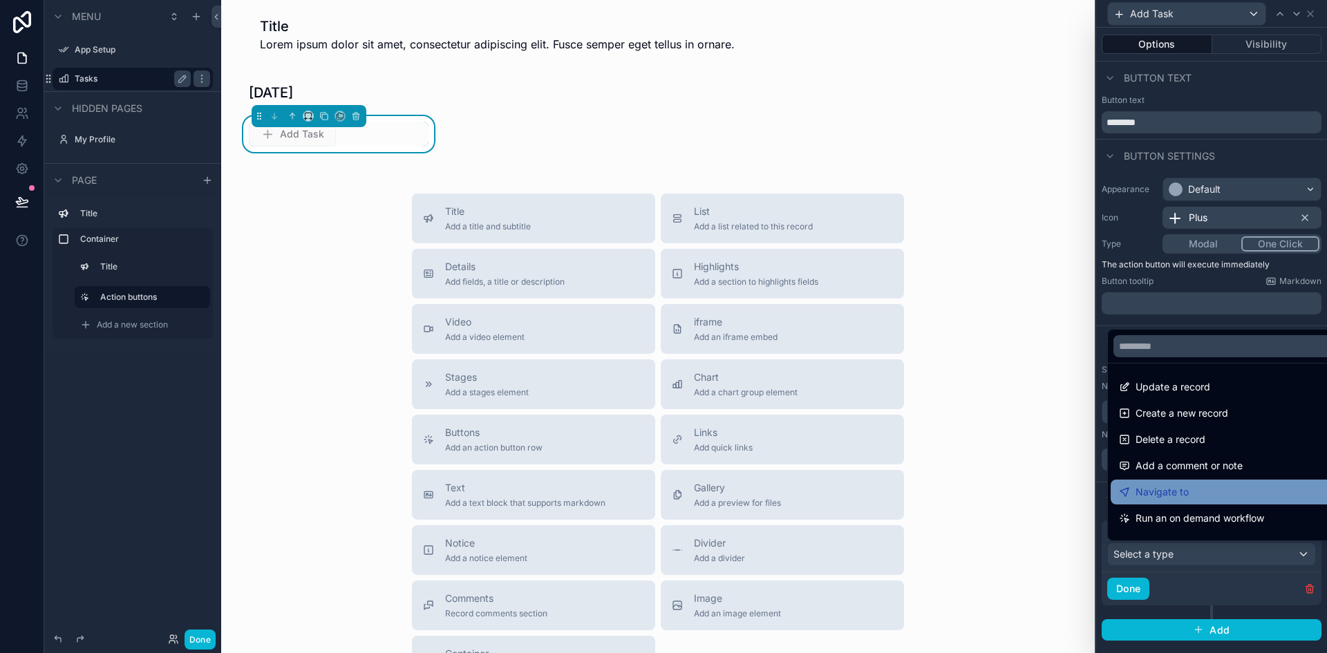
click at [1203, 493] on div "Navigate to" at bounding box center [1227, 492] width 217 height 17
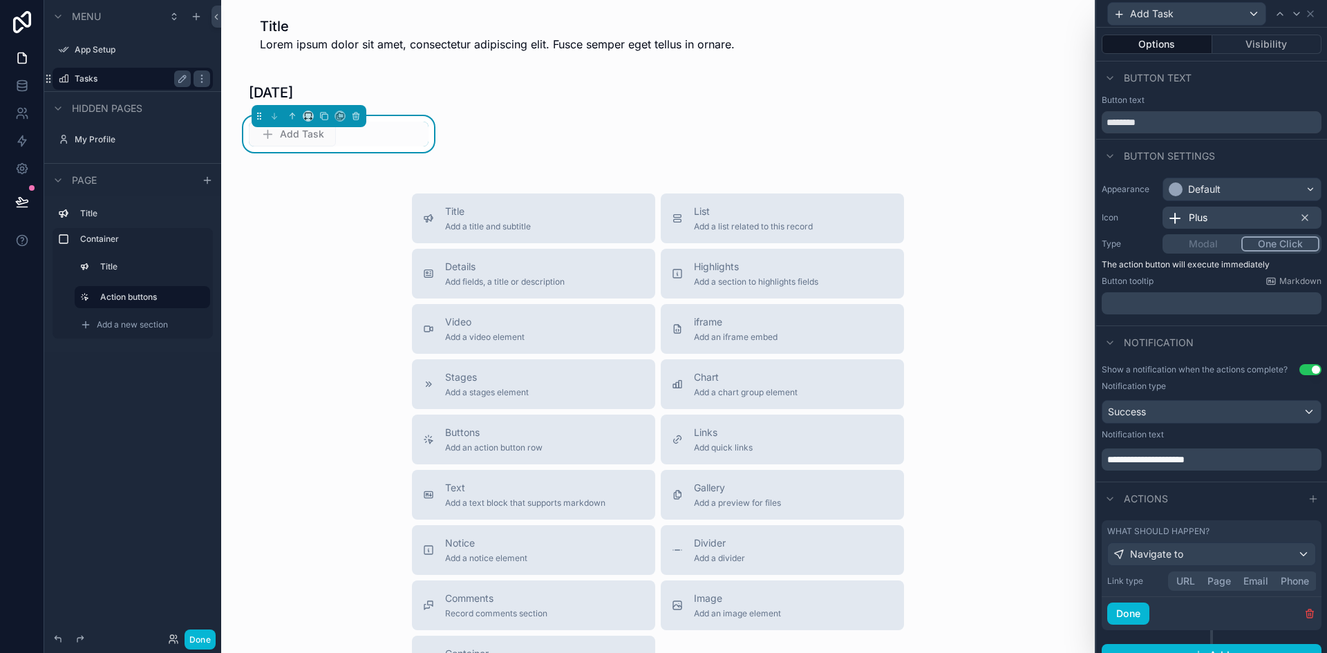
scroll to position [18, 0]
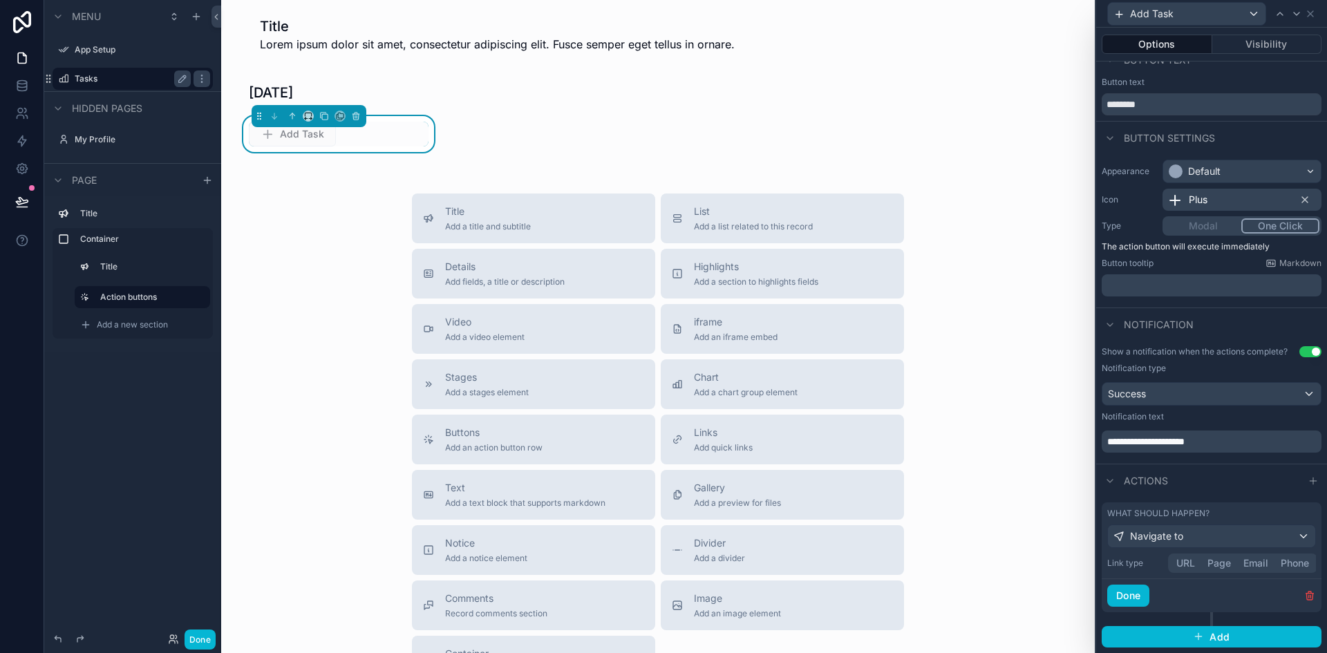
click at [1217, 563] on button "Page" at bounding box center [1219, 563] width 36 height 15
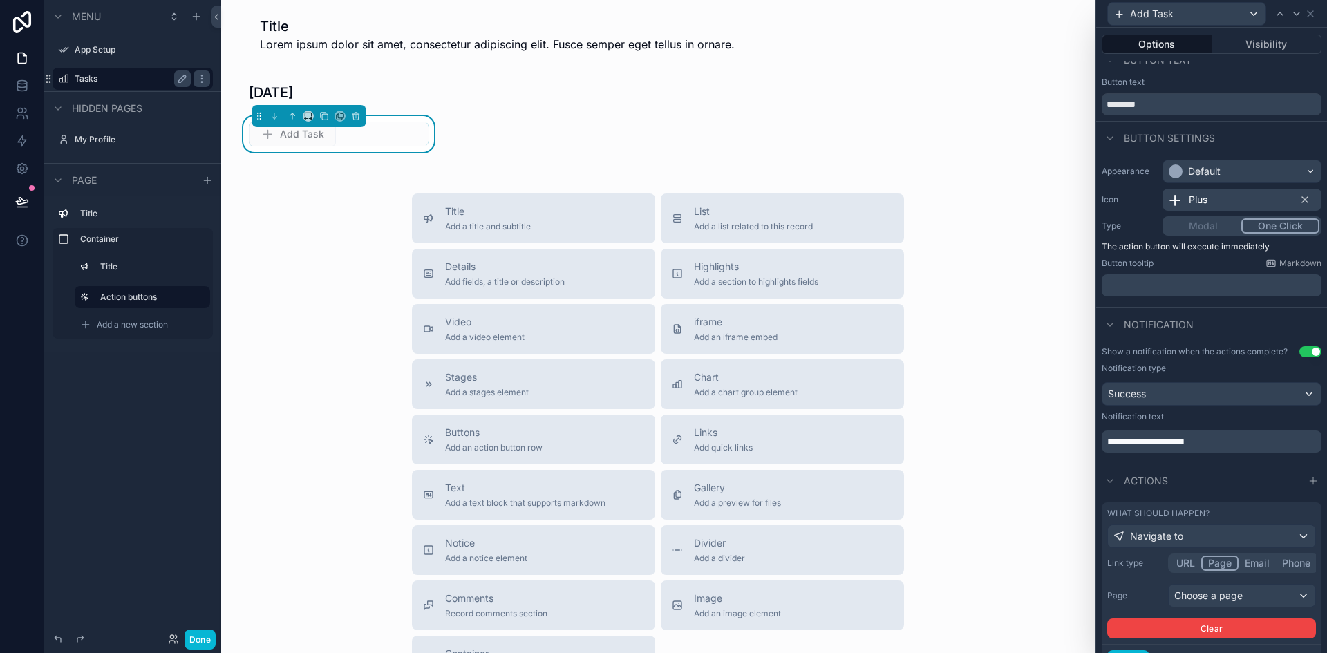
scroll to position [84, 0]
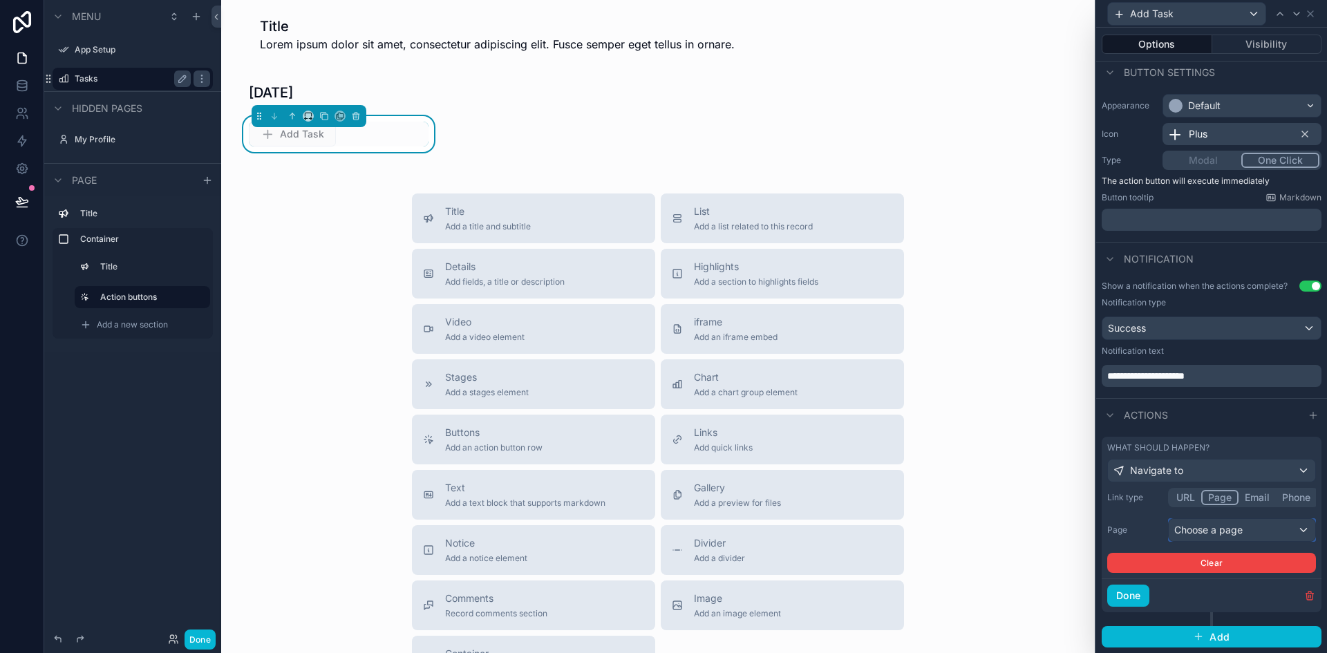
click at [1267, 530] on div "Choose a page" at bounding box center [1242, 530] width 147 height 22
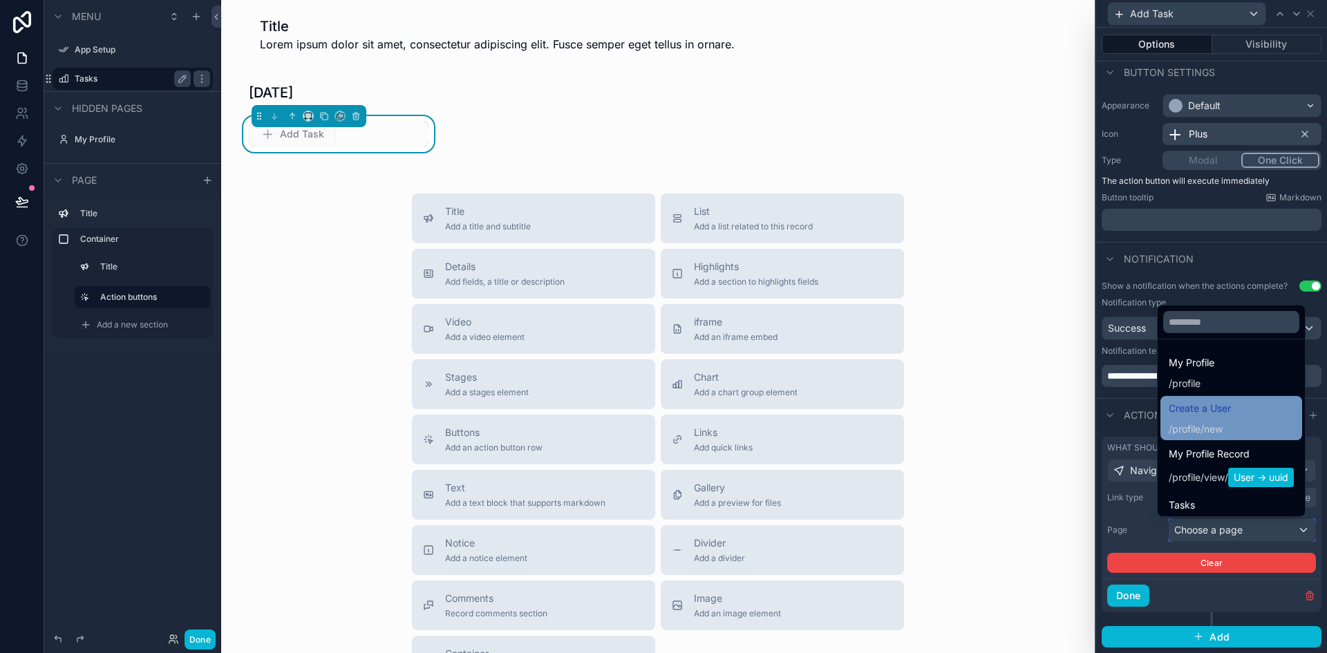
scroll to position [24, 0]
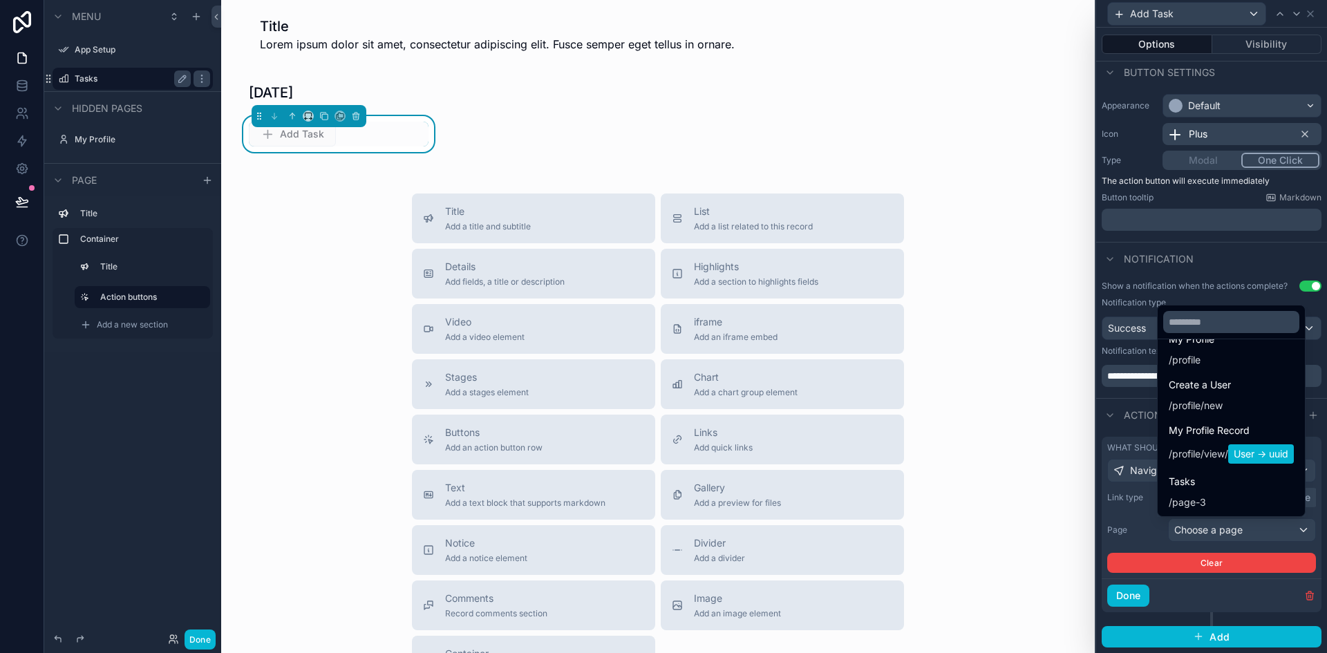
click at [1039, 591] on div "Title Add a title and subtitle List Add a list related to this record Details A…" at bounding box center [658, 440] width 852 height 492
click at [1046, 395] on div "Title Add a title and subtitle List Add a list related to this record Details A…" at bounding box center [658, 440] width 852 height 492
click at [198, 138] on icon "scrollable content" at bounding box center [201, 139] width 11 height 11
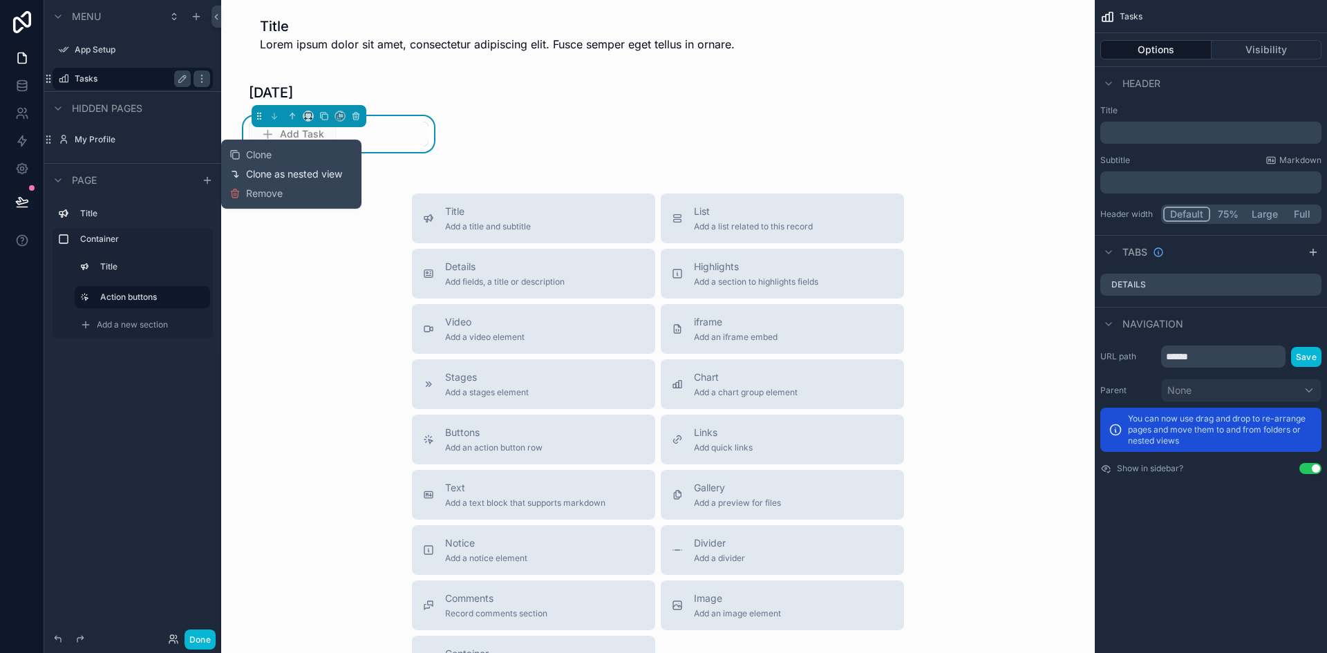
click at [243, 174] on div "Clone as nested view" at bounding box center [286, 174] width 113 height 14
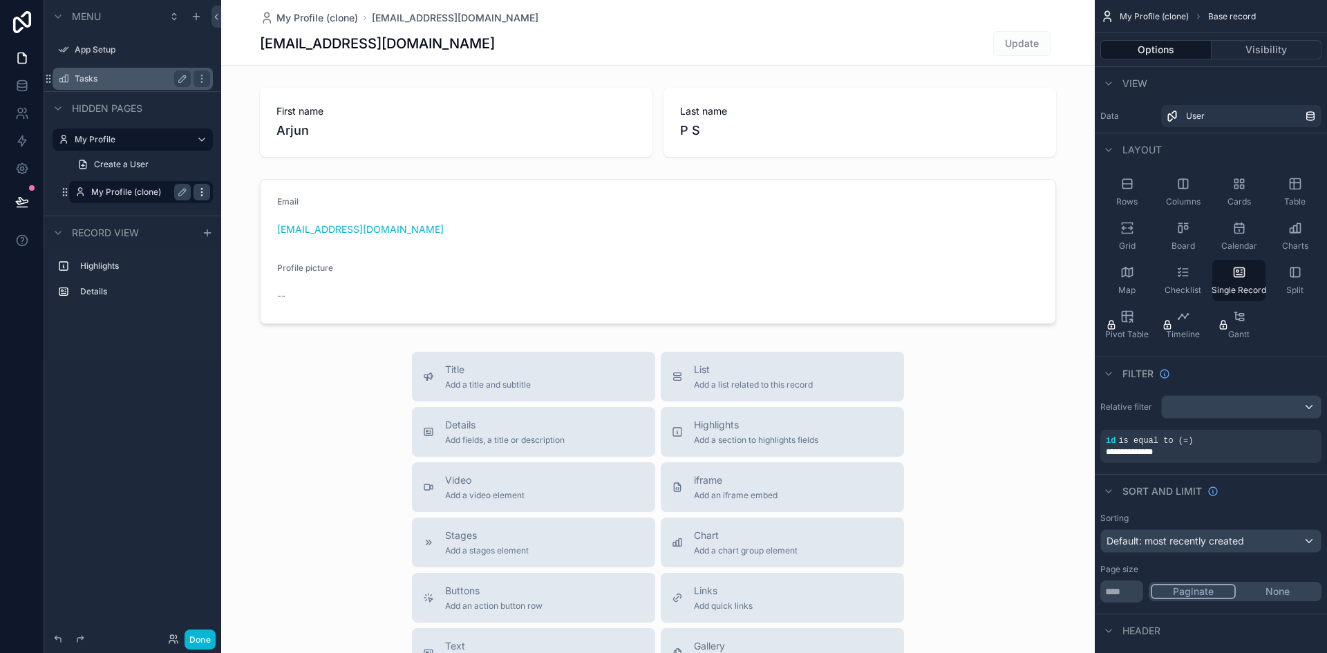
click at [202, 194] on icon "scrollable content" at bounding box center [201, 192] width 11 height 11
click at [241, 203] on button "Remove" at bounding box center [256, 202] width 53 height 14
click at [197, 166] on link "Create a User" at bounding box center [141, 164] width 144 height 22
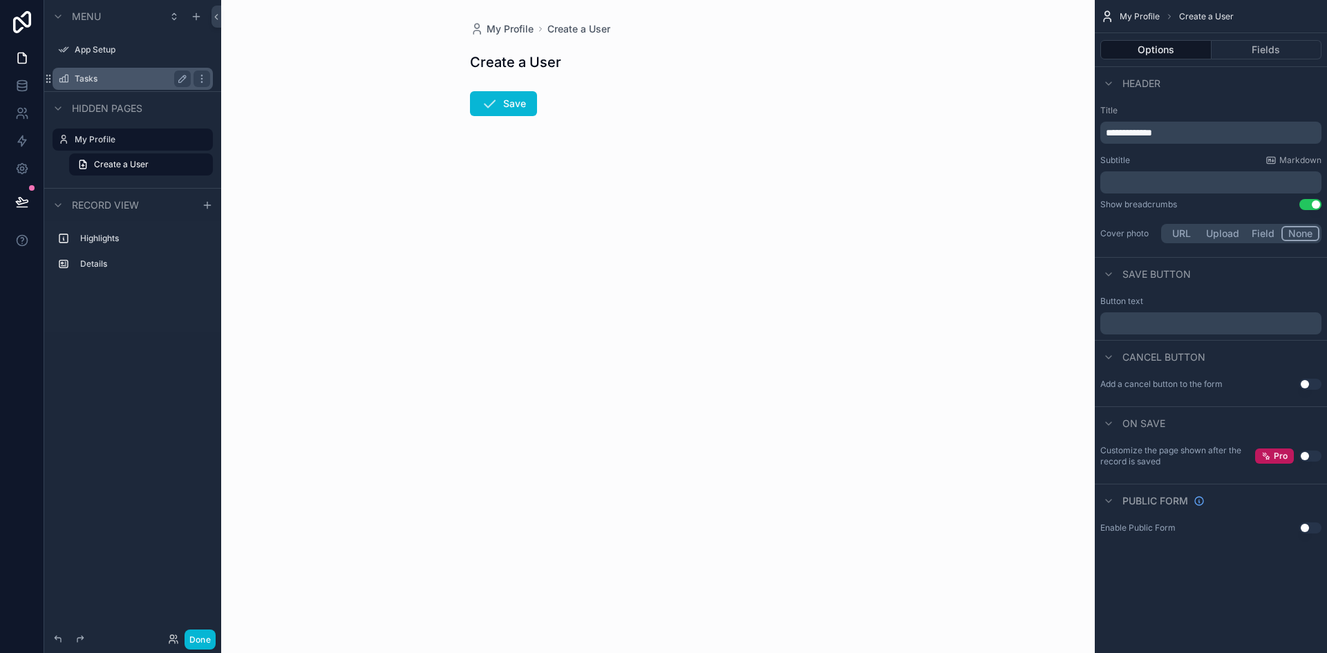
click at [131, 75] on label "Tasks" at bounding box center [130, 78] width 111 height 11
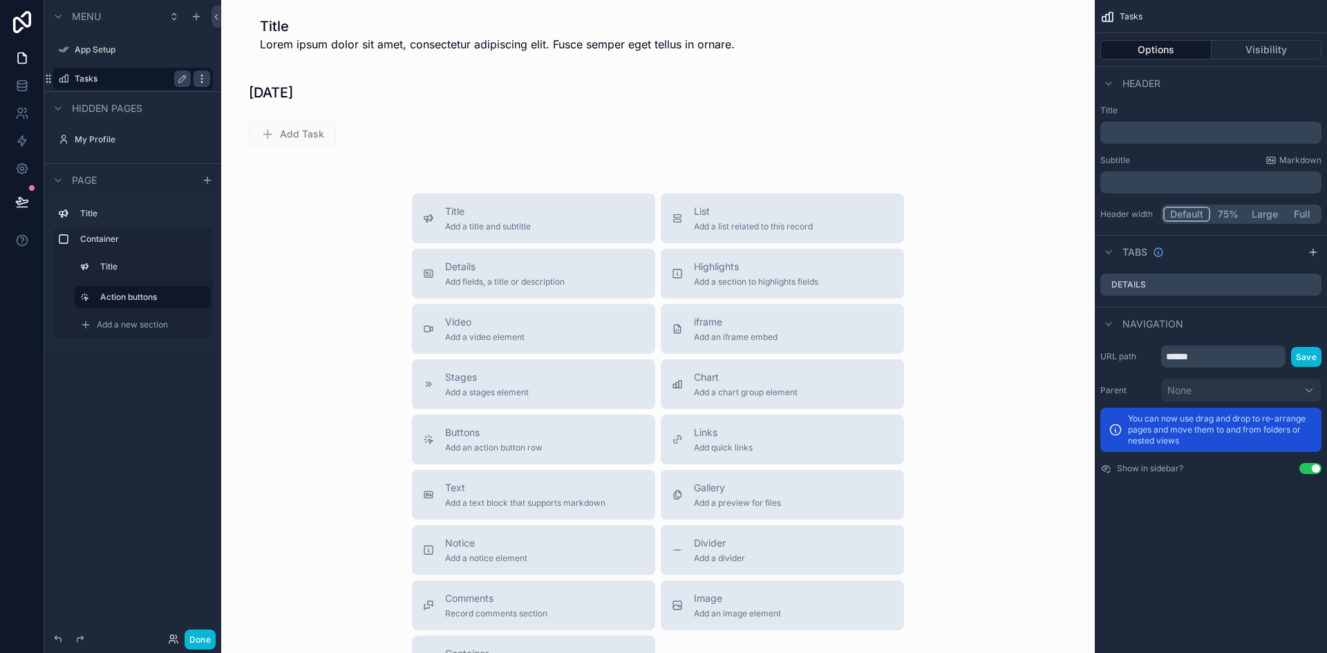
click at [205, 77] on icon "scrollable content" at bounding box center [201, 78] width 11 height 11
click at [255, 67] on span "Clone" at bounding box center [259, 69] width 26 height 14
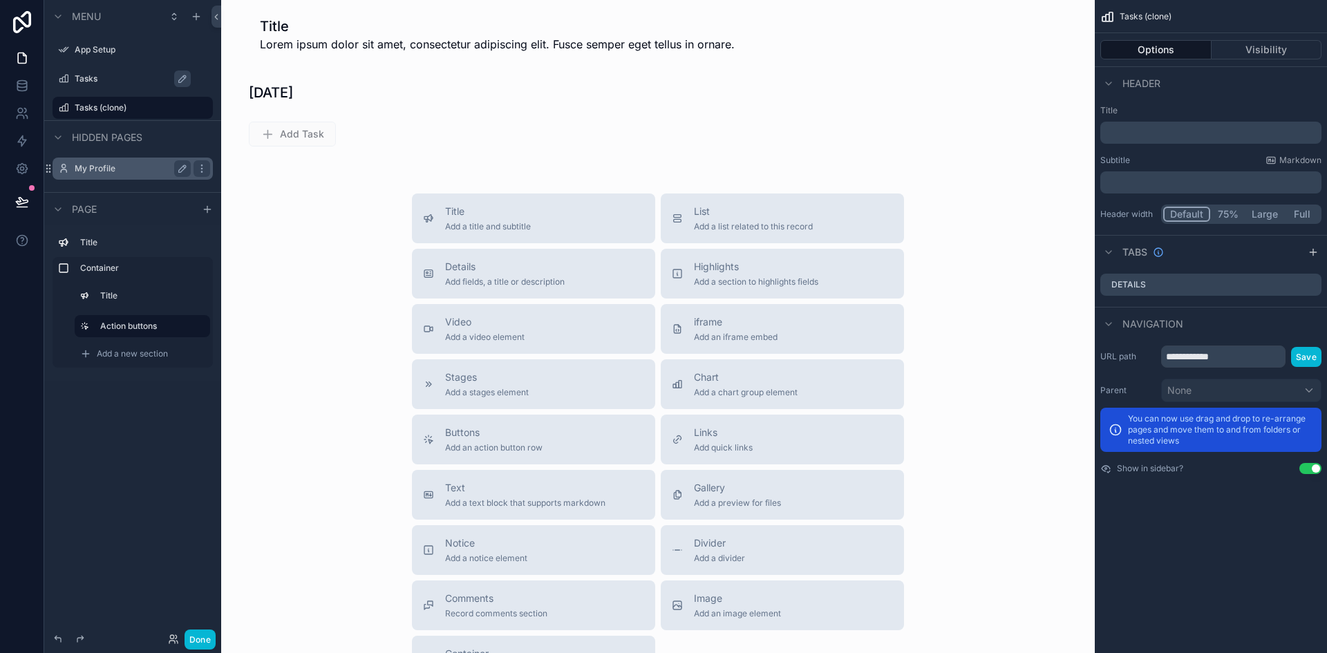
click at [124, 170] on label "My Profile" at bounding box center [130, 168] width 111 height 11
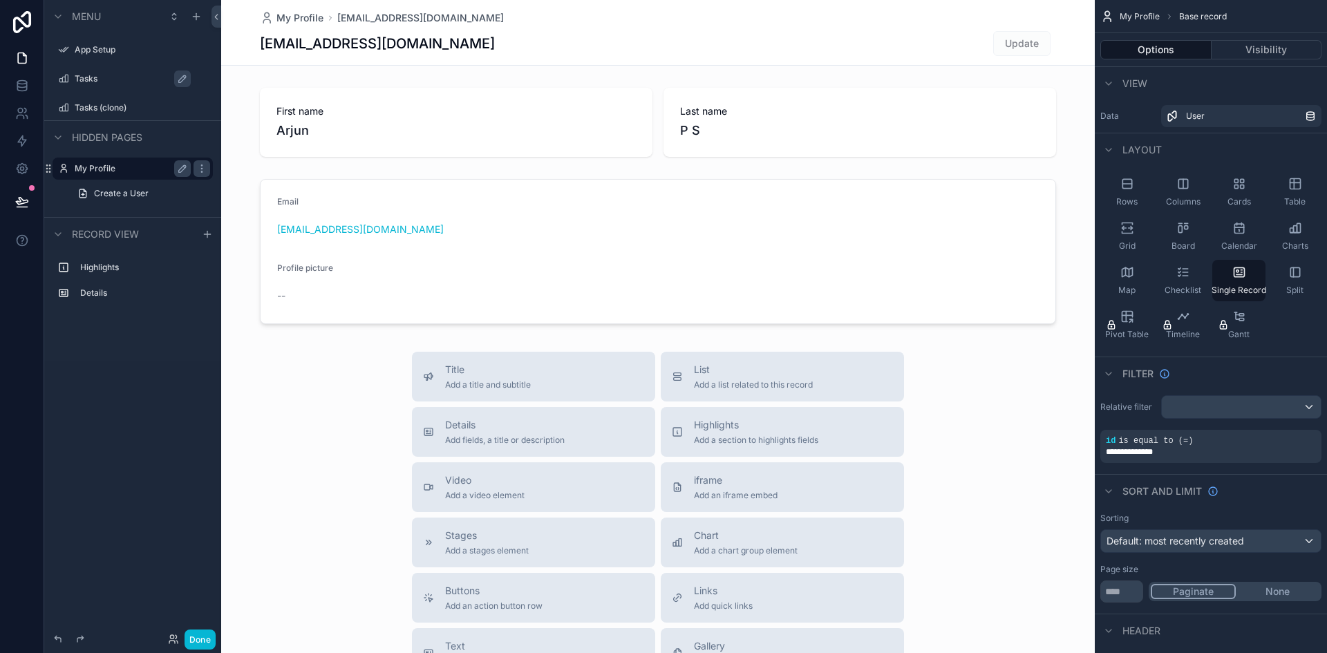
click at [100, 81] on label "Tasks" at bounding box center [140, 78] width 130 height 11
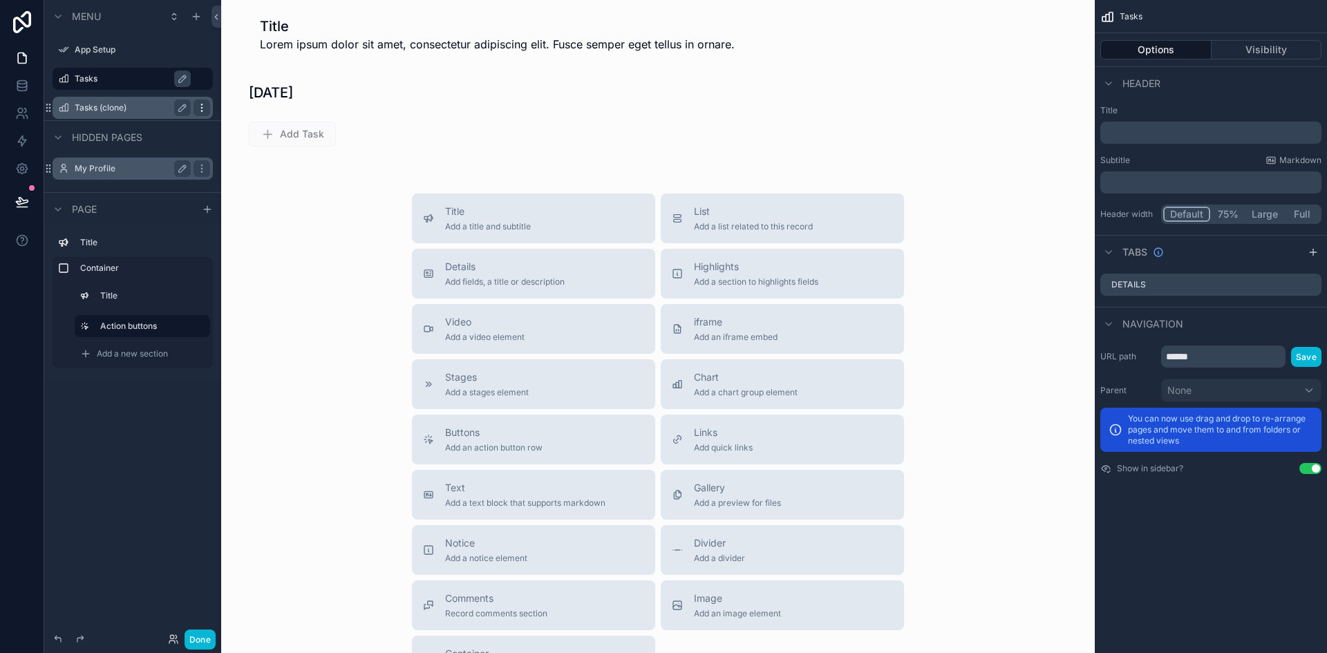
click at [204, 106] on icon "scrollable content" at bounding box center [201, 107] width 11 height 11
click at [247, 142] on span "Remove" at bounding box center [264, 142] width 37 height 14
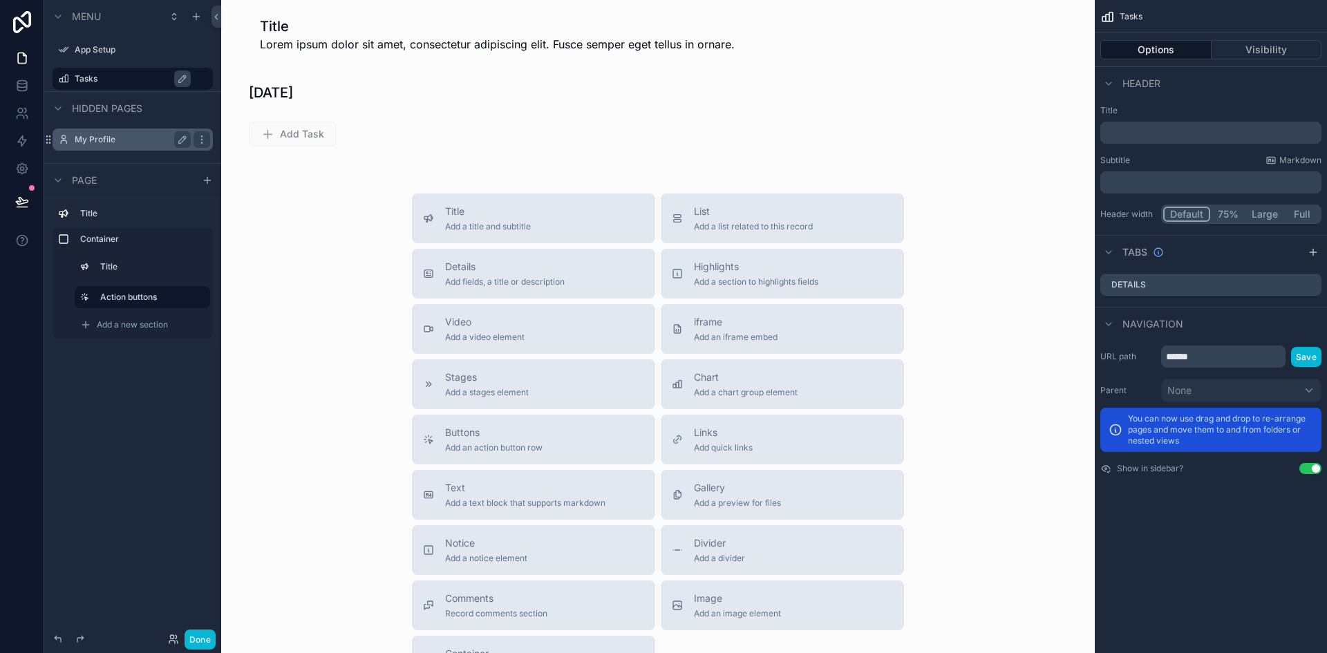
click at [141, 82] on label "Tasks" at bounding box center [140, 78] width 130 height 11
click at [187, 82] on icon "scrollable content" at bounding box center [182, 78] width 11 height 11
click at [206, 79] on icon "scrollable content" at bounding box center [201, 78] width 11 height 11
click at [242, 63] on div "Clone" at bounding box center [251, 69] width 42 height 14
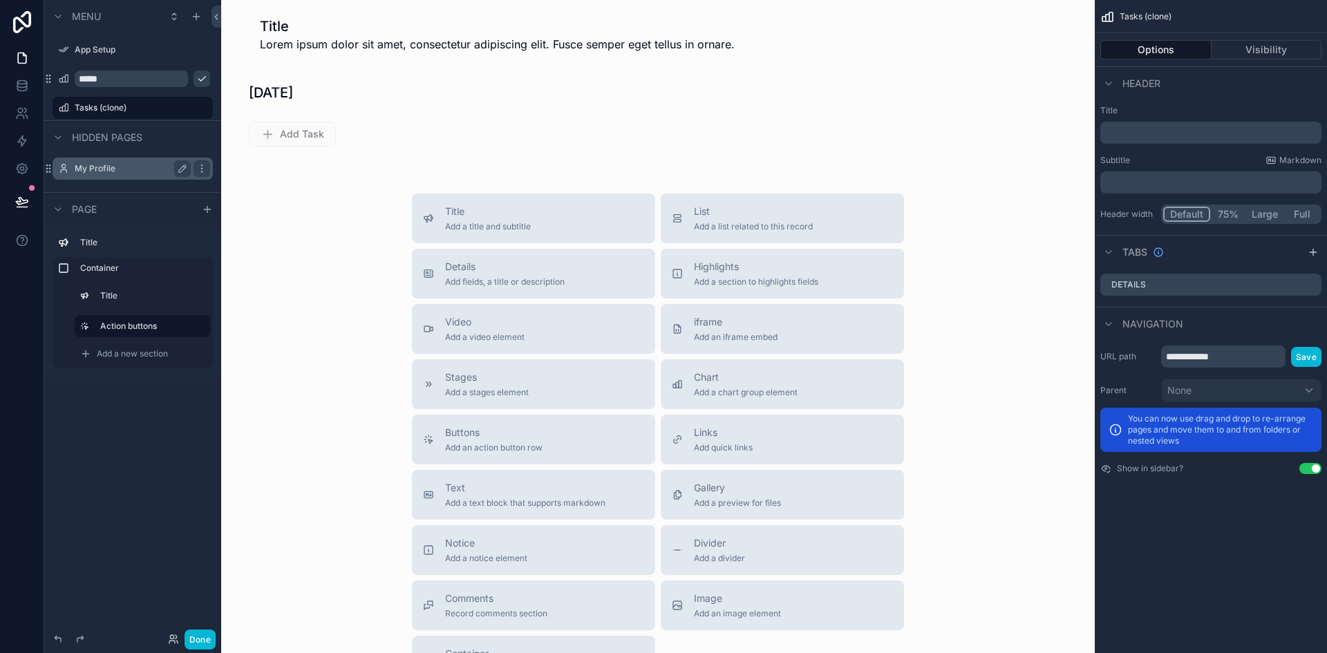
click at [1019, 344] on div "Title Add a title and subtitle List Add a list related to this record Details A…" at bounding box center [658, 440] width 852 height 492
click at [200, 107] on icon "scrollable content" at bounding box center [201, 107] width 11 height 11
click at [235, 120] on icon at bounding box center [235, 117] width 11 height 11
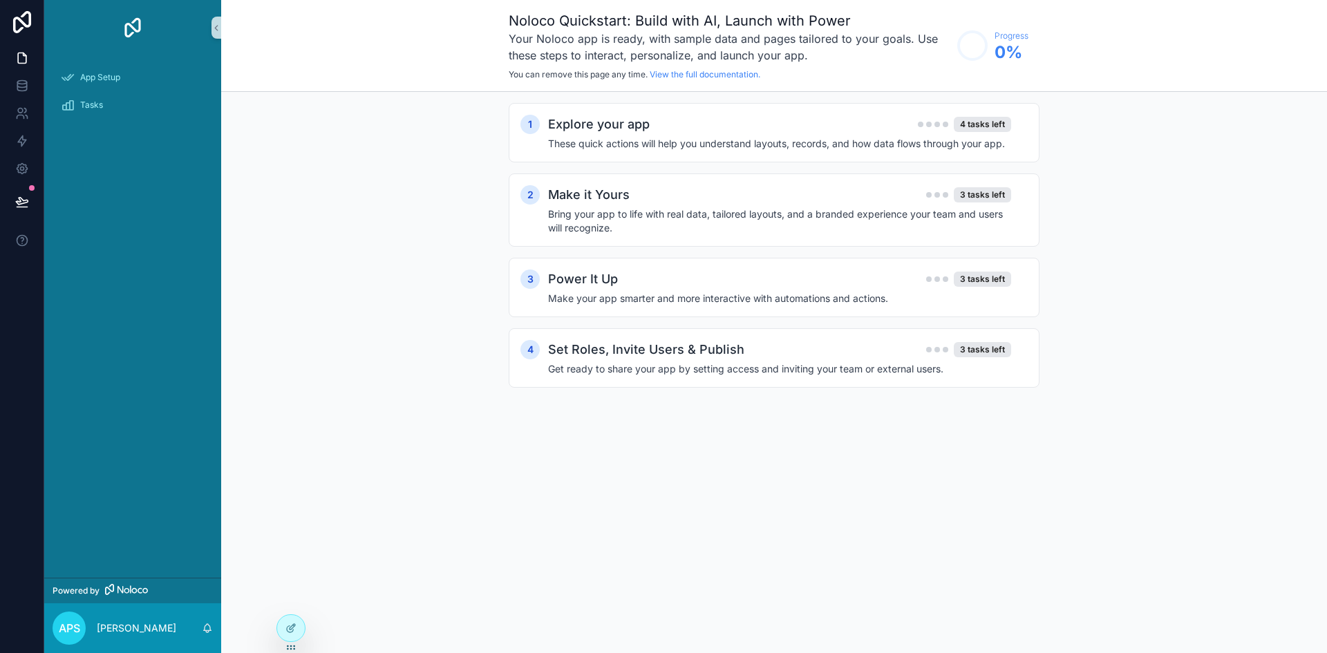
click at [531, 453] on div "Noloco Quickstart: Build with AI, Launch with Power Your Noloco app is ready, w…" at bounding box center [774, 326] width 1106 height 653
click at [113, 105] on div "Tasks" at bounding box center [133, 105] width 144 height 22
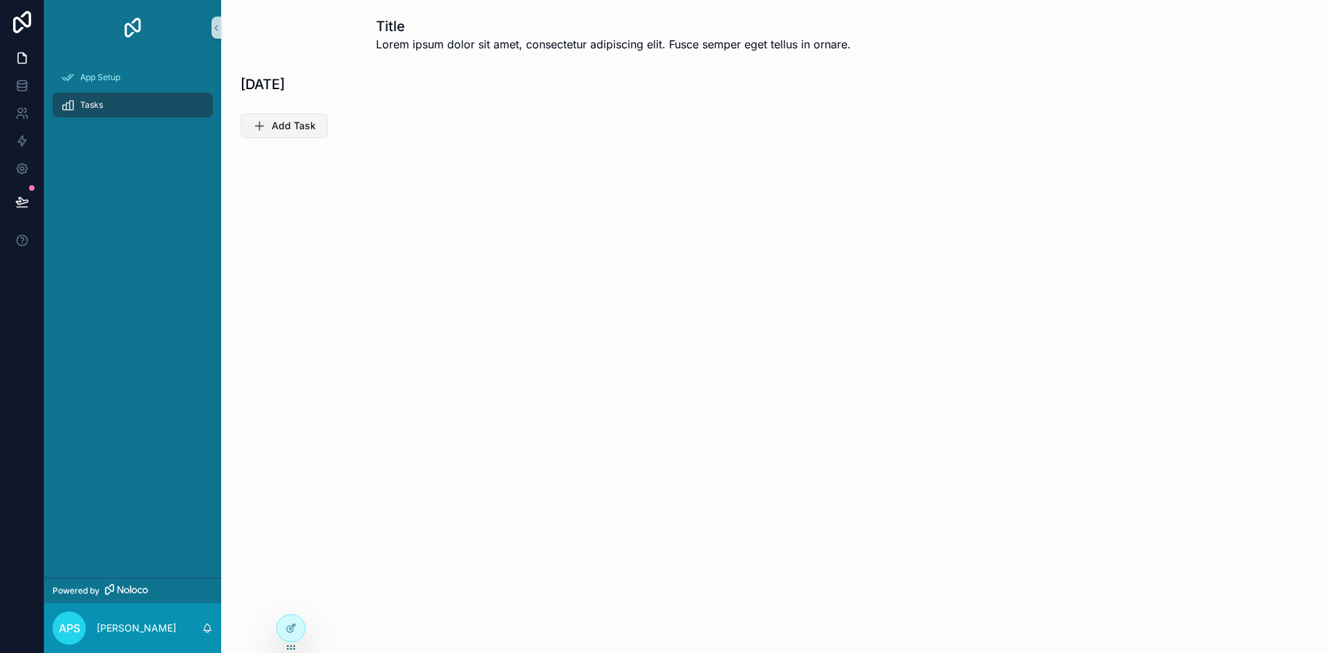
click at [277, 129] on span "Add Task" at bounding box center [294, 126] width 44 height 14
click at [1058, 25] on icon "Close toast" at bounding box center [1062, 25] width 8 height 8
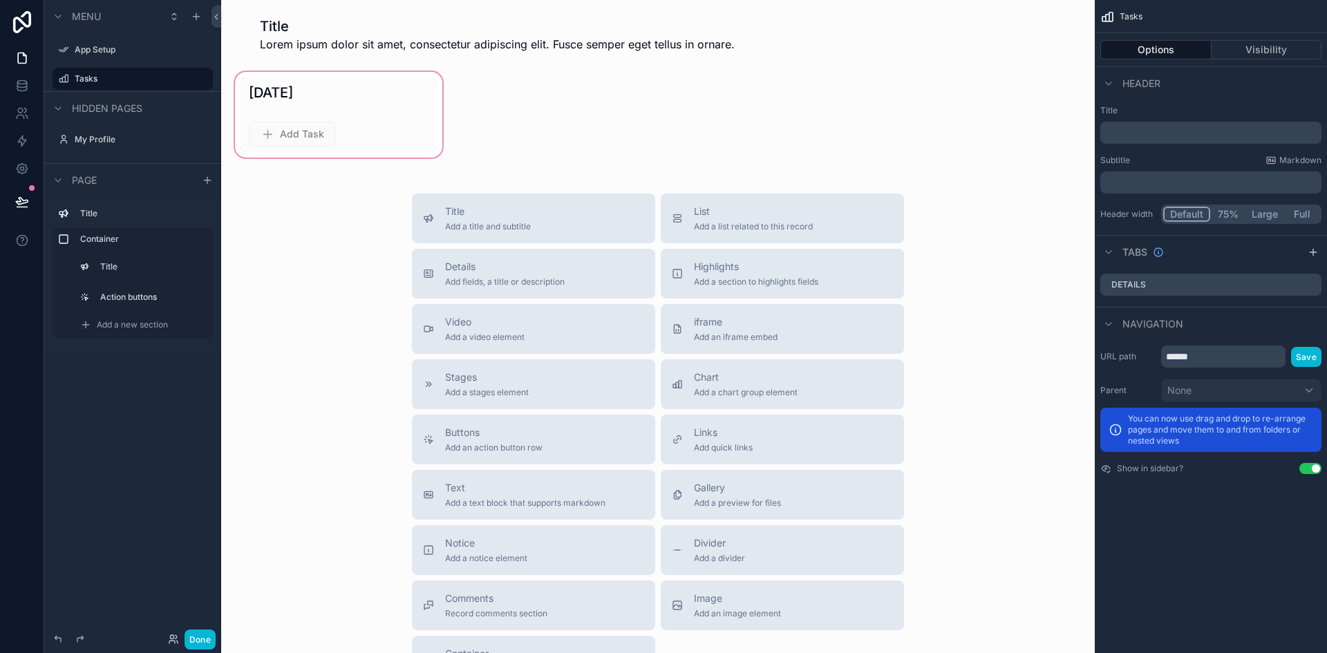
click at [312, 120] on div "scrollable content" at bounding box center [338, 114] width 213 height 91
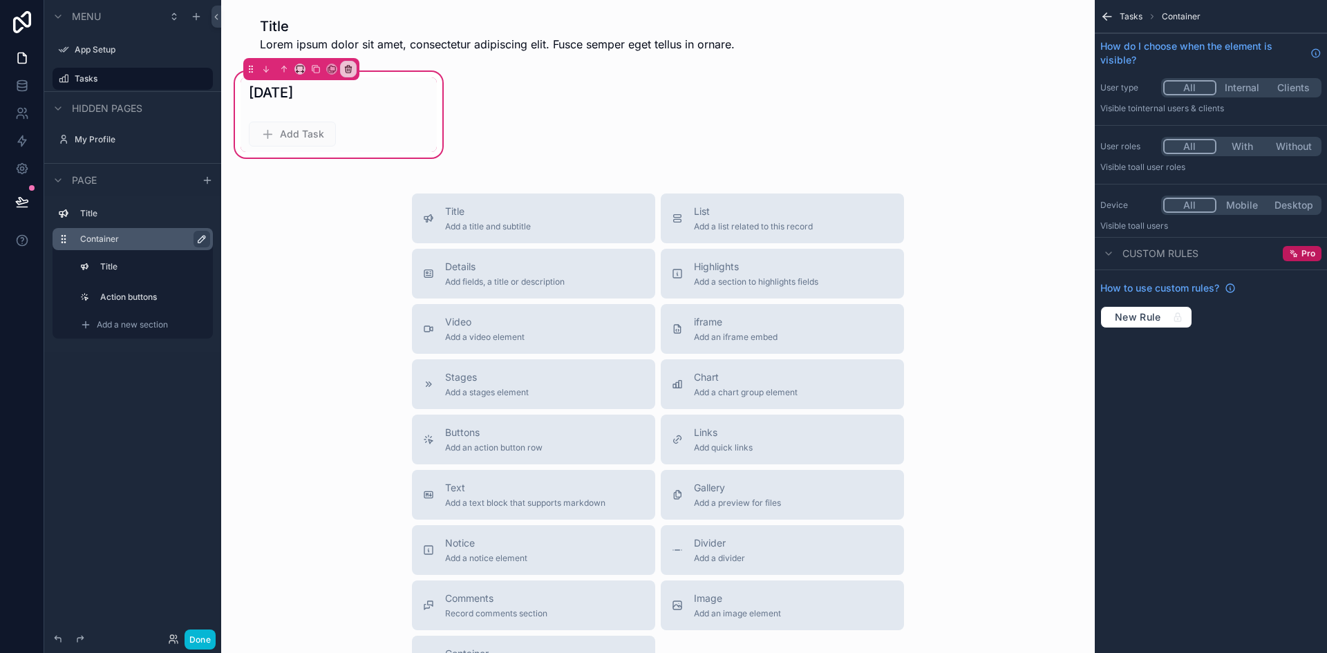
click at [198, 240] on icon "scrollable content" at bounding box center [201, 239] width 11 height 11
click at [198, 240] on icon "scrollable content" at bounding box center [199, 239] width 11 height 11
click at [389, 146] on div "scrollable content" at bounding box center [339, 134] width 196 height 36
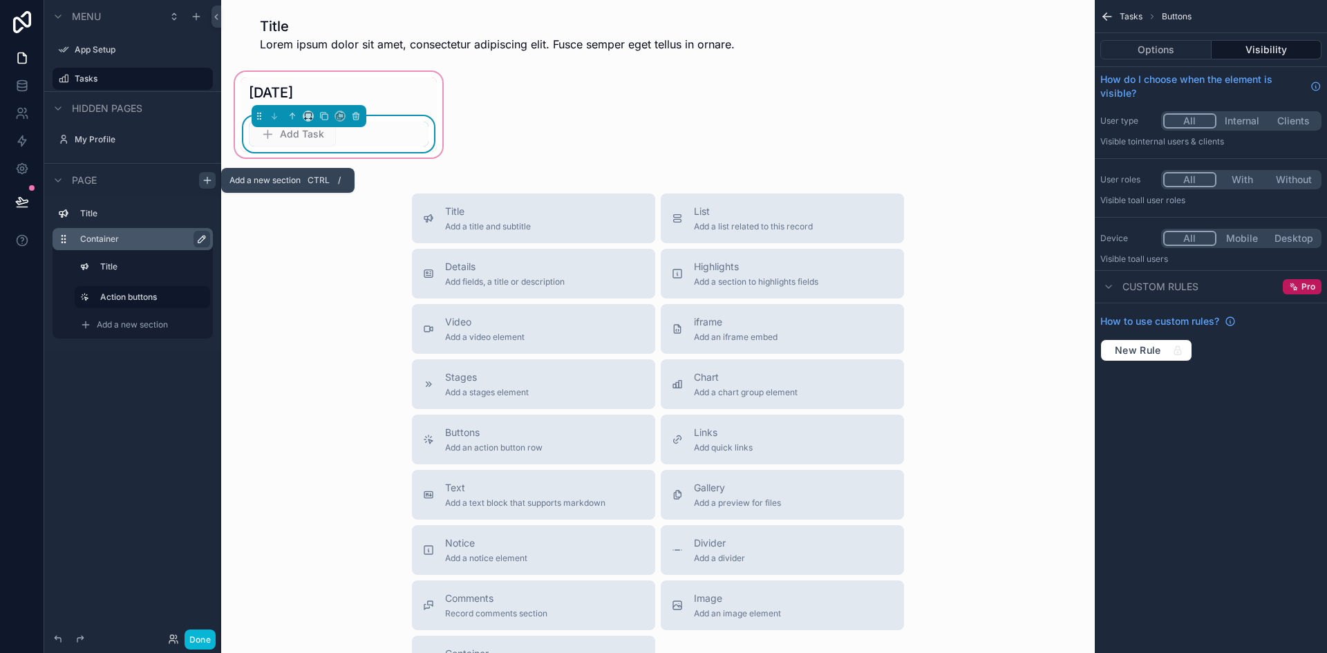
click at [204, 178] on icon "scrollable content" at bounding box center [207, 180] width 11 height 11
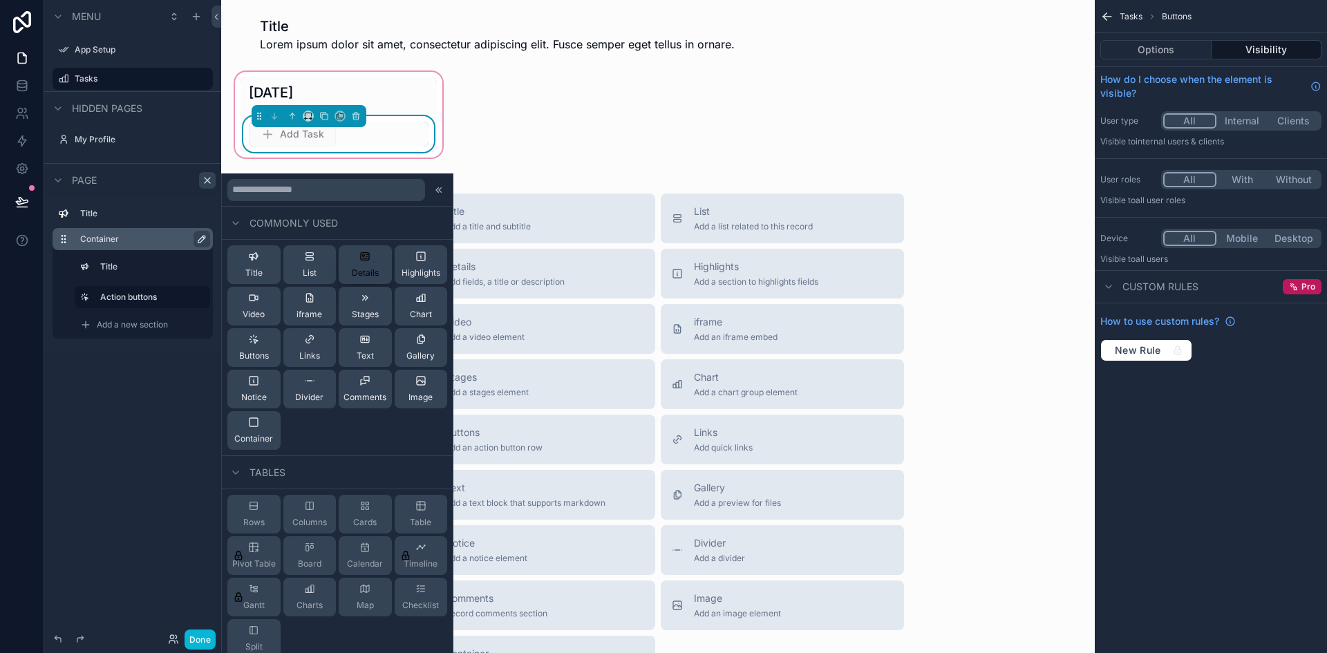
click at [358, 270] on span "Details" at bounding box center [365, 273] width 27 height 11
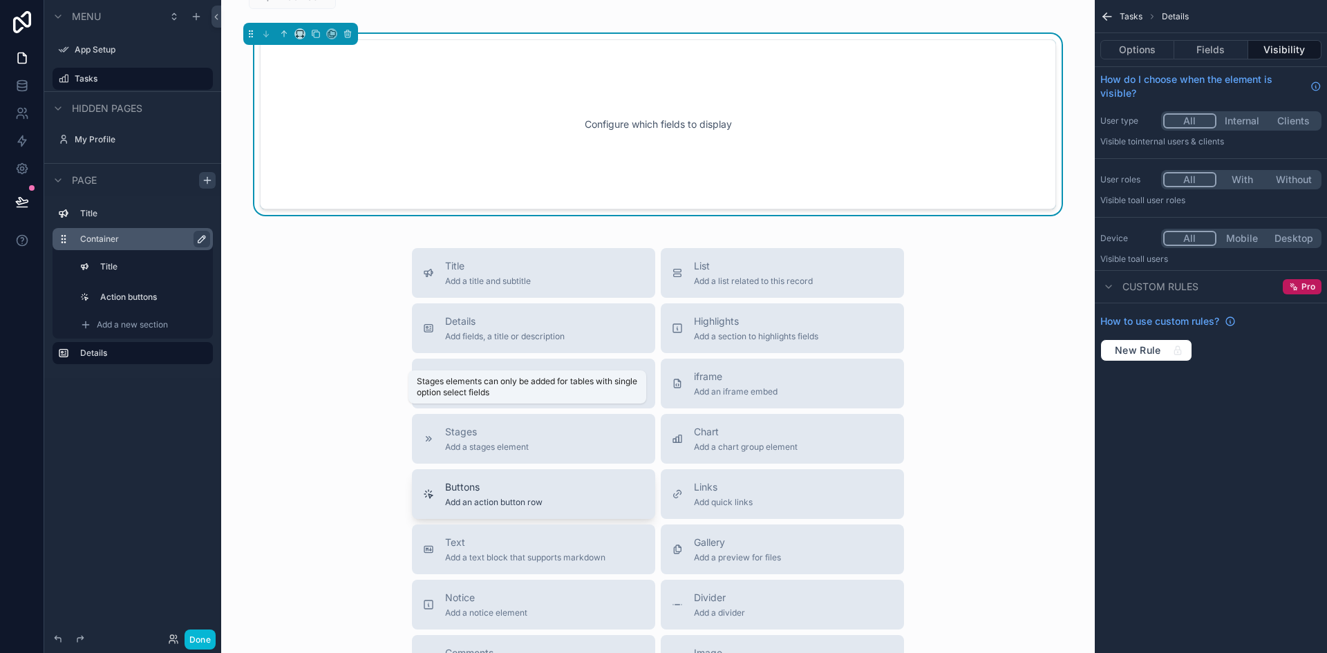
scroll to position [137, 0]
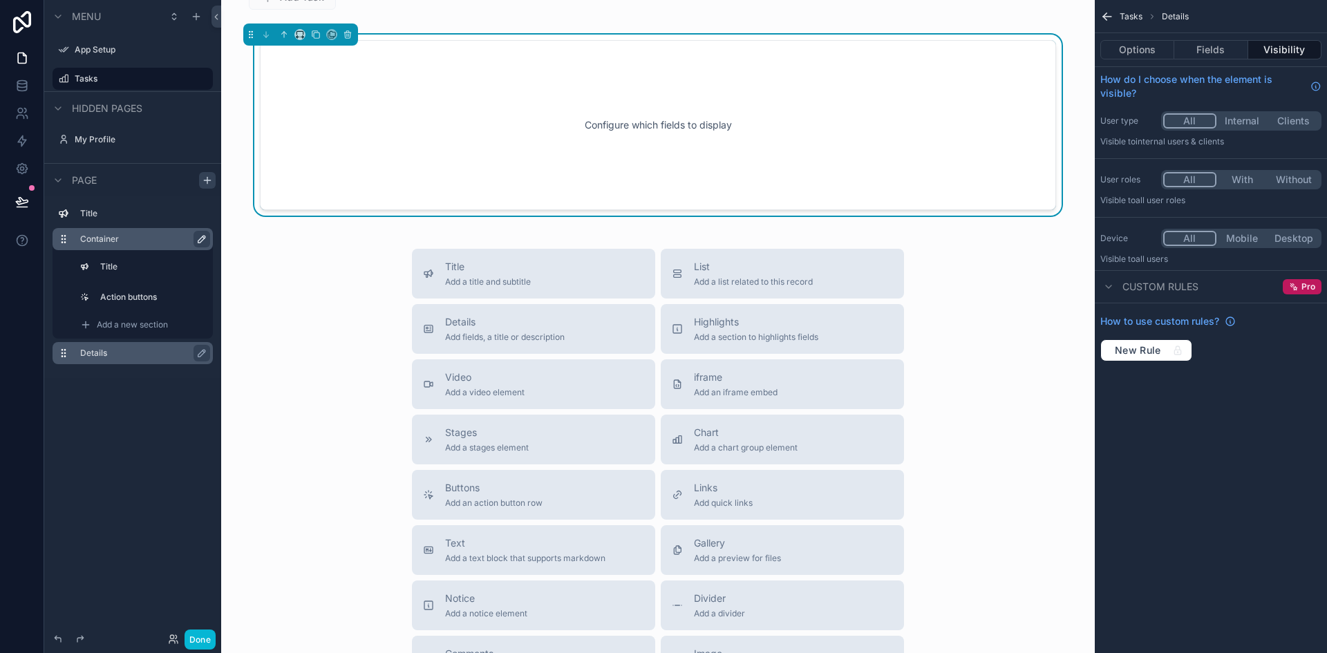
click at [138, 349] on label "Details" at bounding box center [141, 353] width 122 height 11
click at [202, 353] on icon "scrollable content" at bounding box center [201, 353] width 11 height 11
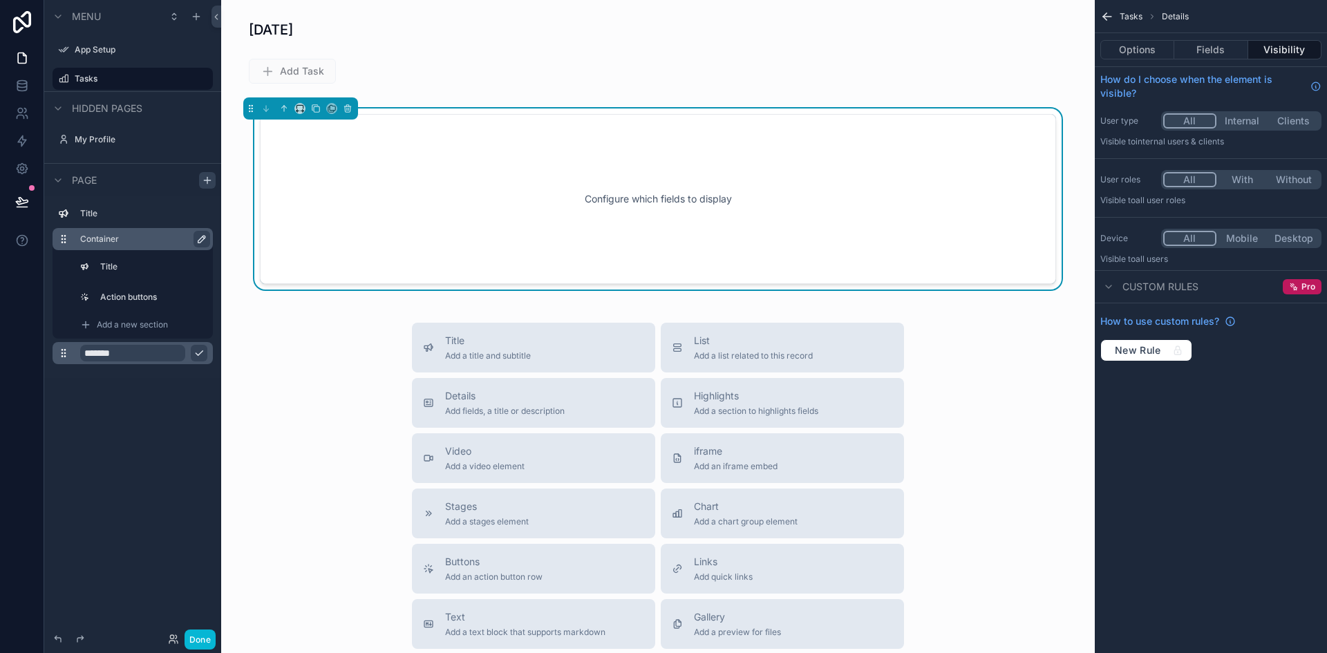
scroll to position [61, 0]
click at [777, 191] on div "Configure which fields to display" at bounding box center [658, 201] width 751 height 124
drag, startPoint x: 777, startPoint y: 191, endPoint x: 568, endPoint y: 303, distance: 236.6
click at [568, 303] on div "Title Lorem ipsum dolor sit amet, consectetur adipiscing elit. Fusce semper ege…" at bounding box center [658, 433] width 874 height 989
click at [204, 355] on icon "scrollable content" at bounding box center [199, 353] width 11 height 11
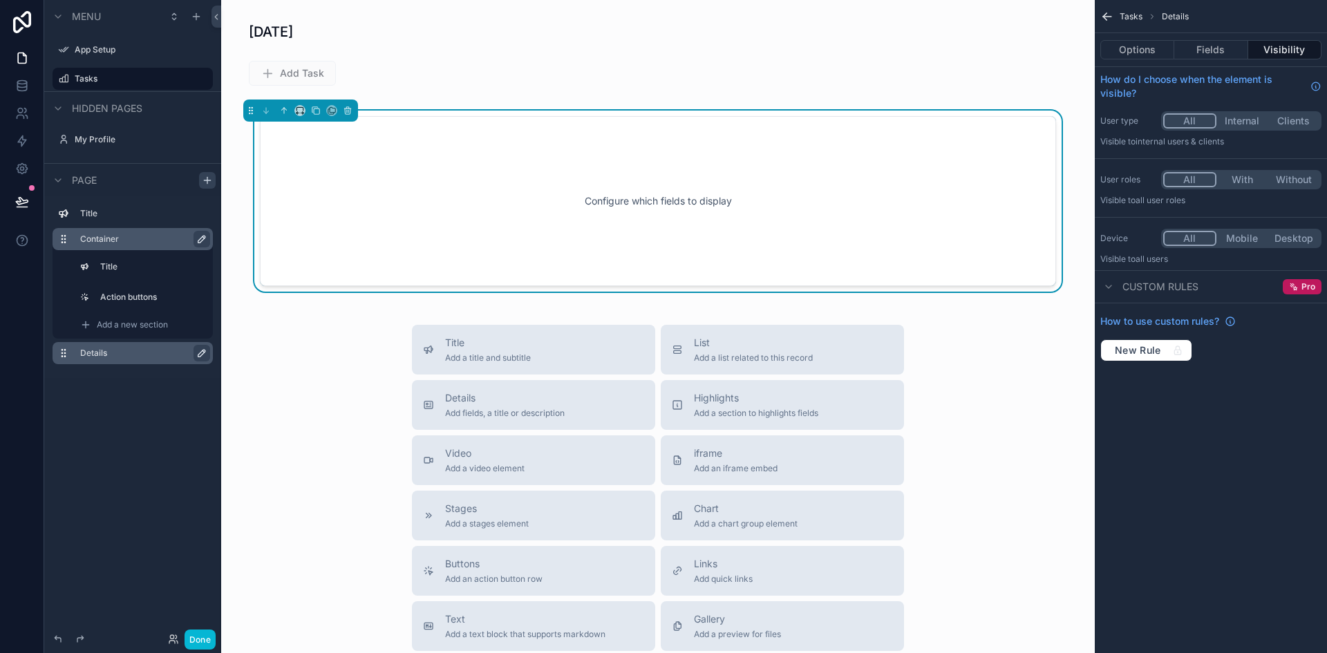
click at [270, 433] on div "Title Add a title and subtitle List Add a list related to this record Details A…" at bounding box center [658, 571] width 852 height 492
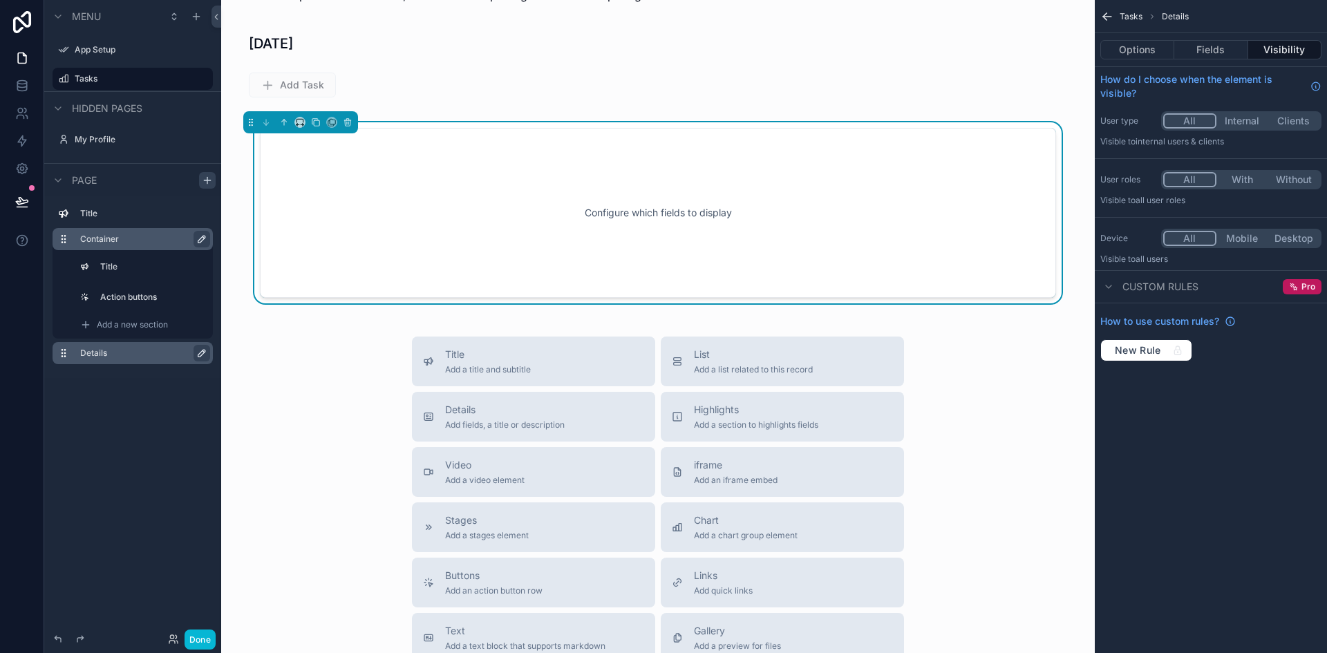
scroll to position [0, 0]
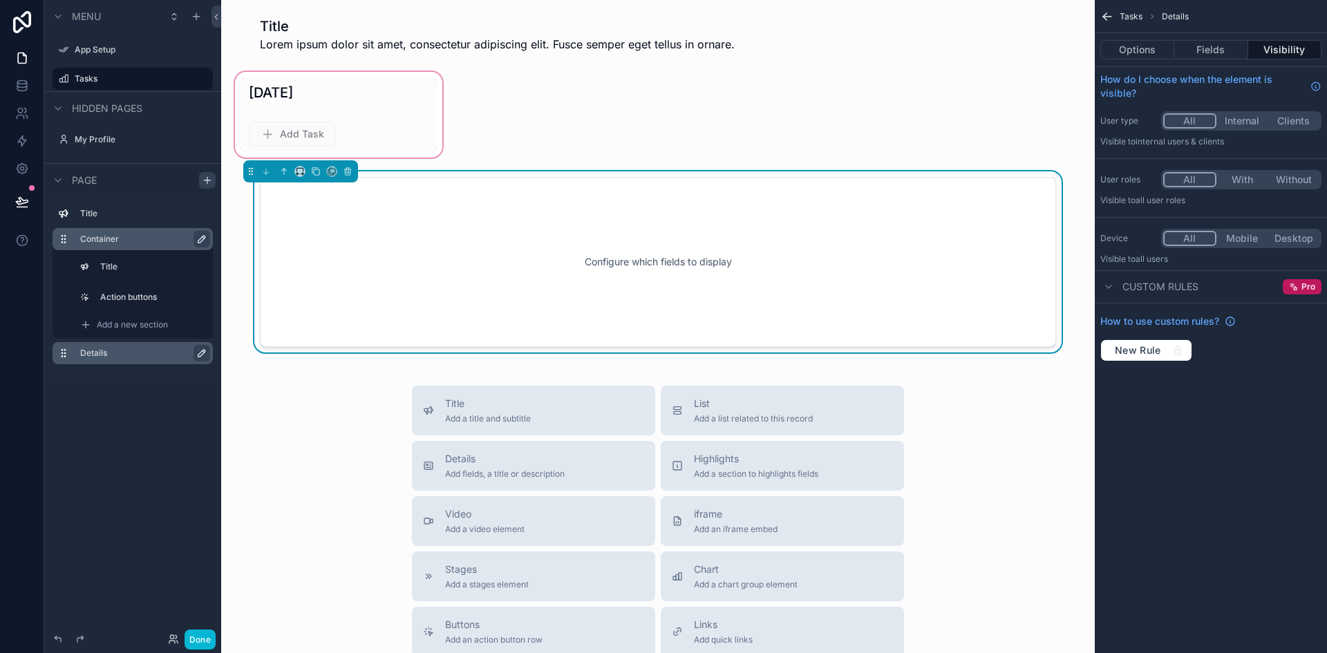
click at [327, 88] on div "scrollable content" at bounding box center [338, 114] width 213 height 91
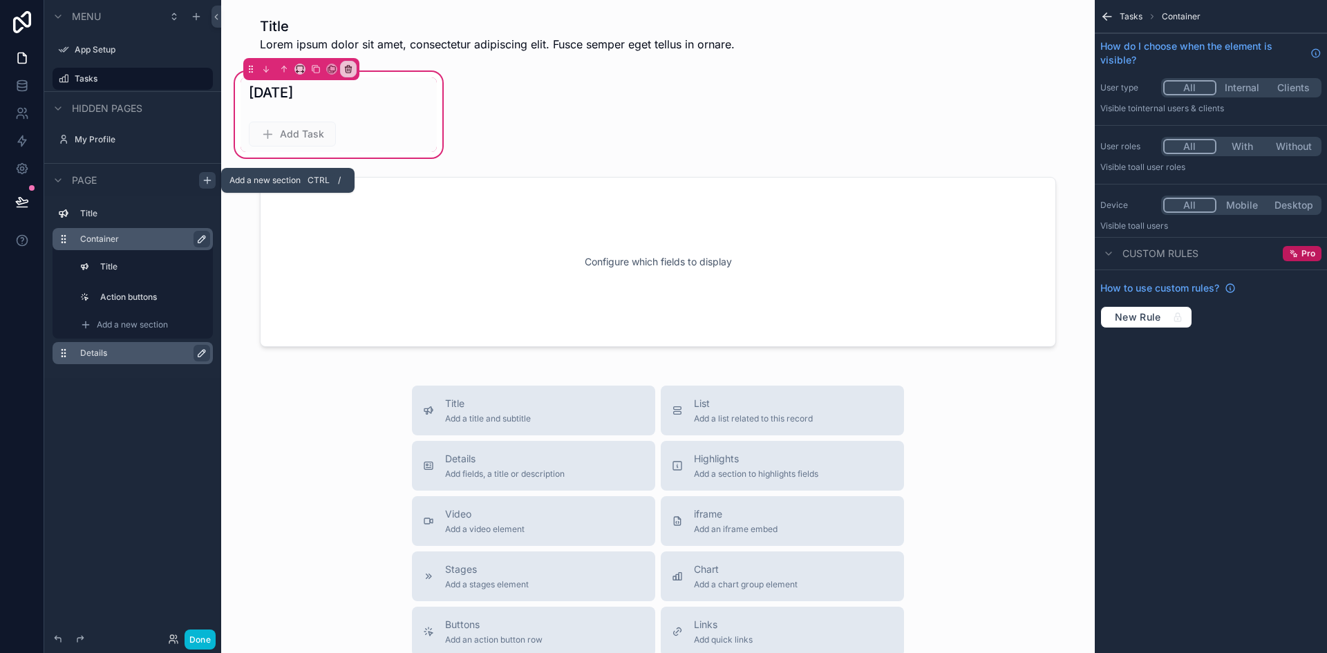
click at [207, 177] on icon "scrollable content" at bounding box center [207, 180] width 0 height 6
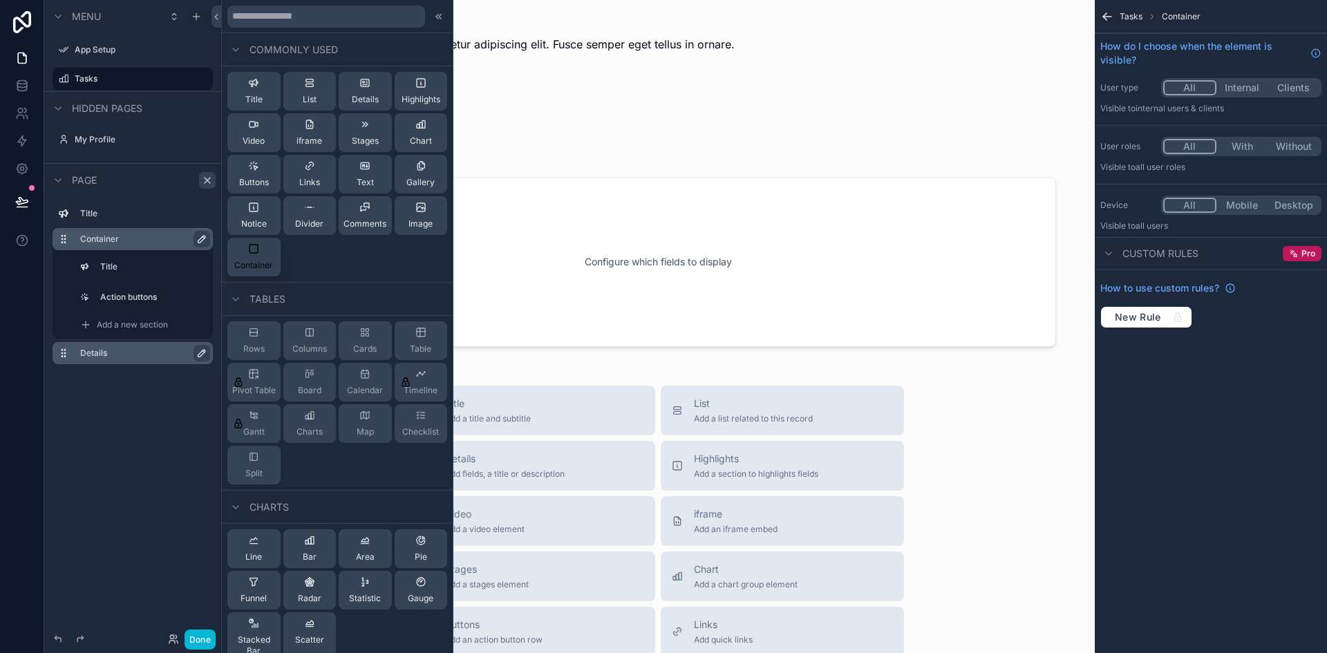
click at [268, 266] on span "Container" at bounding box center [253, 265] width 39 height 11
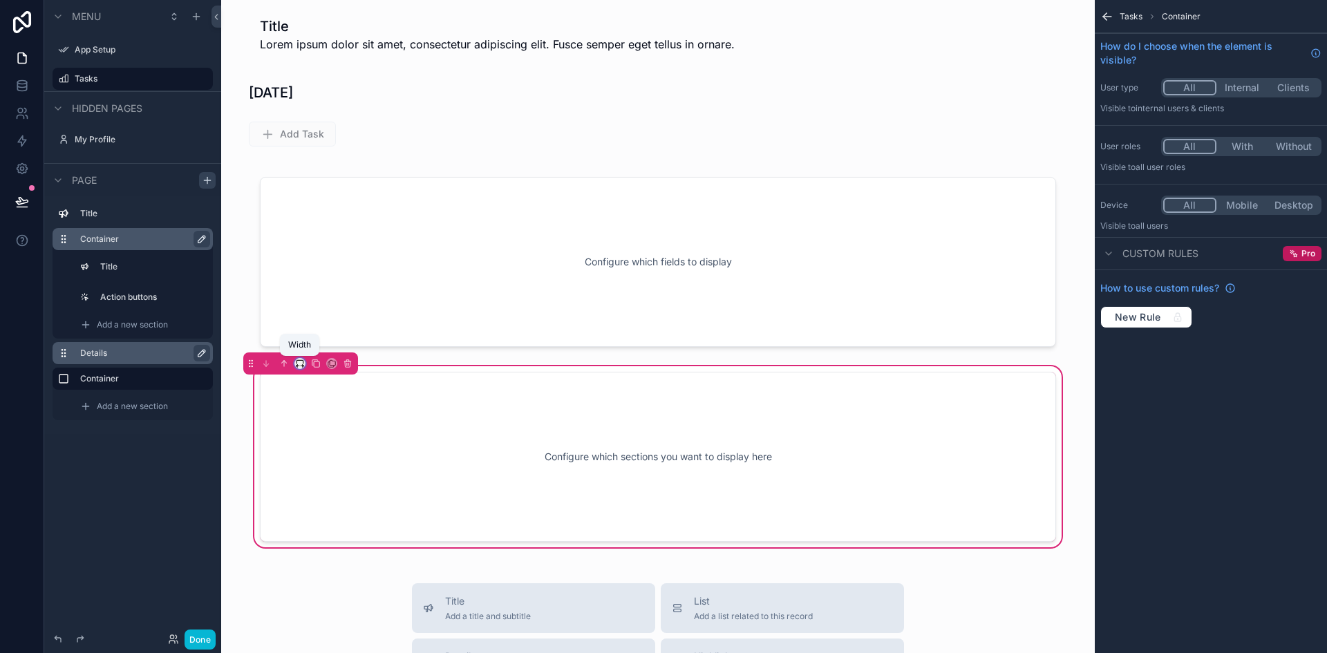
click at [303, 365] on icon "scrollable content" at bounding box center [303, 366] width 1 height 3
click at [319, 421] on span "25%" at bounding box center [316, 415] width 21 height 17
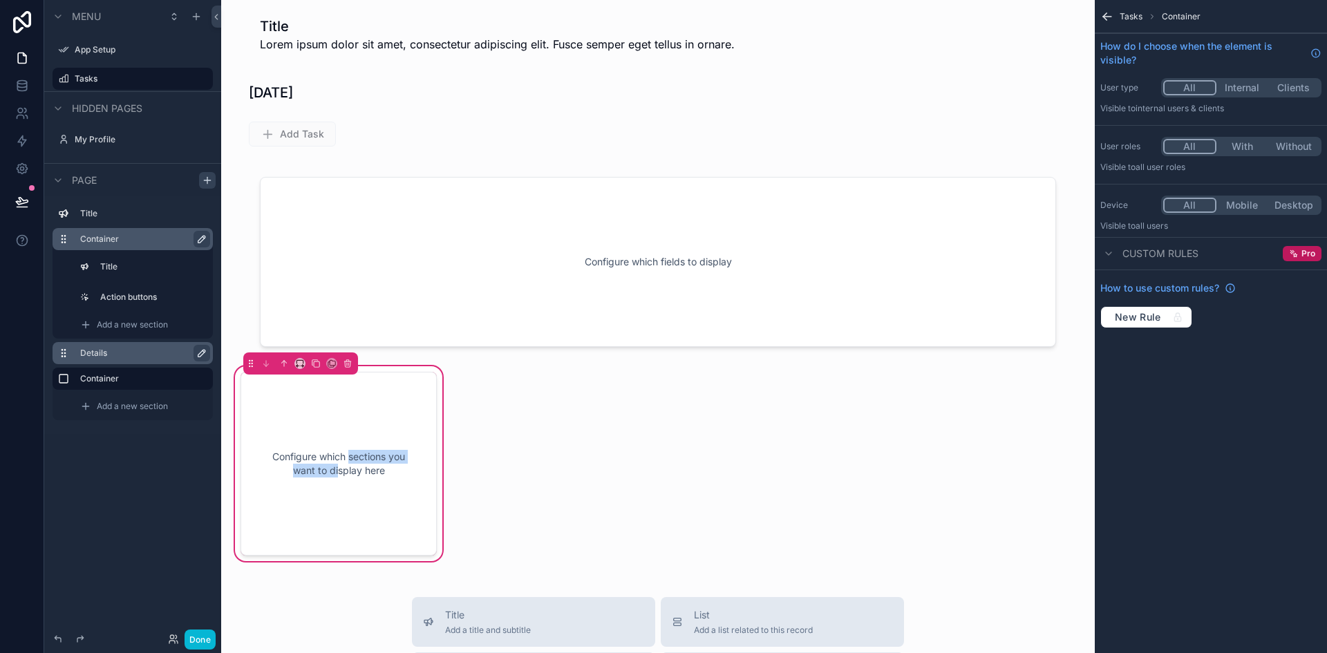
drag, startPoint x: 337, startPoint y: 488, endPoint x: 347, endPoint y: 457, distance: 32.6
click at [347, 457] on div "Configure which sections you want to display here" at bounding box center [338, 464] width 151 height 138
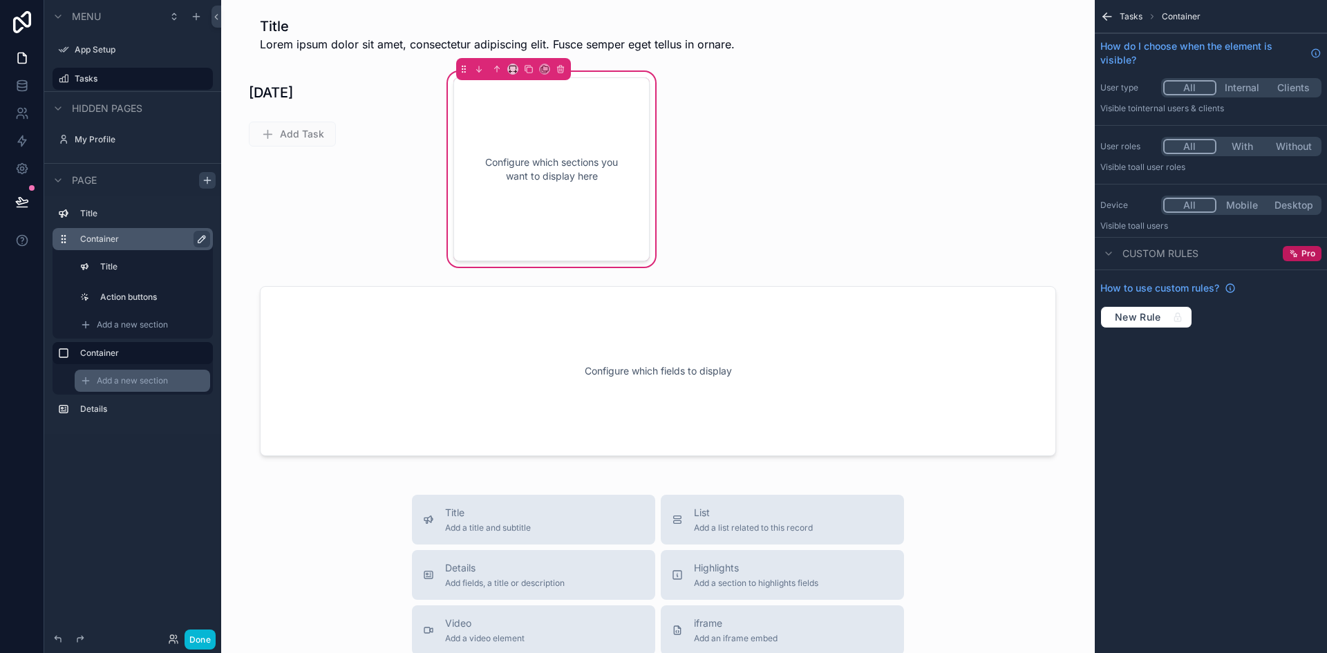
click at [108, 382] on span "Add a new section" at bounding box center [132, 380] width 71 height 11
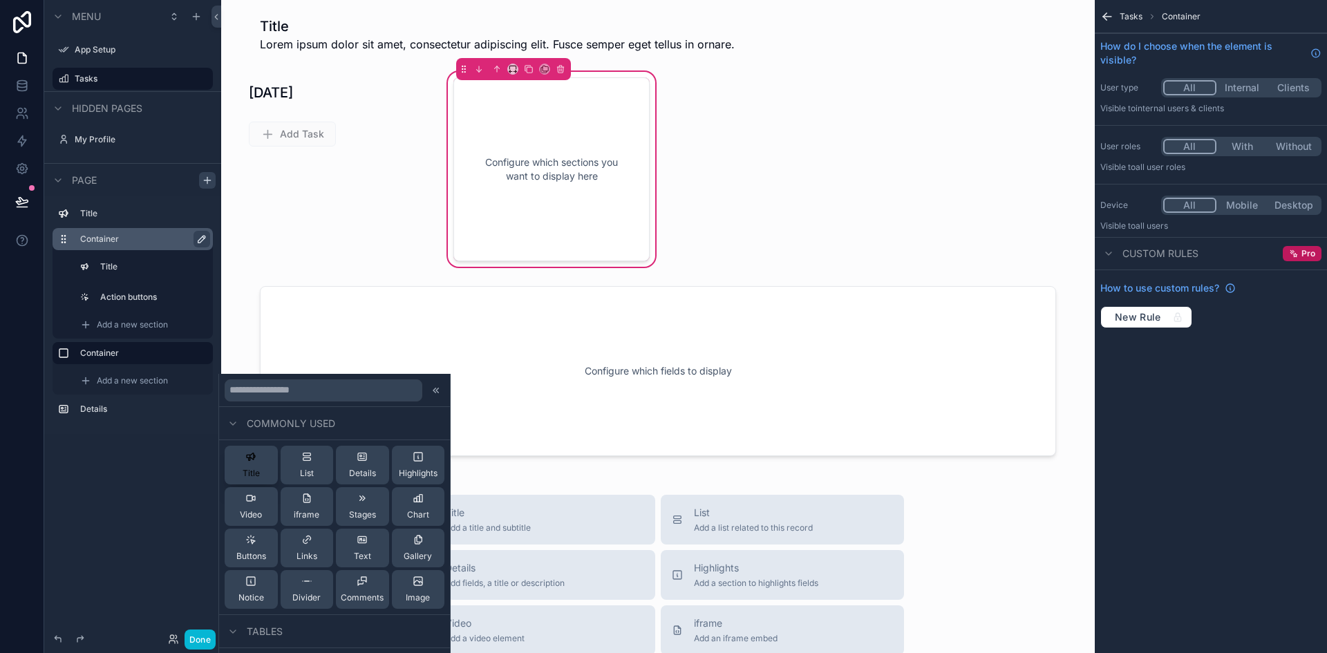
click at [245, 456] on icon at bounding box center [250, 456] width 11 height 11
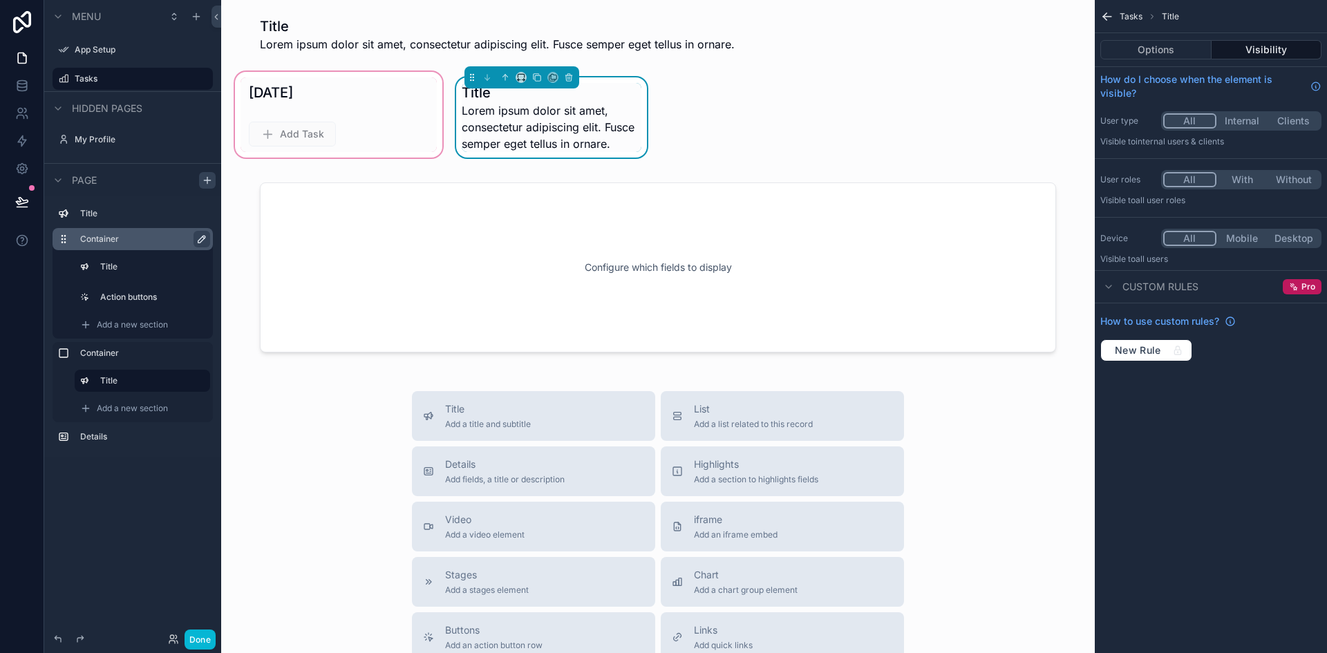
click at [375, 120] on div "scrollable content" at bounding box center [338, 117] width 213 height 97
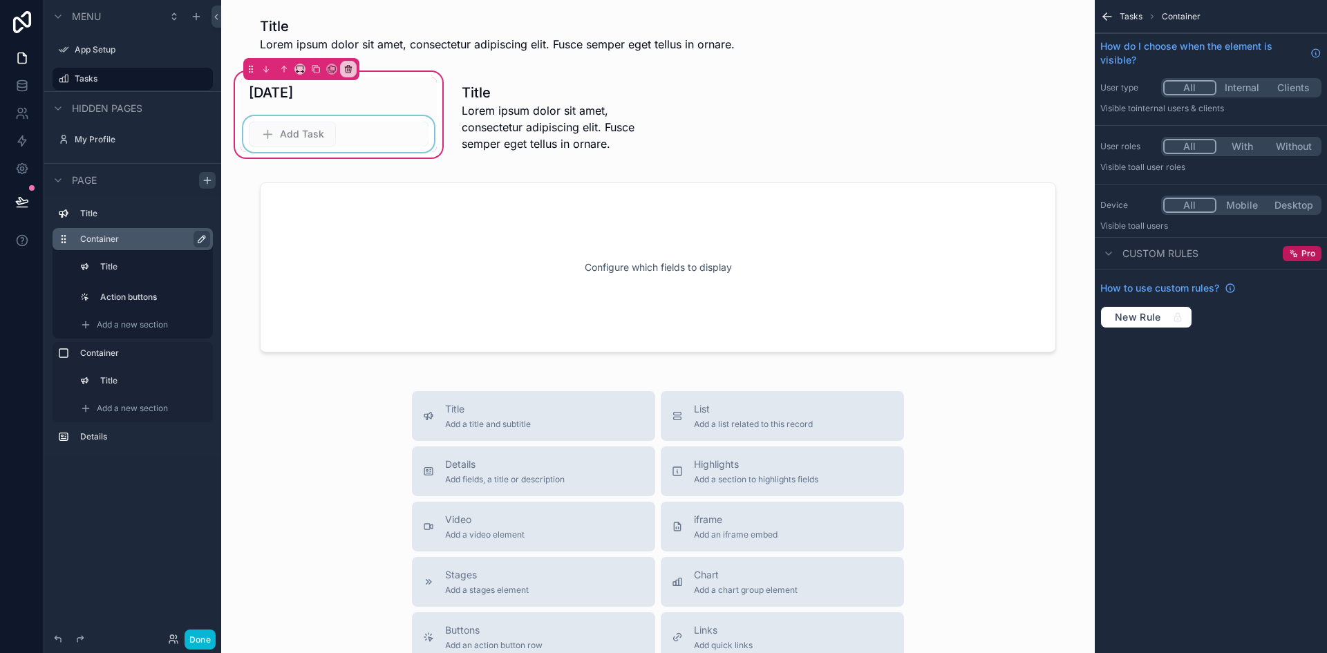
click at [299, 138] on div "scrollable content" at bounding box center [339, 134] width 196 height 36
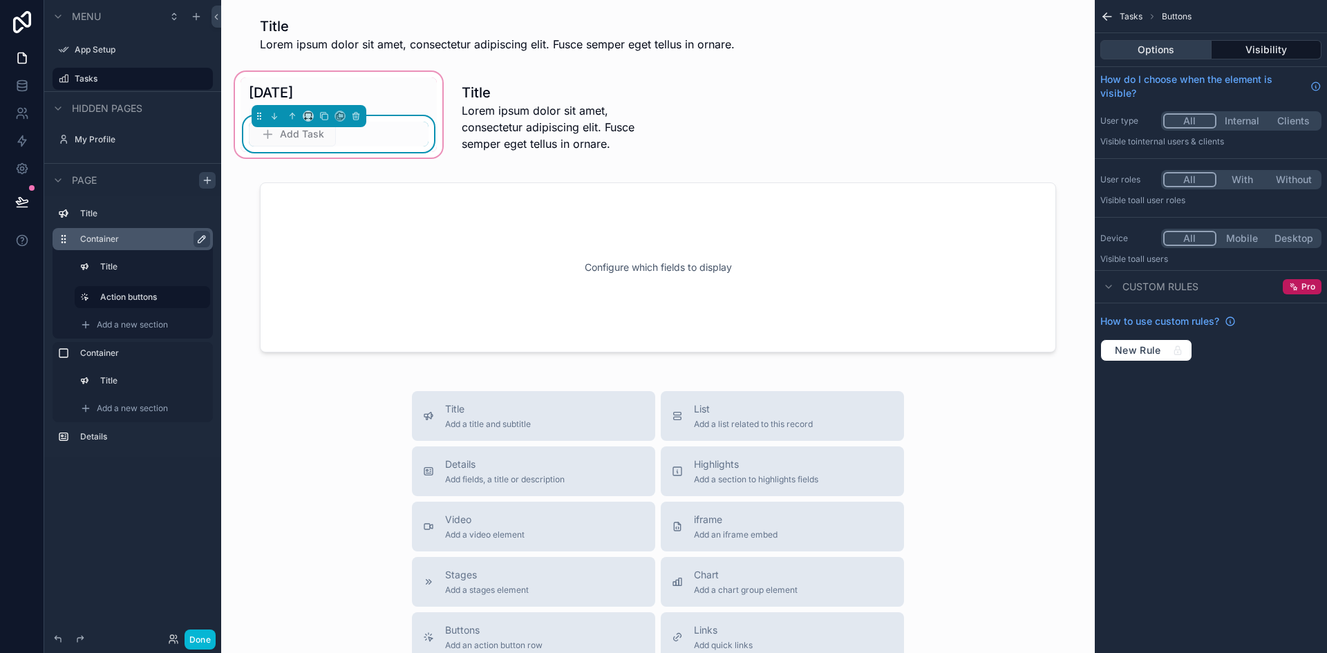
click at [1174, 44] on button "Options" at bounding box center [1156, 49] width 111 height 19
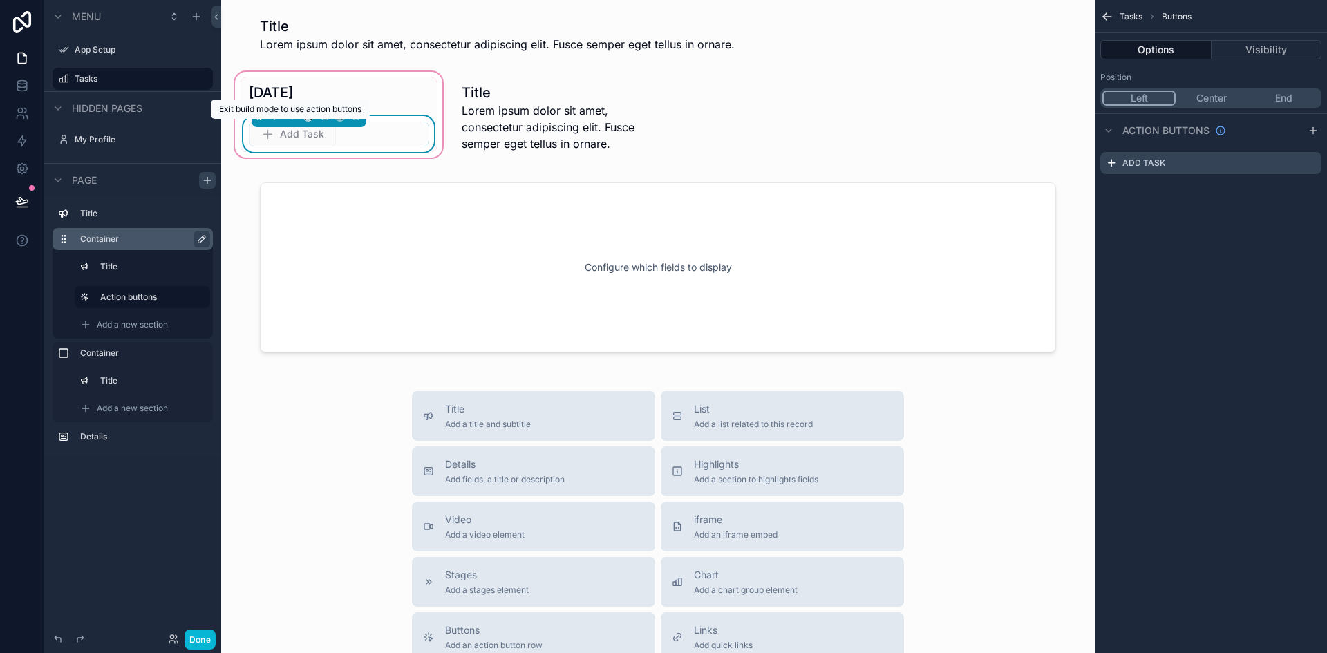
click at [322, 135] on span "Add Task" at bounding box center [292, 134] width 87 height 25
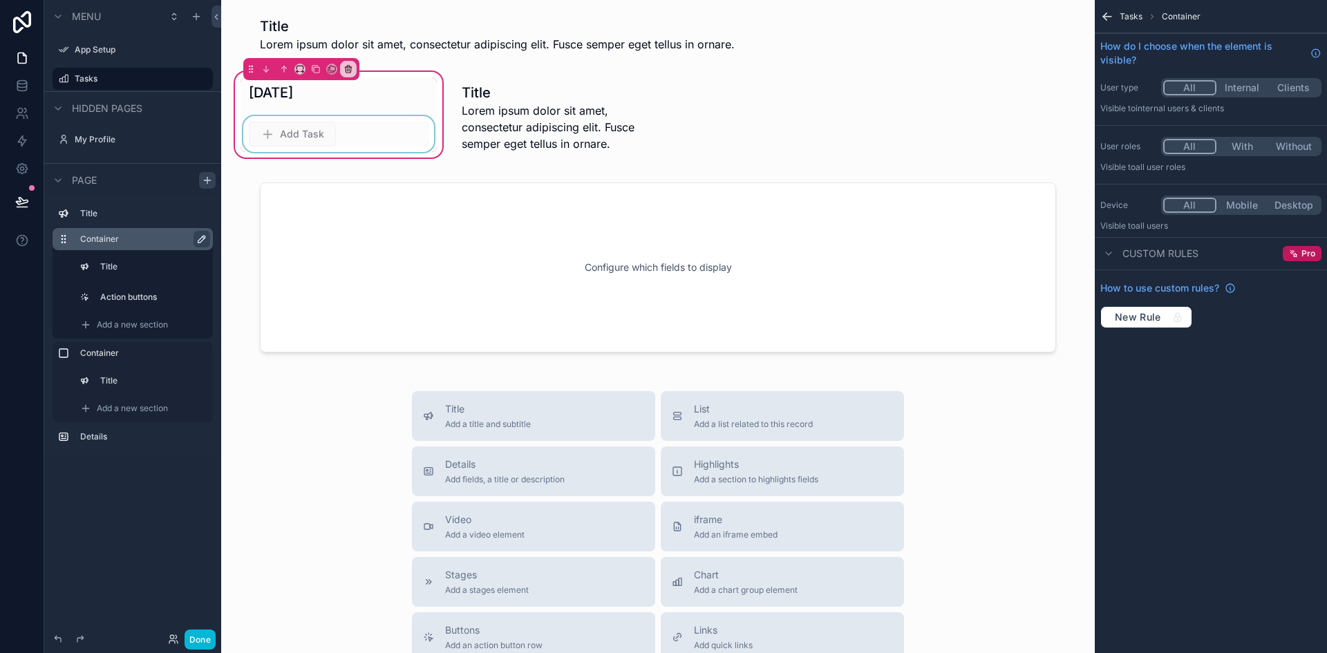
click at [322, 135] on div "scrollable content" at bounding box center [339, 134] width 196 height 36
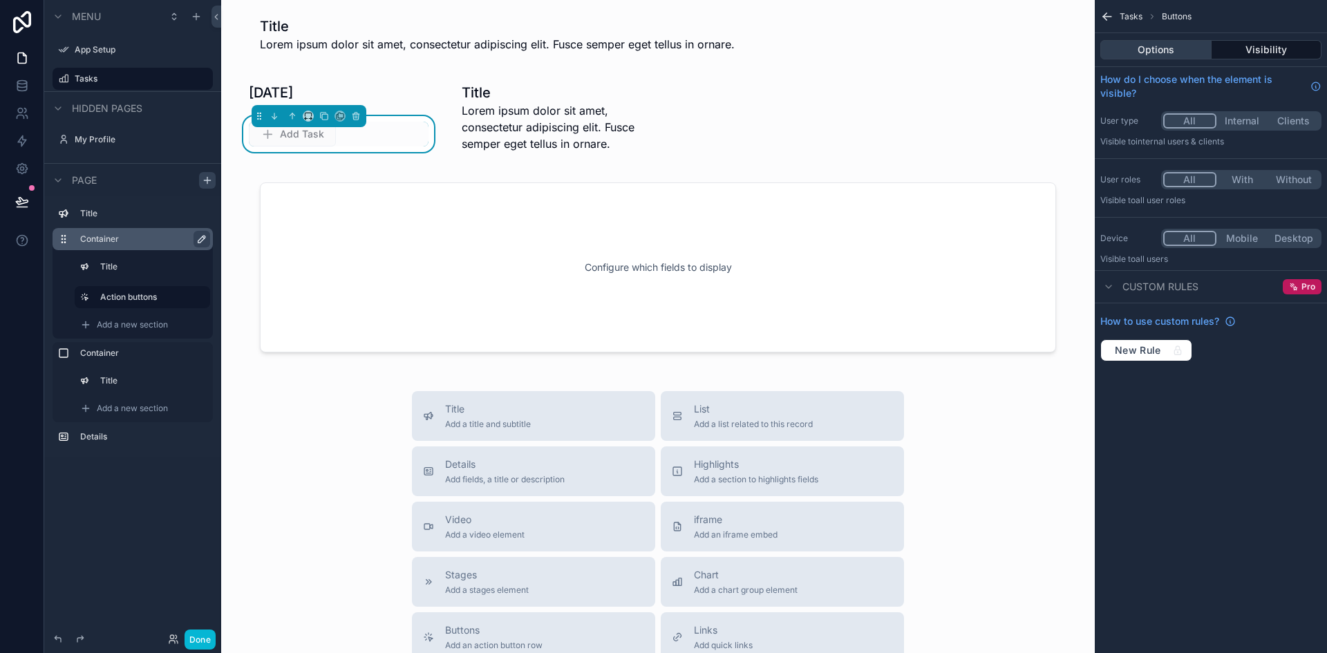
click at [1163, 54] on button "Options" at bounding box center [1156, 49] width 111 height 19
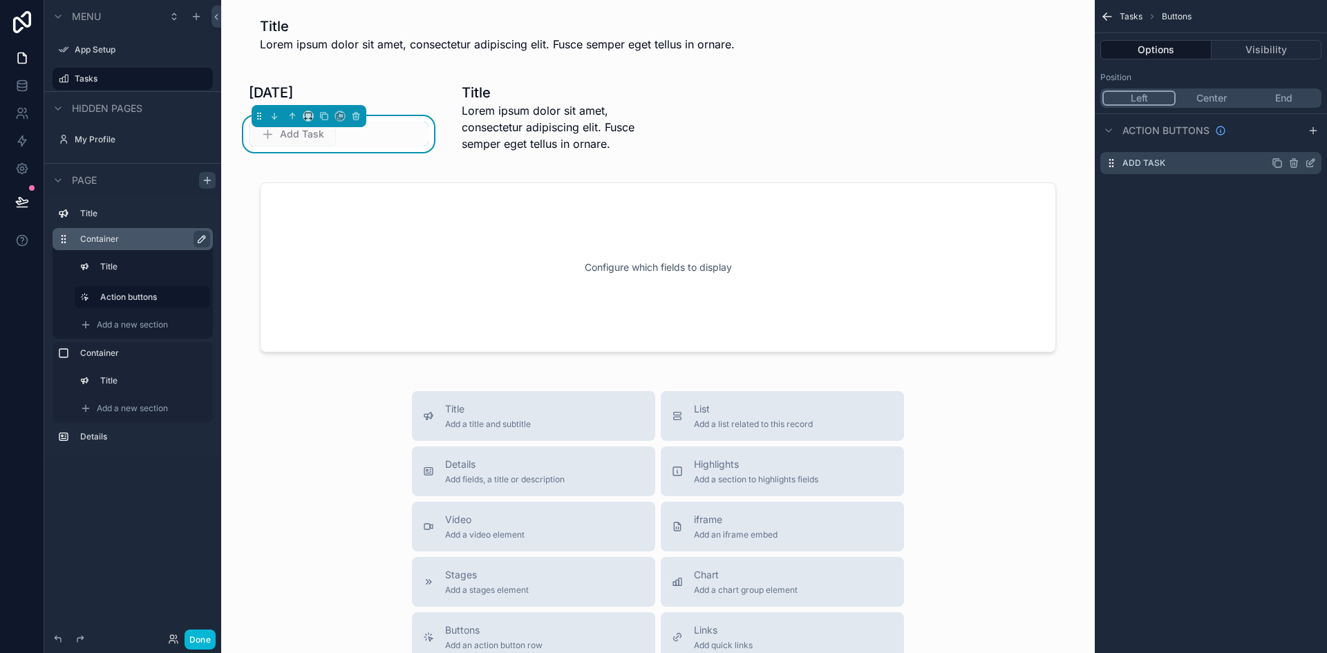
click at [1161, 164] on label "Add Task" at bounding box center [1144, 163] width 43 height 11
click at [1310, 162] on icon "scrollable content" at bounding box center [1310, 163] width 11 height 11
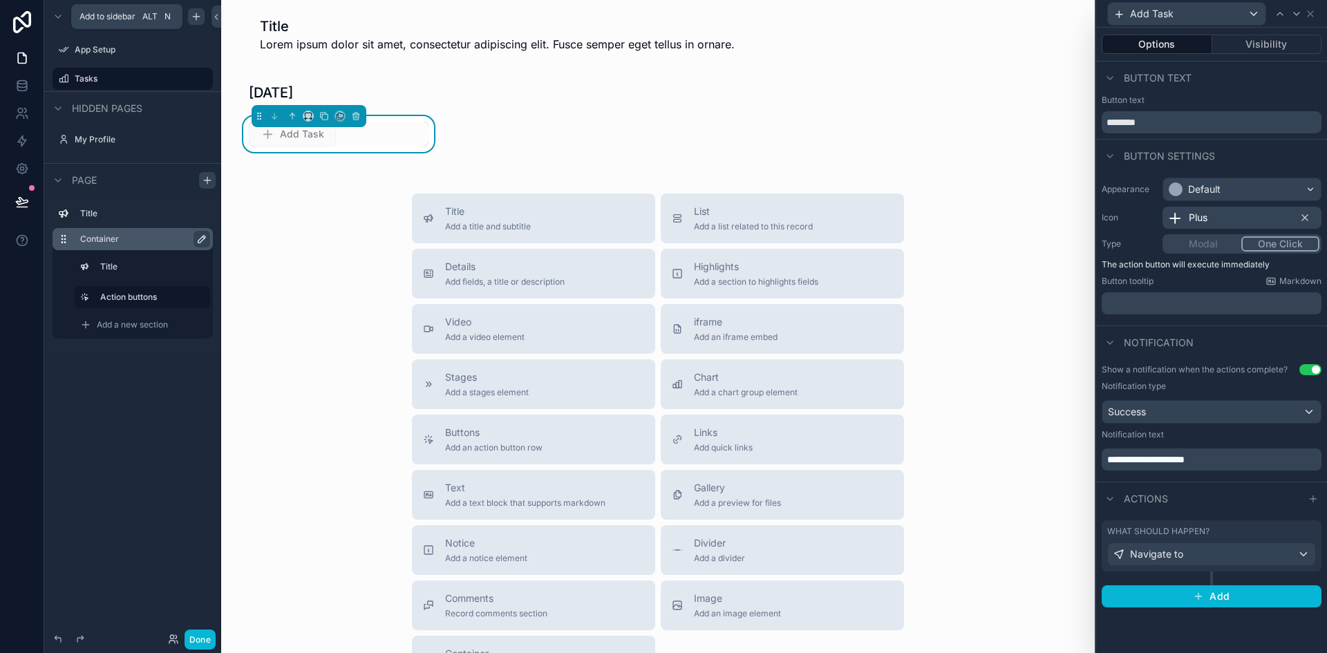
click at [198, 17] on icon "scrollable content" at bounding box center [196, 17] width 6 height 0
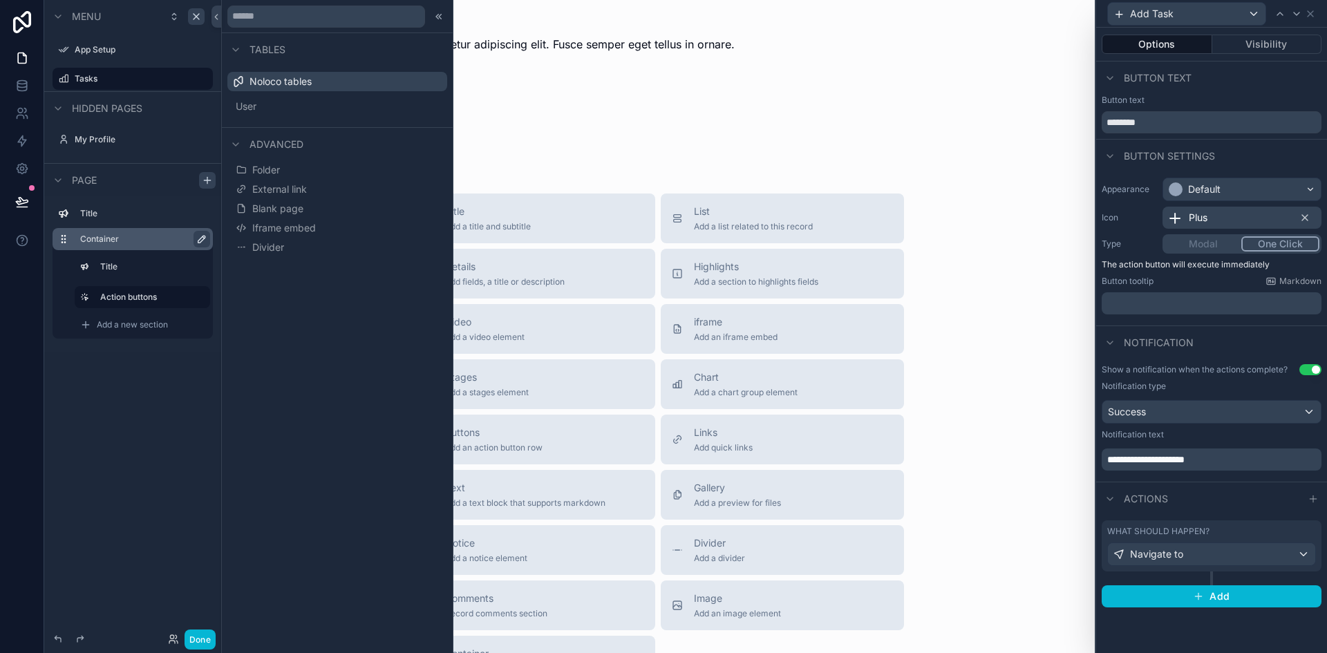
click at [514, 139] on div "Title Lorem ipsum dolor sit amet, consectetur adipiscing elit. Fusce semper ege…" at bounding box center [658, 398] width 874 height 796
click at [438, 18] on icon at bounding box center [437, 16] width 2 height 5
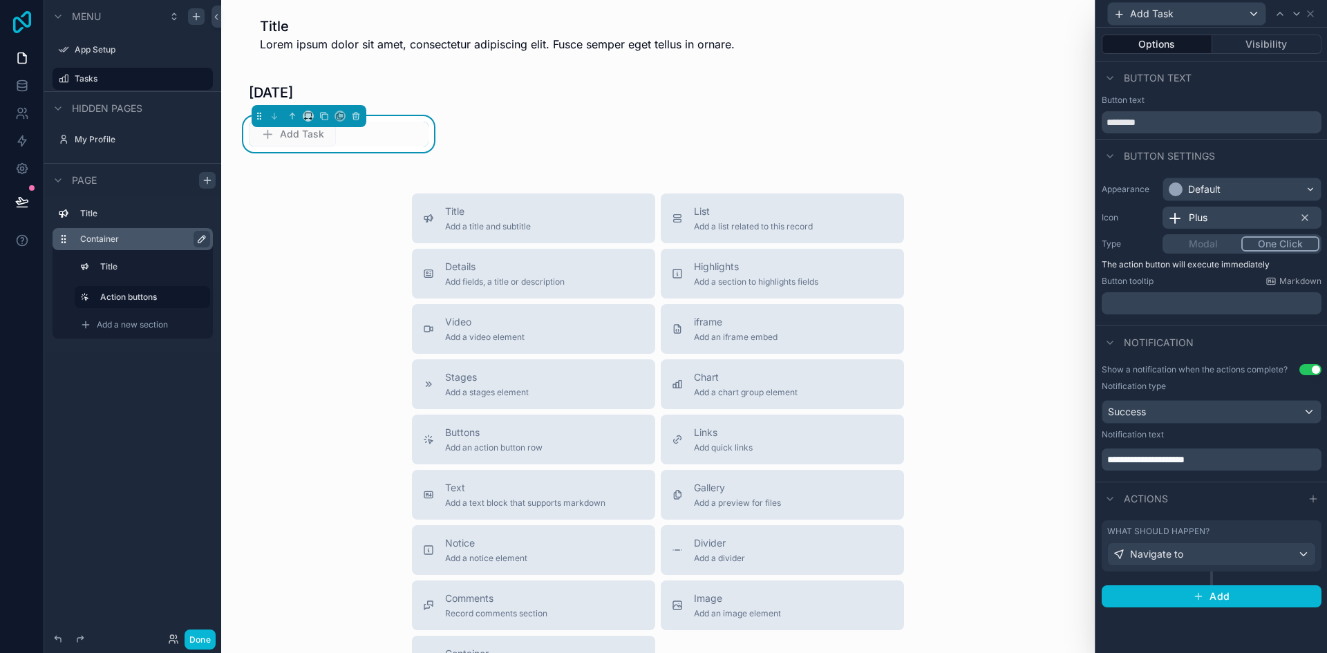
click at [19, 15] on icon at bounding box center [22, 22] width 28 height 22
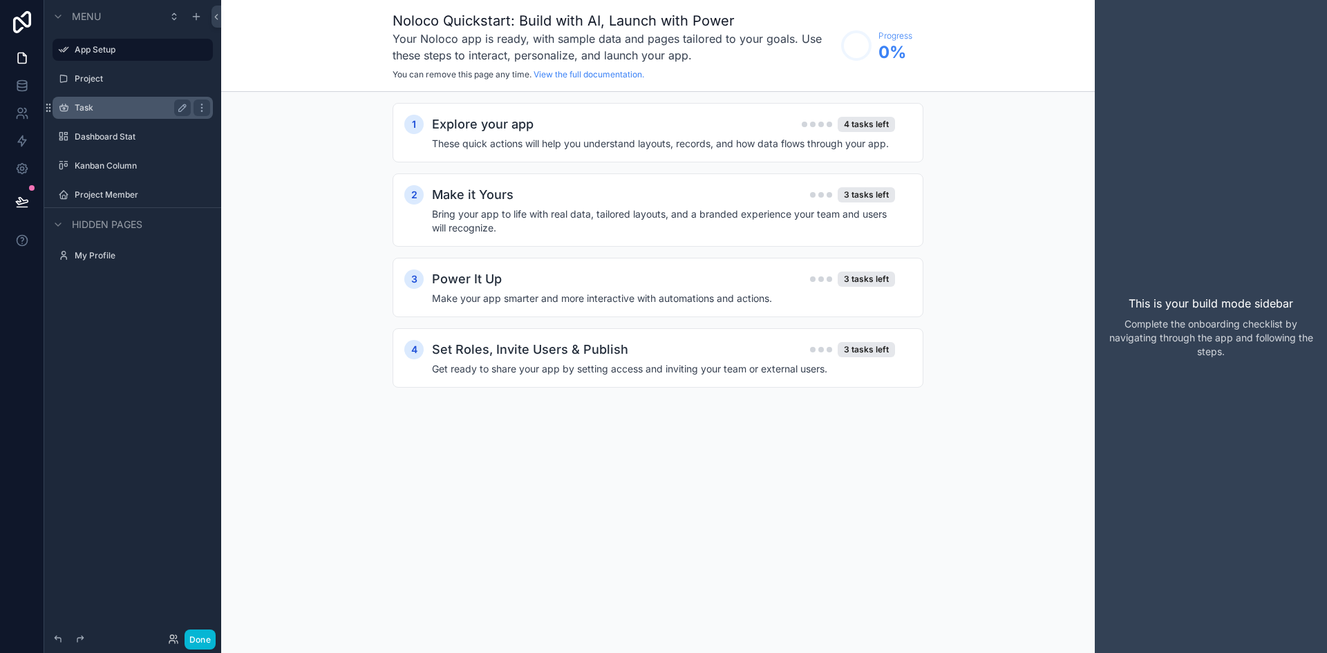
click at [115, 102] on label "Task" at bounding box center [130, 107] width 111 height 11
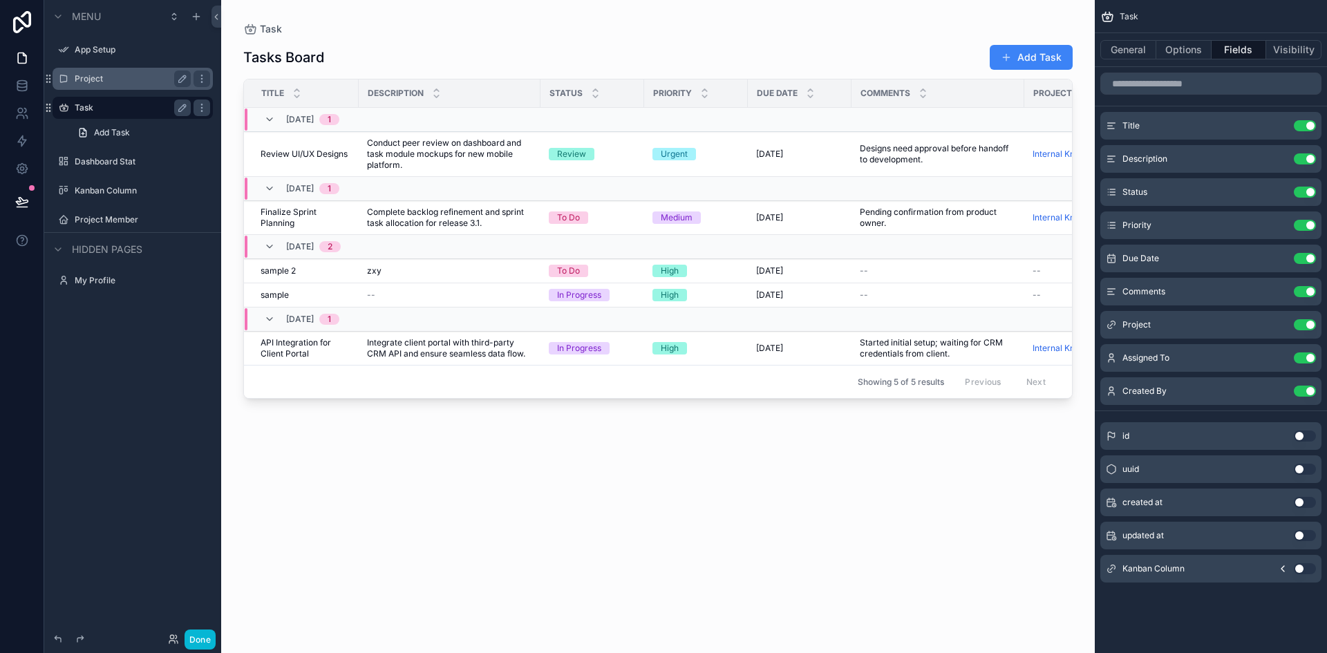
click at [108, 80] on label "Project" at bounding box center [130, 78] width 111 height 11
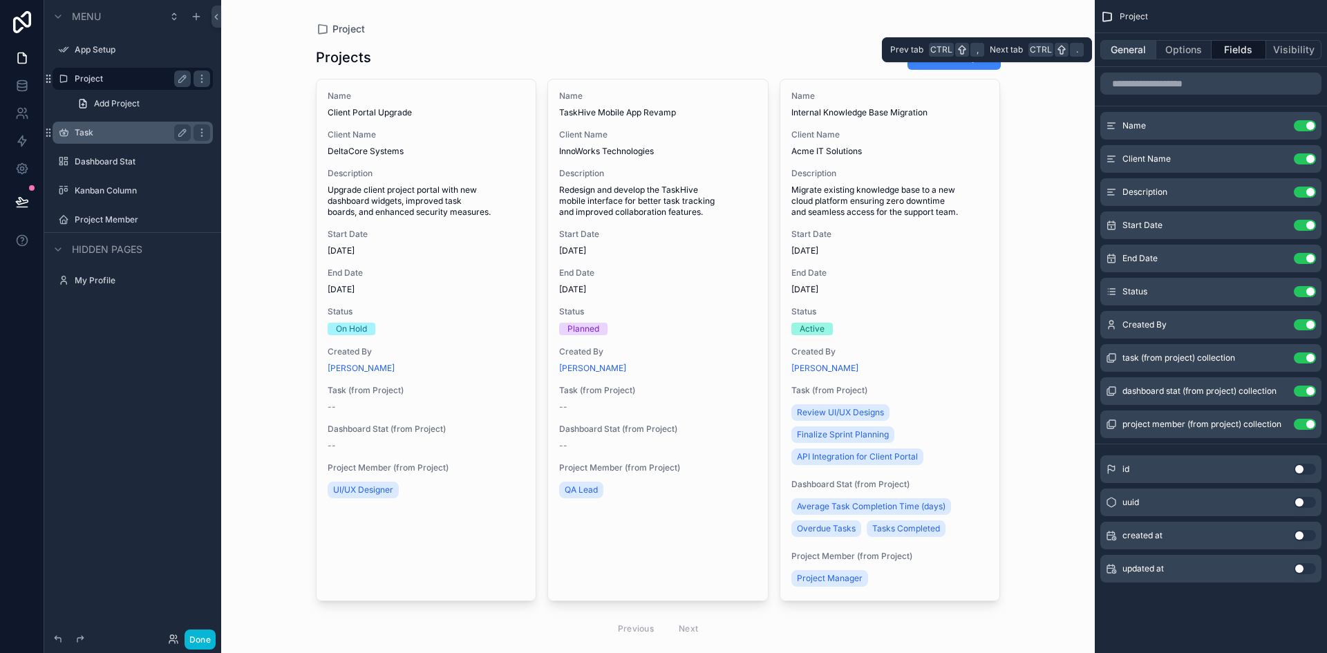
click at [1126, 57] on button "General" at bounding box center [1129, 49] width 56 height 19
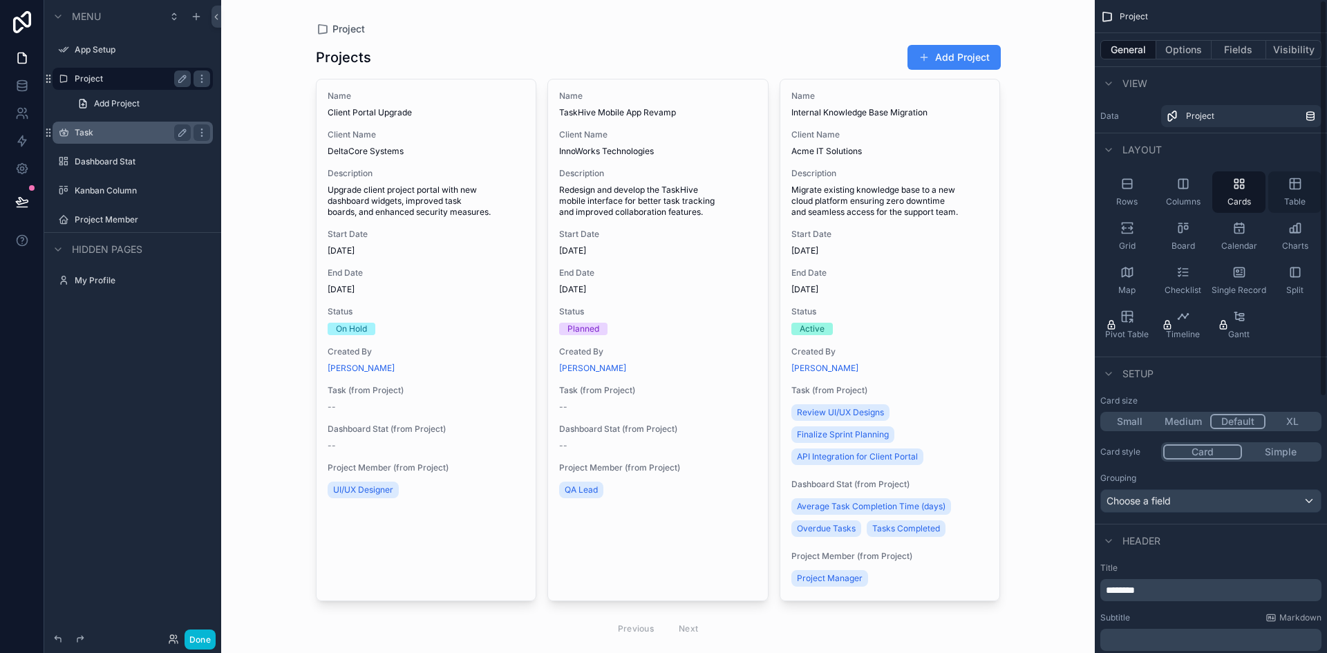
click at [1286, 198] on span "Table" at bounding box center [1294, 201] width 21 height 11
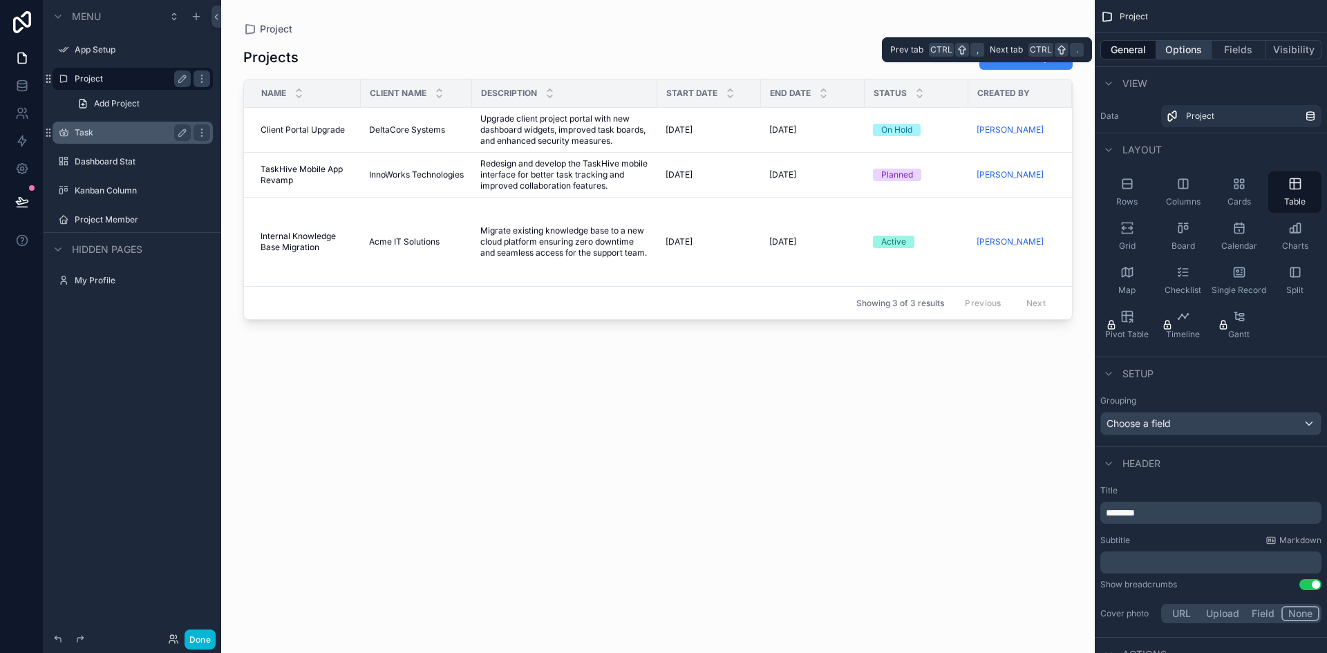
click at [1181, 46] on button "Options" at bounding box center [1184, 49] width 55 height 19
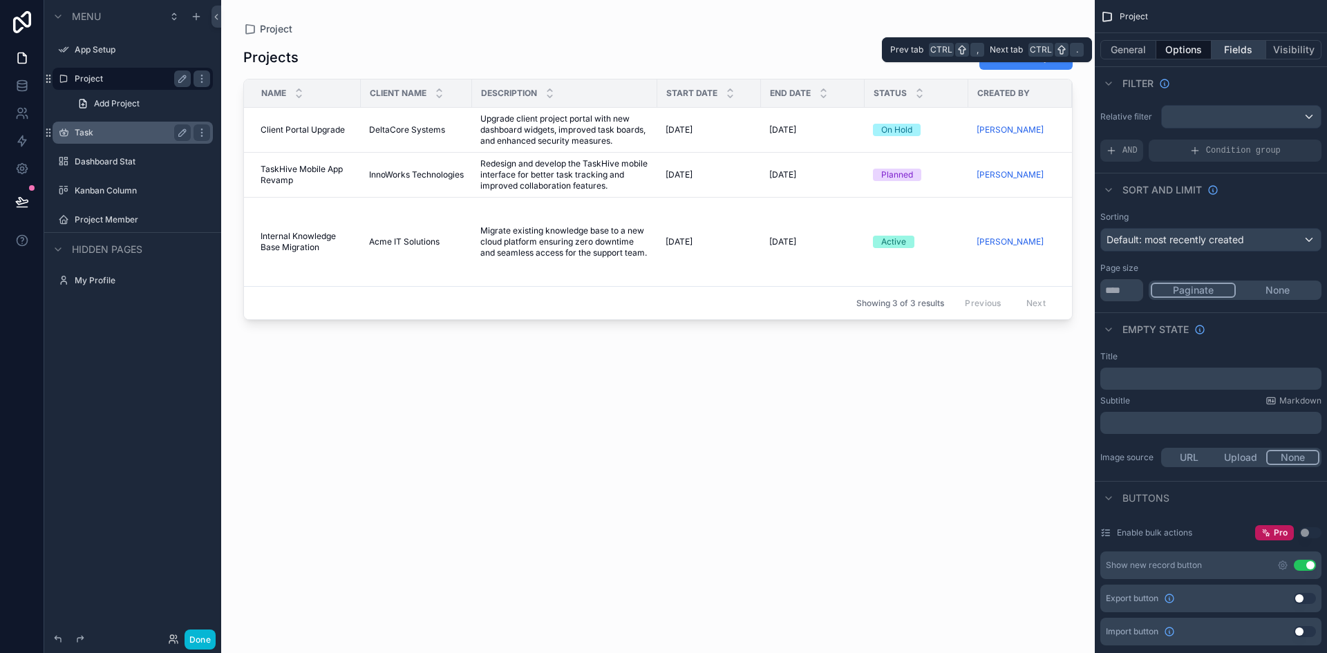
click at [1225, 49] on button "Fields" at bounding box center [1239, 49] width 55 height 19
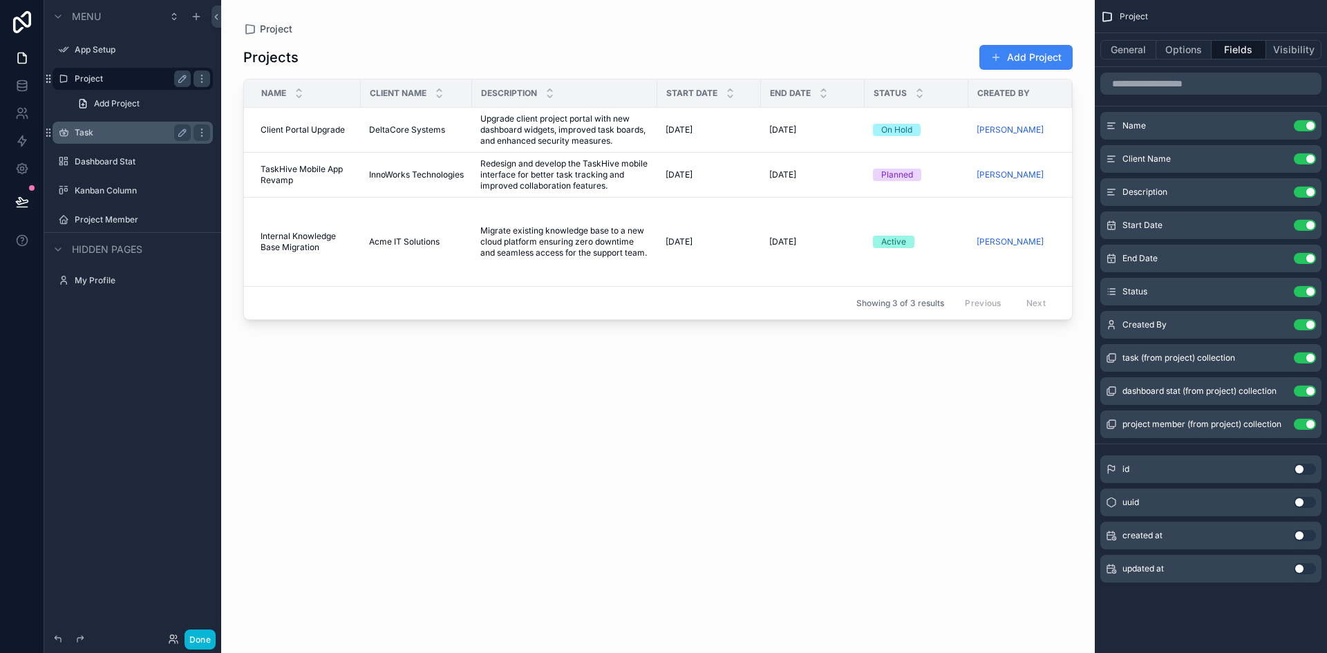
click at [1028, 54] on div "scrollable content" at bounding box center [658, 318] width 874 height 637
click at [1016, 61] on button "Add Project" at bounding box center [1026, 57] width 93 height 25
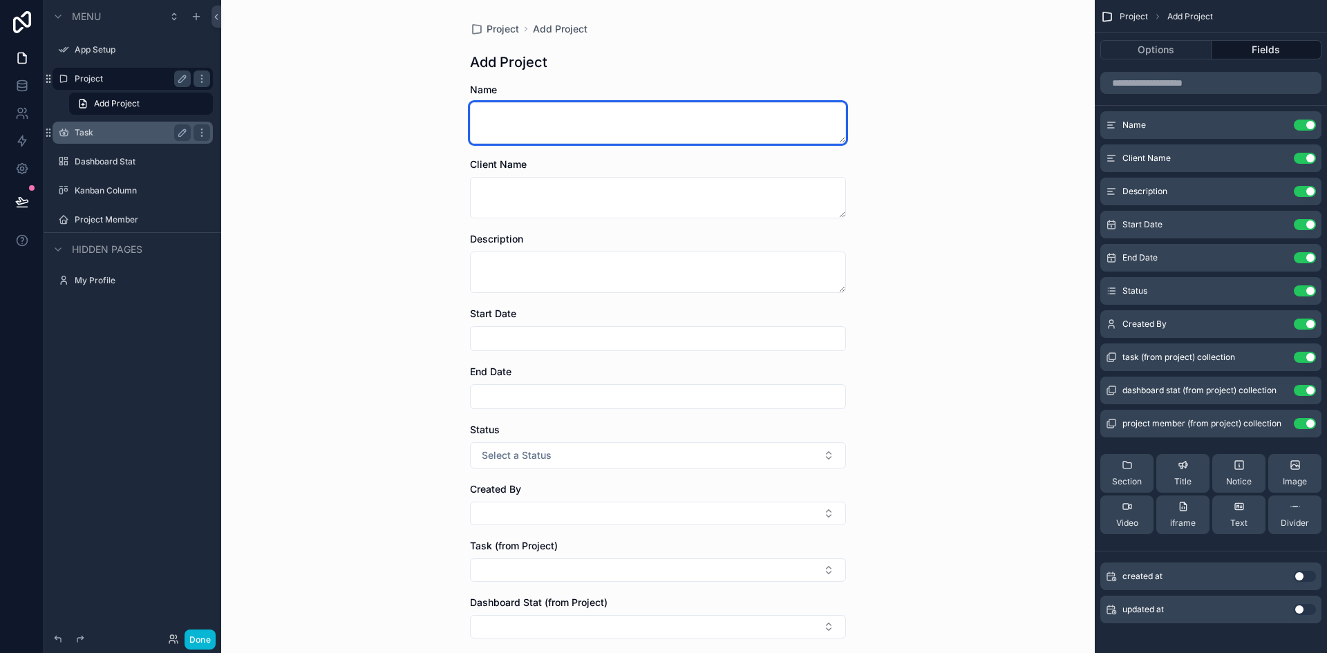
click at [544, 127] on textarea "scrollable content" at bounding box center [658, 122] width 376 height 41
type textarea "******"
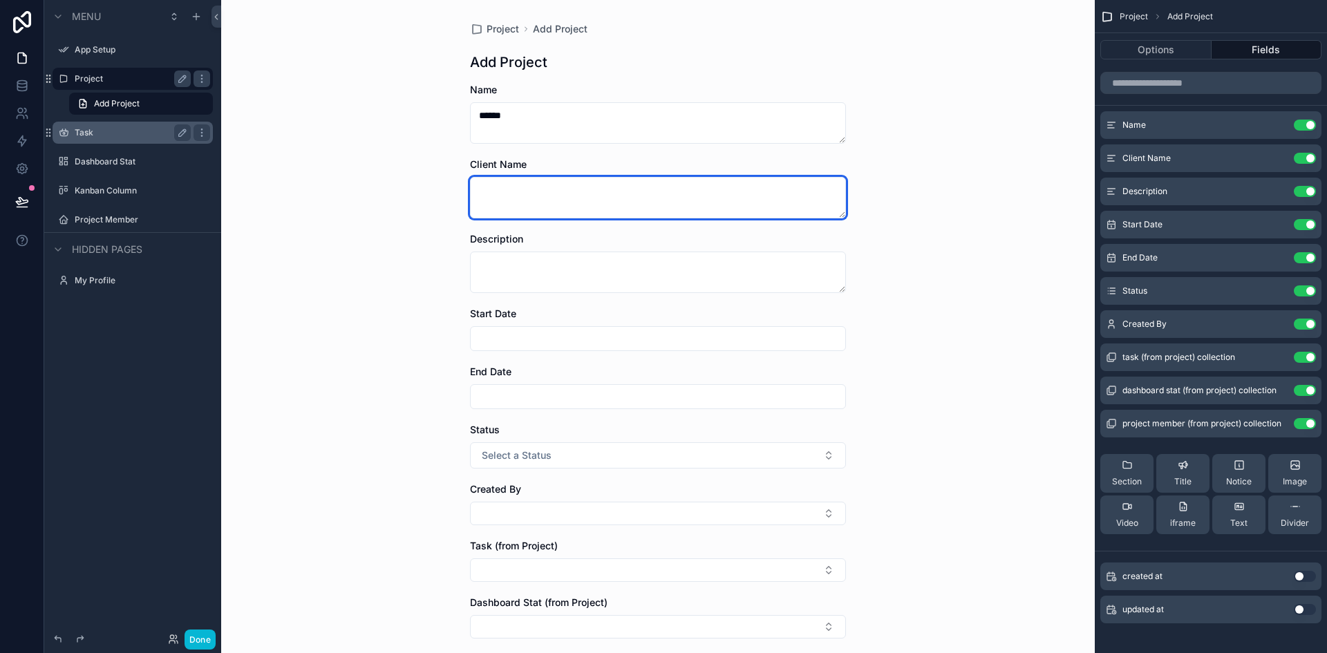
click at [538, 183] on textarea "scrollable content" at bounding box center [658, 197] width 376 height 41
type textarea "***"
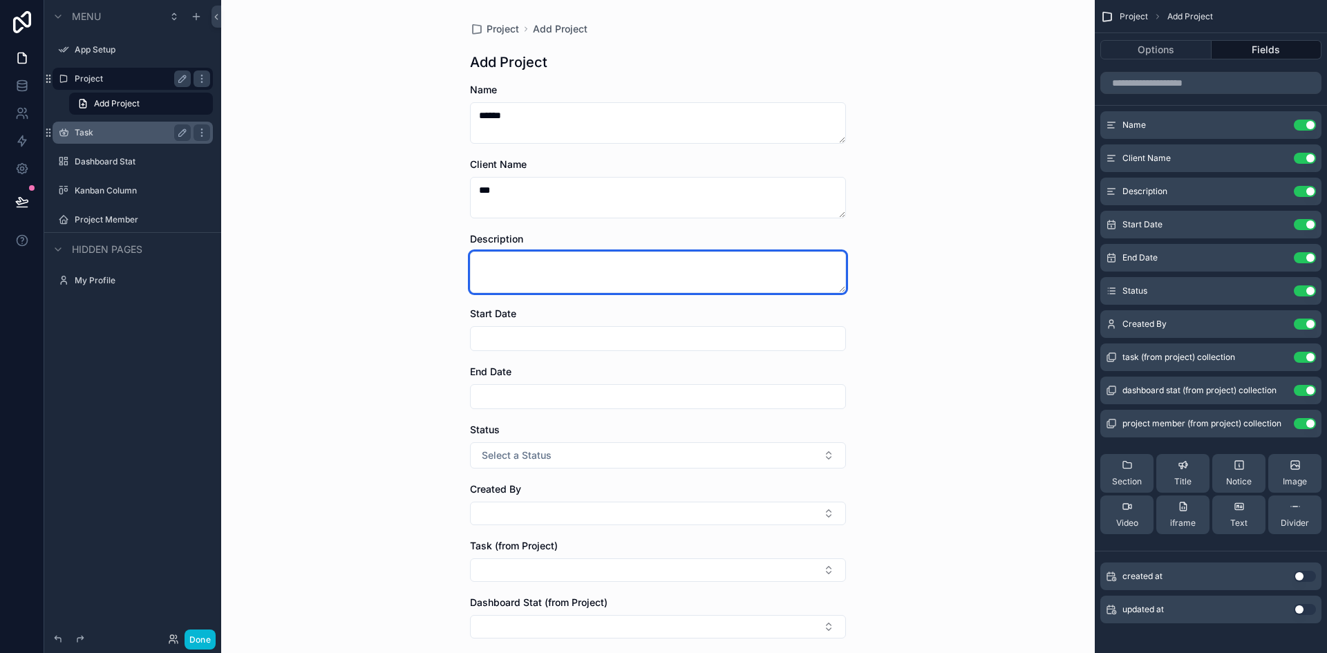
click at [505, 270] on textarea "scrollable content" at bounding box center [658, 272] width 376 height 41
type textarea "***"
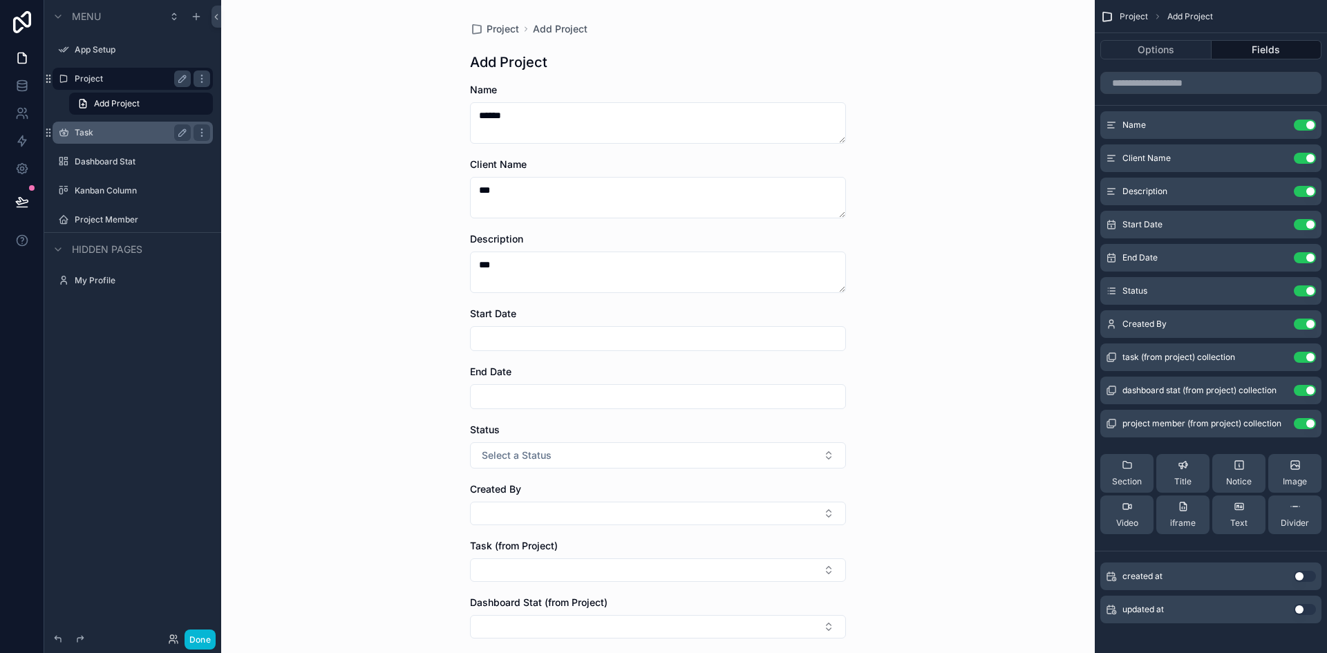
click at [503, 341] on input "scrollable content" at bounding box center [658, 338] width 375 height 19
click at [675, 520] on button "18" at bounding box center [678, 514] width 25 height 25
type input "*********"
click at [525, 396] on input "scrollable content" at bounding box center [658, 396] width 375 height 19
click at [624, 363] on button "30" at bounding box center [628, 362] width 25 height 25
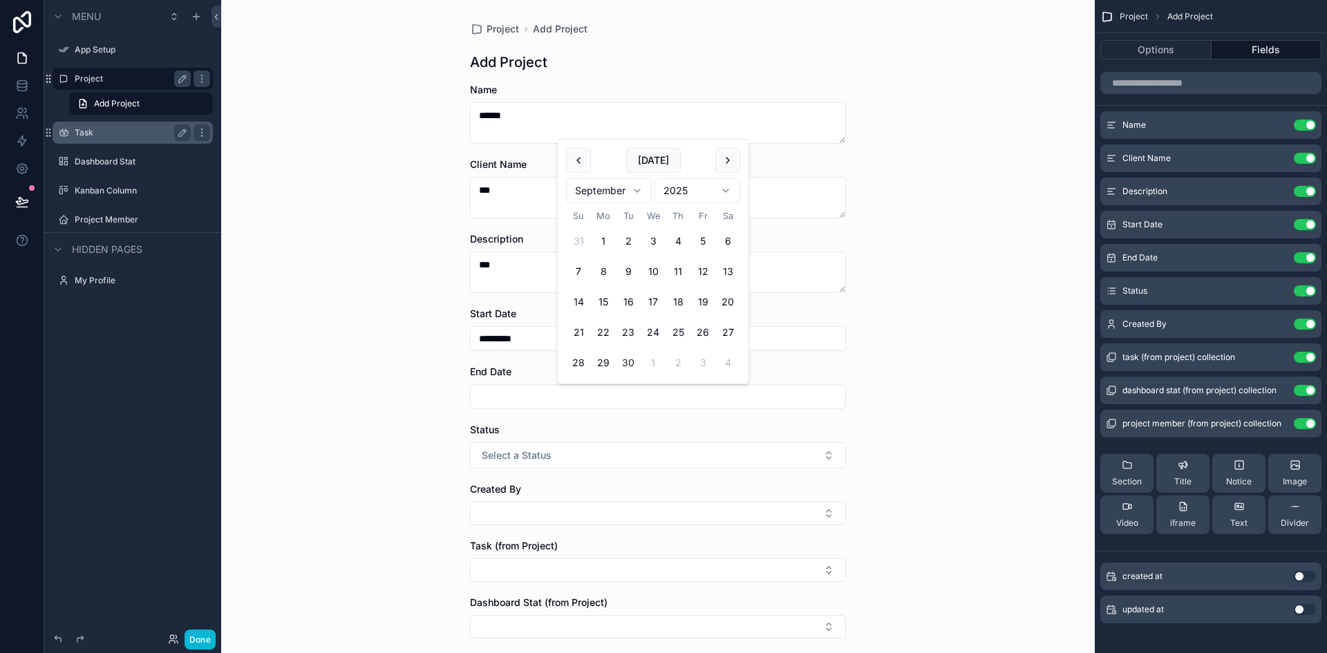
type input "*********"
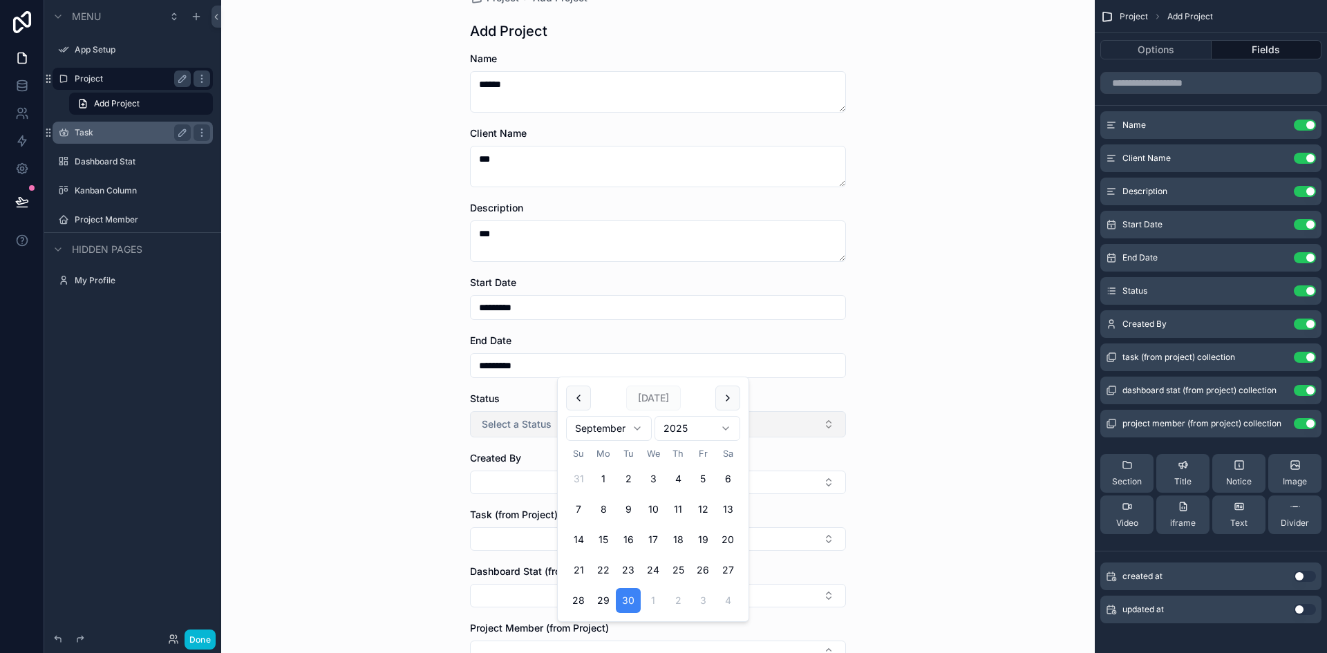
scroll to position [34, 0]
click at [521, 416] on span "Select a Status" at bounding box center [517, 422] width 70 height 14
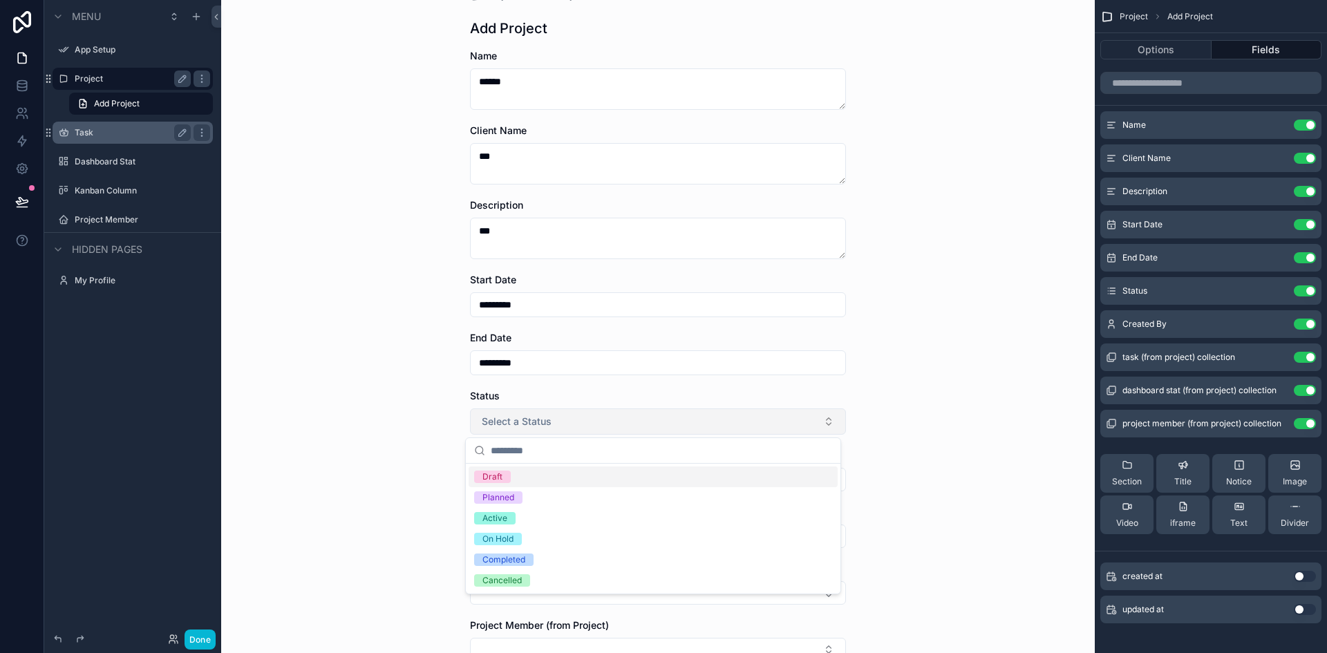
scroll to position [135, 0]
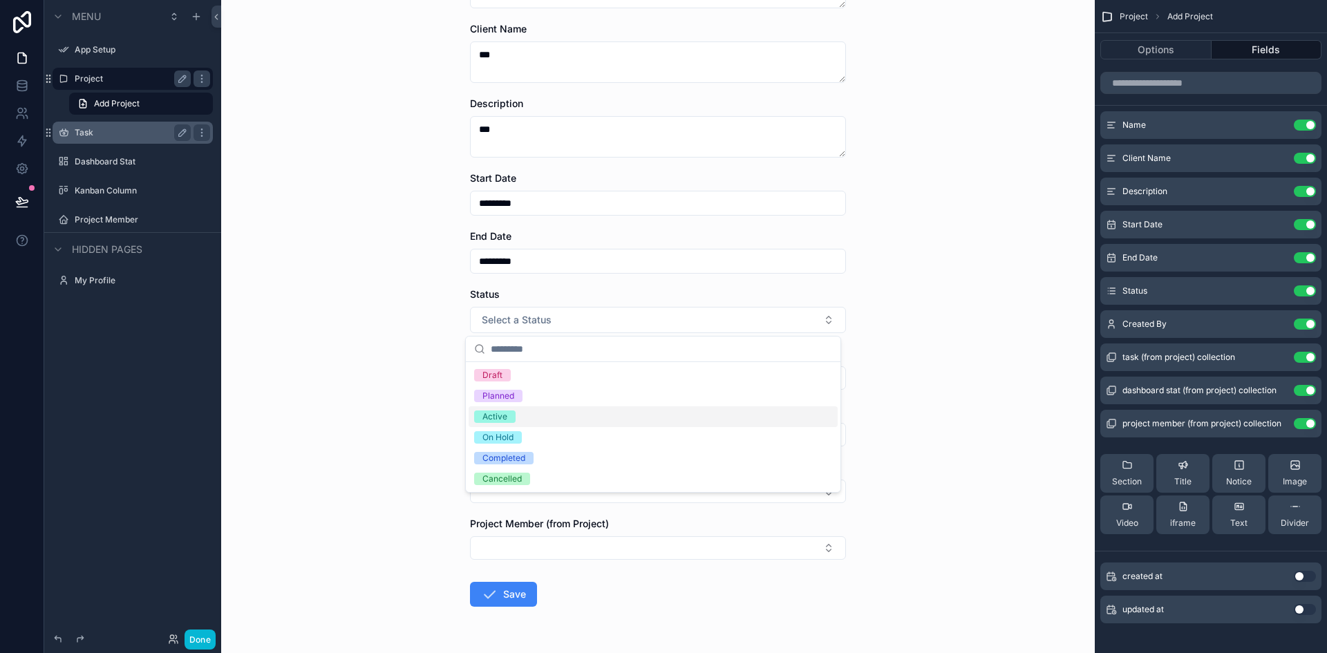
click at [520, 419] on div "Active" at bounding box center [653, 416] width 369 height 21
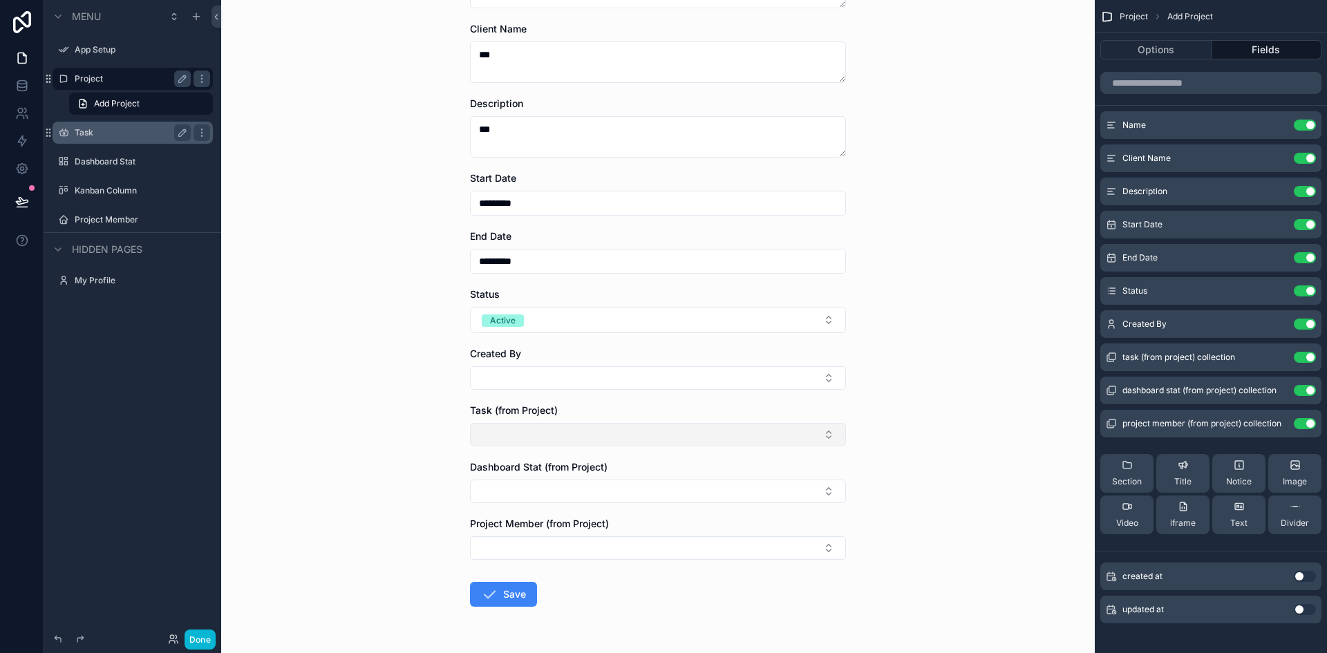
scroll to position [178, 0]
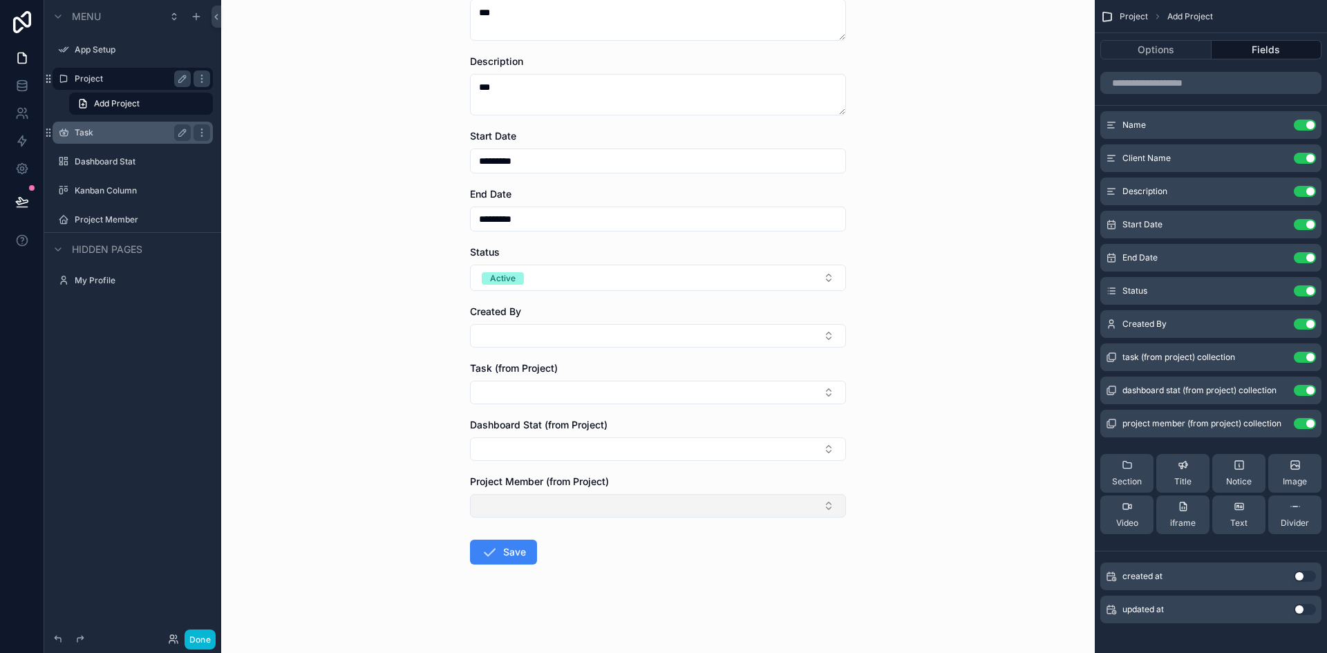
click at [671, 505] on button "Select Button" at bounding box center [658, 506] width 376 height 24
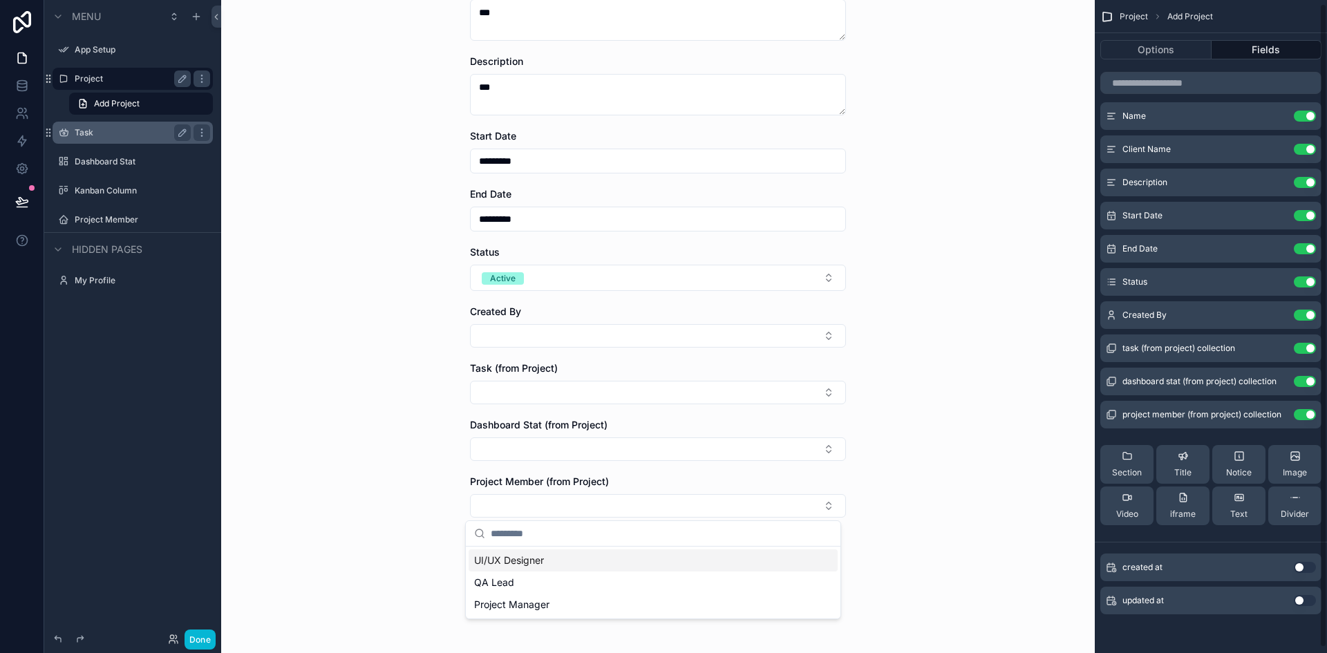
scroll to position [0, 0]
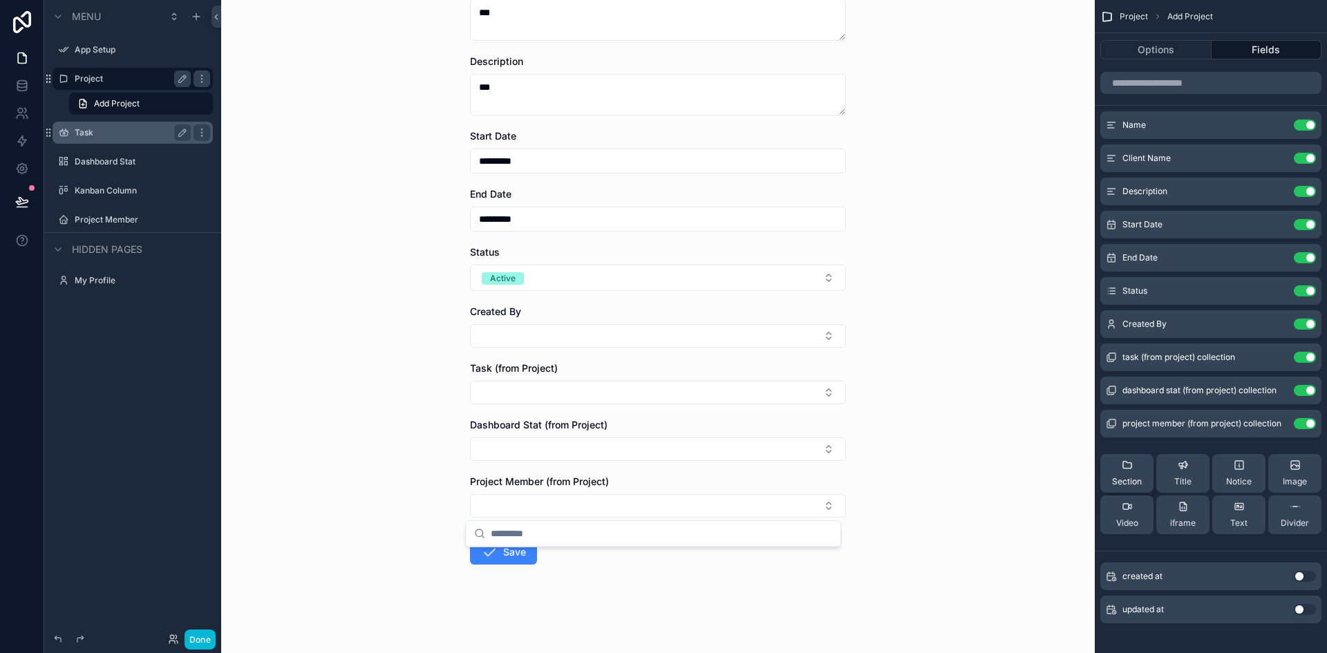
click at [1132, 477] on span "Section" at bounding box center [1127, 481] width 30 height 11
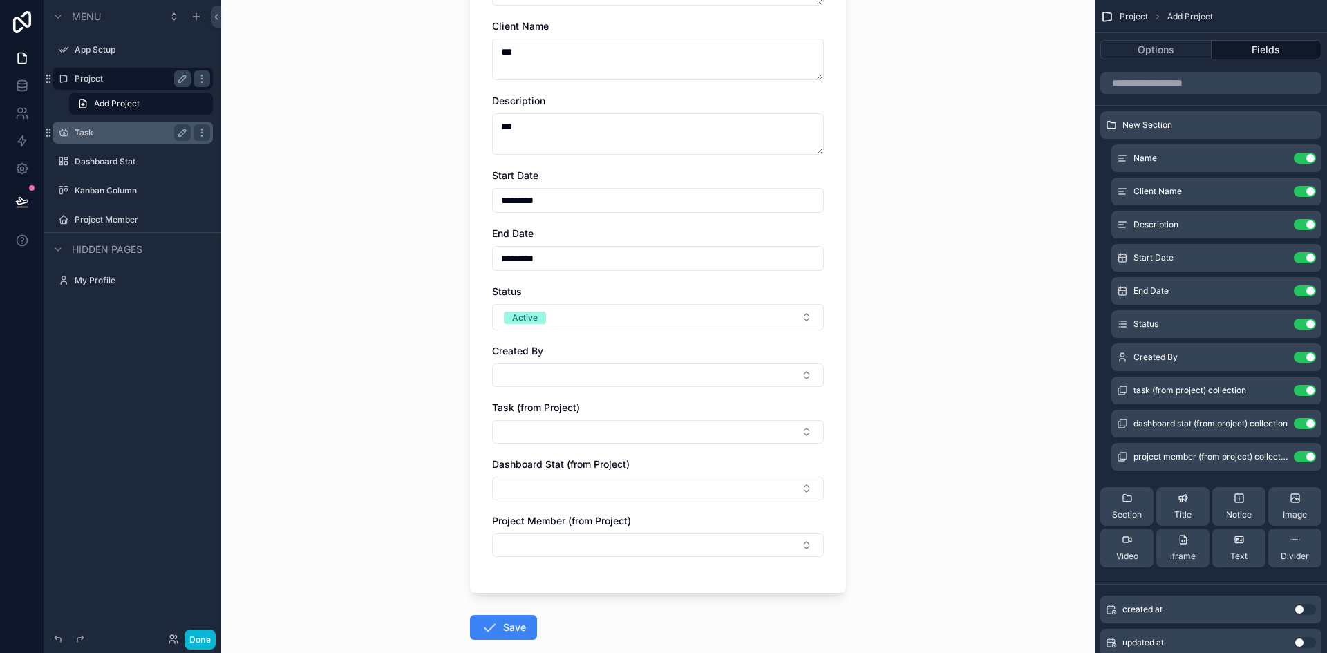
scroll to position [184, 0]
click at [1163, 58] on button "Options" at bounding box center [1156, 49] width 111 height 19
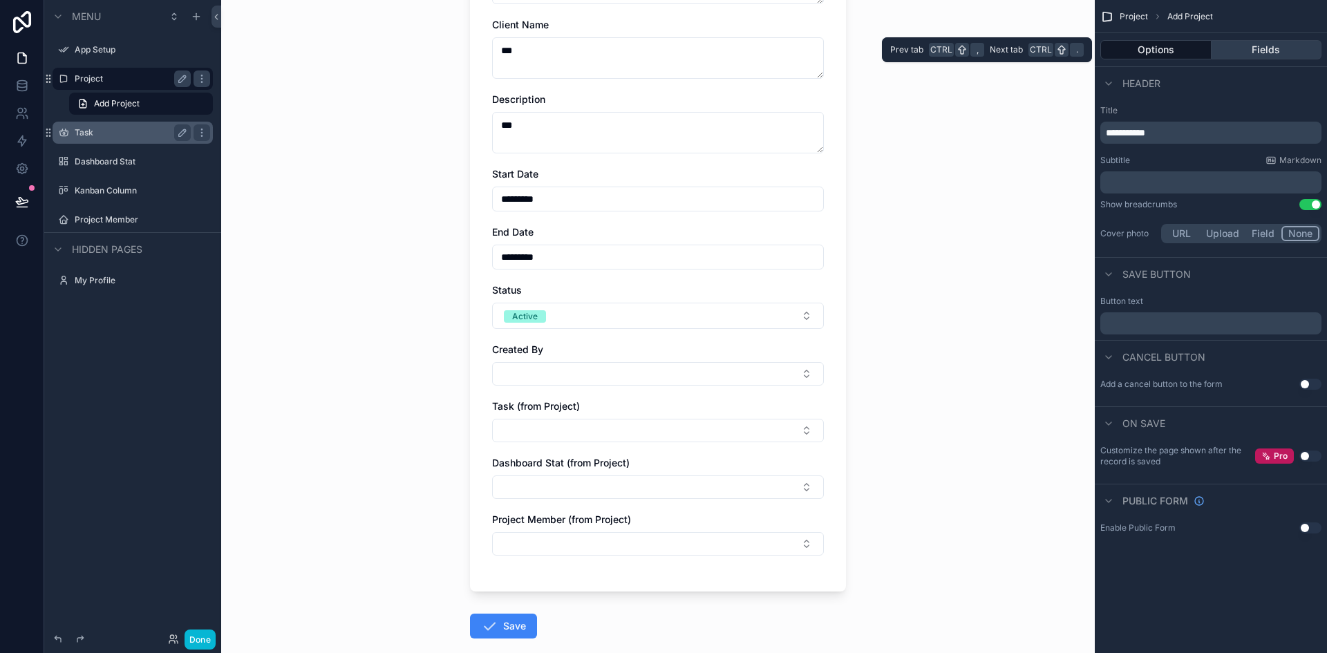
click at [1257, 53] on button "Fields" at bounding box center [1267, 49] width 111 height 19
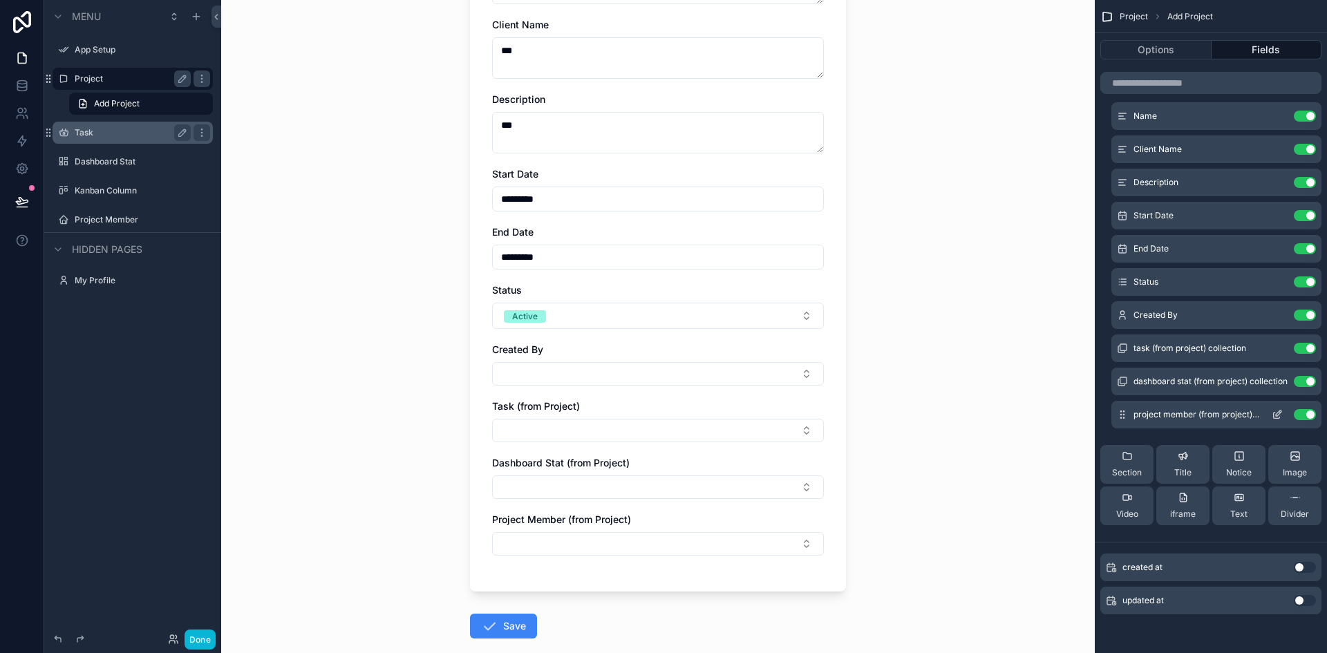
scroll to position [0, 0]
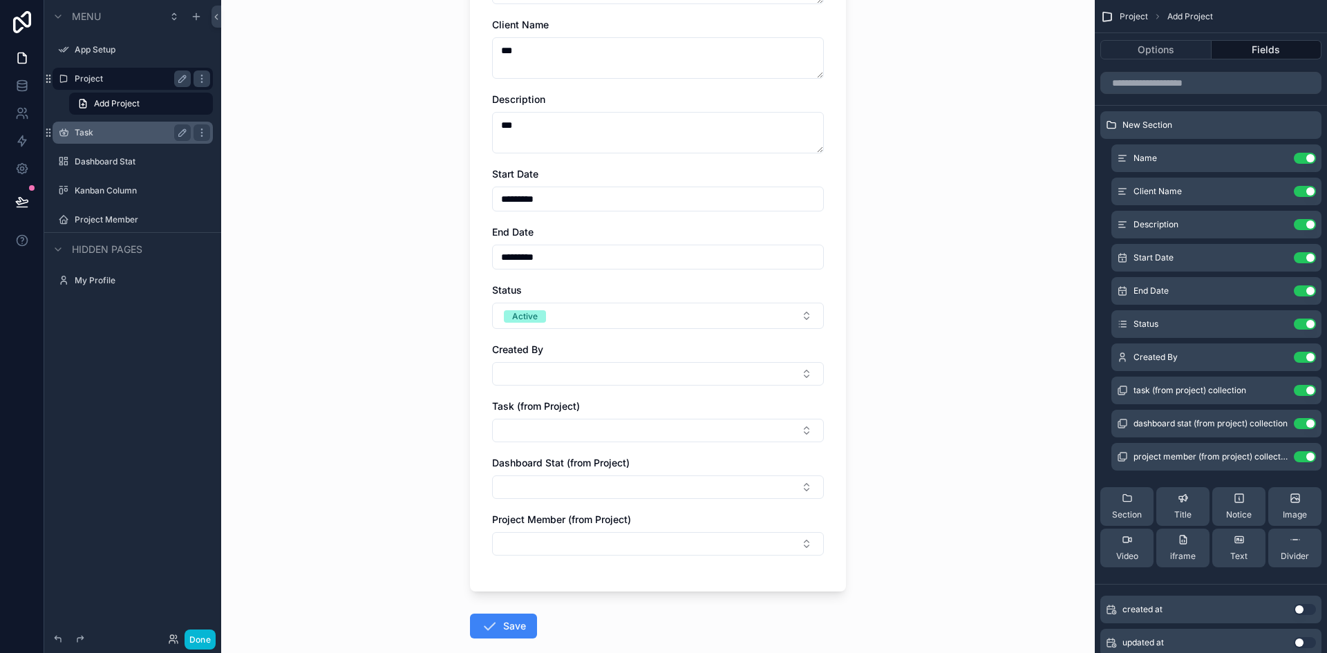
click at [126, 131] on label "Task" at bounding box center [130, 132] width 111 height 11
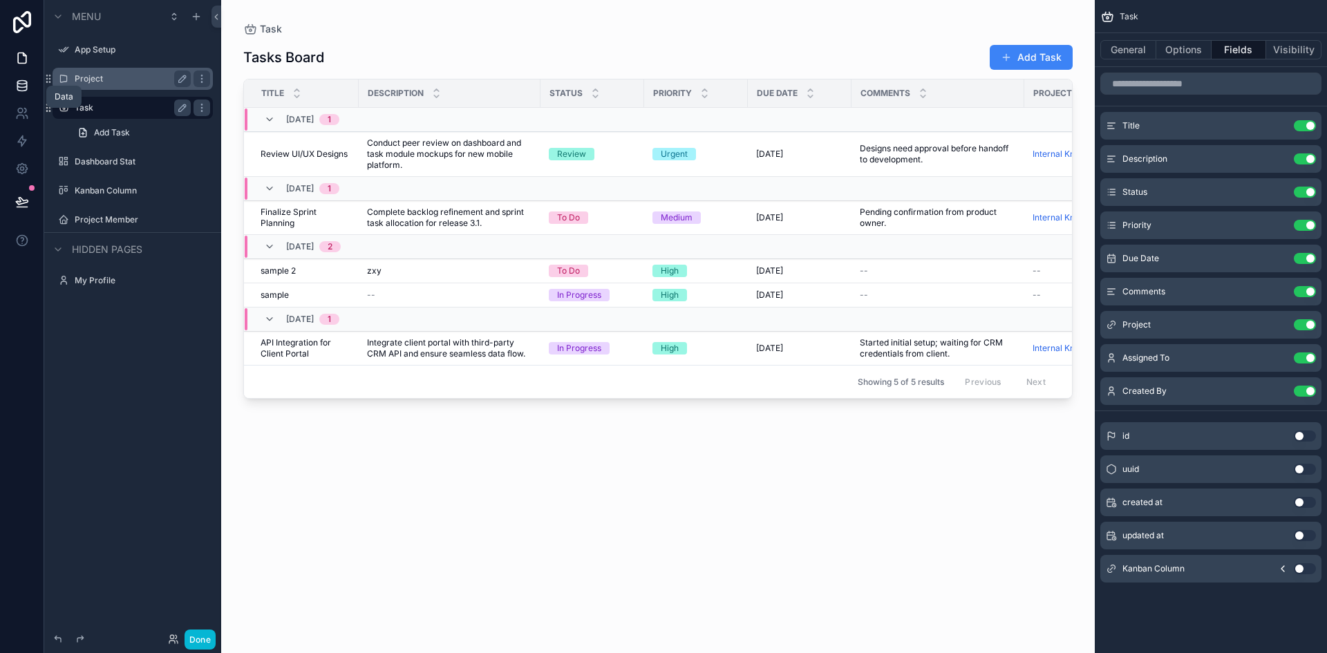
click at [26, 86] on icon at bounding box center [22, 86] width 14 height 14
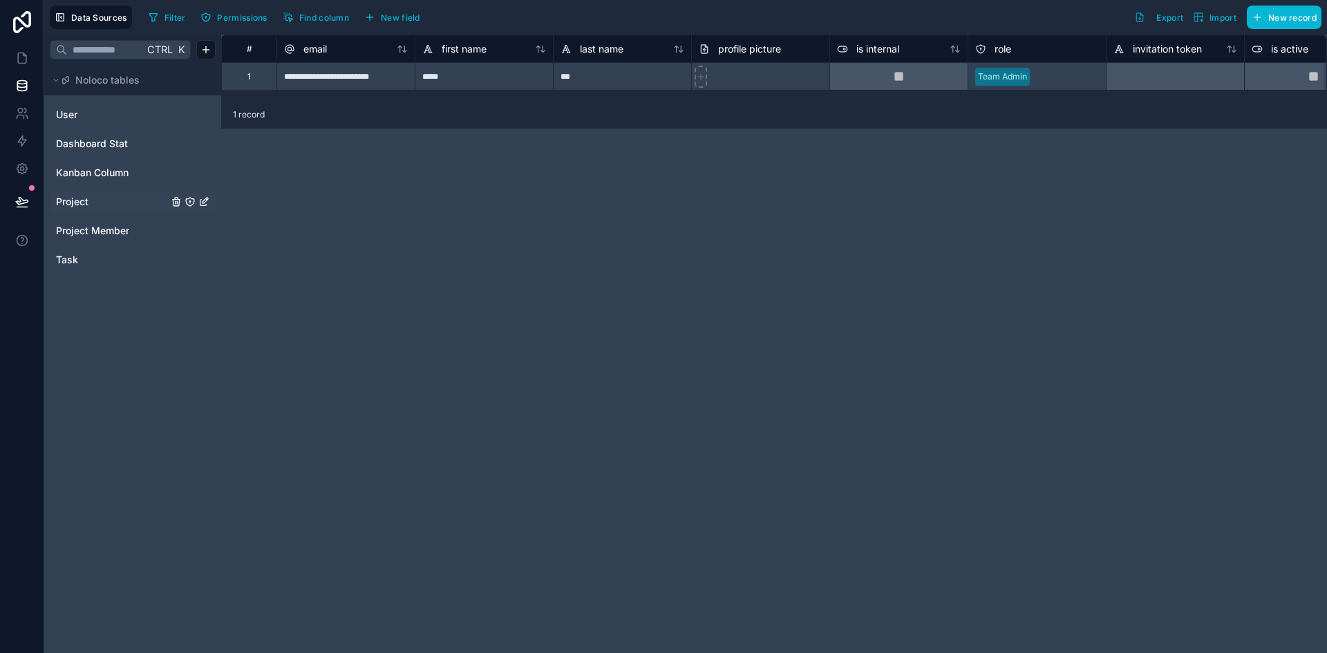
click at [89, 203] on link "Project" at bounding box center [112, 202] width 112 height 14
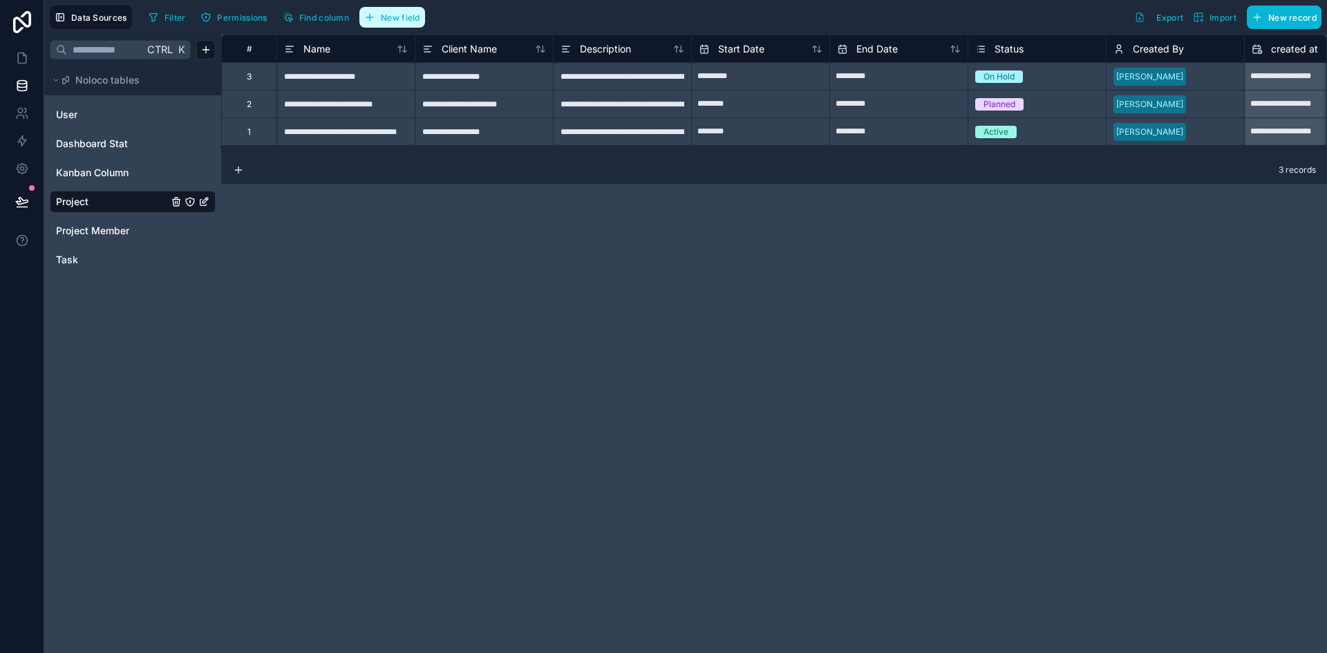
click at [402, 9] on button "New field" at bounding box center [392, 17] width 66 height 21
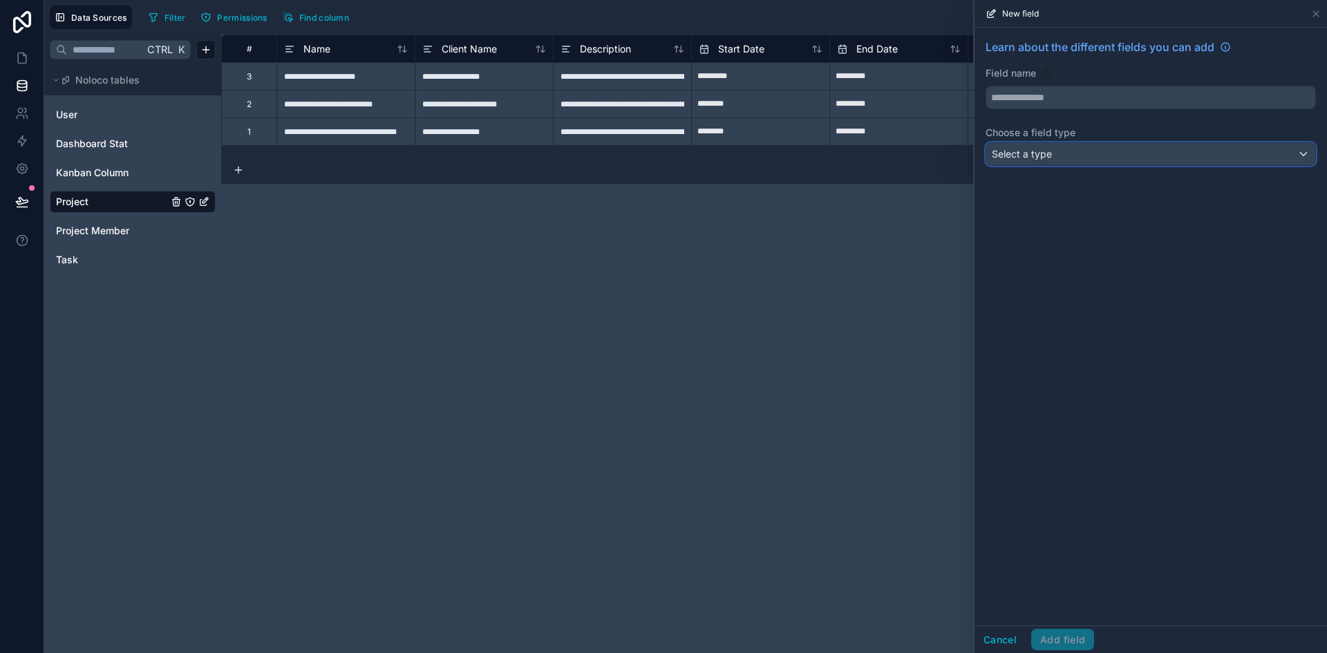
click at [1107, 155] on div "Select a type" at bounding box center [1150, 154] width 329 height 22
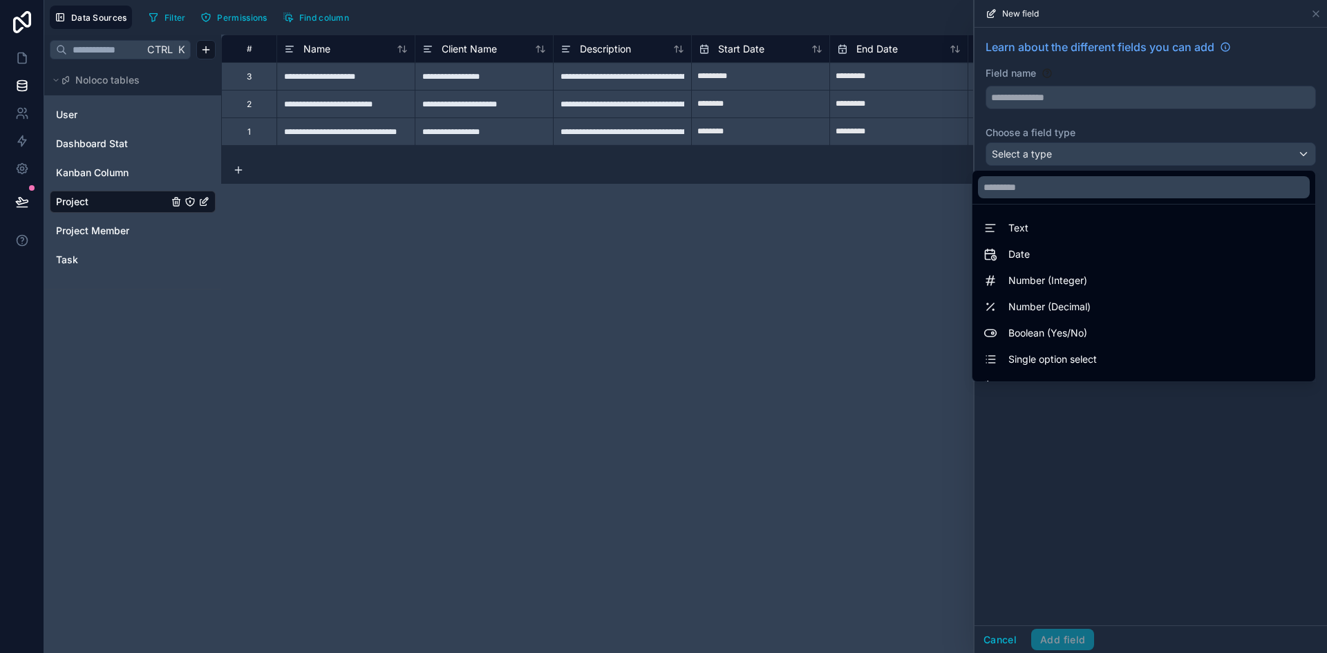
click at [1094, 151] on div at bounding box center [1151, 326] width 353 height 653
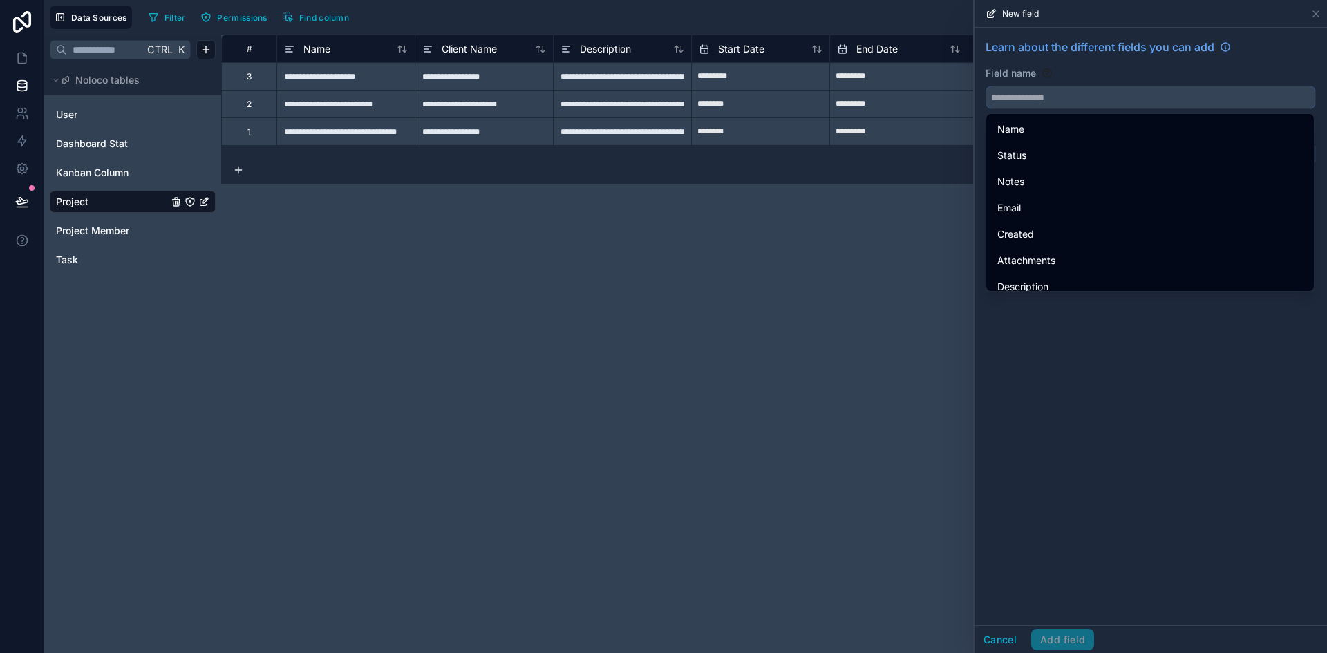
click at [1081, 100] on input "text" at bounding box center [1150, 97] width 329 height 22
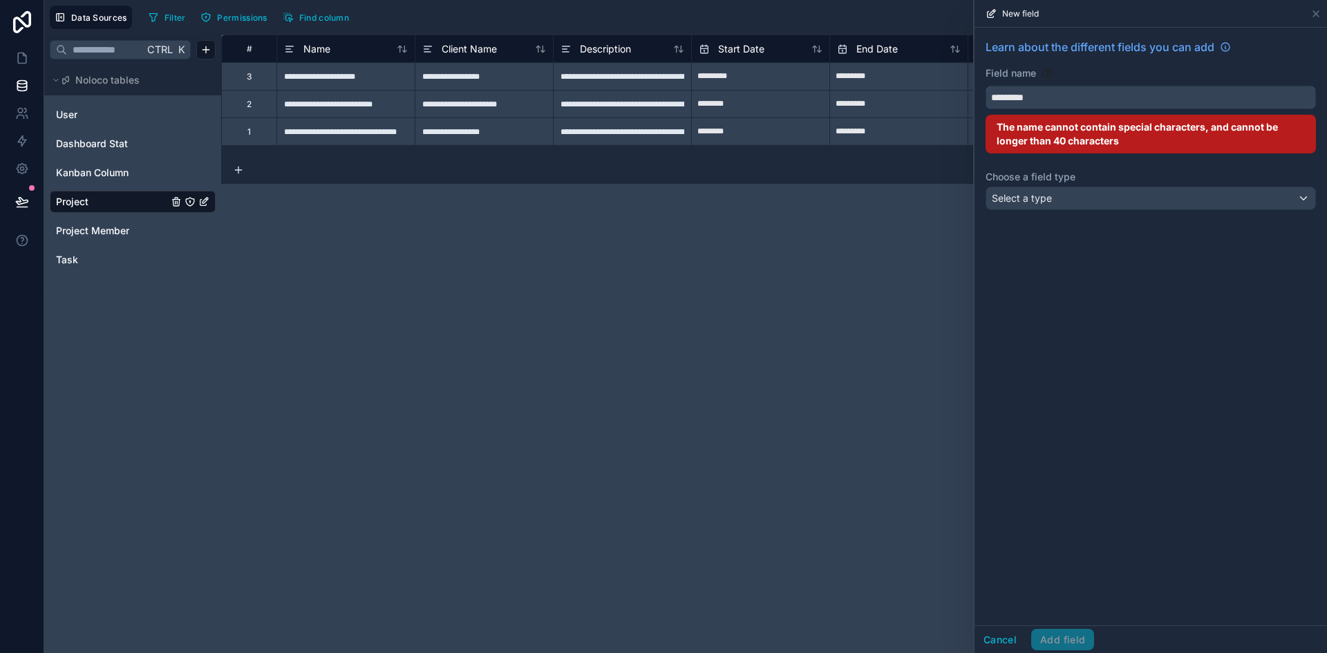
click at [986, 86] on button "********" at bounding box center [1151, 98] width 330 height 24
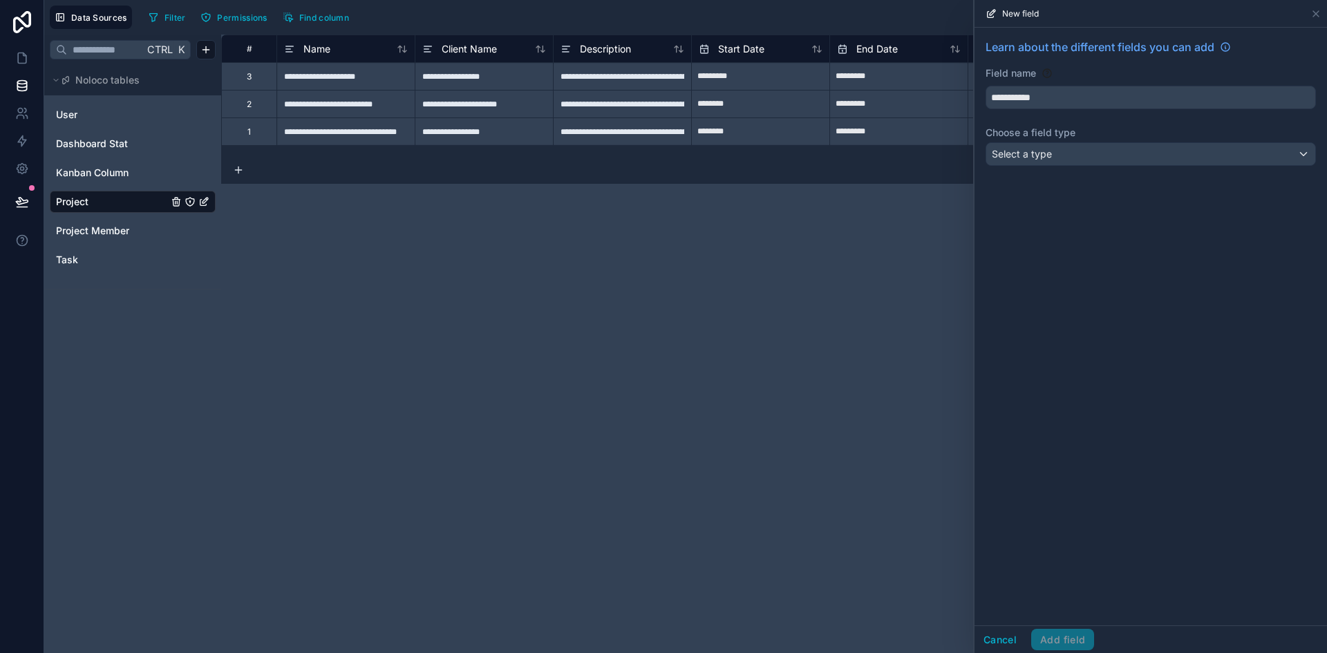
click at [1047, 350] on div "**********" at bounding box center [1151, 327] width 353 height 598
click at [1136, 153] on div "Select a type" at bounding box center [1150, 154] width 329 height 22
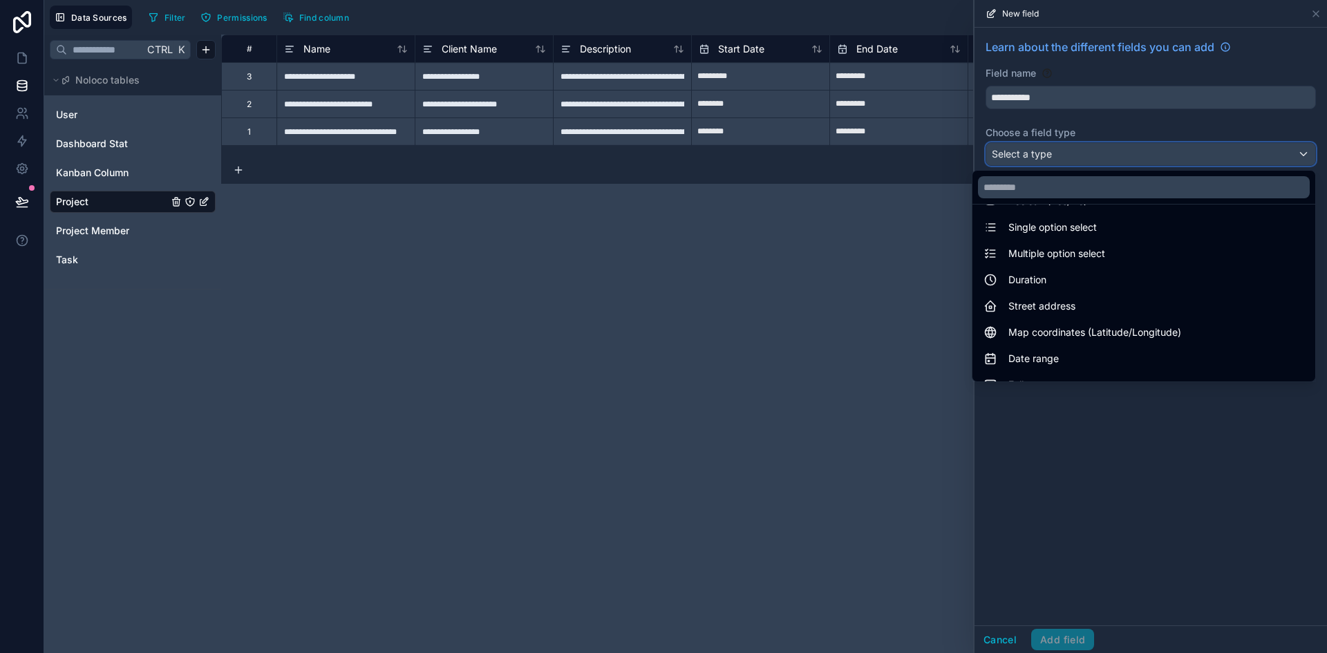
scroll to position [133, 0]
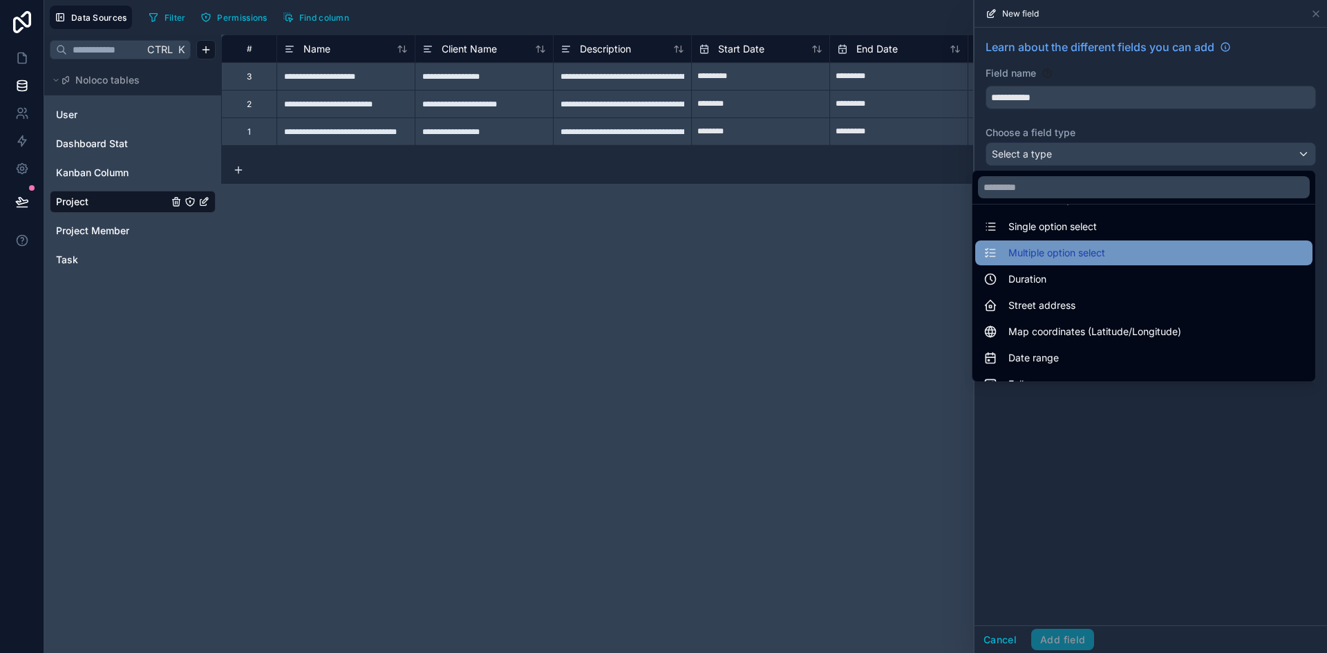
click at [1096, 253] on div "Multiple option select" at bounding box center [1144, 253] width 321 height 17
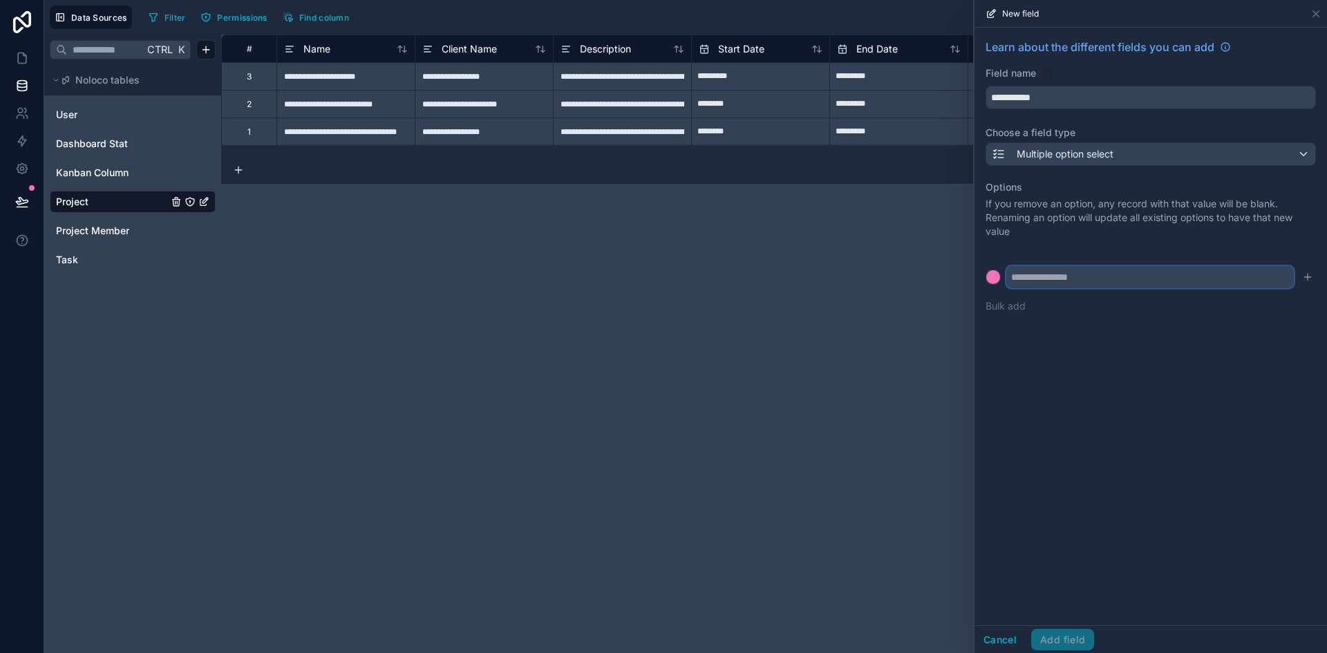
click at [1113, 277] on input "text" at bounding box center [1151, 277] width 288 height 22
click at [1231, 384] on div "**********" at bounding box center [1151, 327] width 353 height 598
click at [1197, 148] on div "Multiple option select" at bounding box center [1150, 154] width 329 height 22
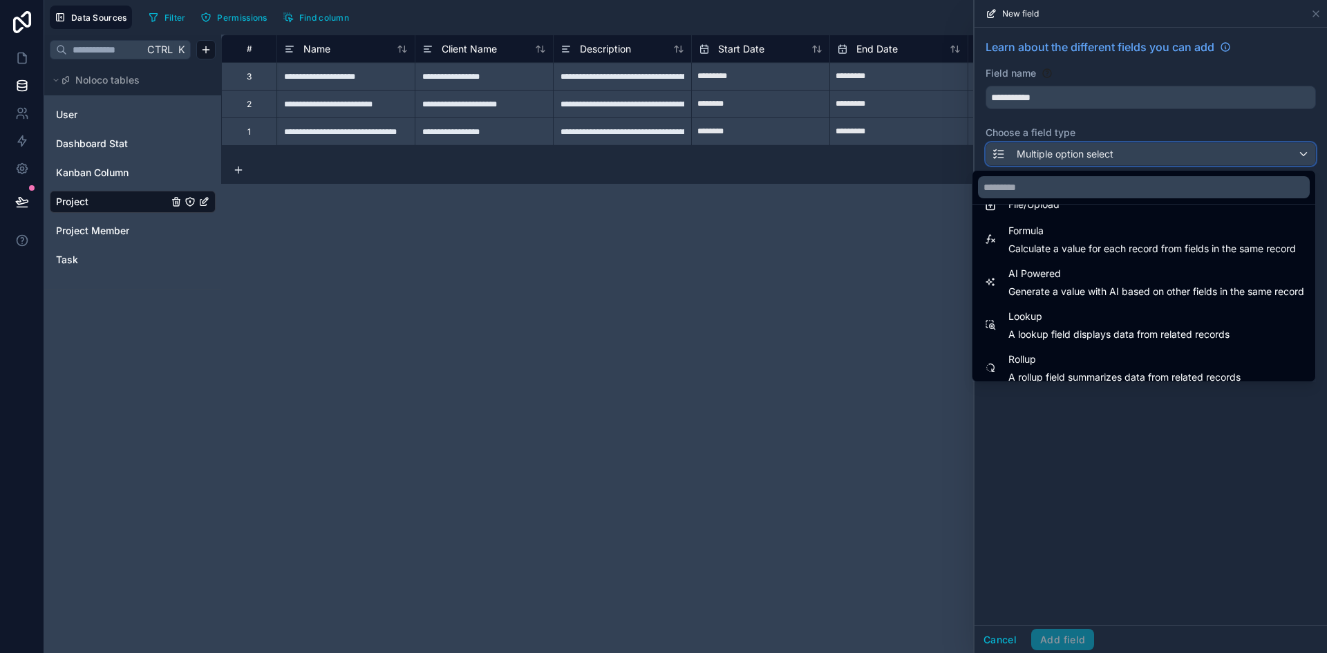
scroll to position [401, 0]
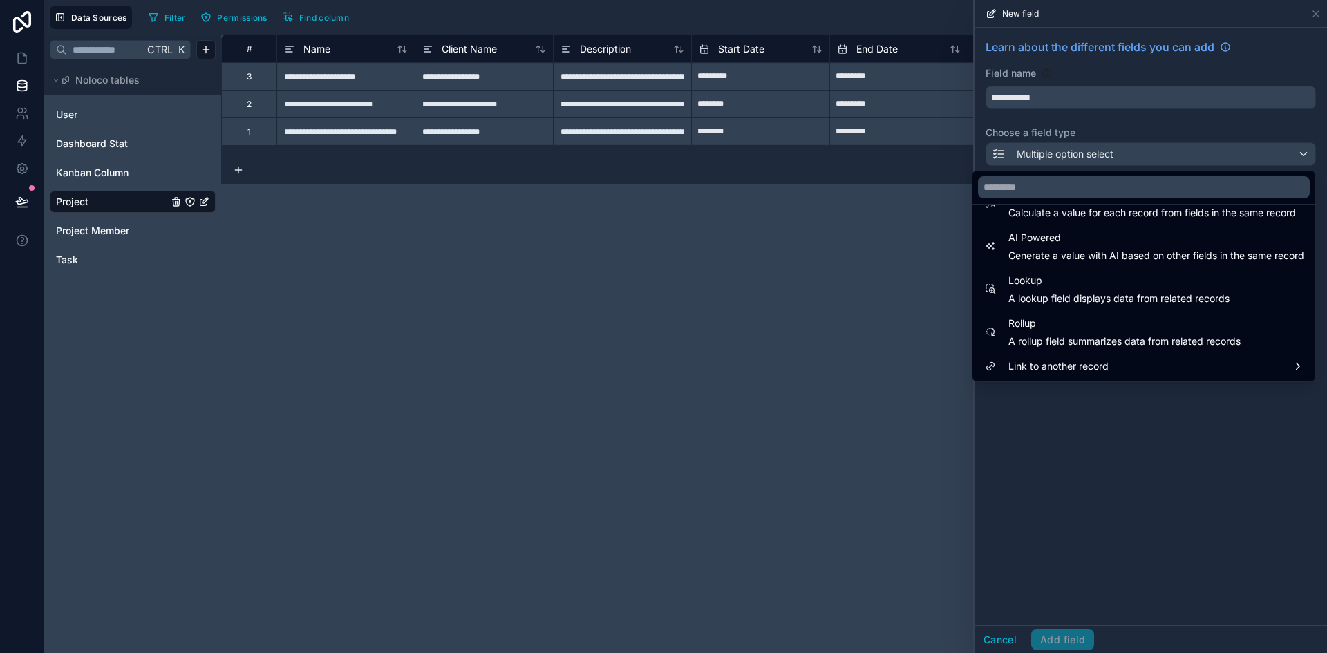
click at [1136, 434] on div at bounding box center [1151, 326] width 353 height 653
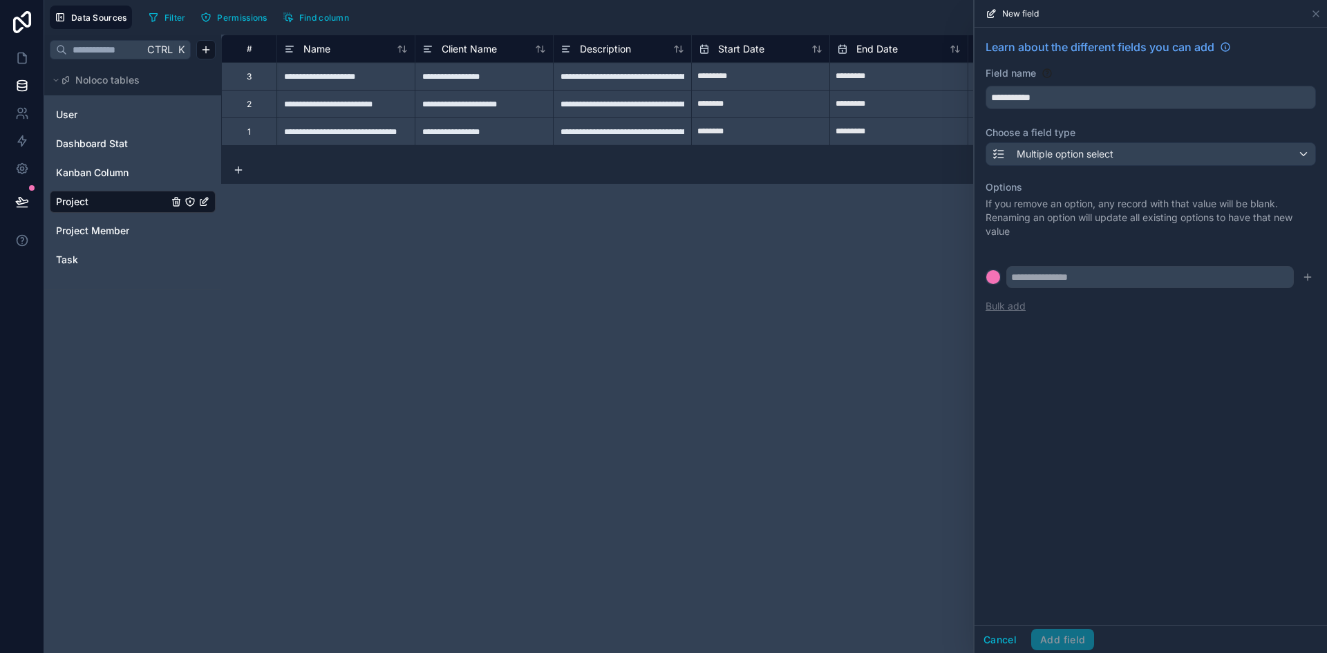
click at [1006, 303] on button "Bulk add" at bounding box center [1006, 306] width 40 height 14
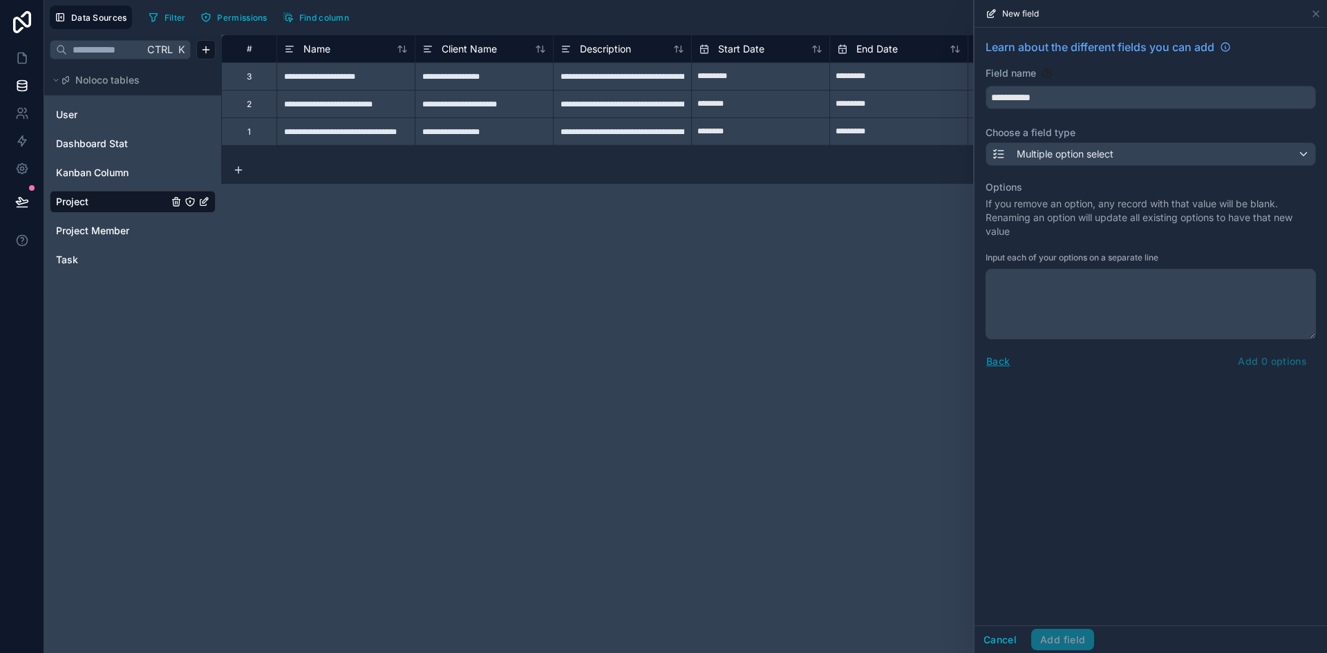
click at [1004, 364] on button "Back" at bounding box center [998, 361] width 25 height 16
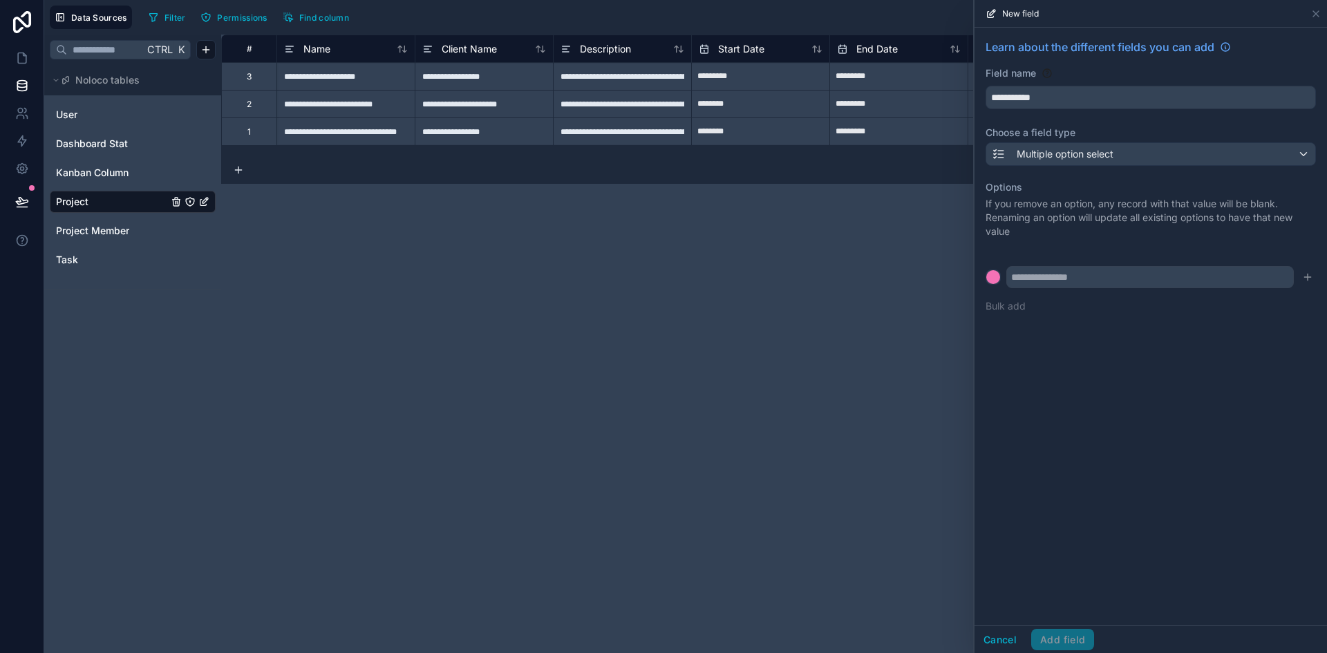
click at [1054, 642] on div "Cancel Add field" at bounding box center [1035, 640] width 120 height 22
click at [1148, 279] on input "text" at bounding box center [1151, 277] width 288 height 22
click at [1175, 366] on div "**********" at bounding box center [1151, 327] width 353 height 598
click at [1078, 97] on input "**********" at bounding box center [1150, 97] width 329 height 22
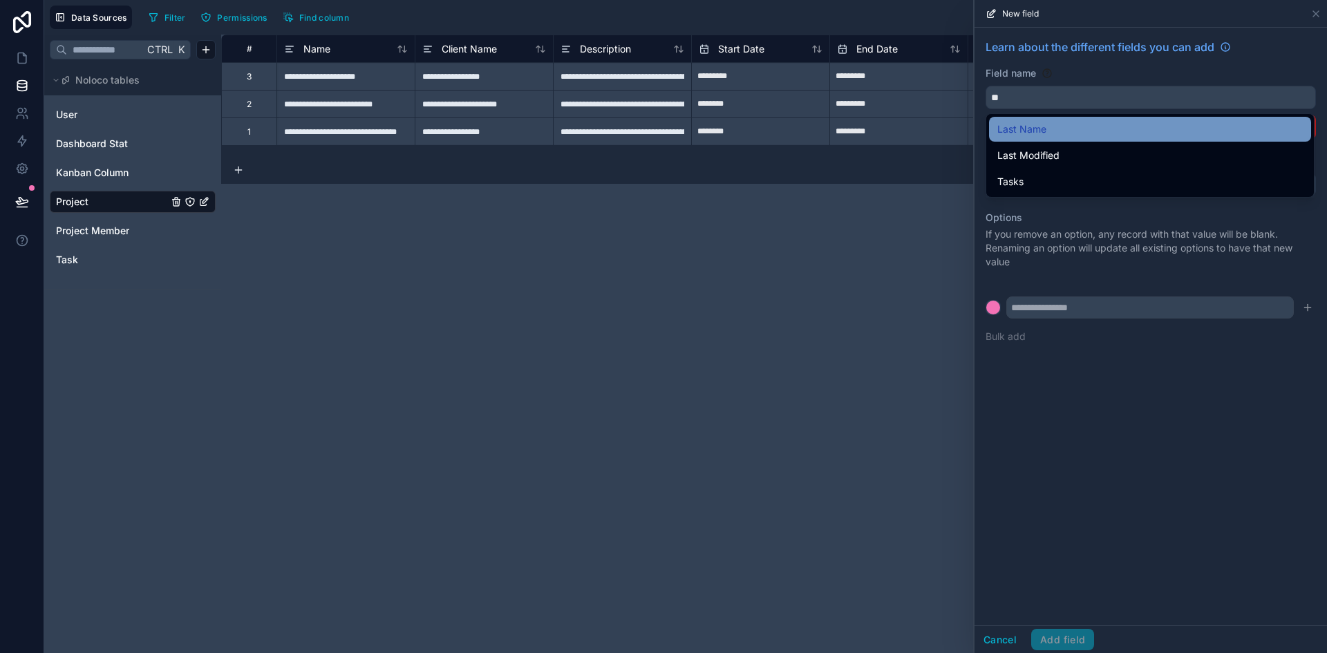
click at [1055, 137] on div "Last Name" at bounding box center [1151, 129] width 306 height 17
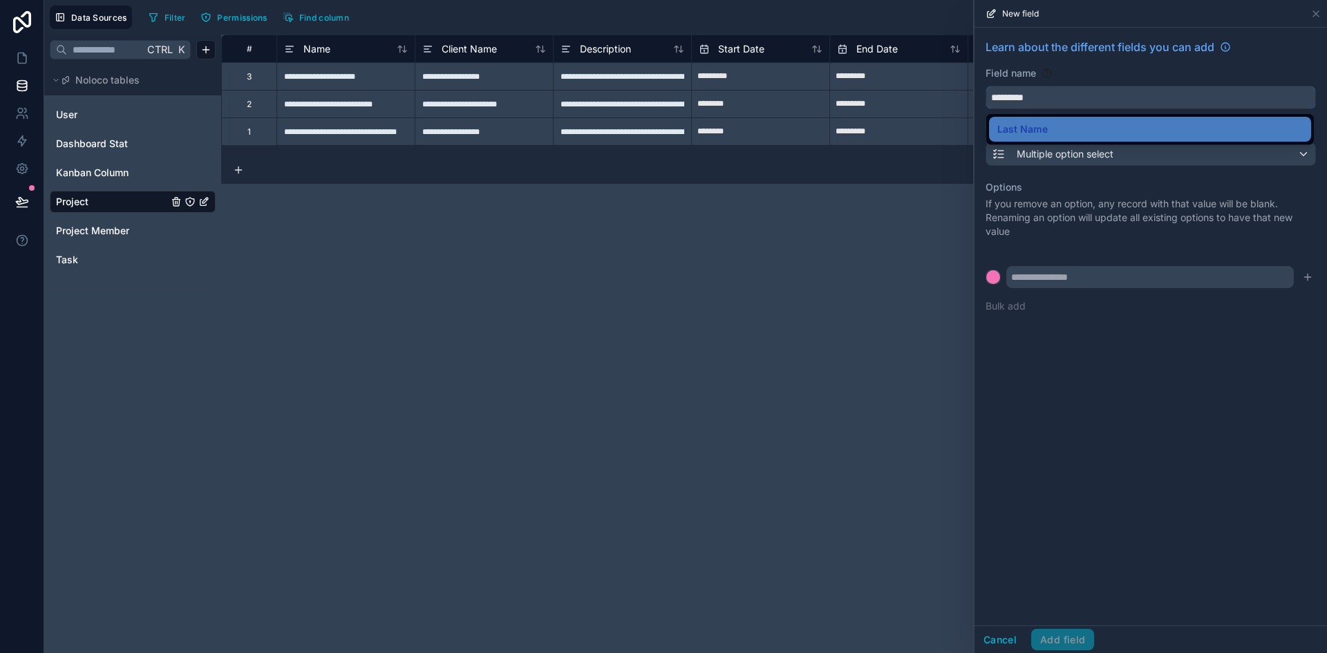
click at [1052, 102] on input "*********" at bounding box center [1150, 97] width 329 height 22
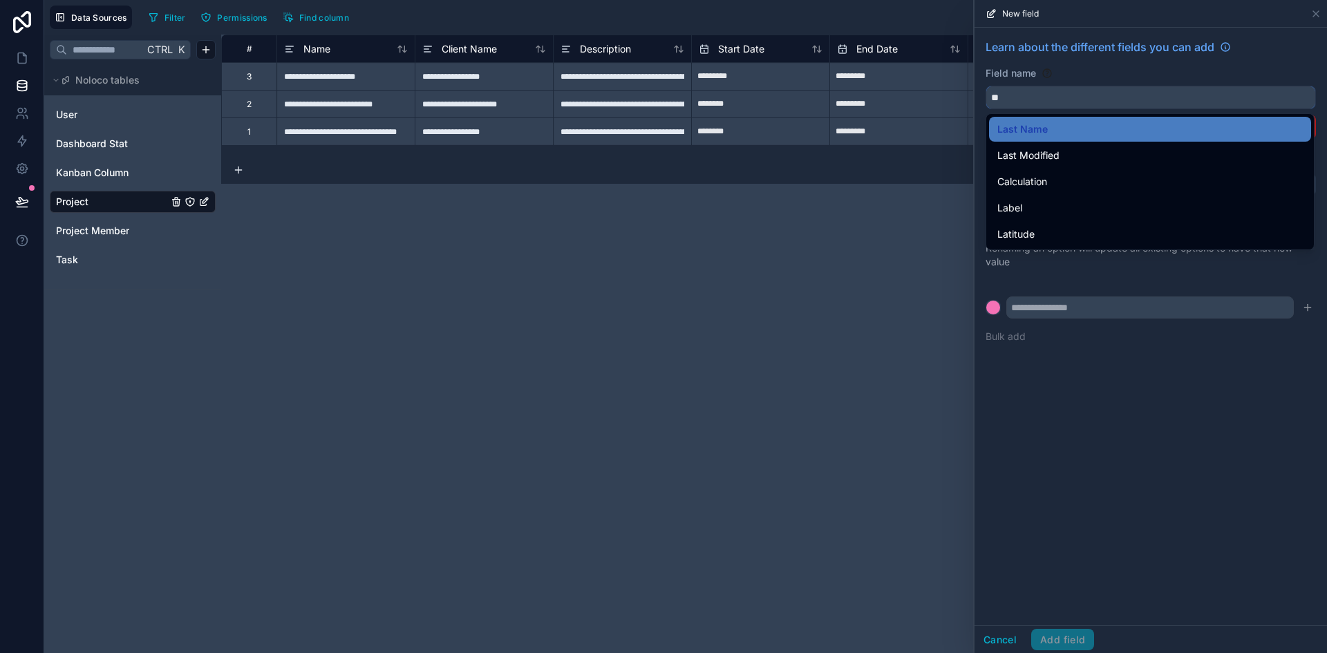
type input "*"
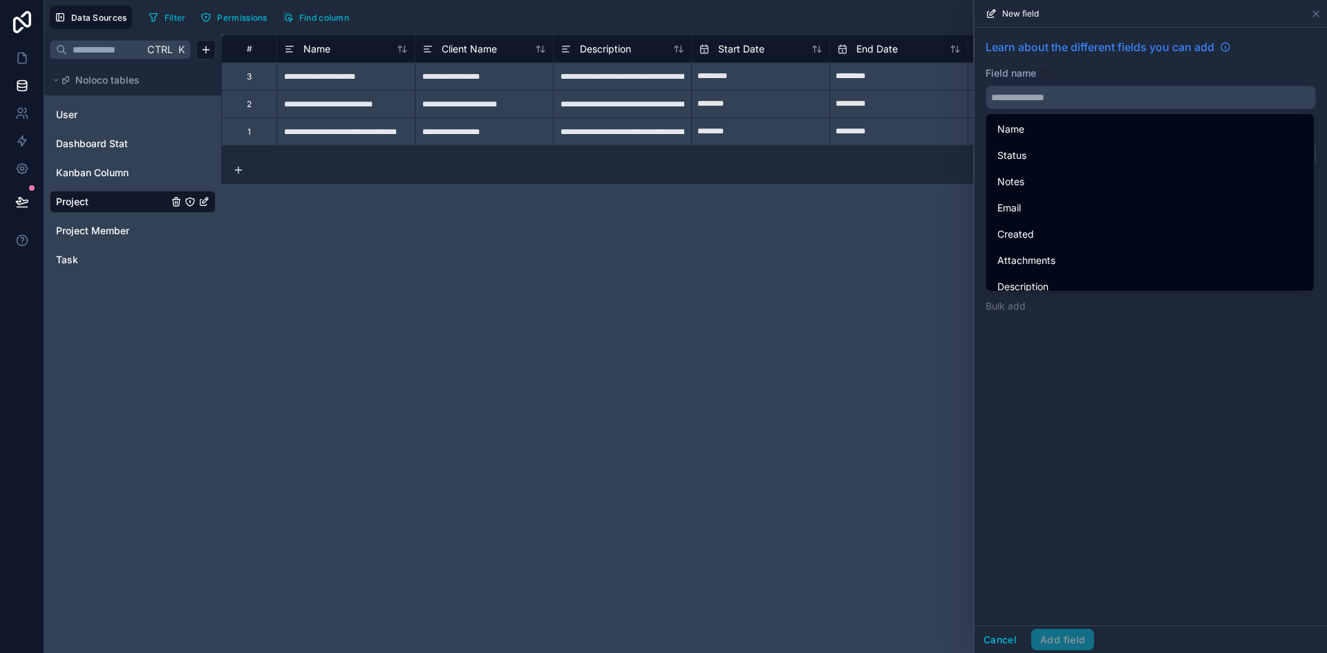
click at [1144, 48] on span "Learn about the different fields you can add" at bounding box center [1100, 47] width 229 height 17
click at [21, 52] on icon at bounding box center [22, 58] width 14 height 14
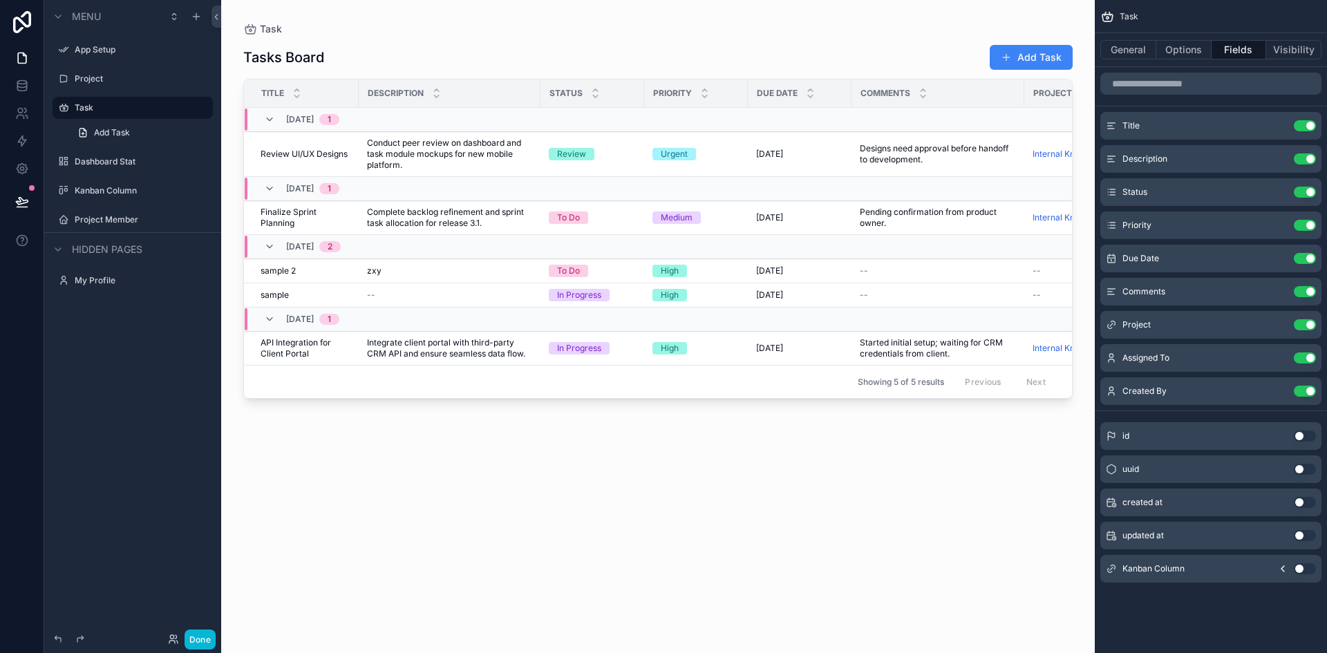
click at [440, 165] on div "scrollable content" at bounding box center [658, 318] width 874 height 637
click at [442, 155] on span "Conduct peer review on dashboard and task module mockups for new mobile platfor…" at bounding box center [449, 154] width 165 height 33
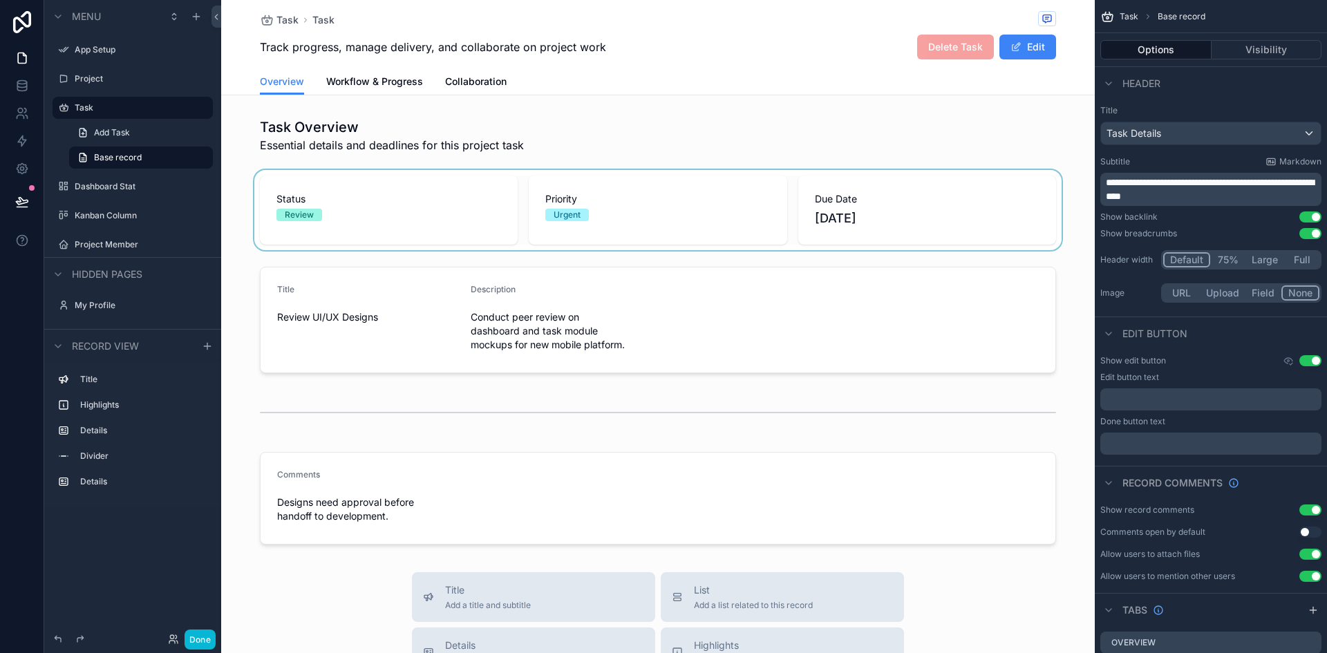
click at [291, 214] on div "scrollable content" at bounding box center [658, 210] width 874 height 80
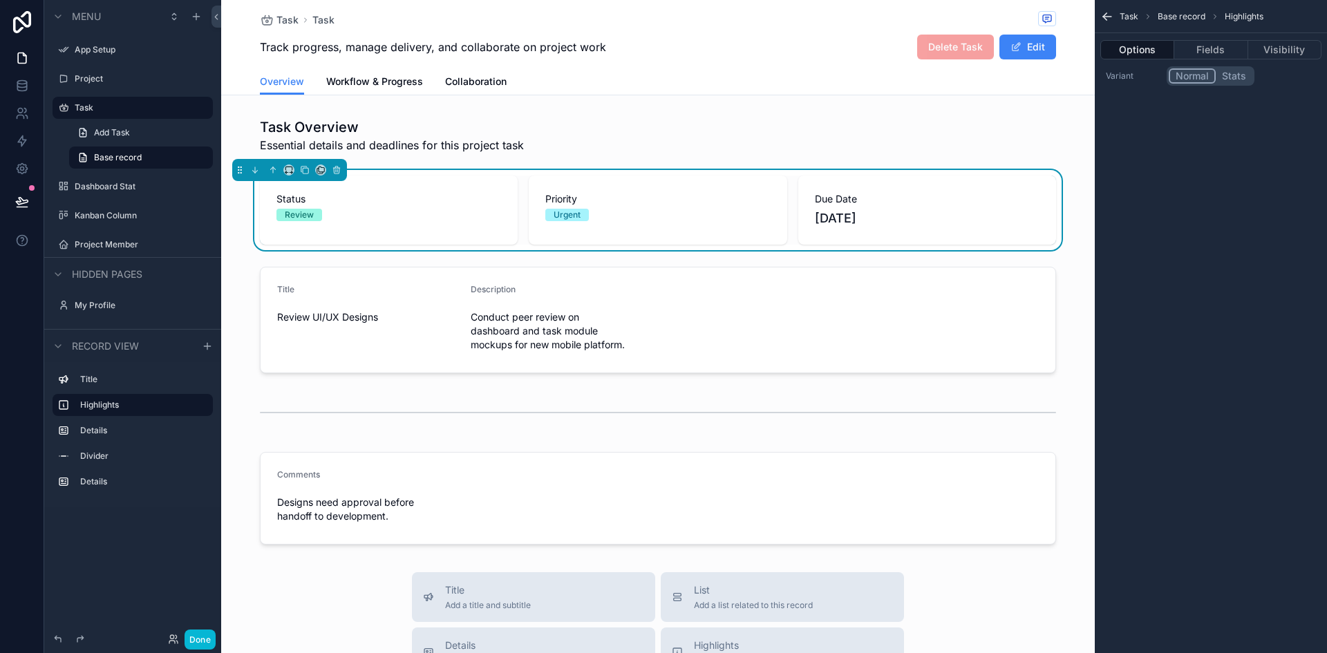
click at [291, 214] on div "Review" at bounding box center [299, 215] width 29 height 12
click at [742, 271] on div "scrollable content" at bounding box center [658, 320] width 874 height 118
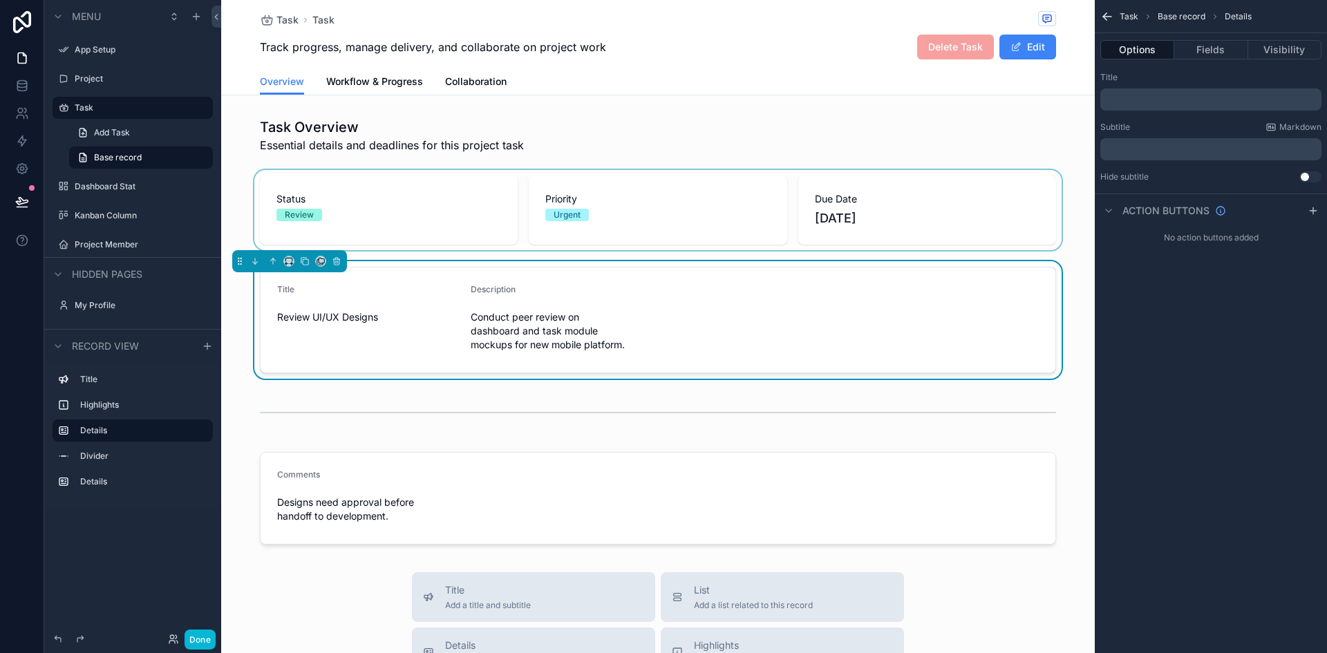
click at [1065, 444] on div "Task Overview Essential details and deadlines for this project task Status Revi…" at bounding box center [658, 331] width 874 height 438
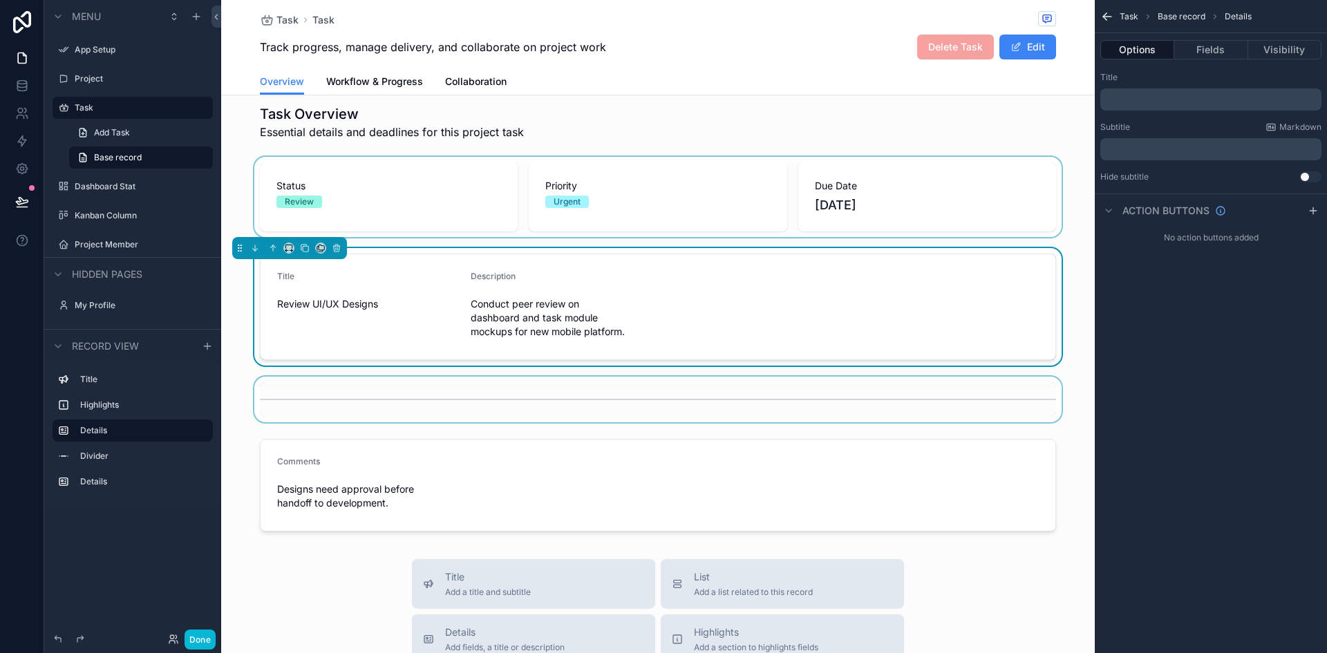
scroll to position [12, 0]
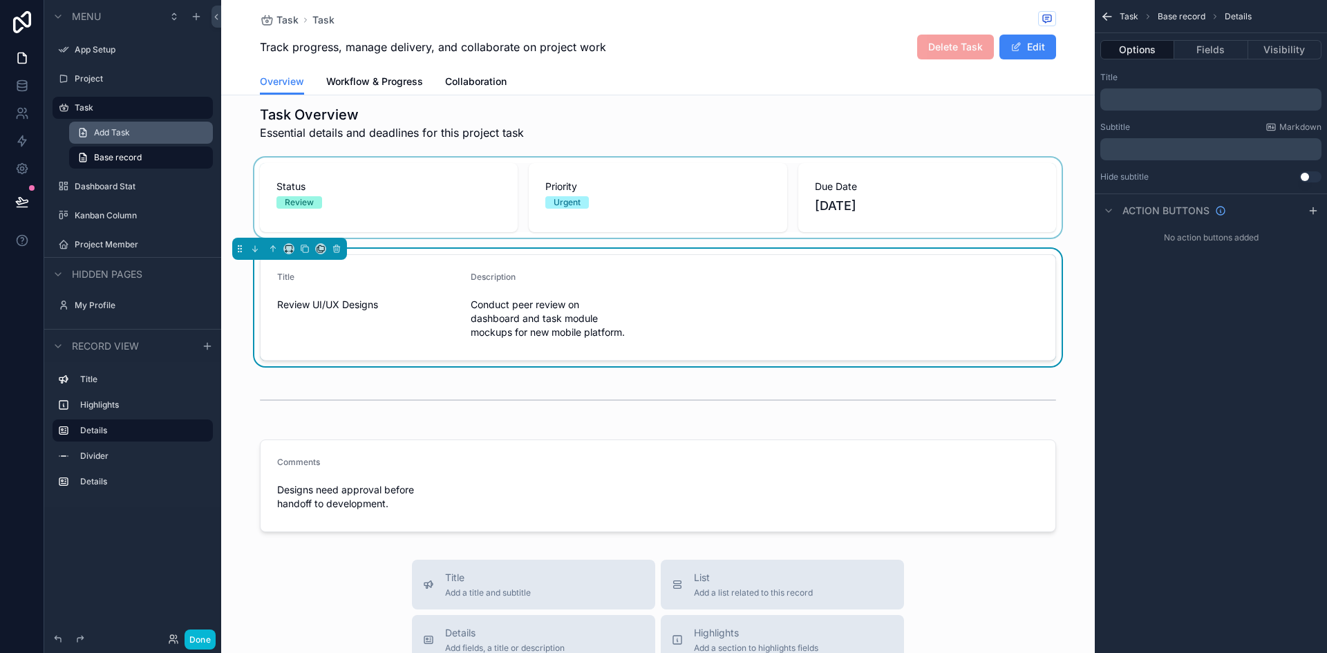
click at [124, 133] on span "Add Task" at bounding box center [112, 132] width 36 height 11
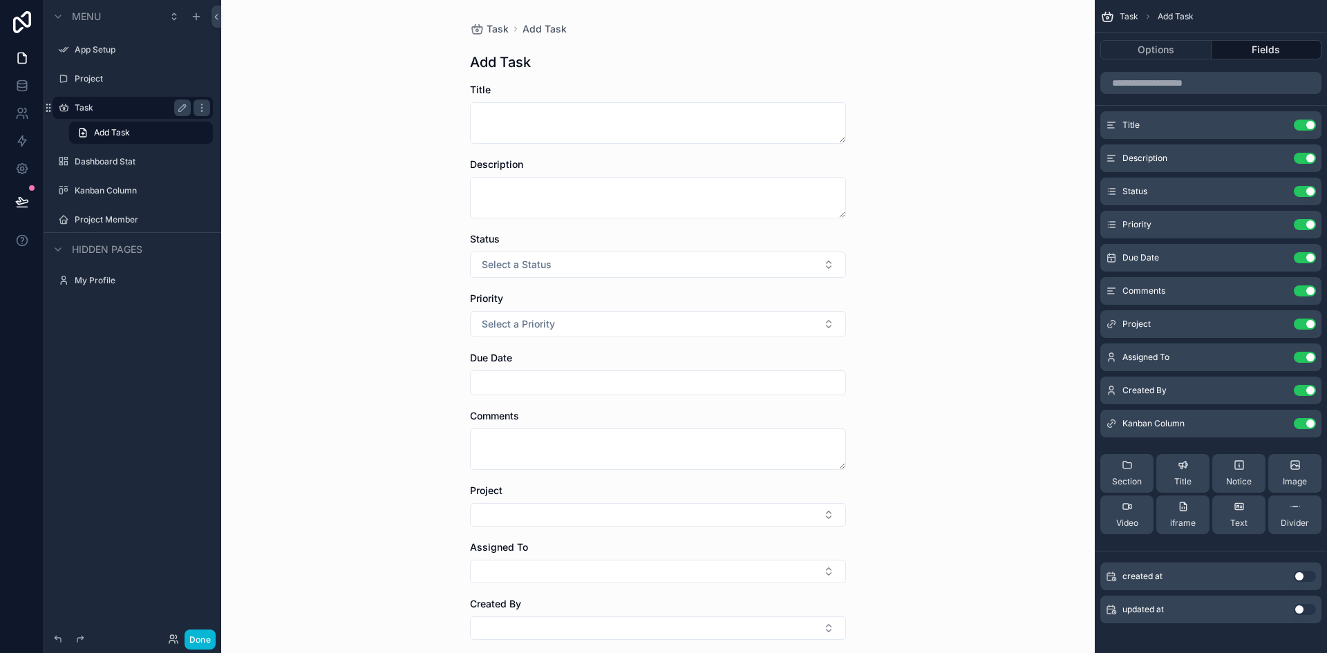
click at [106, 103] on label "Task" at bounding box center [130, 107] width 111 height 11
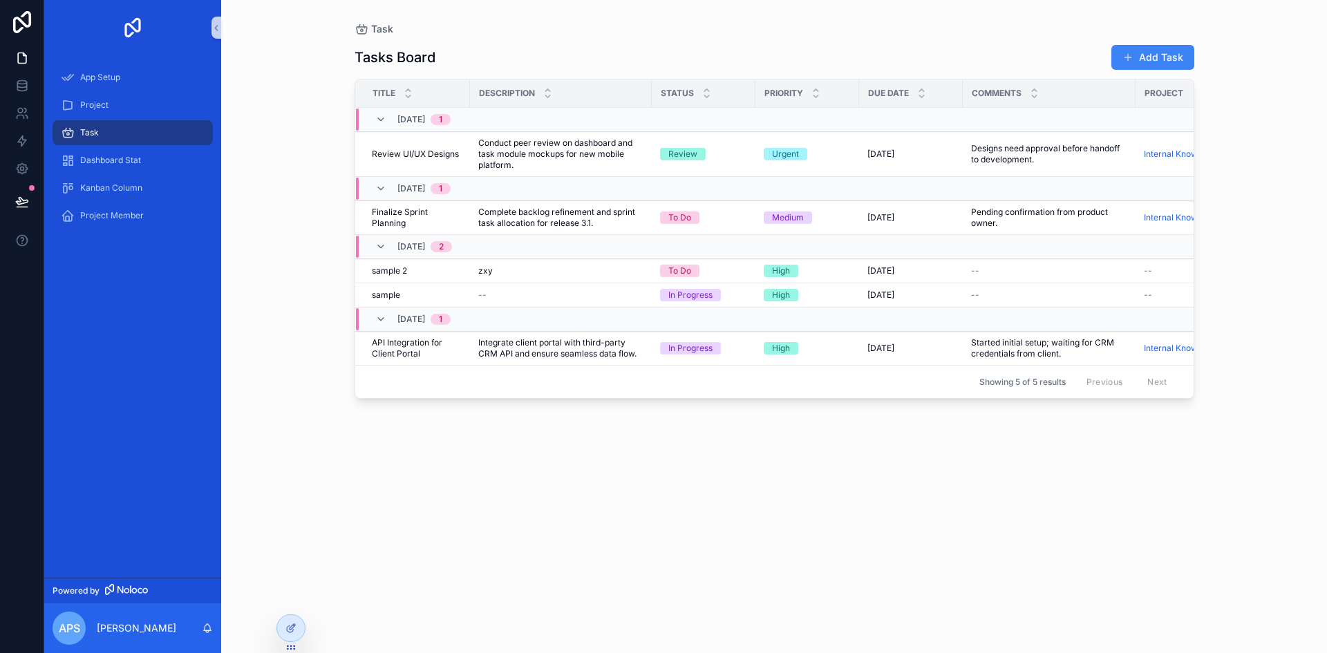
click at [472, 484] on div "Tasks Board Add Task Title Description Status Priority Due Date Comments Projec…" at bounding box center [775, 336] width 840 height 601
click at [437, 151] on span "Review UI/UX Designs" at bounding box center [415, 154] width 87 height 11
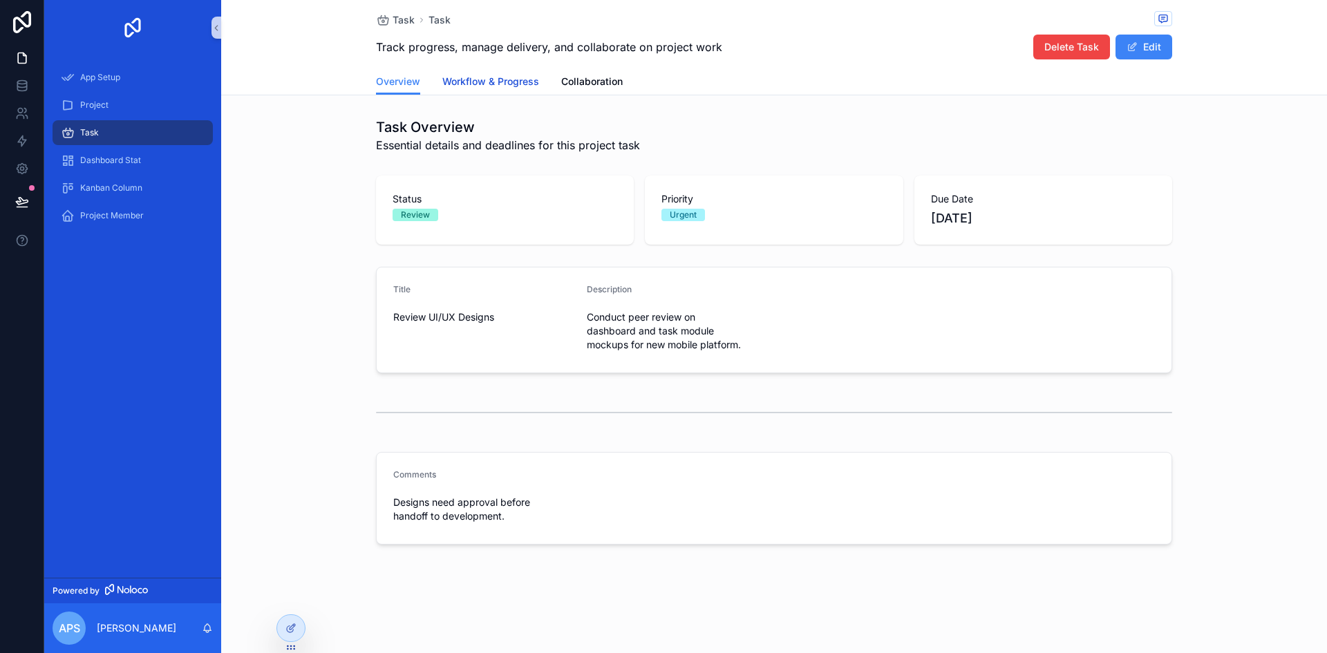
click at [517, 84] on span "Workflow & Progress" at bounding box center [490, 82] width 97 height 14
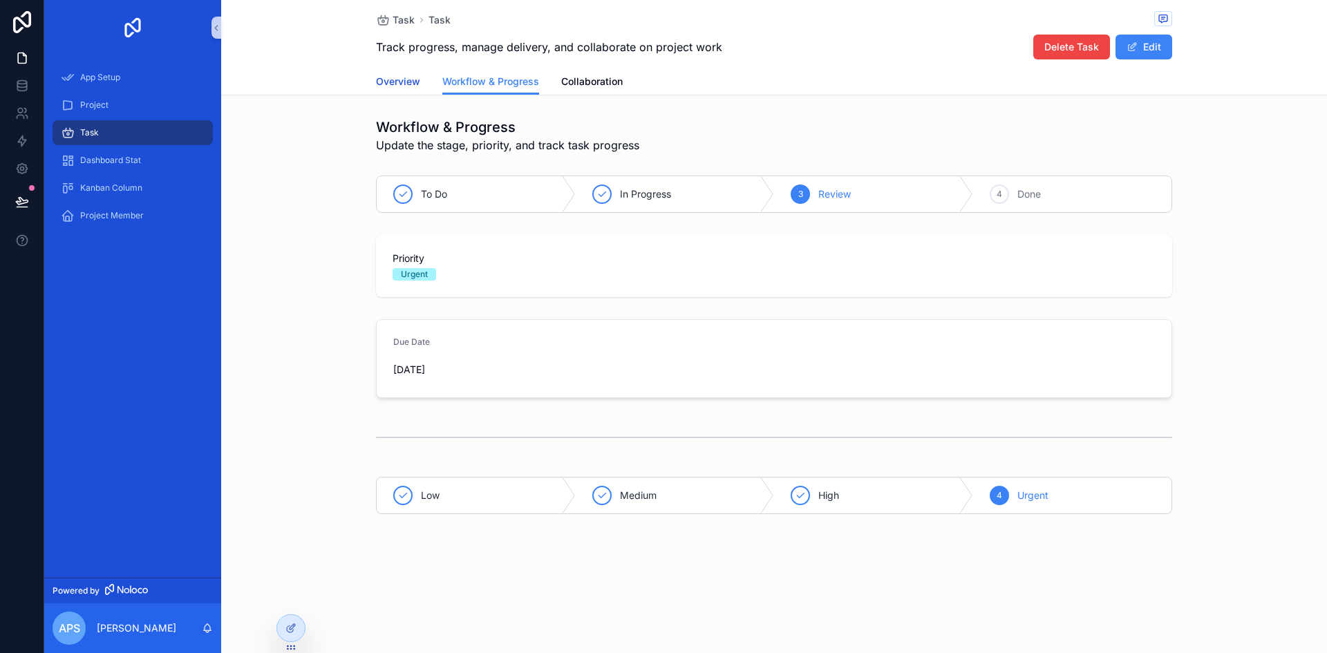
click at [405, 81] on span "Overview" at bounding box center [398, 82] width 44 height 14
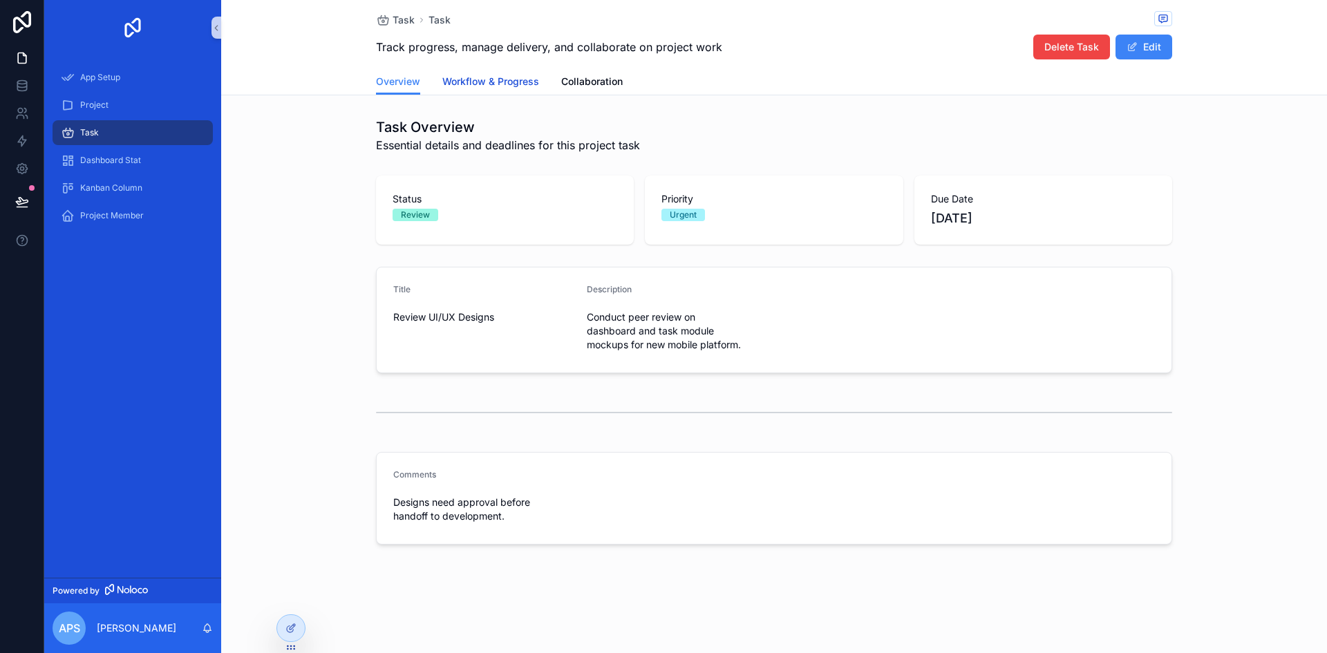
click at [470, 88] on link "Workflow & Progress" at bounding box center [490, 83] width 97 height 28
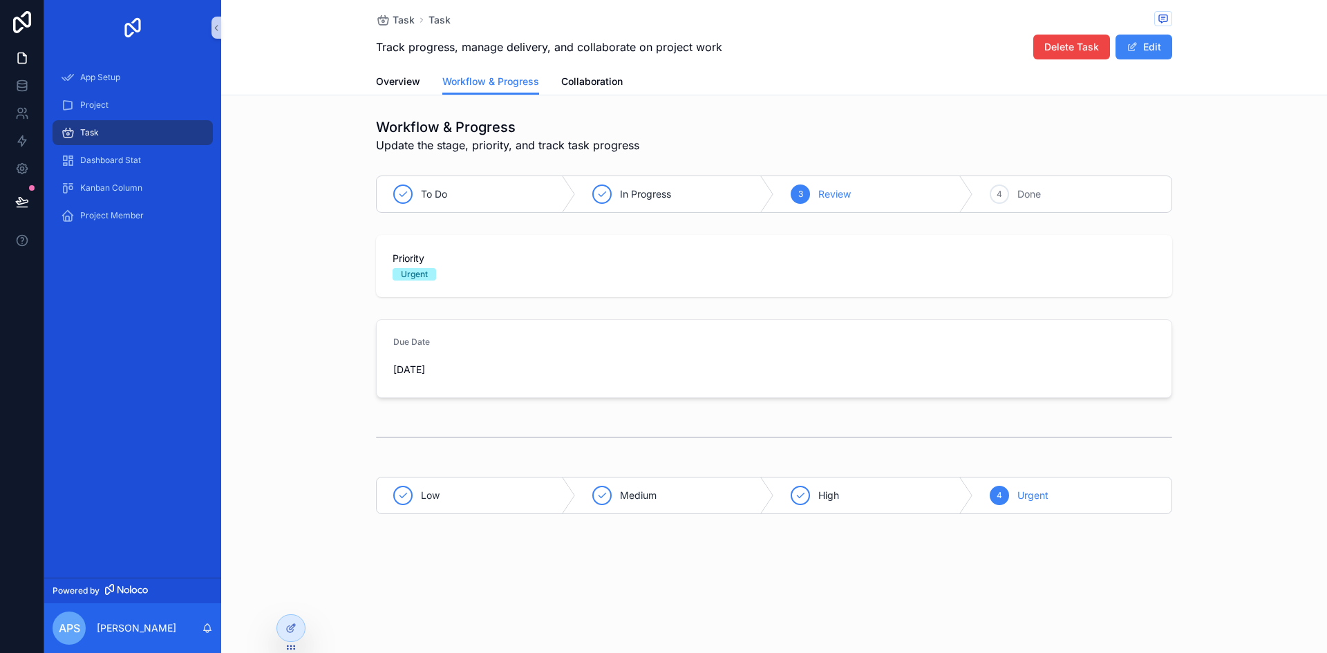
click at [412, 373] on span "9/1/2025" at bounding box center [484, 370] width 183 height 14
click at [583, 79] on span "Collaboration" at bounding box center [592, 82] width 62 height 14
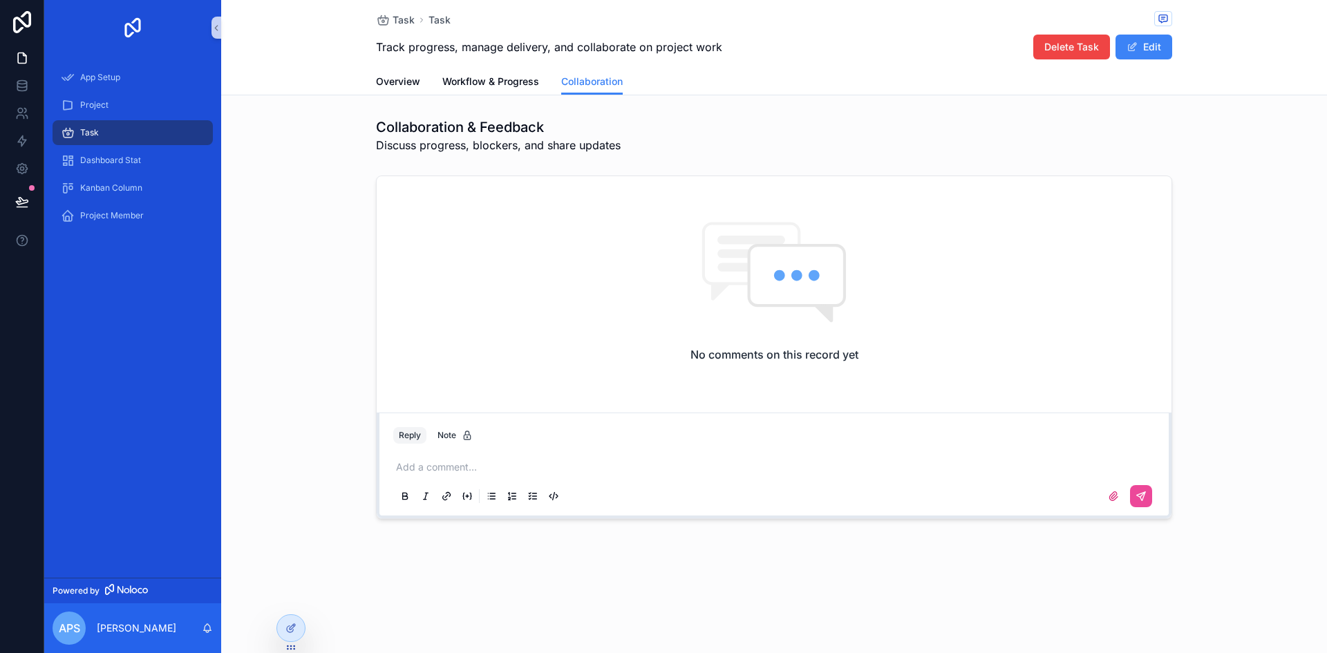
click at [442, 463] on p "scrollable content" at bounding box center [777, 467] width 762 height 14
click at [543, 395] on div "No comments on this record yet" at bounding box center [774, 291] width 795 height 231
click at [1154, 41] on button "Edit" at bounding box center [1144, 47] width 57 height 25
click at [1142, 44] on button "Done" at bounding box center [1141, 47] width 64 height 25
click at [1142, 44] on button "Edit" at bounding box center [1144, 47] width 57 height 25
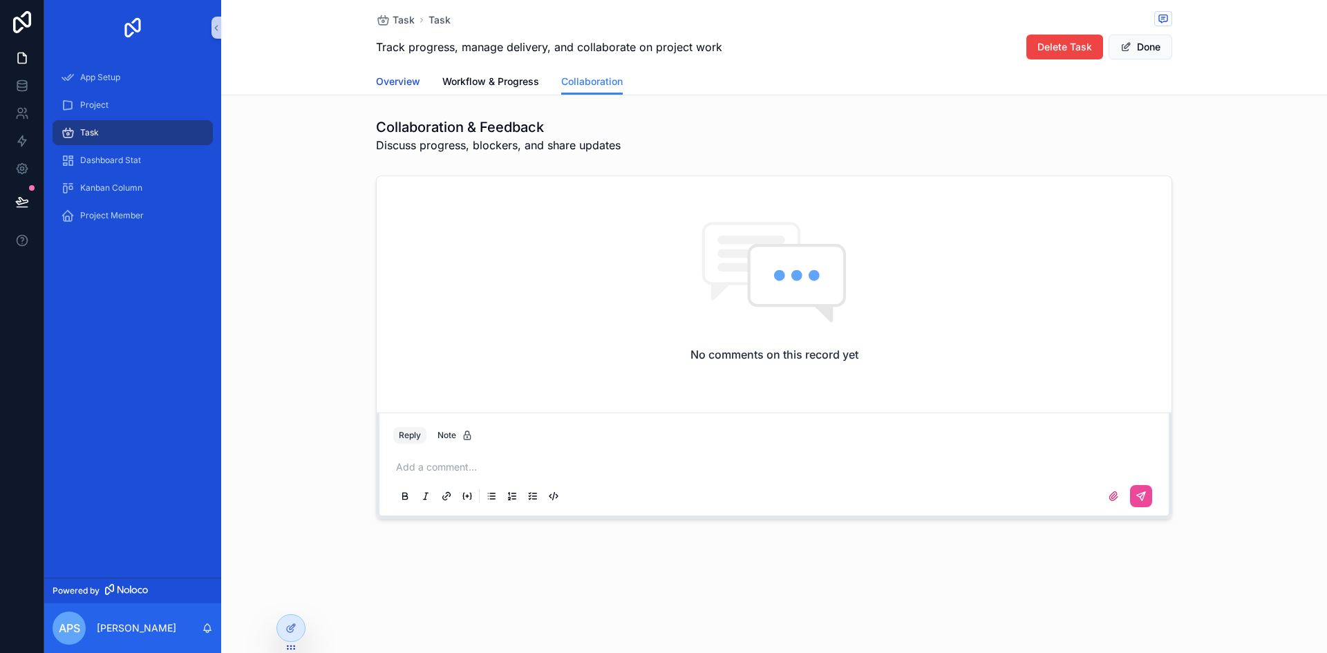
click at [384, 83] on span "Overview" at bounding box center [398, 82] width 44 height 14
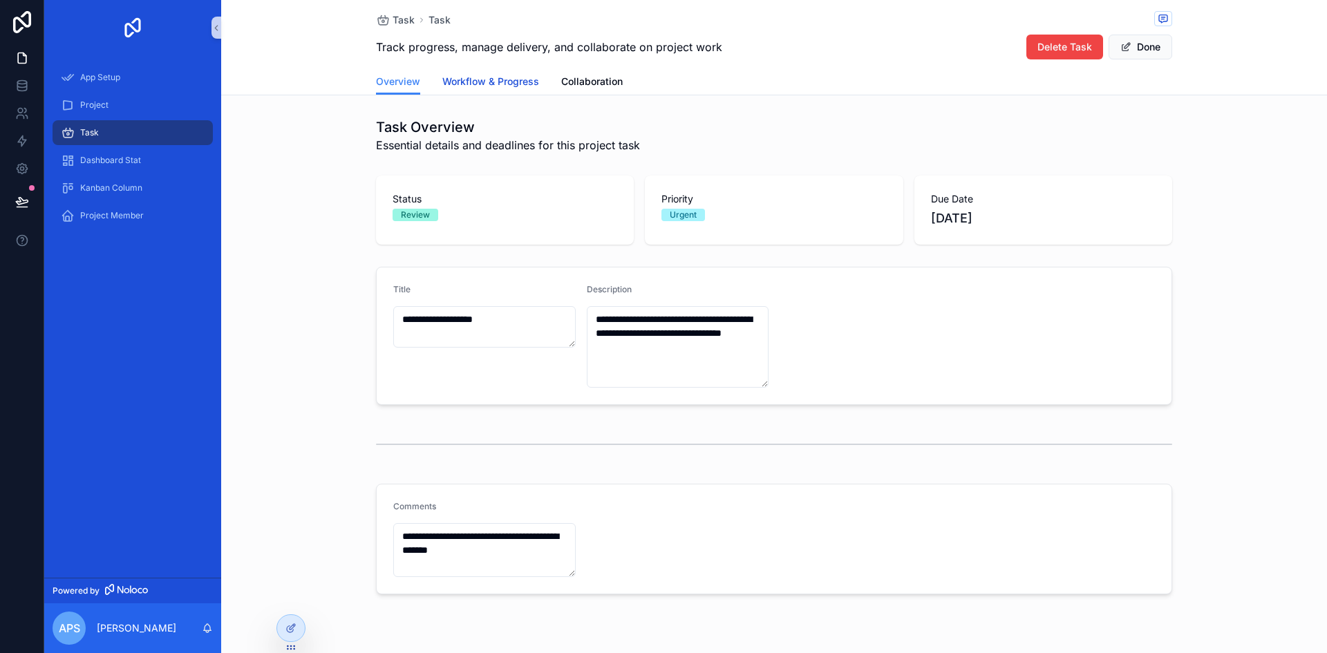
click at [482, 86] on span "Workflow & Progress" at bounding box center [490, 82] width 97 height 14
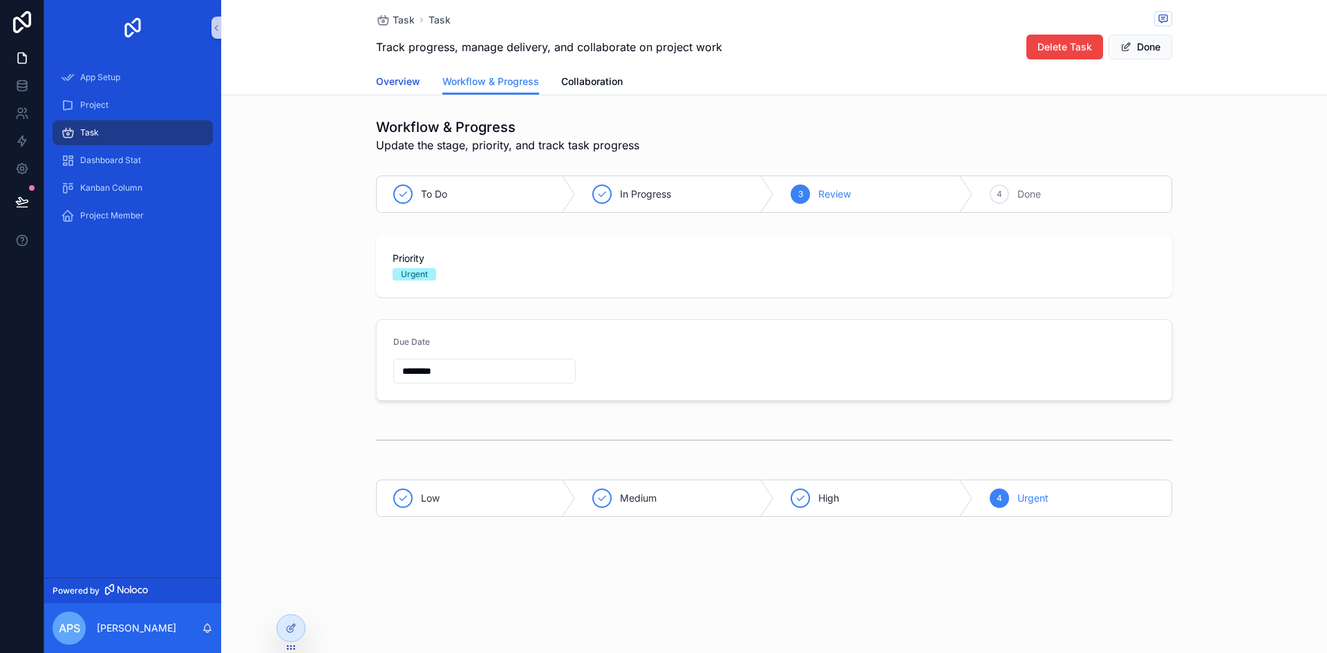
click at [413, 78] on span "Overview" at bounding box center [398, 82] width 44 height 14
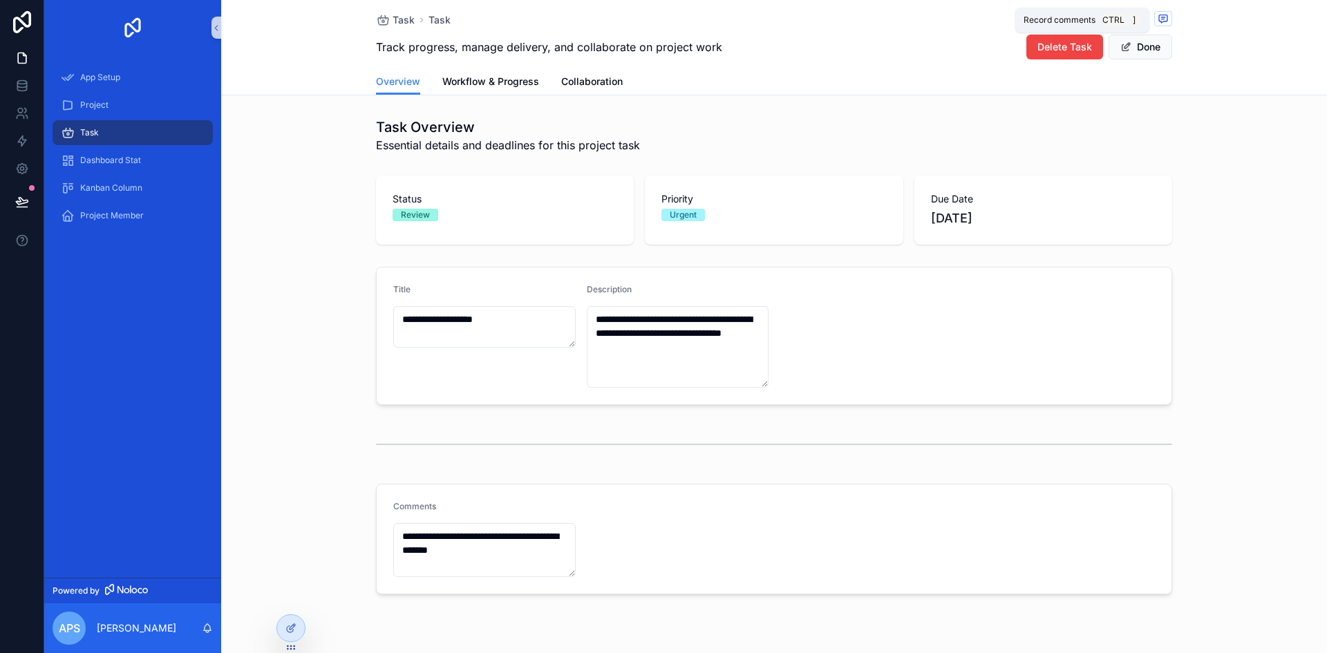
click at [1158, 19] on icon "scrollable content" at bounding box center [1163, 18] width 11 height 11
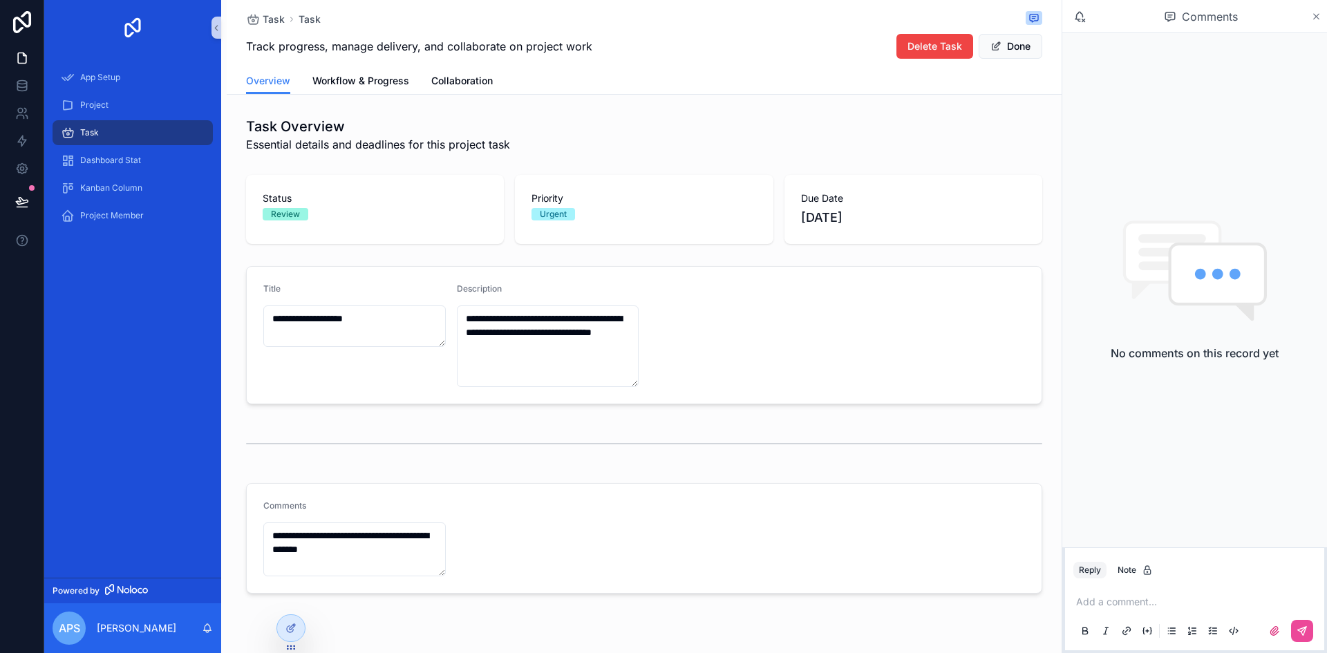
click at [1317, 17] on icon "scrollable content" at bounding box center [1317, 17] width 6 height 6
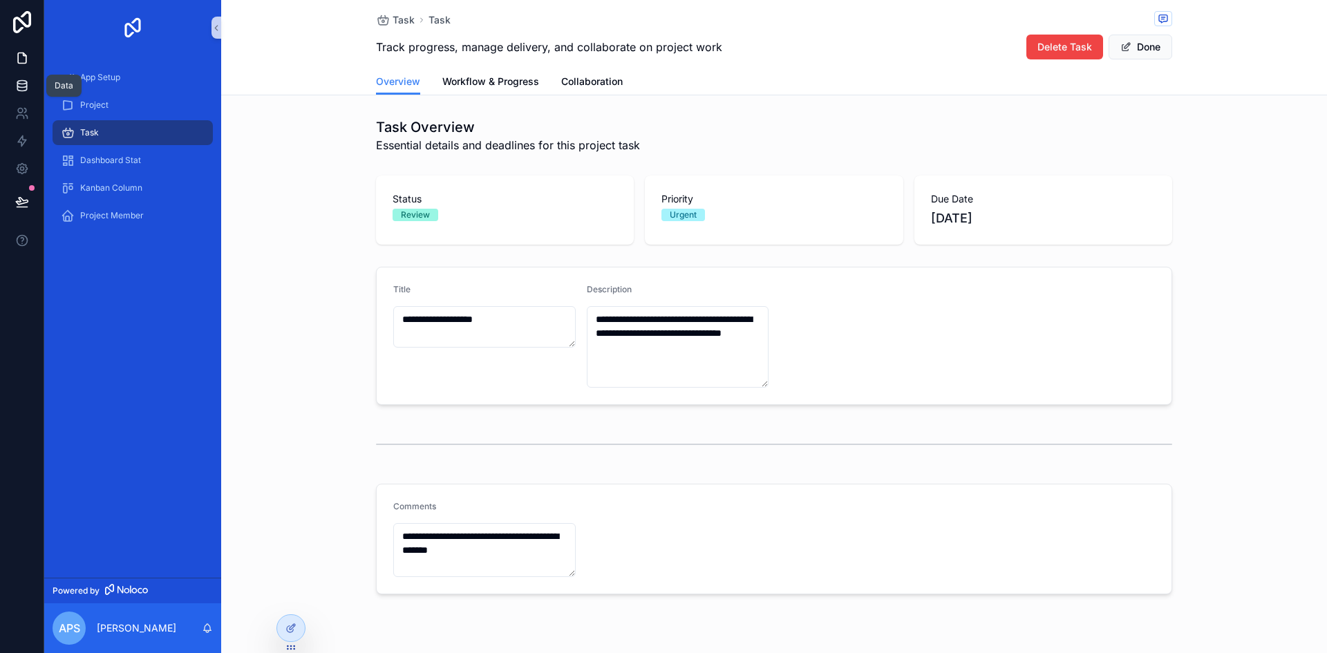
click at [21, 84] on icon at bounding box center [21, 82] width 9 height 3
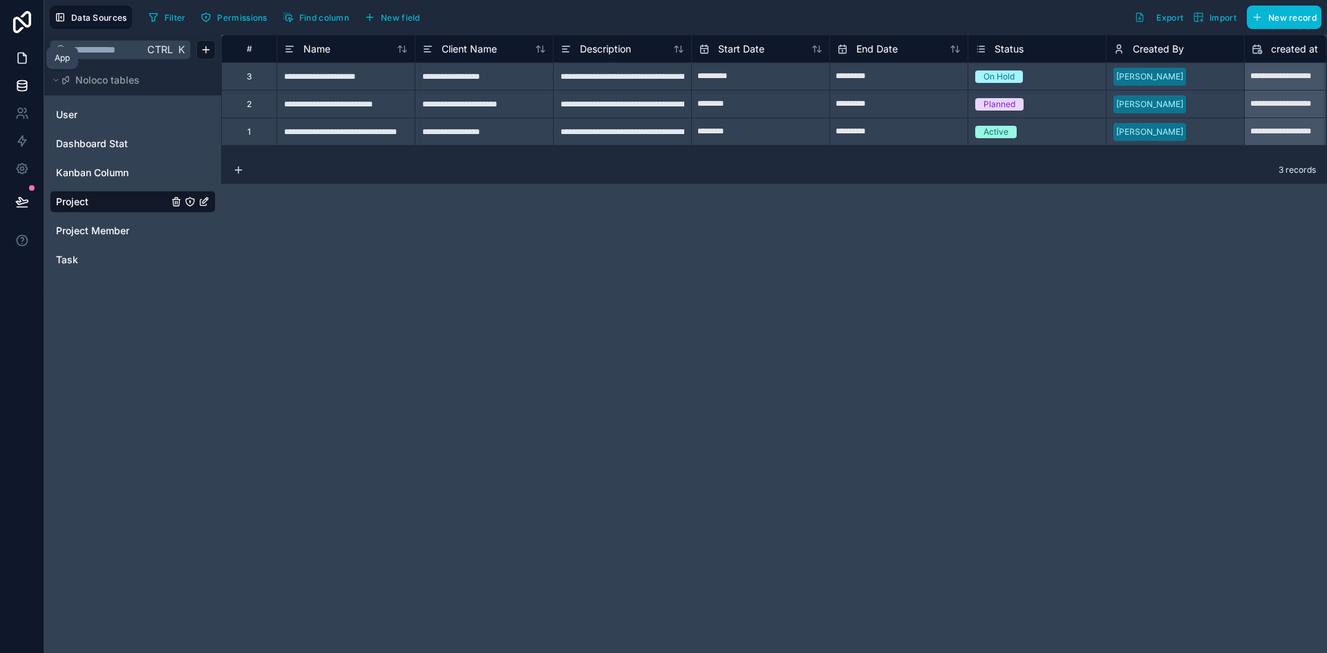
click at [21, 62] on icon at bounding box center [22, 58] width 14 height 14
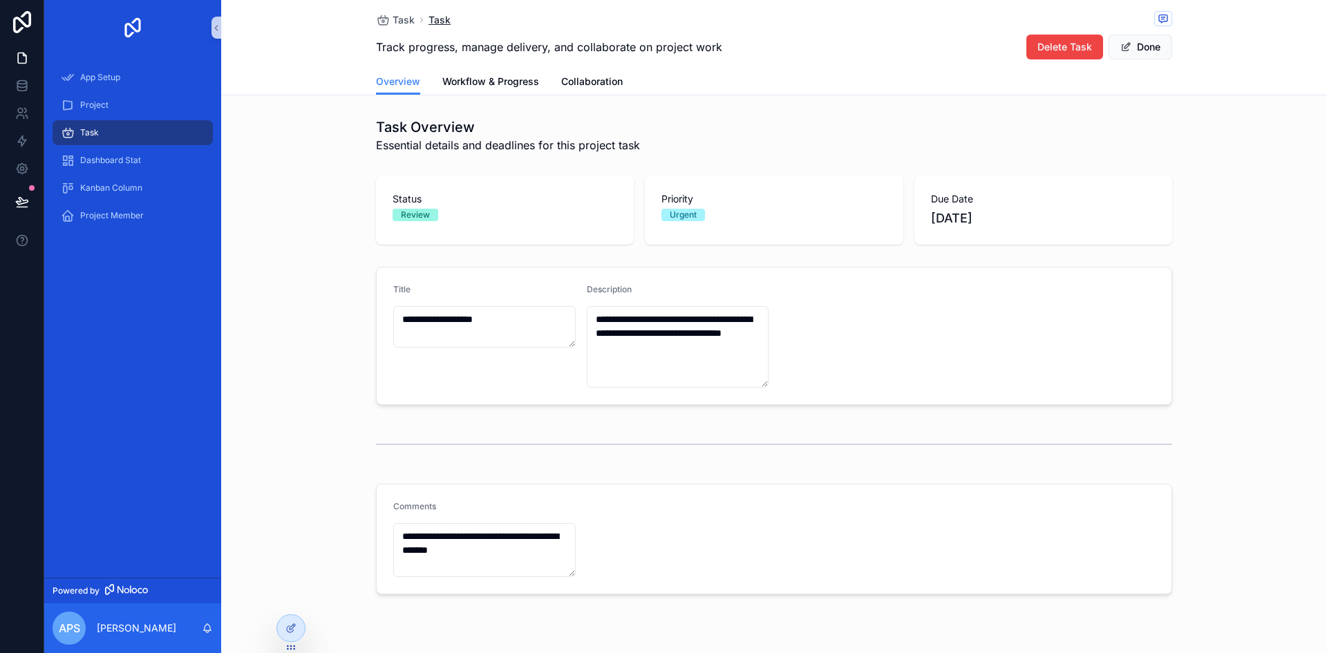
click at [429, 23] on span "Task" at bounding box center [440, 20] width 22 height 14
click at [403, 23] on span "Task" at bounding box center [404, 20] width 22 height 14
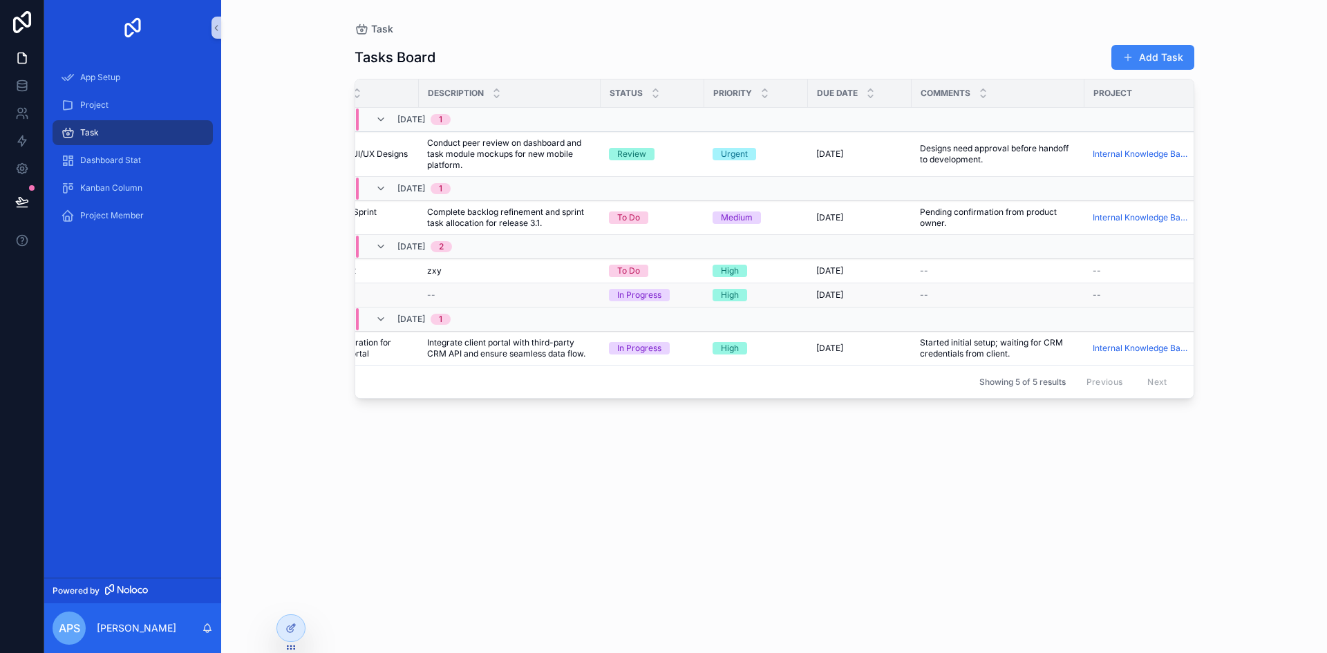
scroll to position [0, 52]
click at [500, 293] on div "--" at bounding box center [509, 295] width 165 height 11
